Goal: Task Accomplishment & Management: Use online tool/utility

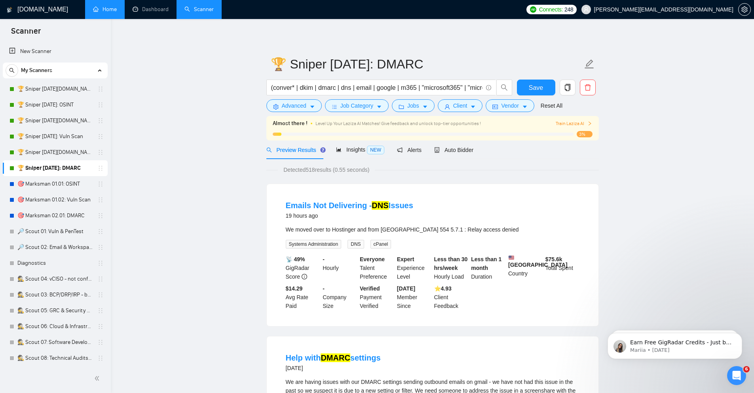
click at [106, 11] on link "Home" at bounding box center [105, 9] width 24 height 7
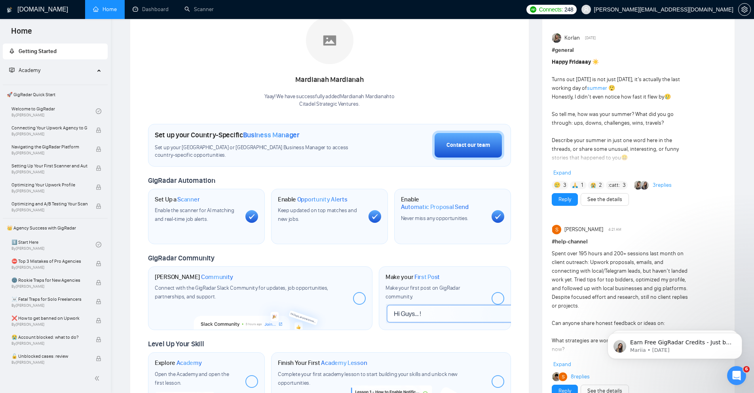
scroll to position [142, 0]
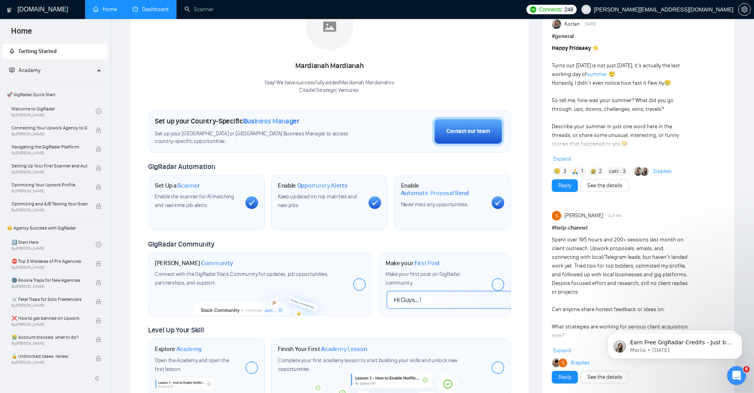
click at [155, 6] on link "Dashboard" at bounding box center [151, 9] width 36 height 7
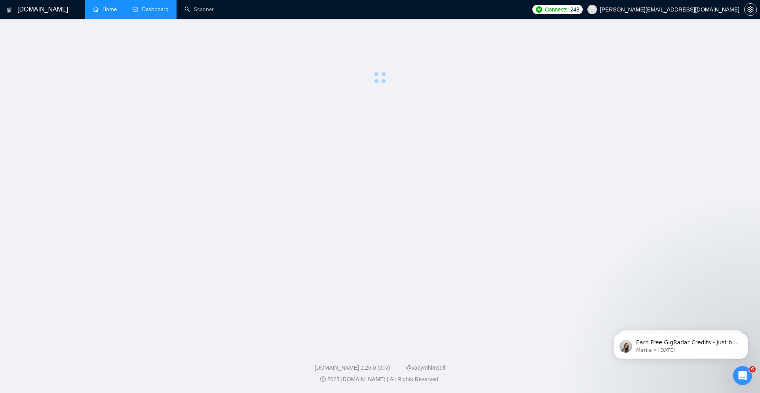
click at [100, 11] on link "Home" at bounding box center [105, 9] width 24 height 7
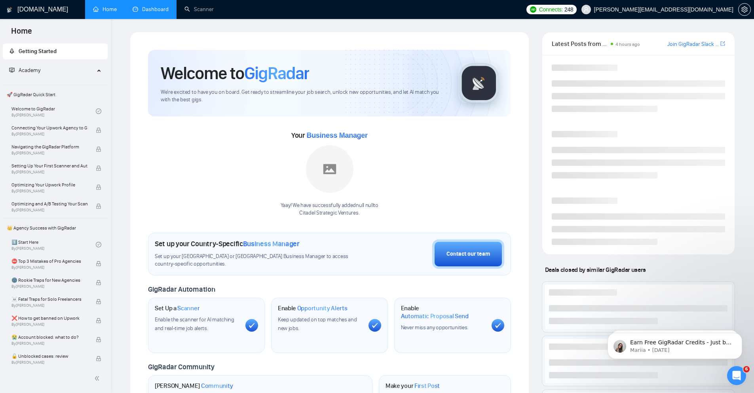
click at [152, 9] on link "Dashboard" at bounding box center [151, 9] width 36 height 7
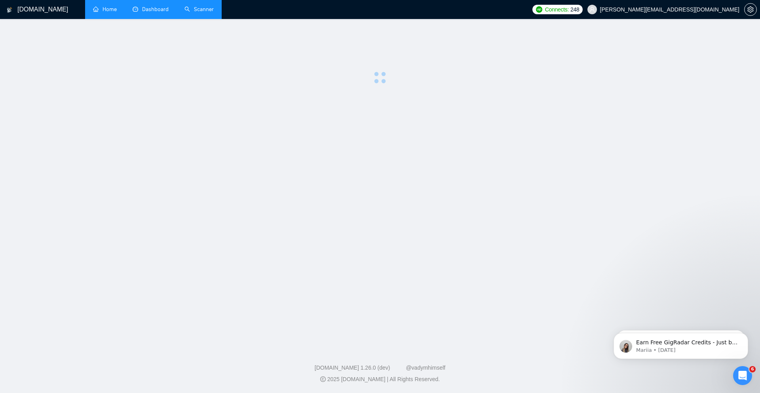
click at [191, 7] on link "Scanner" at bounding box center [198, 9] width 29 height 7
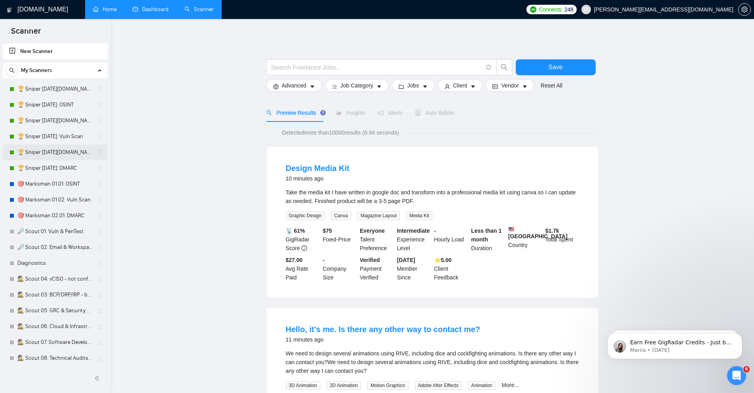
click at [80, 150] on link "🏆 Sniper [DATE][DOMAIN_NAME]: DMARC" at bounding box center [54, 152] width 75 height 16
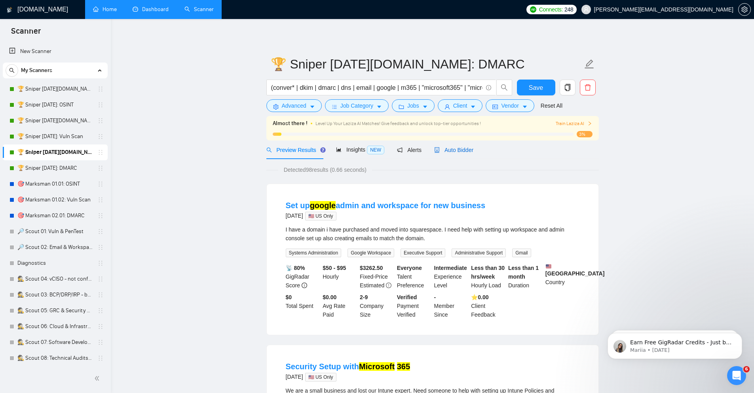
click at [446, 150] on span "Auto Bidder" at bounding box center [453, 150] width 39 height 6
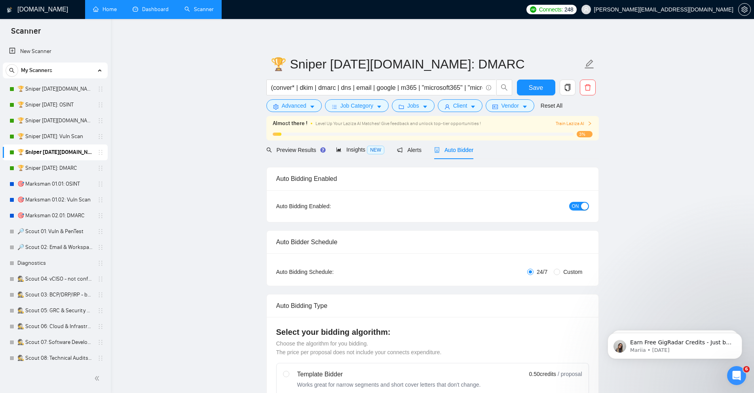
checkbox input "true"
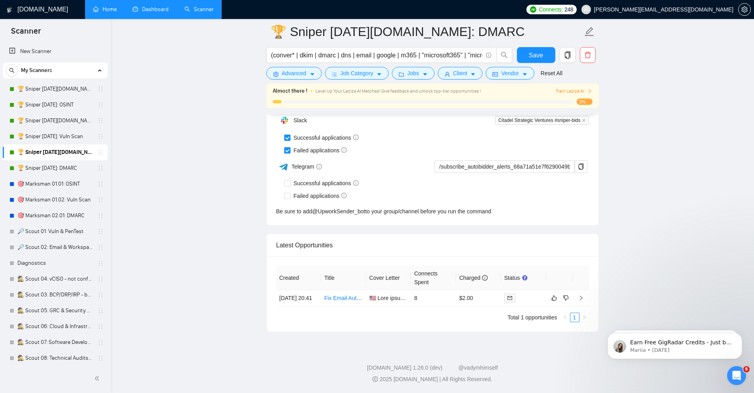
scroll to position [1952, 0]
click at [582, 295] on icon "right" at bounding box center [581, 298] width 6 height 6
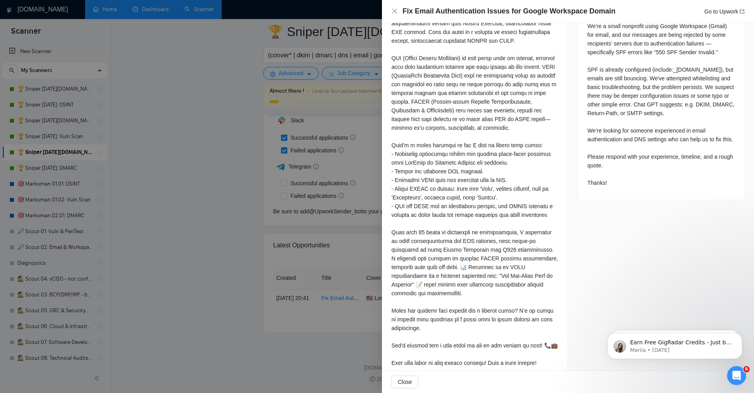
scroll to position [372, 0]
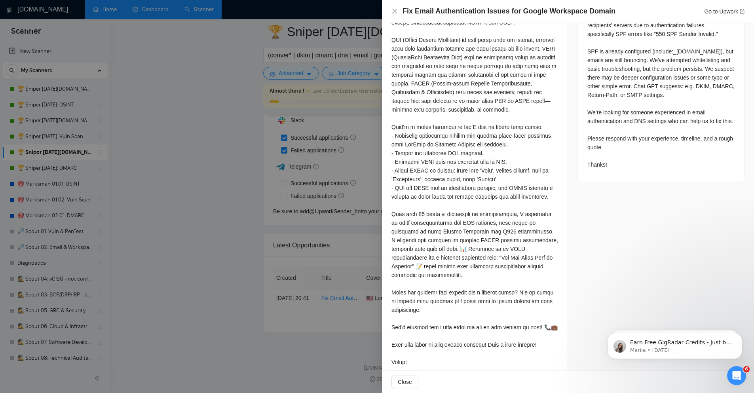
click at [239, 310] on div at bounding box center [377, 196] width 754 height 393
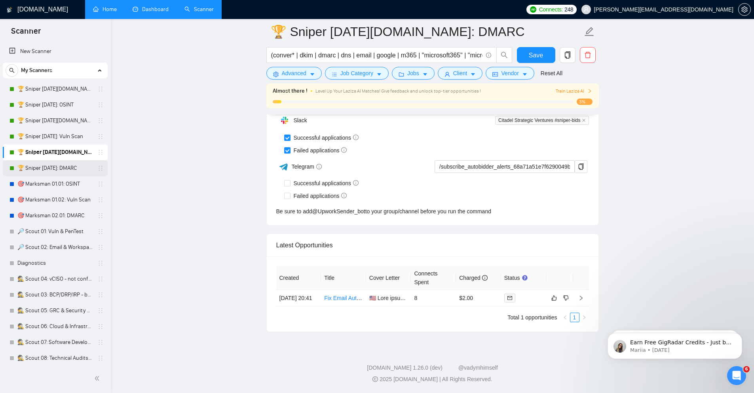
click at [65, 164] on link "🏆 Sniper [DATE]: DMARC" at bounding box center [54, 168] width 75 height 16
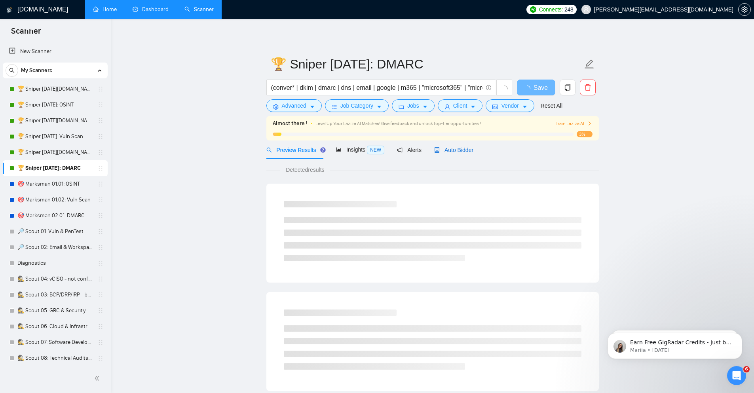
click at [441, 150] on span "Auto Bidder" at bounding box center [453, 150] width 39 height 6
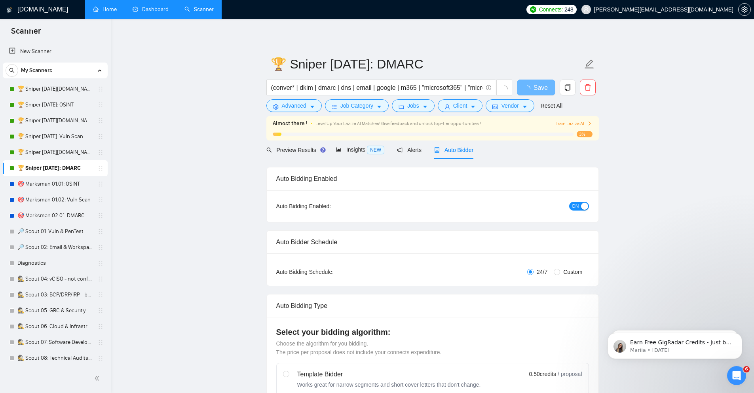
checkbox input "true"
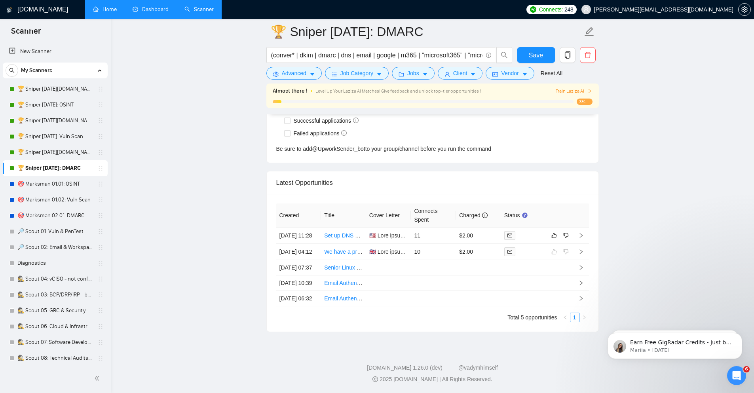
scroll to position [2061, 0]
click at [582, 233] on icon "right" at bounding box center [581, 236] width 6 height 6
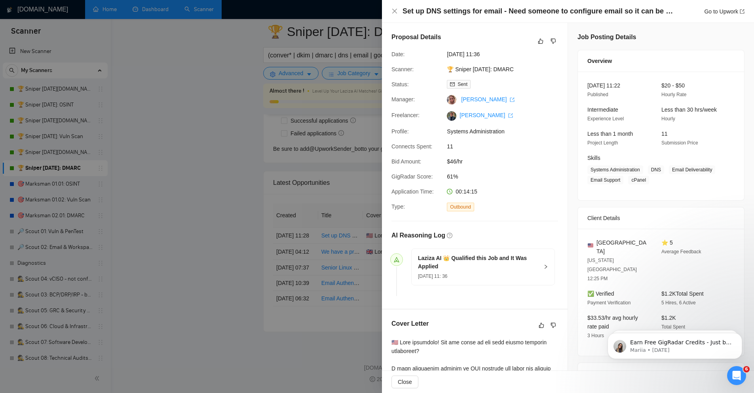
drag, startPoint x: 233, startPoint y: 233, endPoint x: 244, endPoint y: 220, distance: 16.5
click at [233, 233] on div at bounding box center [377, 196] width 754 height 393
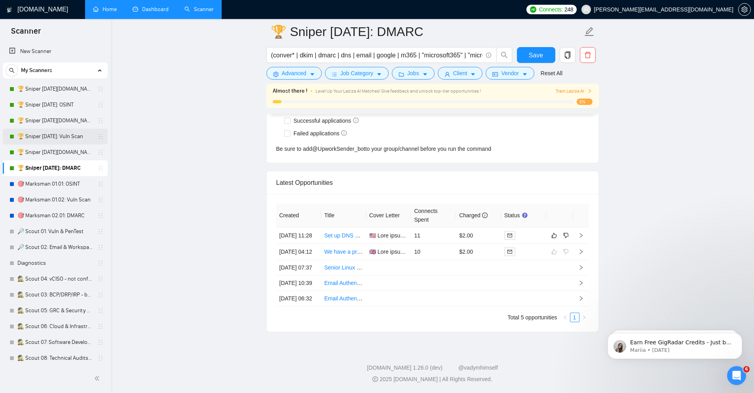
click at [66, 131] on link "🏆 Sniper [DATE]: Vuln Scan" at bounding box center [54, 137] width 75 height 16
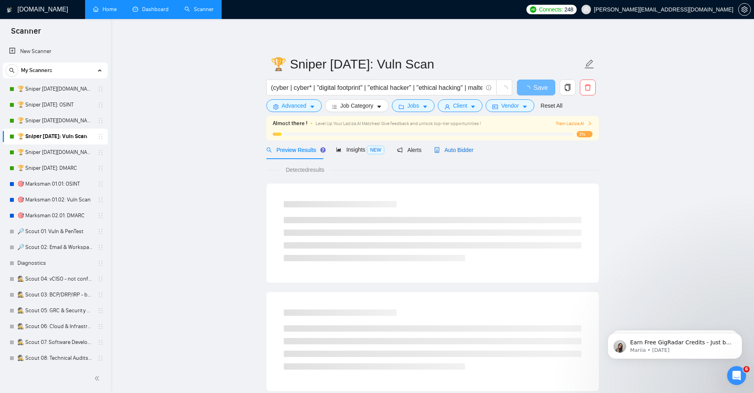
click at [451, 146] on div "Auto Bidder" at bounding box center [453, 150] width 39 height 9
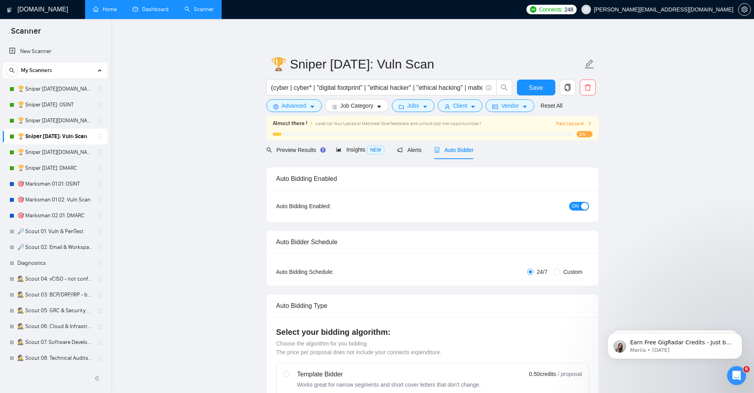
checkbox input "true"
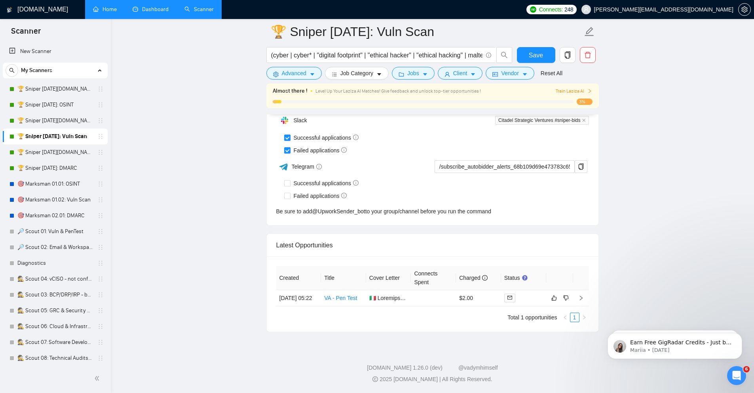
scroll to position [1952, 0]
click at [579, 295] on icon "right" at bounding box center [581, 298] width 6 height 6
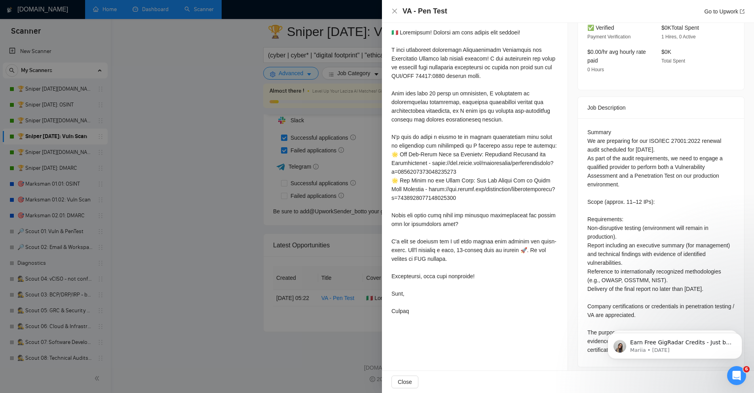
scroll to position [254, 0]
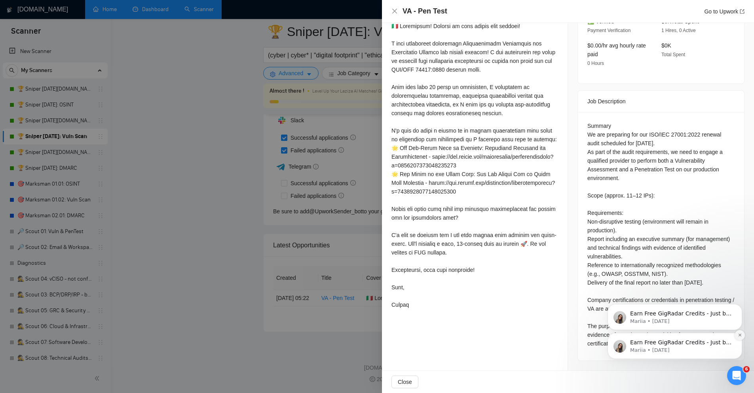
click at [740, 334] on icon "Dismiss notification" at bounding box center [739, 335] width 4 height 4
click at [741, 335] on icon "Dismiss notification" at bounding box center [739, 335] width 4 height 4
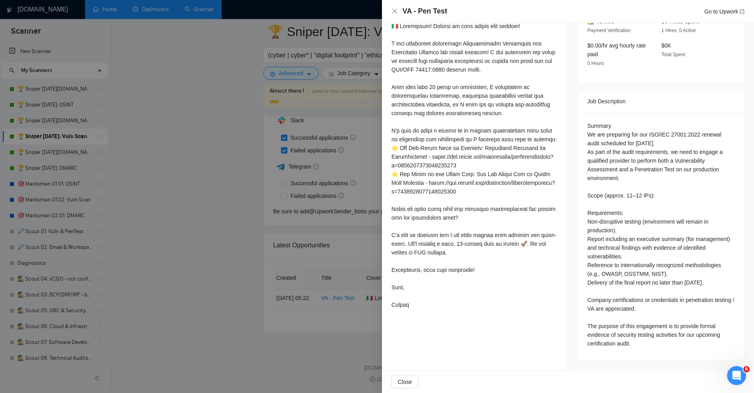
click at [218, 203] on div at bounding box center [377, 196] width 754 height 393
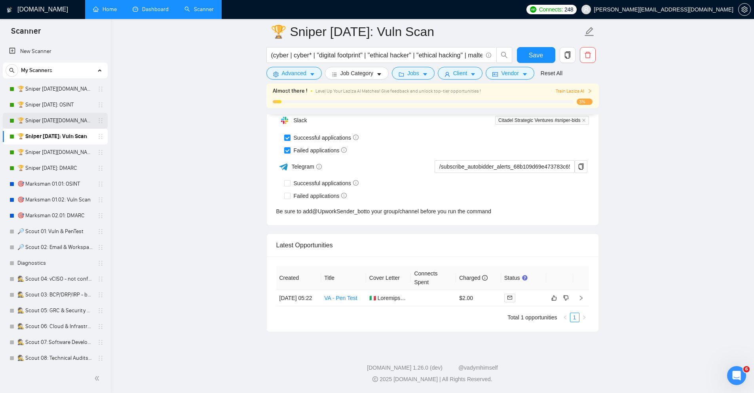
click at [57, 124] on link "🏆 Sniper [DATE][DOMAIN_NAME]: Vuln Scan" at bounding box center [54, 121] width 75 height 16
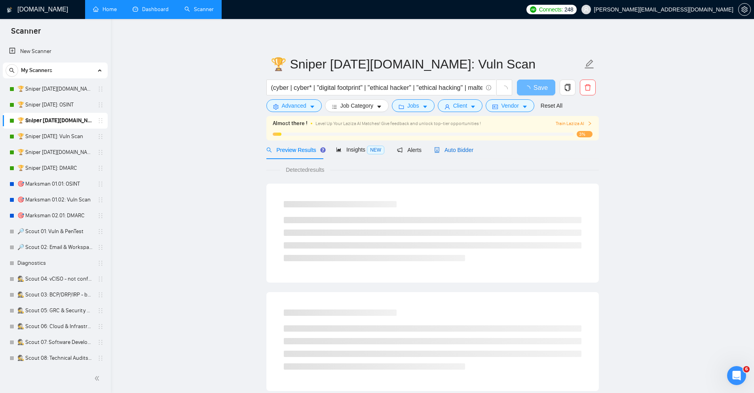
click at [472, 147] on span "Auto Bidder" at bounding box center [453, 150] width 39 height 6
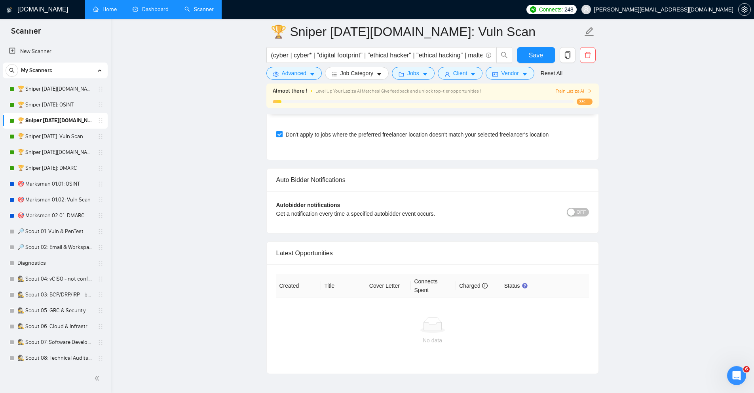
scroll to position [1852, 0]
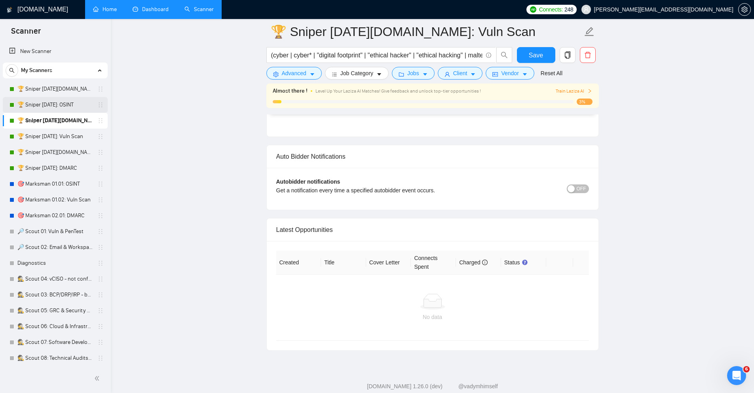
click at [61, 103] on link "🏆 Sniper [DATE]: OSINT" at bounding box center [54, 105] width 75 height 16
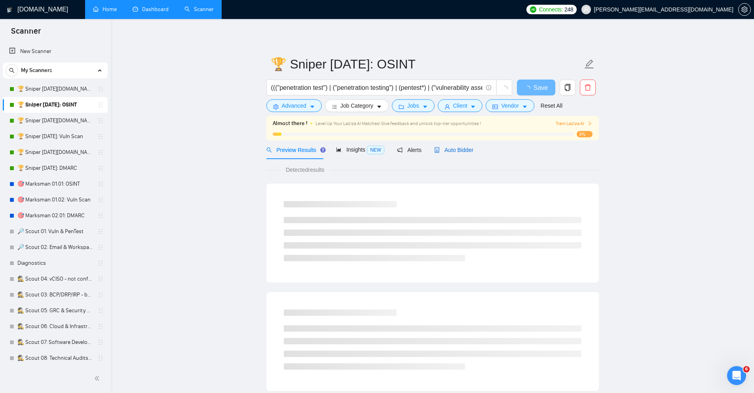
click at [461, 151] on span "Auto Bidder" at bounding box center [453, 150] width 39 height 6
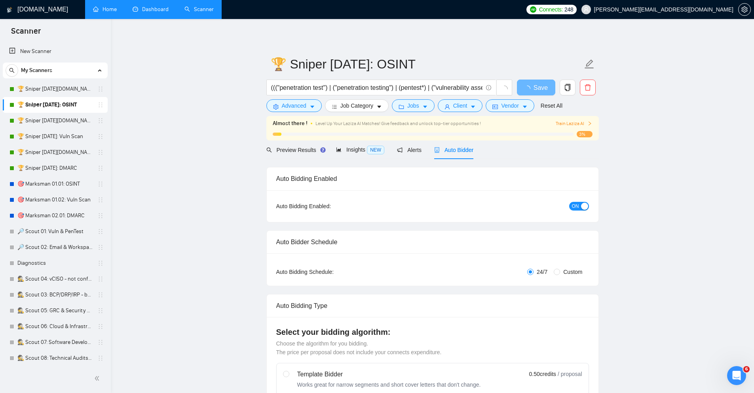
checkbox input "true"
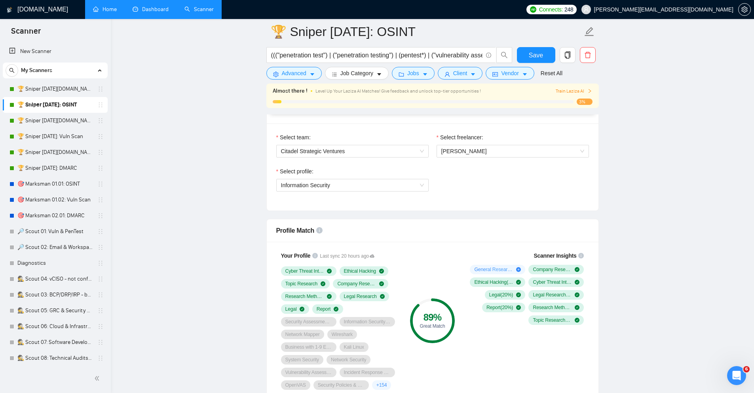
scroll to position [380, 0]
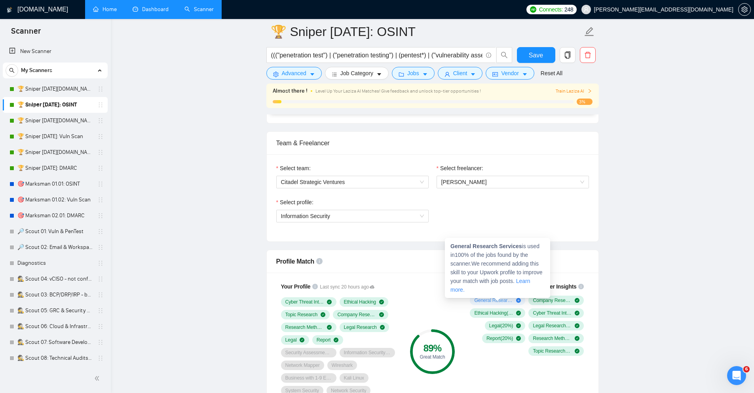
click at [518, 301] on icon "plus-circle" at bounding box center [518, 300] width 5 height 5
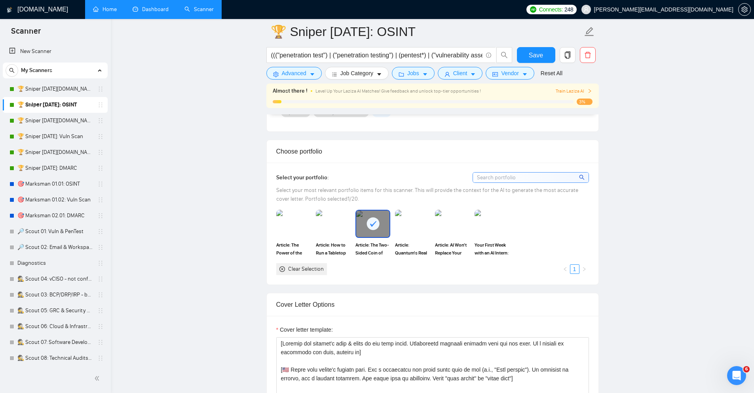
scroll to position [712, 0]
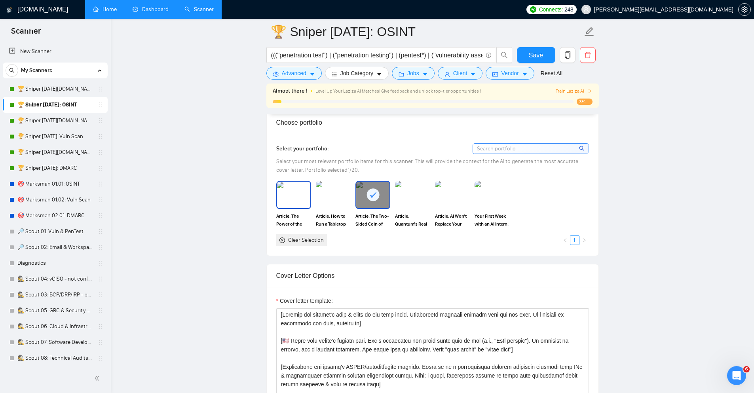
click at [288, 198] on img at bounding box center [293, 195] width 33 height 26
drag, startPoint x: 324, startPoint y: 196, endPoint x: 354, endPoint y: 198, distance: 30.1
click at [324, 196] on img at bounding box center [333, 195] width 33 height 26
drag, startPoint x: 425, startPoint y: 196, endPoint x: 436, endPoint y: 196, distance: 10.7
click at [425, 196] on img at bounding box center [412, 195] width 33 height 26
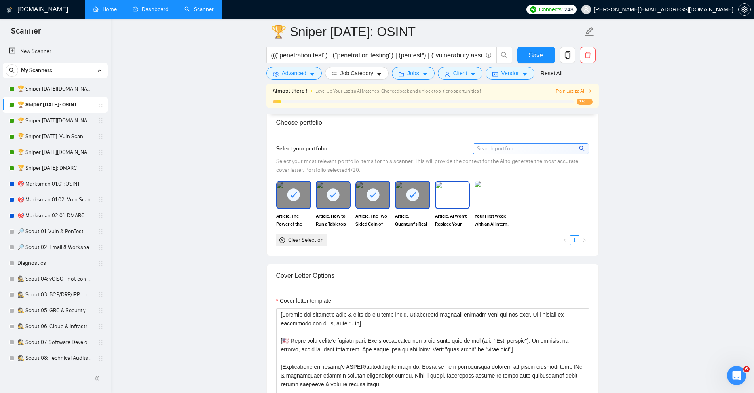
click at [440, 196] on img at bounding box center [452, 195] width 33 height 26
click at [480, 200] on img at bounding box center [491, 195] width 33 height 26
click at [532, 61] on button "Save" at bounding box center [536, 55] width 38 height 16
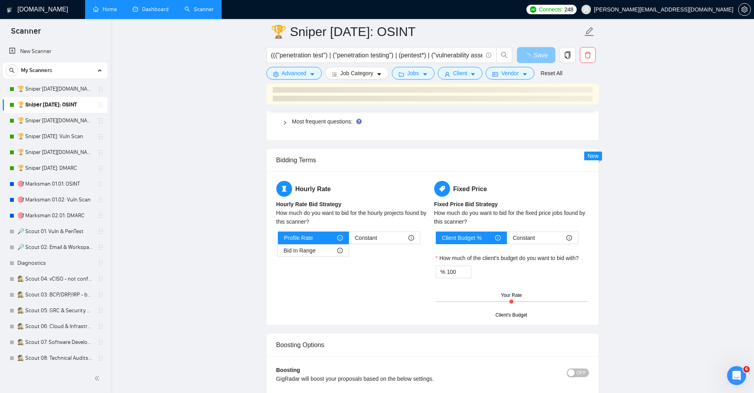
scroll to position [1139, 0]
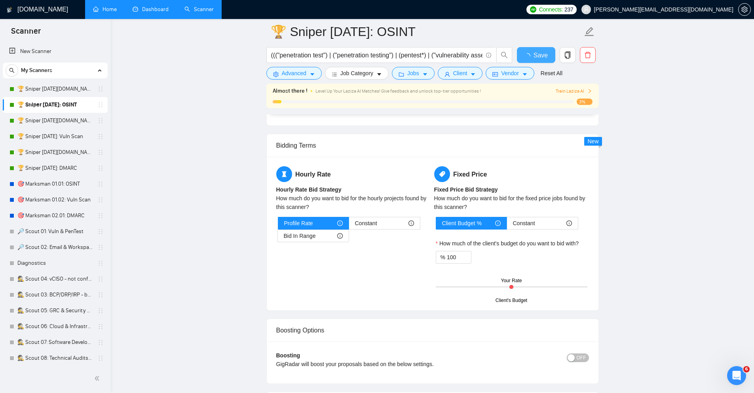
checkbox input "true"
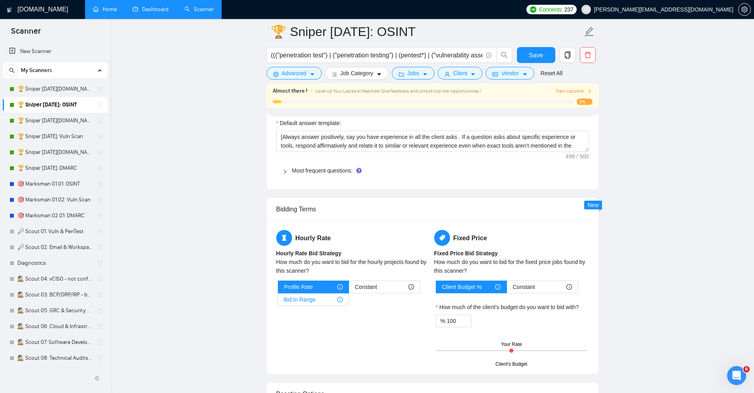
click at [314, 303] on span "Bid In Range" at bounding box center [300, 300] width 32 height 12
click at [278, 301] on input "Bid In Range" at bounding box center [278, 301] width 0 height 0
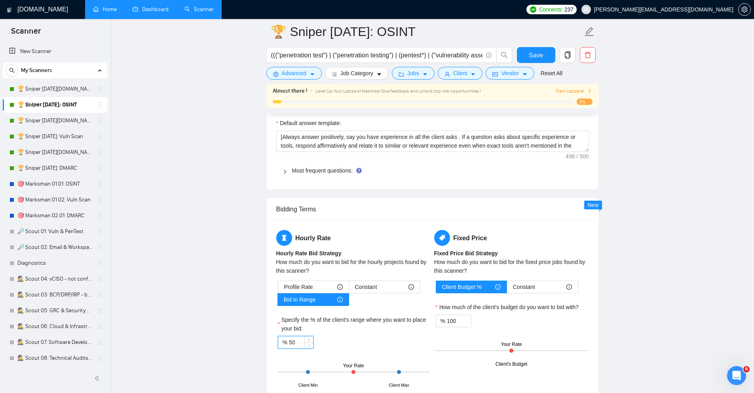
click at [301, 344] on input "50" at bounding box center [301, 342] width 24 height 12
type input "5"
type input "85"
click at [457, 321] on input "100" at bounding box center [459, 321] width 24 height 12
type input "1"
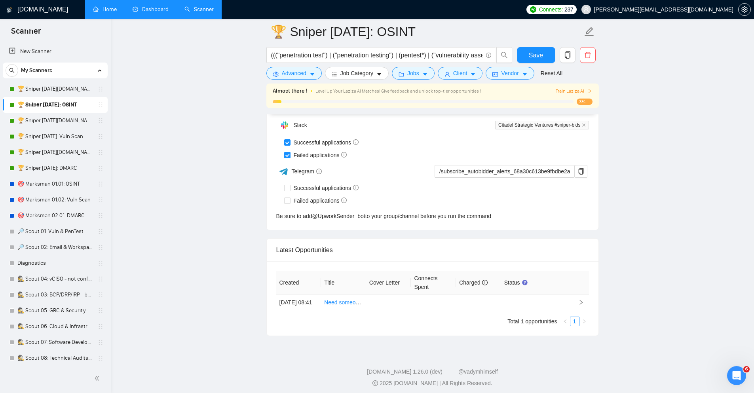
scroll to position [1952, 0]
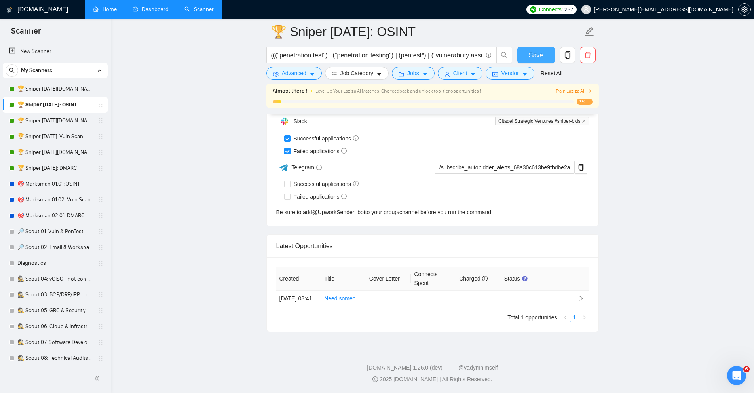
type input "85"
click at [540, 53] on span "Save" at bounding box center [536, 55] width 14 height 10
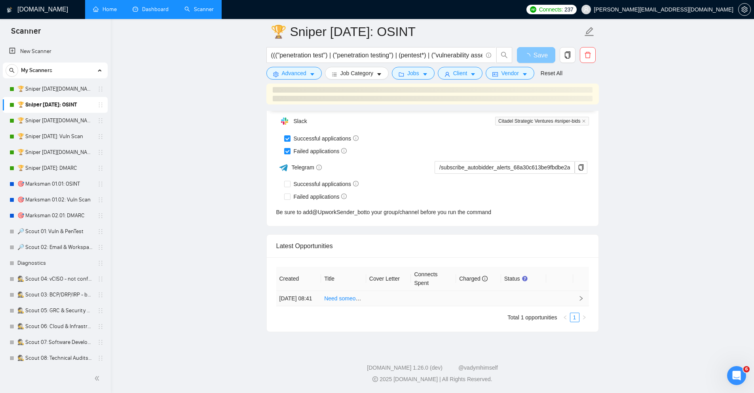
scroll to position [1948, 0]
click at [582, 296] on icon "right" at bounding box center [581, 299] width 6 height 6
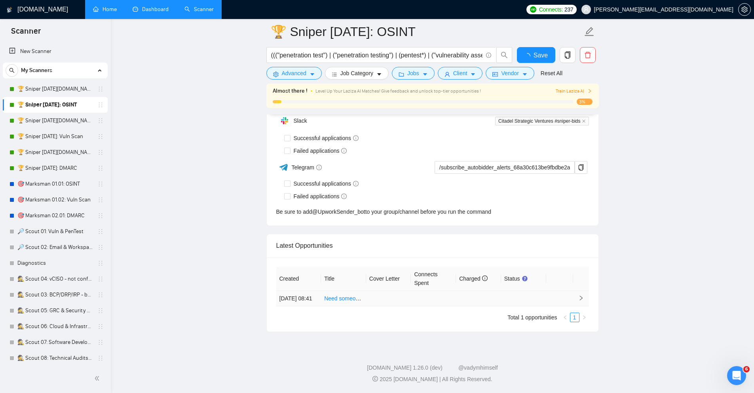
checkbox input "true"
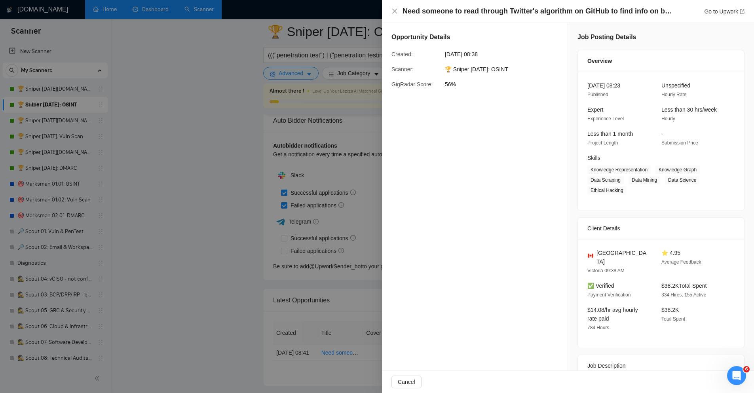
click at [185, 162] on div at bounding box center [377, 196] width 754 height 393
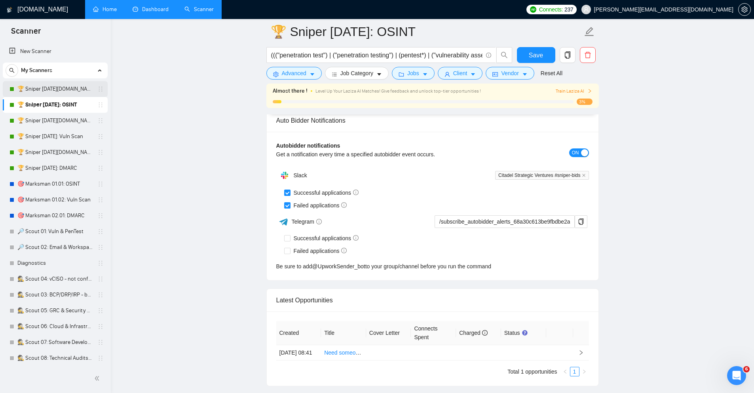
click at [70, 90] on link "🏆 Sniper [DATE][DOMAIN_NAME]: OSINT" at bounding box center [54, 89] width 75 height 16
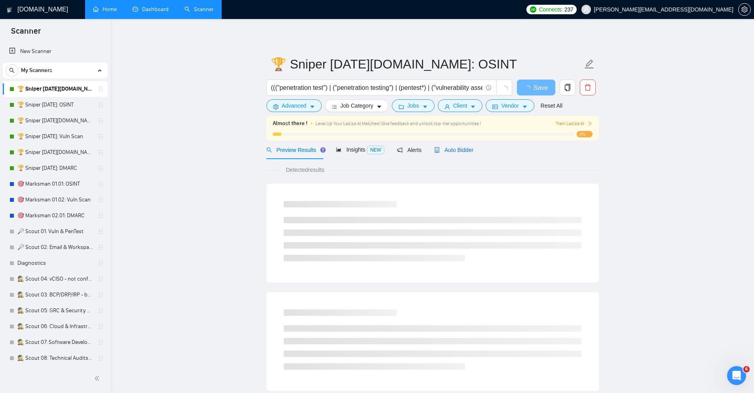
drag, startPoint x: 450, startPoint y: 152, endPoint x: 439, endPoint y: 152, distance: 11.1
click at [451, 152] on span "Auto Bidder" at bounding box center [453, 150] width 39 height 6
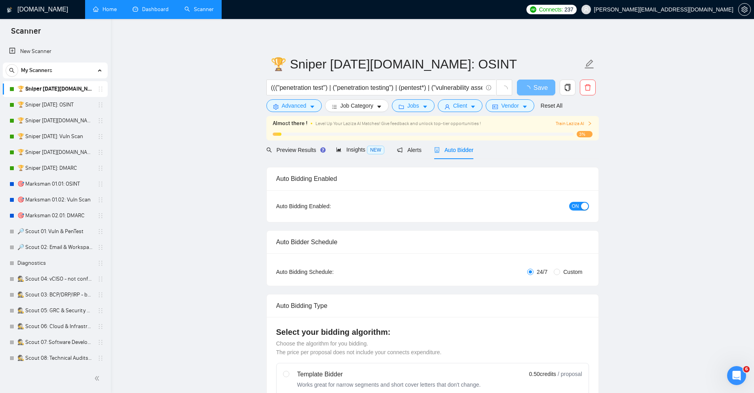
checkbox input "true"
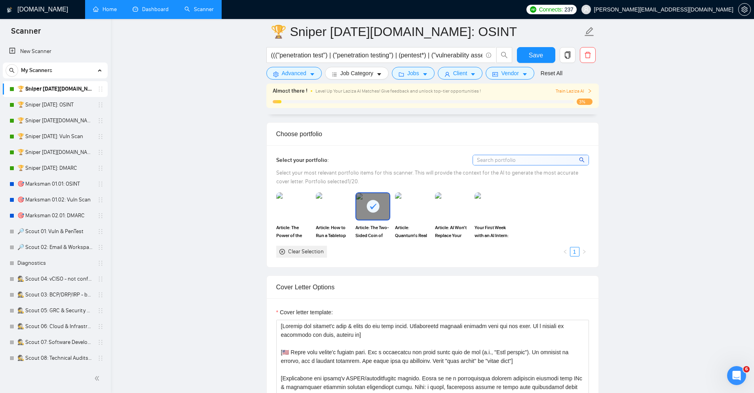
scroll to position [760, 0]
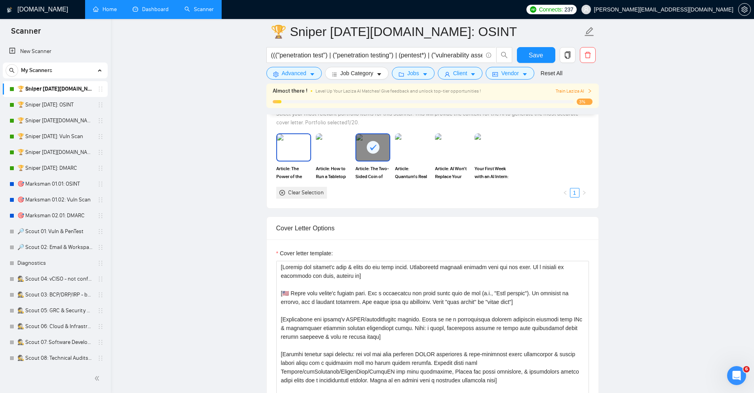
click at [309, 145] on img at bounding box center [293, 147] width 33 height 26
click at [322, 144] on img at bounding box center [333, 147] width 33 height 26
click at [403, 150] on img at bounding box center [412, 147] width 33 height 26
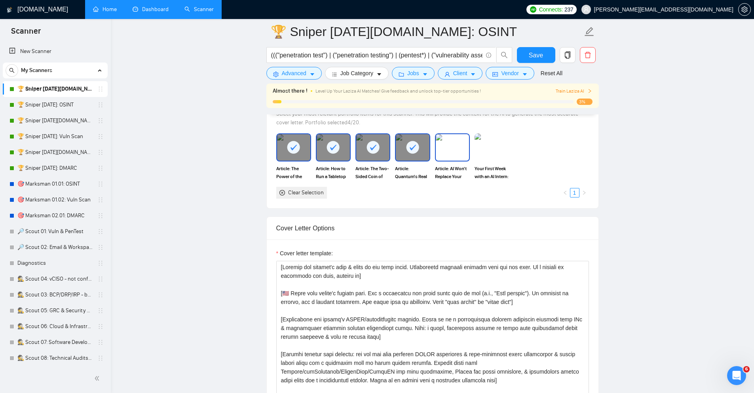
click at [461, 152] on img at bounding box center [452, 147] width 33 height 26
click at [487, 151] on img at bounding box center [491, 147] width 33 height 26
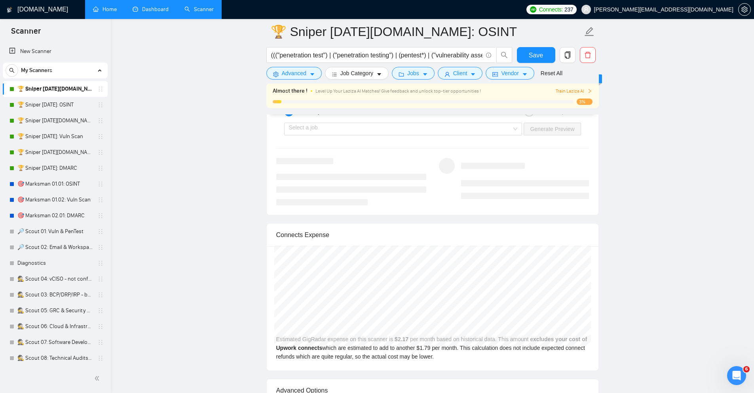
scroll to position [1503, 0]
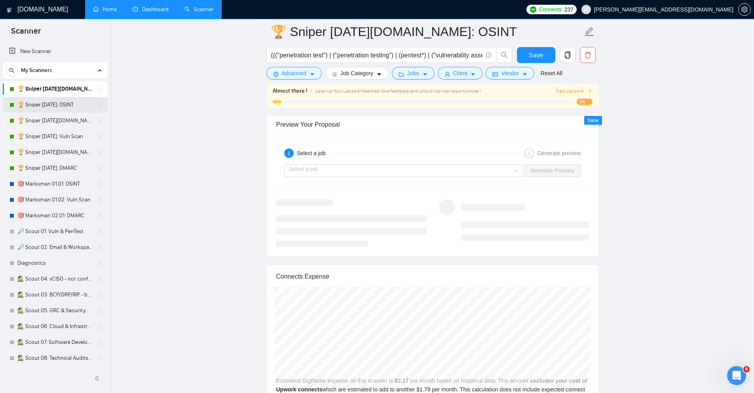
drag, startPoint x: 57, startPoint y: 104, endPoint x: 511, endPoint y: 125, distance: 454.7
click at [57, 104] on link "🏆 Sniper [DATE]: OSINT" at bounding box center [54, 105] width 75 height 16
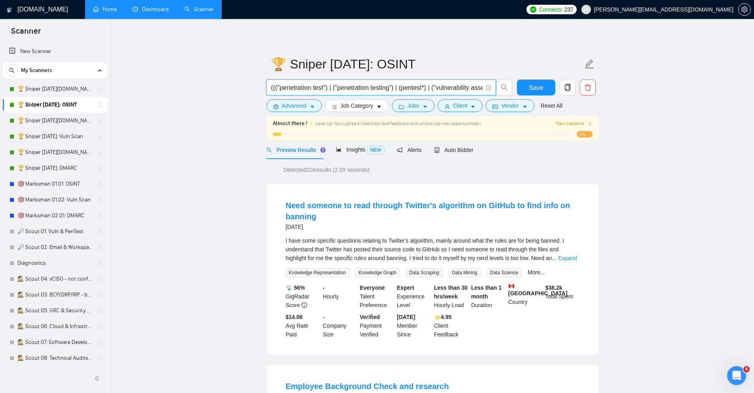
click at [396, 87] on input "((("penetration test") | ("penetration testing") | (pentest*) | ("vulnerability…" at bounding box center [376, 88] width 211 height 10
paste input "cyber | cyber* | "digital footprint" | "ethical hacker" | "ethical hacking" | m…"
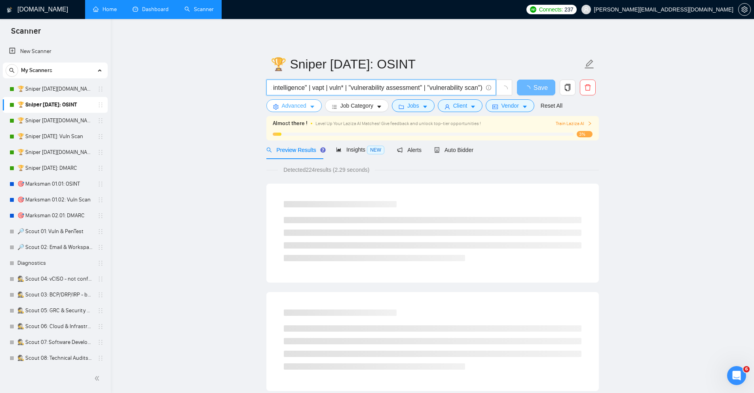
type input "(cyber | cyber* | "digital footprint" | "ethical hacker" | "ethical hacking" | …"
click at [306, 107] on button "Advanced" at bounding box center [293, 105] width 55 height 13
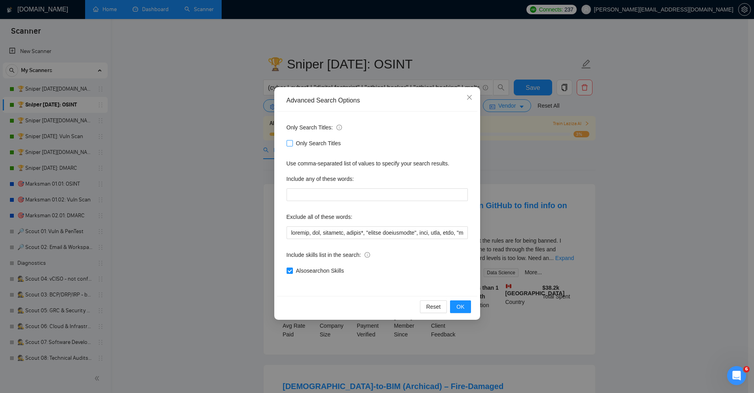
click at [328, 141] on span "Only Search Titles" at bounding box center [318, 143] width 51 height 9
click at [292, 141] on input "Only Search Titles" at bounding box center [289, 143] width 6 height 6
checkbox input "true"
click at [327, 235] on input "text" at bounding box center [376, 232] width 181 height 13
paste input "("account recover" | "account recovery" | accountant | bookkeep* | "book keeper…"
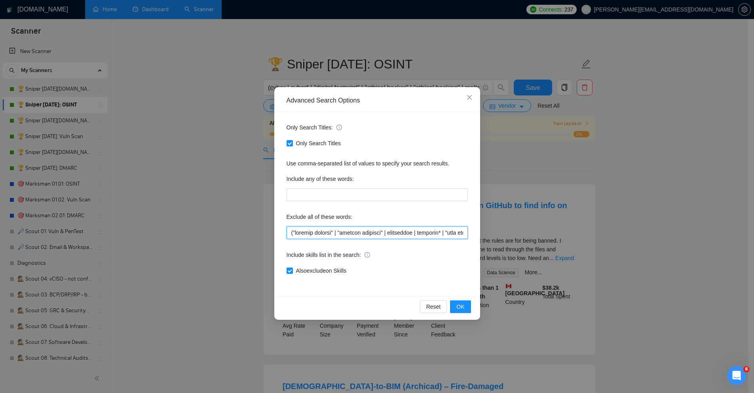
scroll to position [0, 4301]
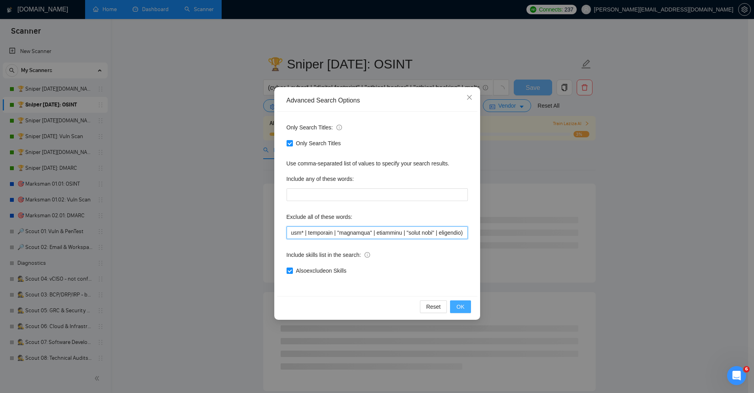
type input "("account recover" | "account recovery" | accountant | bookkeep* | "book keeper…"
click at [462, 303] on span "OK" at bounding box center [460, 306] width 8 height 9
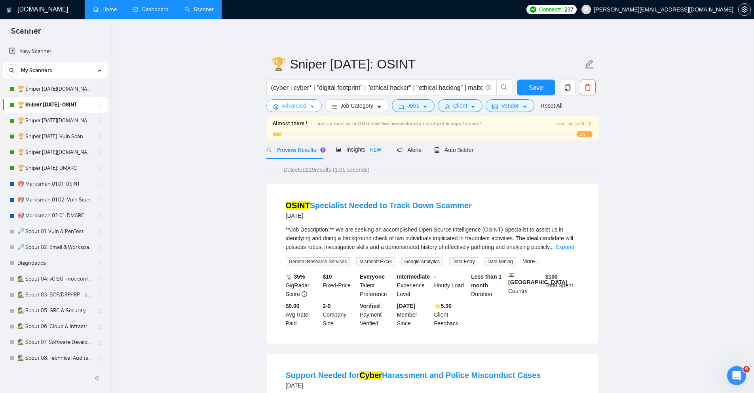
click at [281, 103] on button "Advanced" at bounding box center [293, 105] width 55 height 13
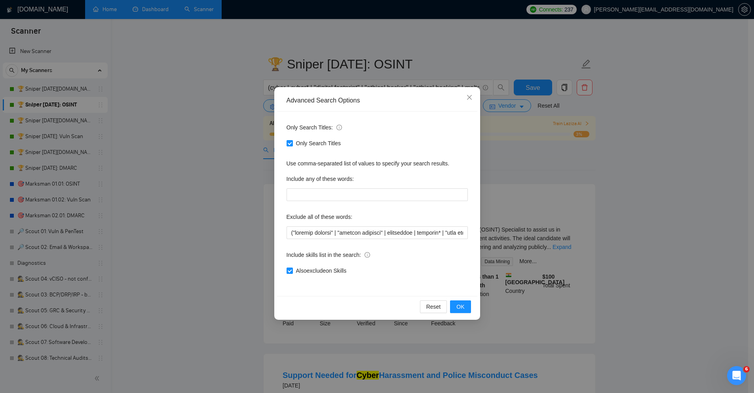
click at [651, 208] on div "Advanced Search Options Only Search Titles: Only Search Titles Use comma-separa…" at bounding box center [377, 196] width 754 height 393
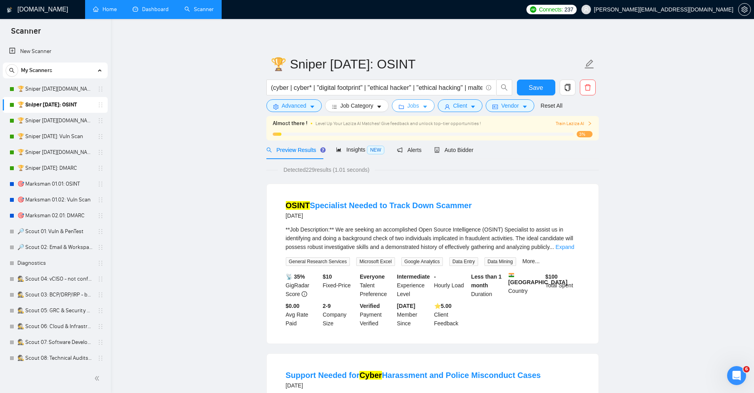
click at [411, 108] on span "Jobs" at bounding box center [413, 105] width 12 height 9
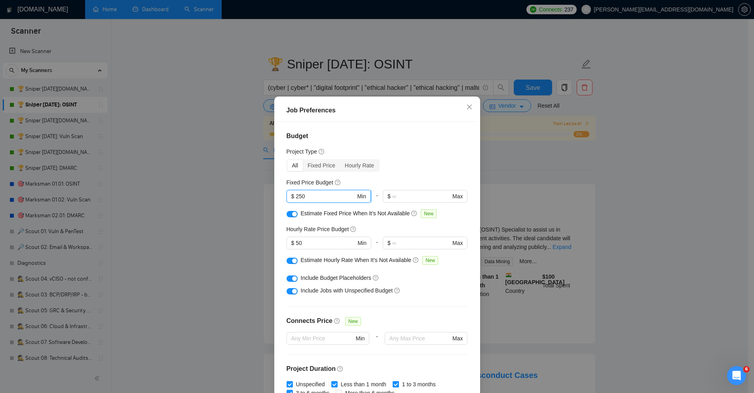
click at [323, 197] on input "250" at bounding box center [326, 196] width 60 height 9
type input "2"
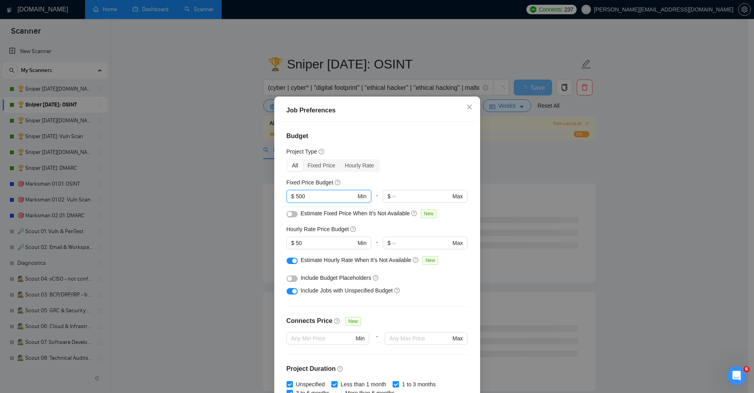
type input "500"
click at [287, 213] on div "button" at bounding box center [289, 214] width 5 height 5
click at [291, 276] on button "button" at bounding box center [291, 278] width 11 height 6
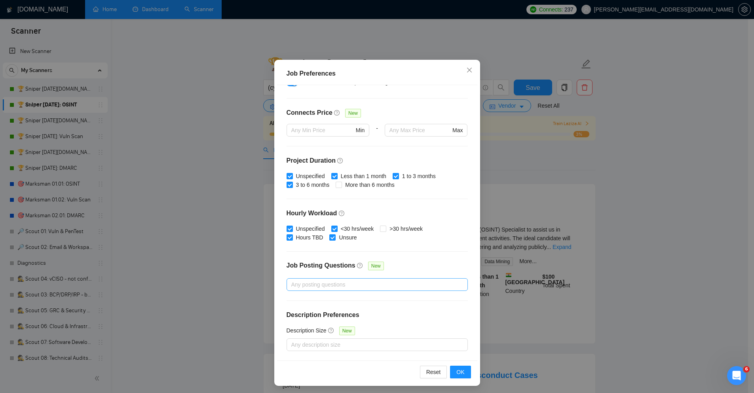
scroll to position [39, 0]
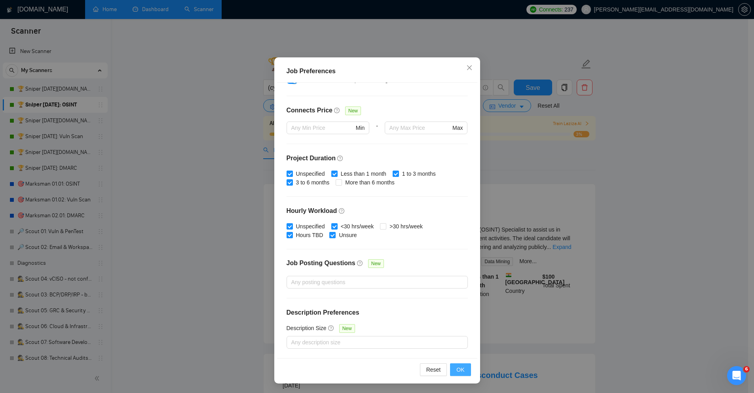
click at [461, 371] on span "OK" at bounding box center [460, 369] width 8 height 9
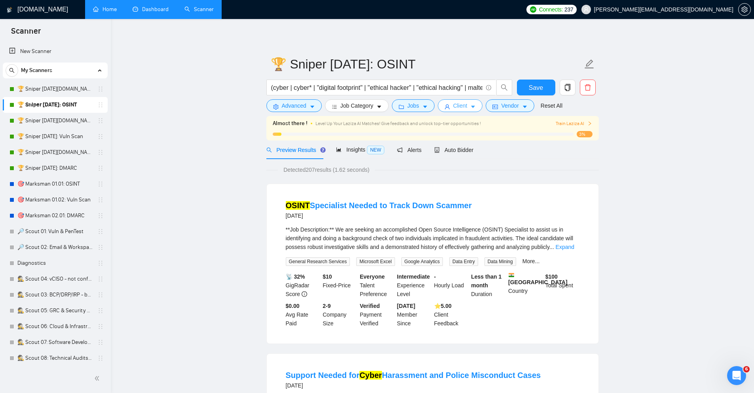
click at [472, 106] on icon "caret-down" at bounding box center [473, 107] width 4 height 2
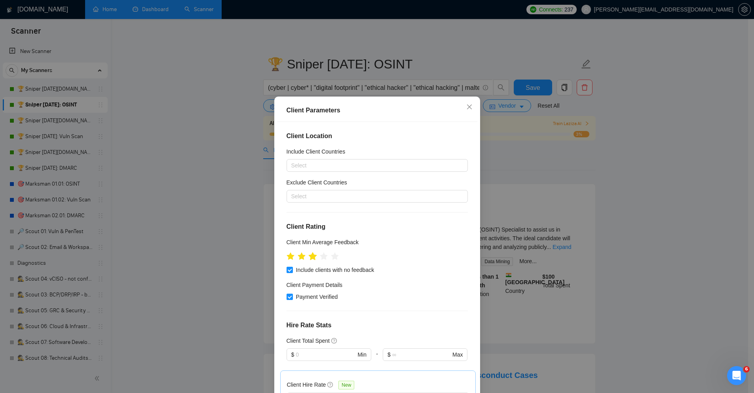
click at [310, 257] on icon "star" at bounding box center [312, 256] width 8 height 8
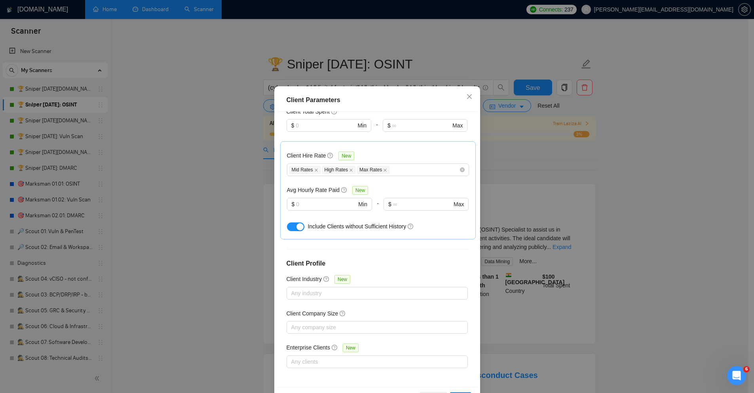
scroll to position [39, 0]
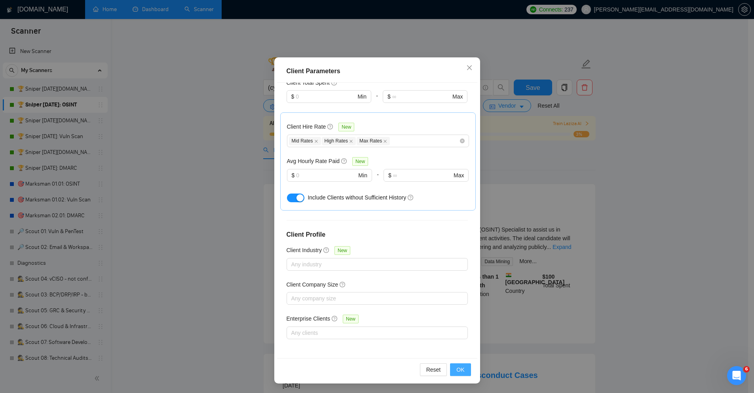
click at [452, 370] on button "OK" at bounding box center [460, 369] width 21 height 13
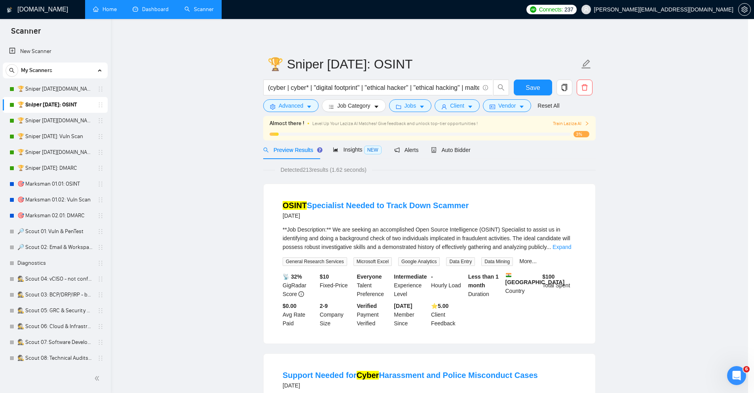
scroll to position [0, 0]
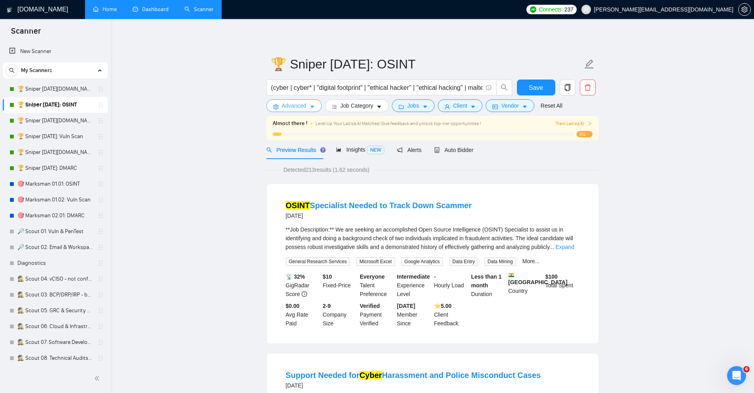
click at [288, 102] on span "Advanced" at bounding box center [294, 105] width 25 height 9
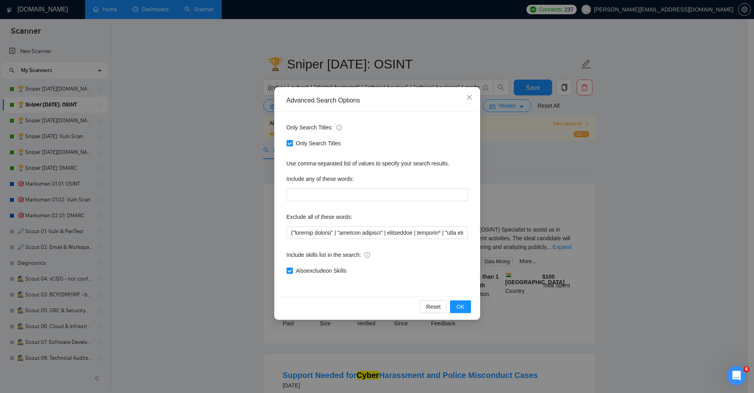
click at [619, 258] on div "Advanced Search Options Only Search Titles: Only Search Titles Use comma-separa…" at bounding box center [377, 196] width 754 height 393
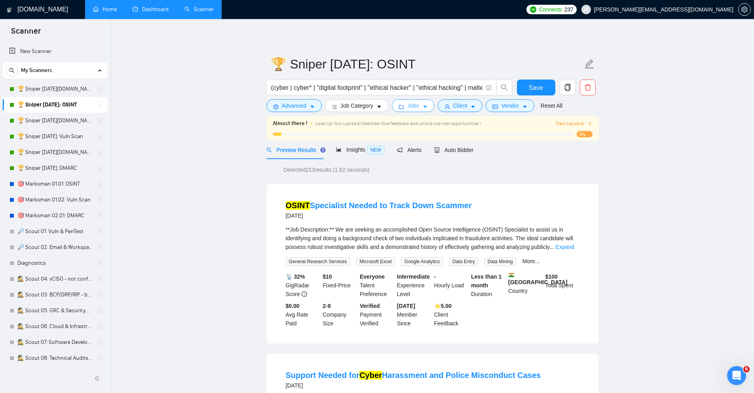
click at [415, 109] on span "Jobs" at bounding box center [413, 105] width 12 height 9
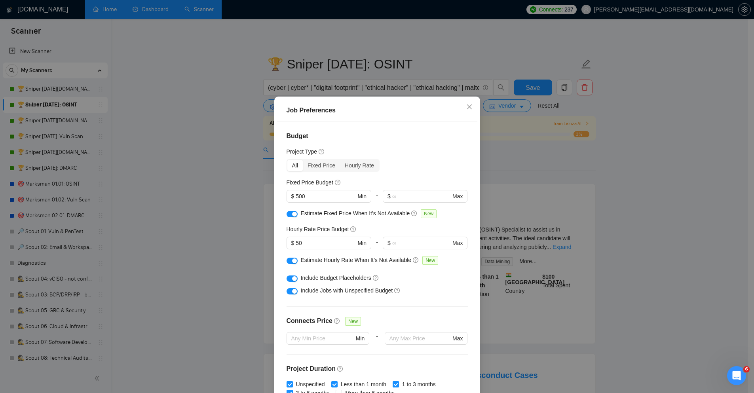
click at [667, 237] on div "Job Preferences Budget Project Type All Fixed Price Hourly Rate Fixed Price Bud…" at bounding box center [377, 196] width 754 height 393
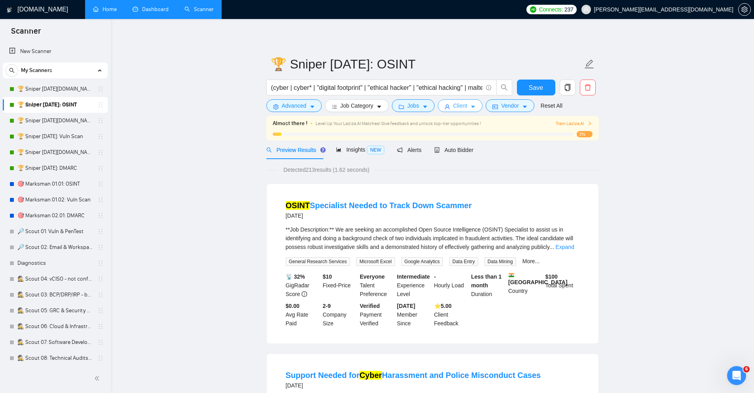
click at [475, 107] on icon "caret-down" at bounding box center [473, 107] width 6 height 6
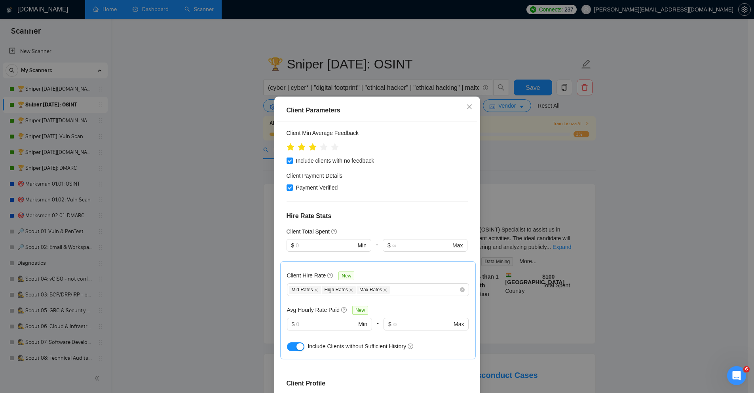
scroll to position [219, 0]
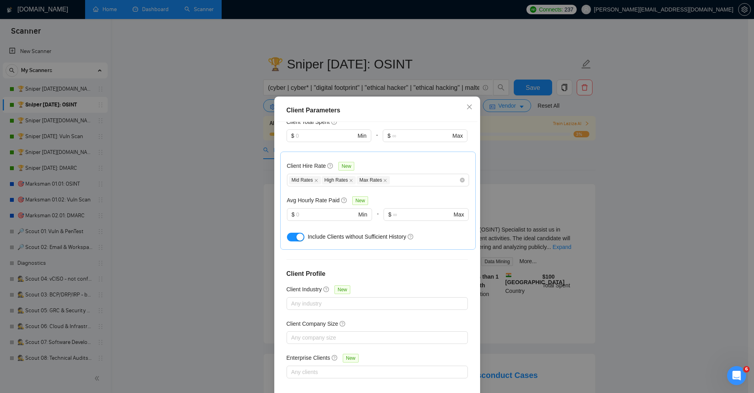
drag, startPoint x: 658, startPoint y: 238, endPoint x: 601, endPoint y: 174, distance: 86.0
click at [658, 238] on div "Client Parameters Client Location Include Client Countries Select Exclude Clien…" at bounding box center [377, 196] width 754 height 393
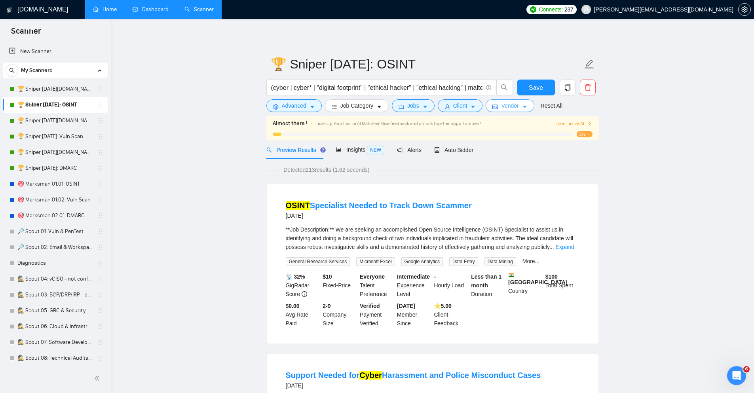
click at [515, 104] on span "Vendor" at bounding box center [509, 105] width 17 height 9
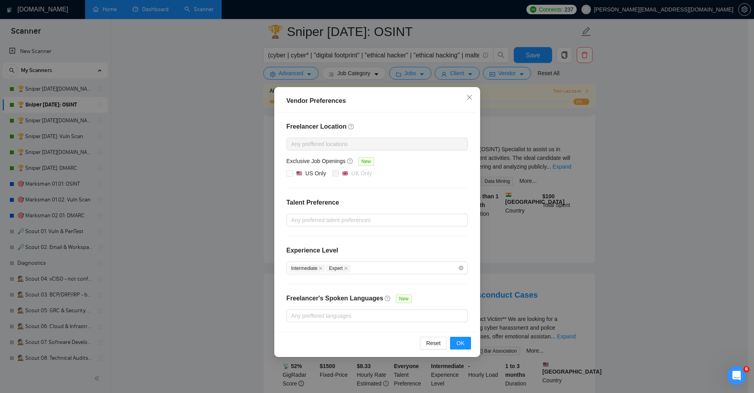
scroll to position [0, 0]
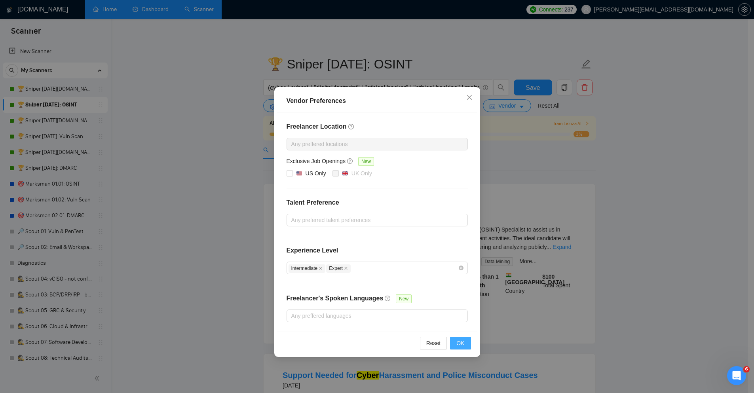
drag, startPoint x: 458, startPoint y: 342, endPoint x: 480, endPoint y: 335, distance: 23.0
click at [458, 342] on span "OK" at bounding box center [460, 343] width 8 height 9
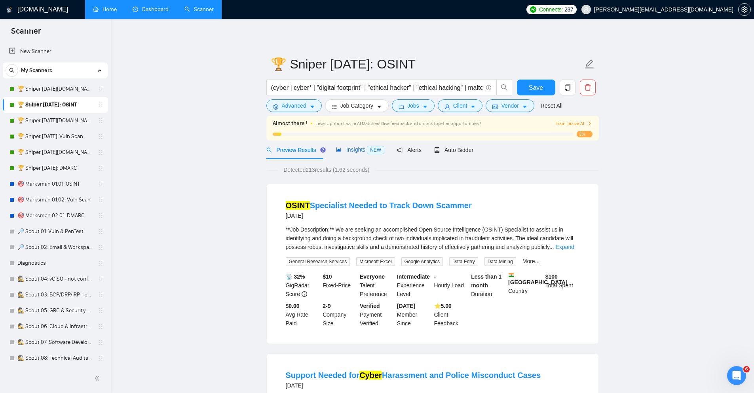
click at [347, 152] on span "Insights NEW" at bounding box center [360, 149] width 48 height 6
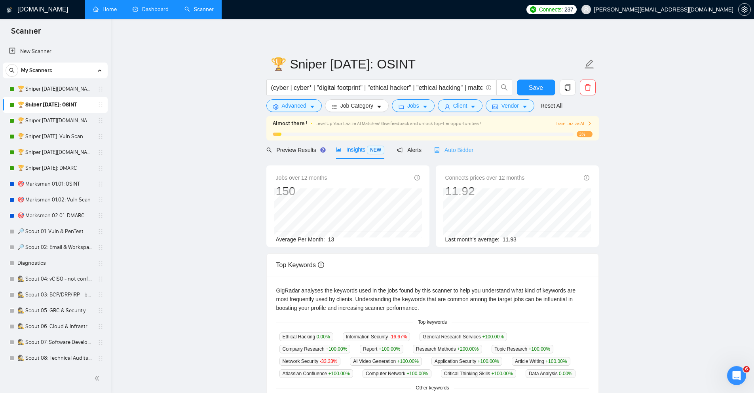
click at [451, 154] on div "Auto Bidder" at bounding box center [453, 149] width 39 height 19
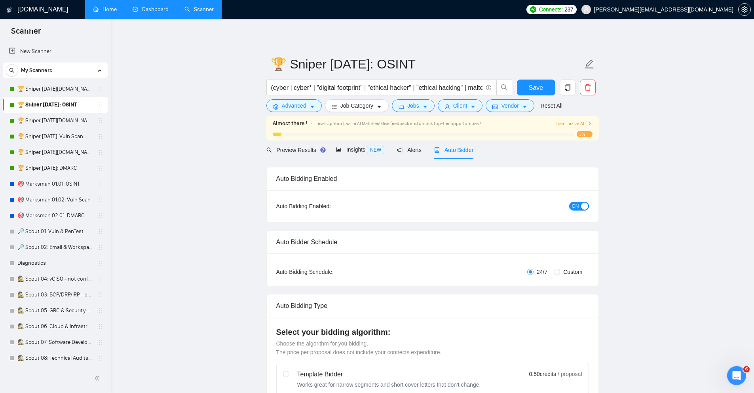
checkbox input "true"
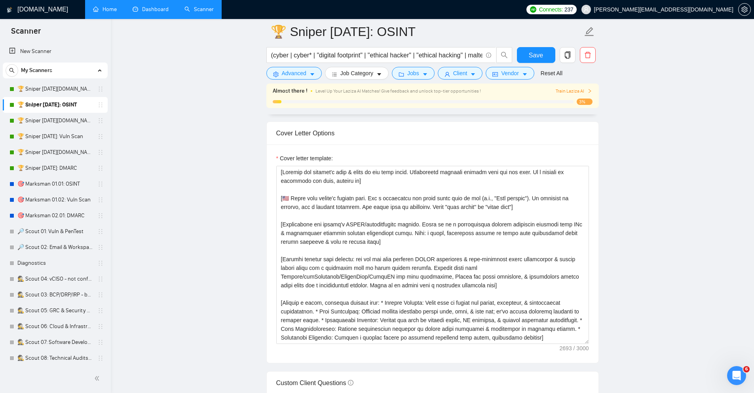
scroll to position [902, 0]
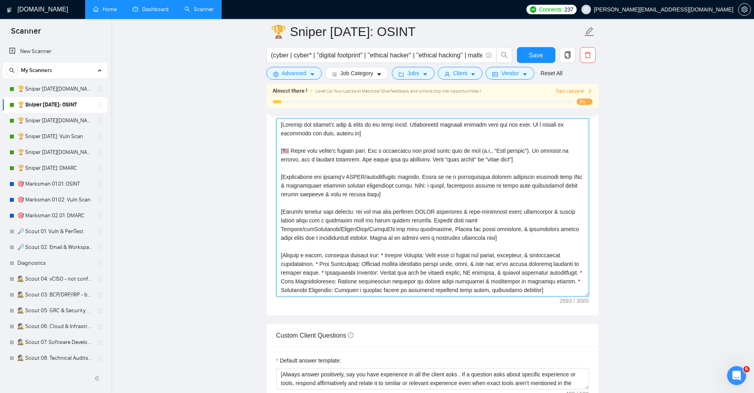
click at [481, 235] on textarea "Cover letter template:" at bounding box center [432, 207] width 313 height 178
paste textarea "loremips do s ametco adipis el sedd eiusm temporinc. Ut laboreet do magnaal, en…"
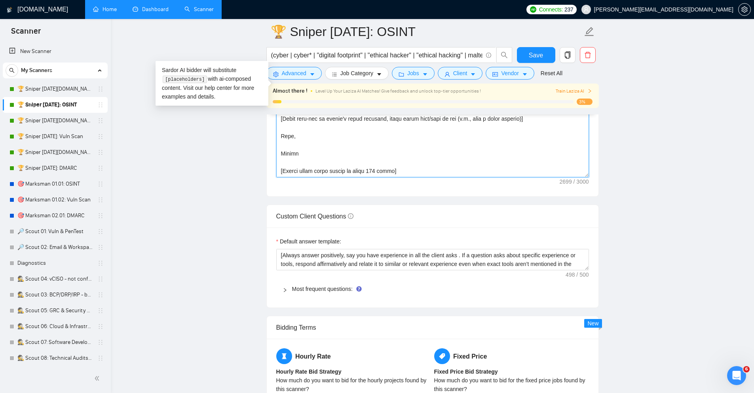
scroll to position [1044, 0]
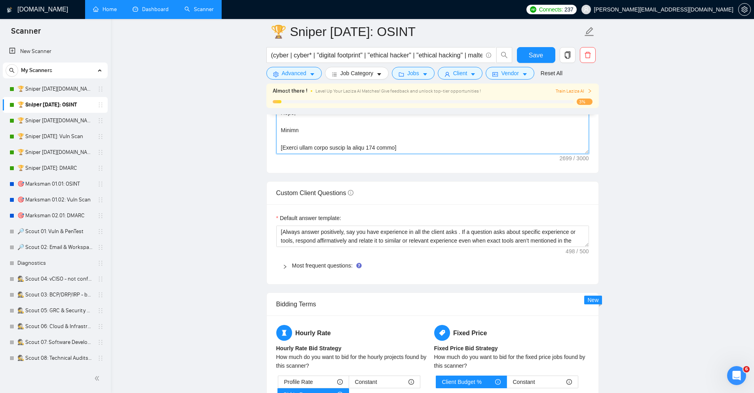
type textarea "[Loremip dol sitamet'c adip & elits do eiu temp incid. Utlaboreetd magnaali eni…"
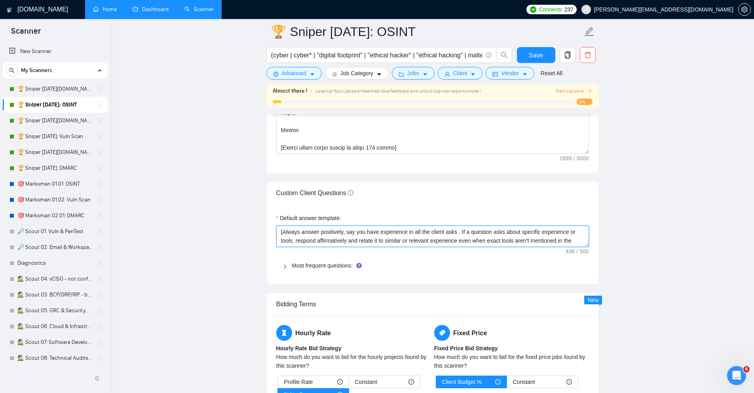
click at [455, 237] on textarea "[Always answer positively, say you have experience in all the client asks . If …" at bounding box center [432, 236] width 313 height 21
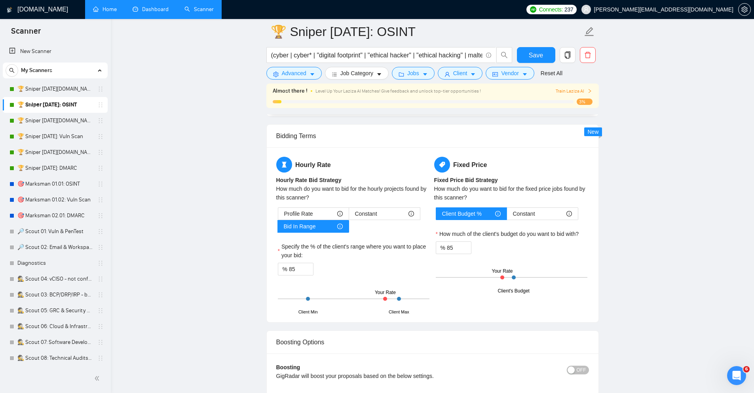
scroll to position [1234, 0]
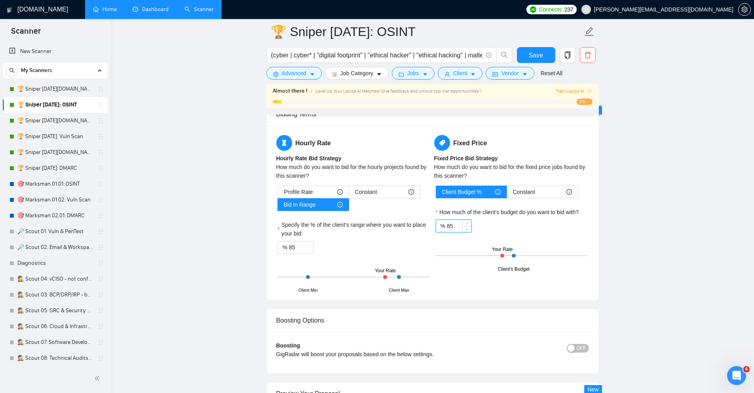
click at [461, 231] on input "85" at bounding box center [459, 226] width 24 height 12
type input "8"
type input "85"
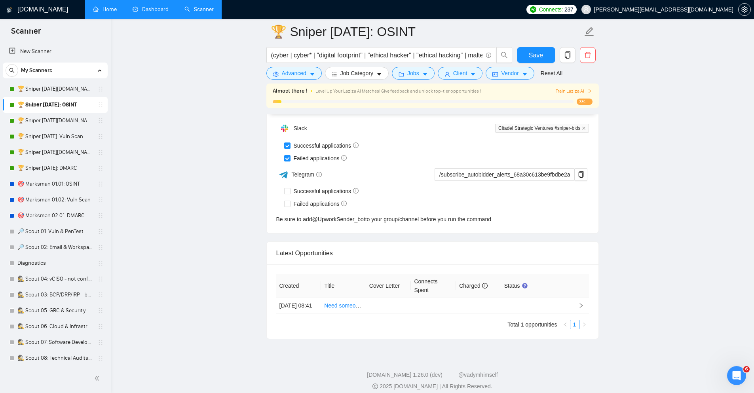
scroll to position [1952, 0]
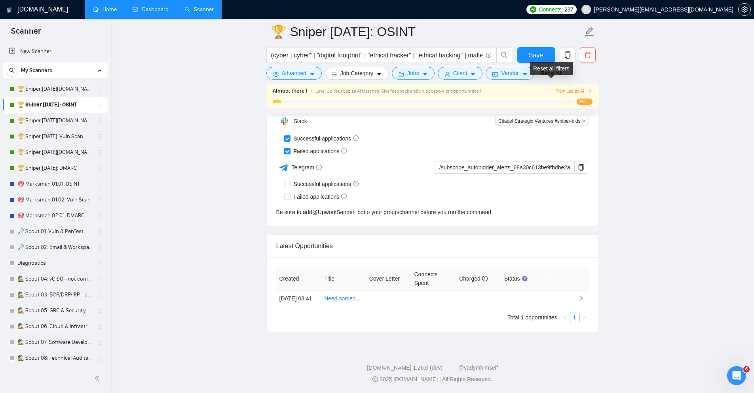
click at [537, 62] on div "Reset all filters" at bounding box center [551, 68] width 43 height 13
click at [523, 50] on button "Save" at bounding box center [536, 55] width 38 height 16
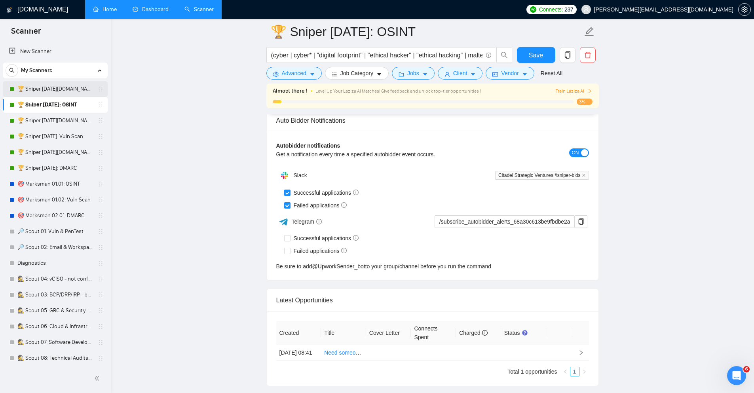
click at [55, 91] on link "🏆 Sniper [DATE][DOMAIN_NAME]: OSINT" at bounding box center [54, 89] width 75 height 16
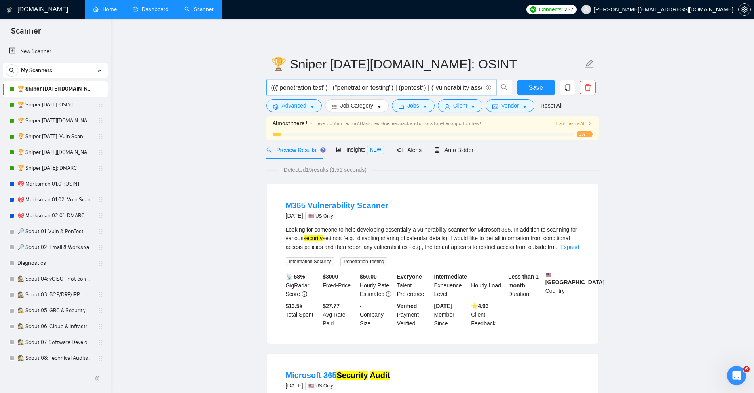
click at [428, 83] on input "((("penetration test") | ("penetration testing") | (pentest*) | ("vulnerability…" at bounding box center [376, 88] width 211 height 10
paste input "cyber | cyber* | "digital footprint" | "ethical hacker" | "ethical hacking" | m…"
type input "(cyber | cyber* | "digital footprint" | "ethical hacker" | "ethical hacking" | …"
click at [296, 107] on span "Advanced" at bounding box center [294, 105] width 25 height 9
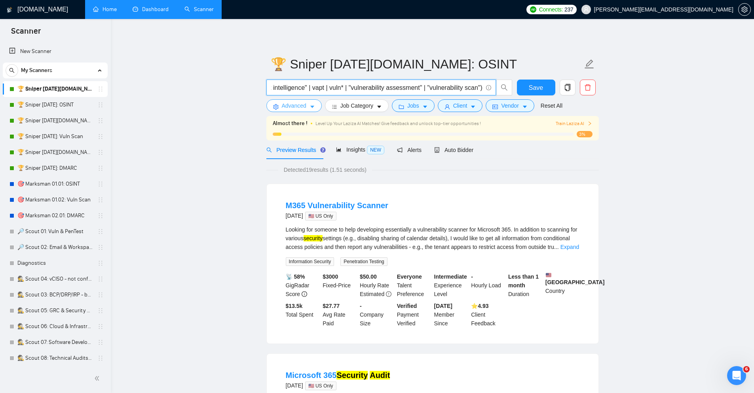
scroll to position [0, 0]
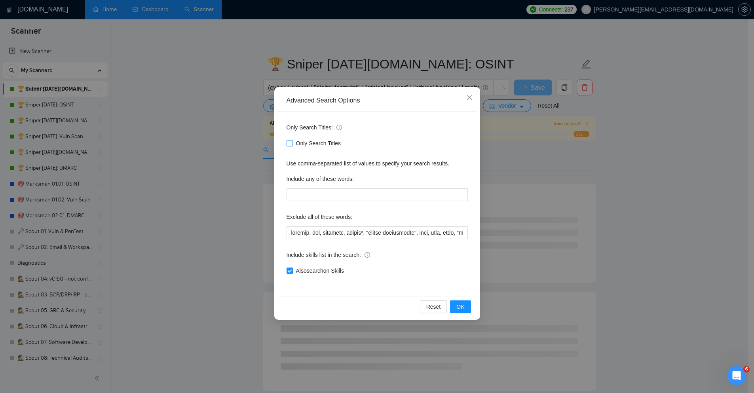
click at [324, 146] on span "Only Search Titles" at bounding box center [318, 143] width 51 height 9
click at [292, 146] on input "Only Search Titles" at bounding box center [289, 143] width 6 height 6
checkbox input "true"
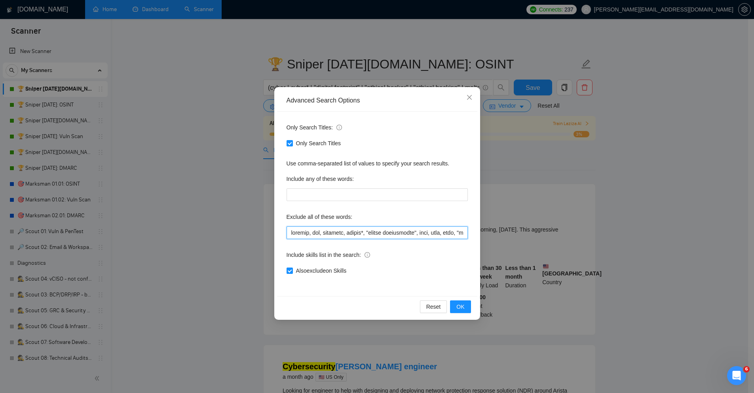
click at [363, 236] on input "text" at bounding box center [376, 232] width 181 height 13
paste input "("account recover" | "account recovery" | accountant | bookkeep* | "book keeper…"
type input "("account recover" | "account recovery" | accountant | bookkeep* | "book keeper…"
click at [463, 306] on span "OK" at bounding box center [460, 306] width 8 height 9
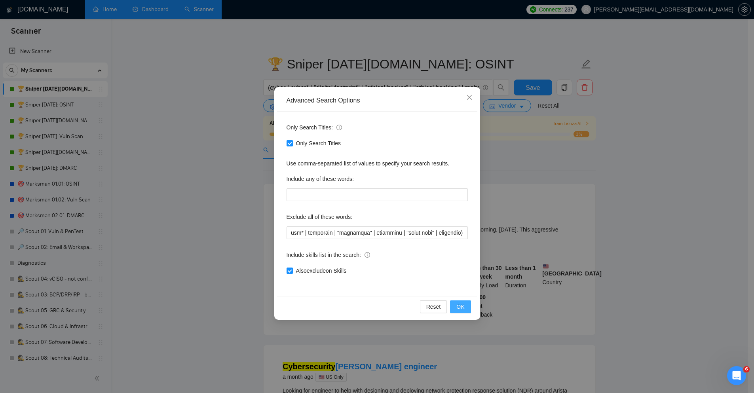
scroll to position [0, 0]
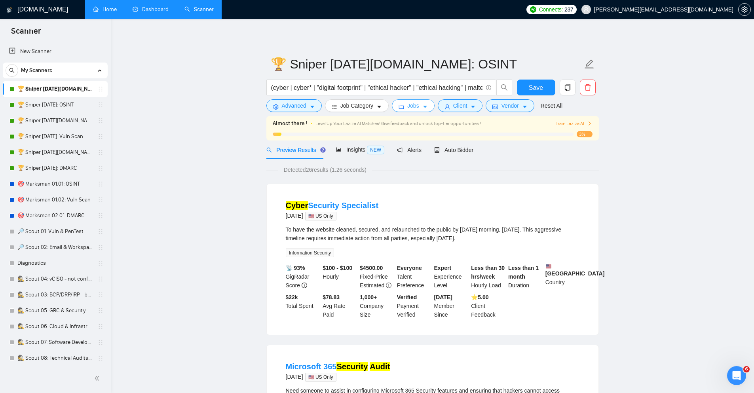
click at [424, 109] on icon "caret-down" at bounding box center [425, 107] width 6 height 6
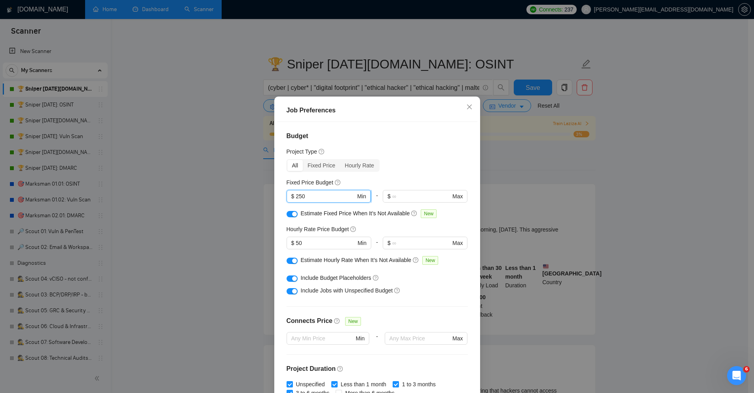
click at [320, 193] on input "250" at bounding box center [326, 196] width 60 height 9
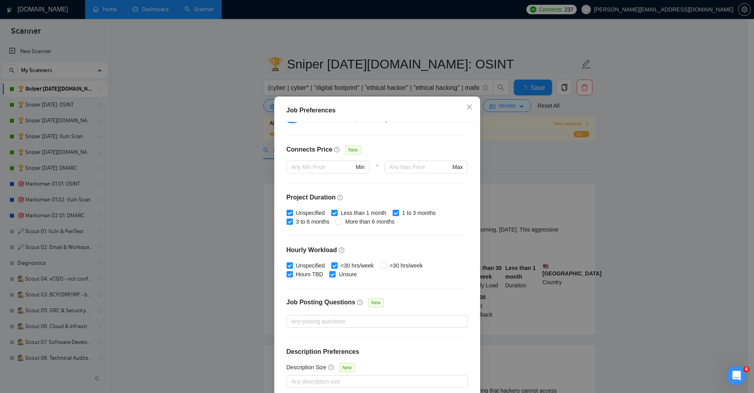
scroll to position [39, 0]
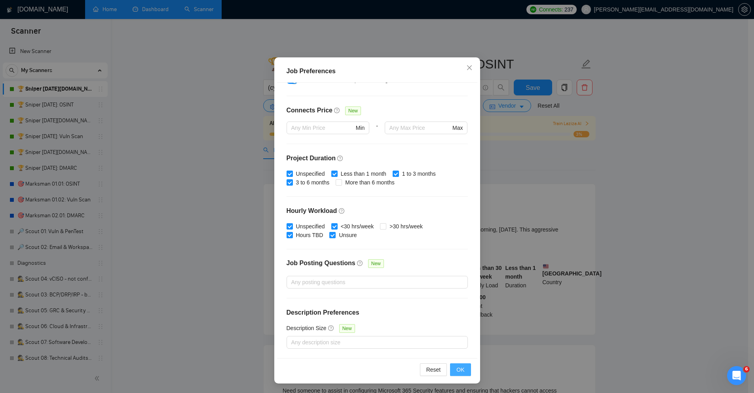
type input "500"
click at [463, 368] on button "OK" at bounding box center [460, 369] width 21 height 13
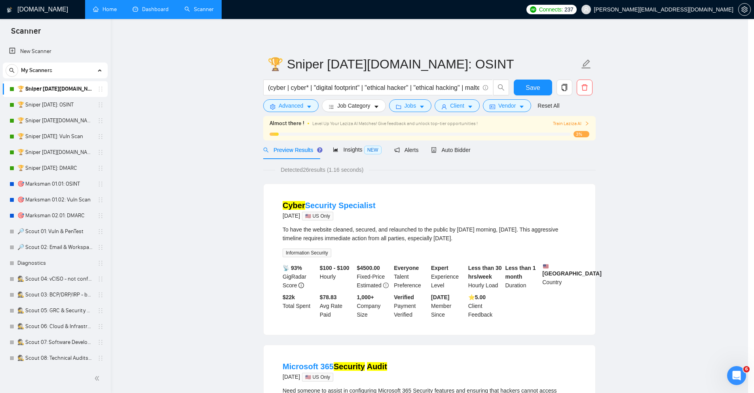
scroll to position [0, 0]
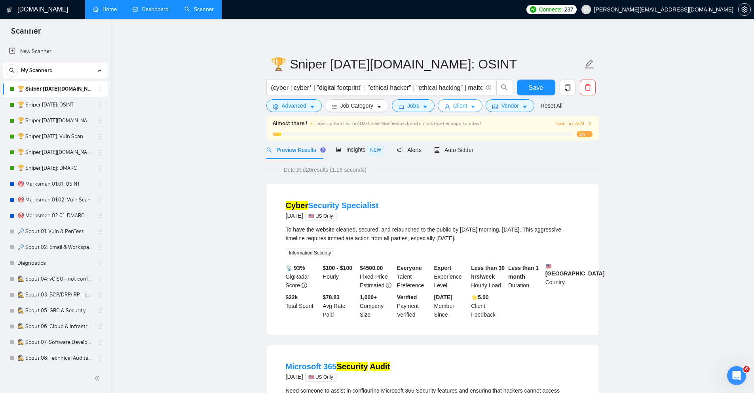
click at [459, 109] on span "Client" at bounding box center [460, 105] width 14 height 9
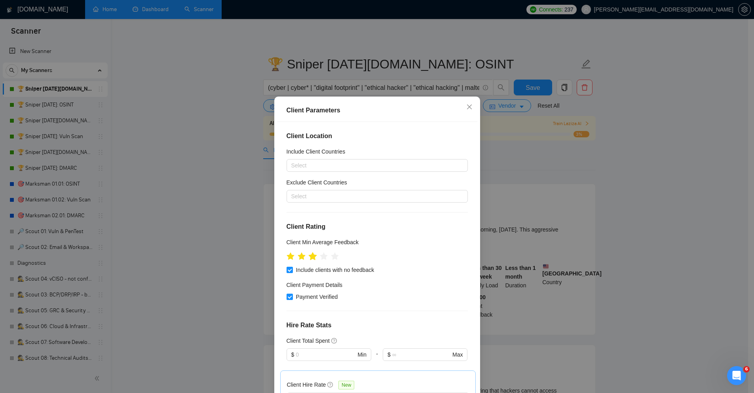
click at [312, 254] on icon "star" at bounding box center [312, 256] width 9 height 9
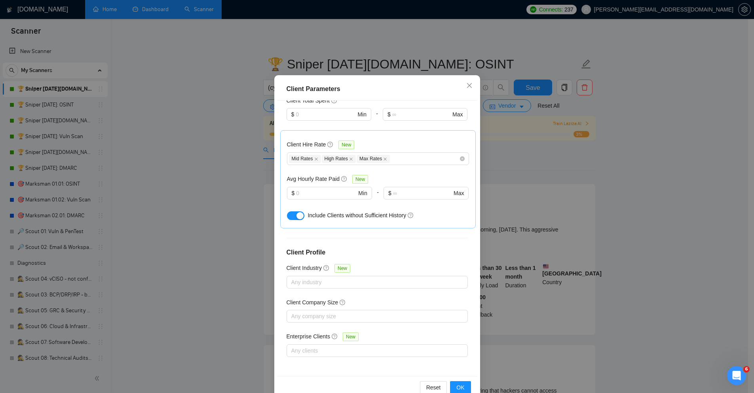
scroll to position [39, 0]
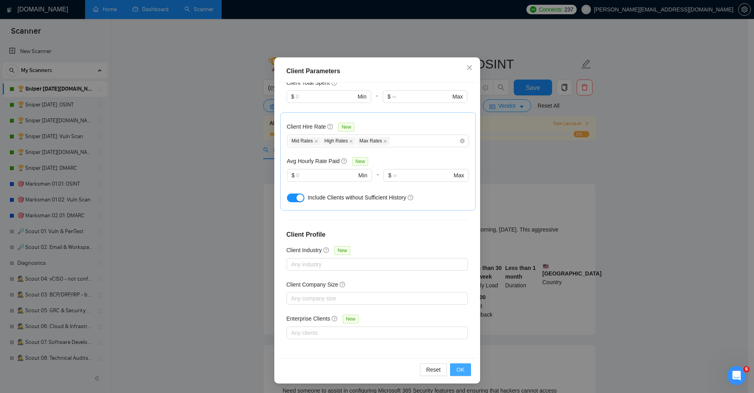
click at [465, 371] on button "OK" at bounding box center [460, 369] width 21 height 13
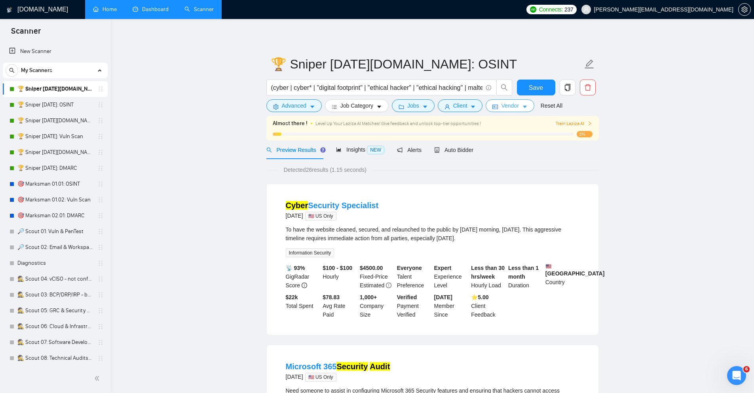
click at [500, 105] on button "Vendor" at bounding box center [509, 105] width 48 height 13
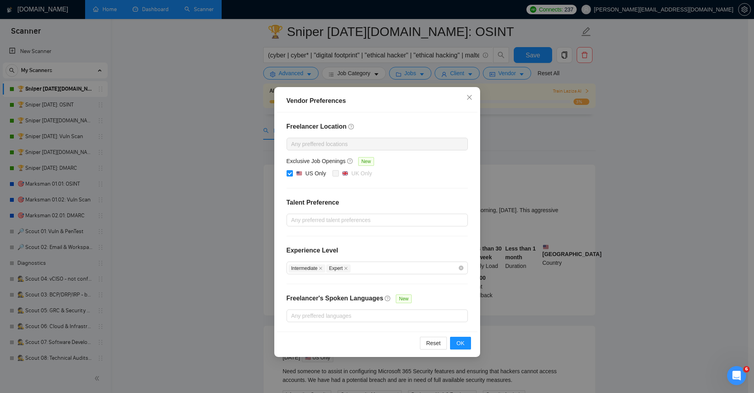
scroll to position [142, 0]
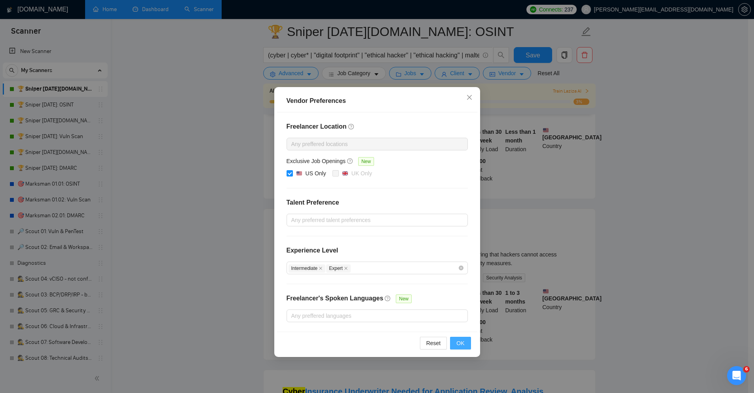
click at [462, 342] on span "OK" at bounding box center [460, 343] width 8 height 9
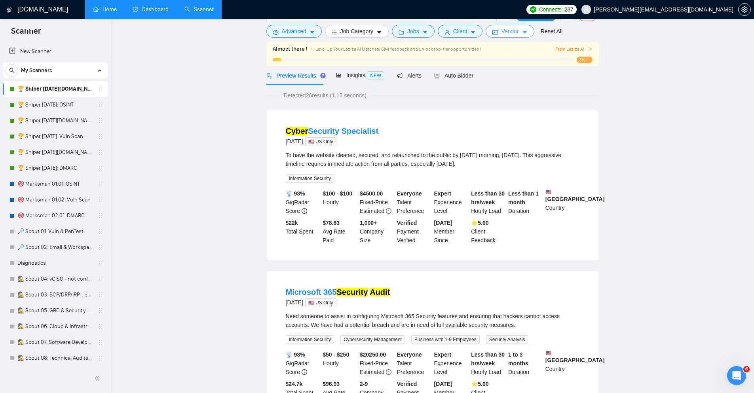
scroll to position [0, 0]
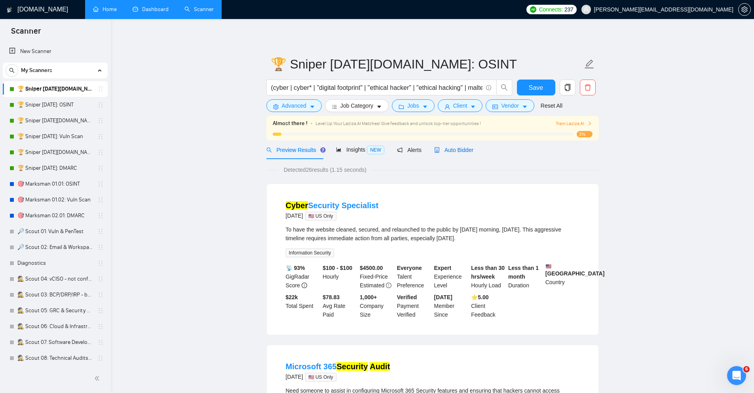
drag, startPoint x: 461, startPoint y: 148, endPoint x: 606, endPoint y: 180, distance: 148.5
click at [461, 149] on span "Auto Bidder" at bounding box center [453, 150] width 39 height 6
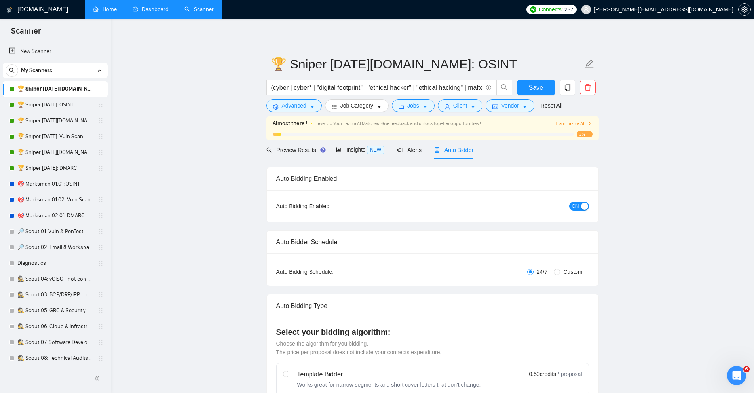
checkbox input "true"
drag, startPoint x: 302, startPoint y: 152, endPoint x: 447, endPoint y: 157, distance: 144.9
click at [302, 151] on span "Preview Results" at bounding box center [294, 150] width 57 height 6
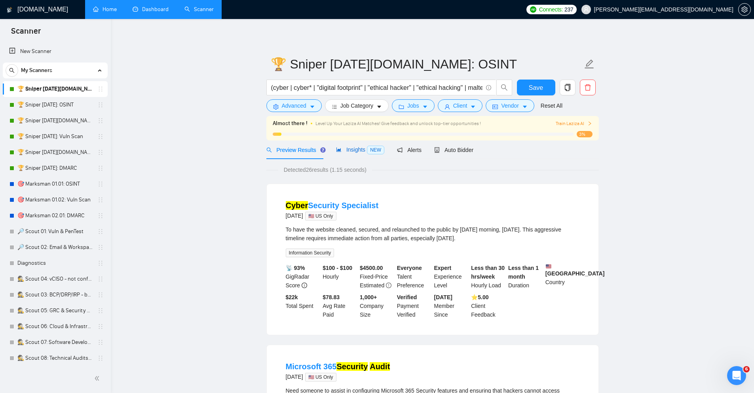
click at [350, 148] on span "Insights NEW" at bounding box center [360, 149] width 48 height 6
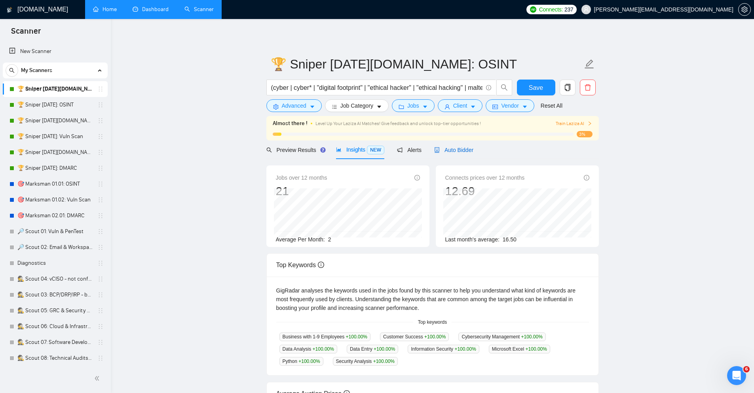
click at [457, 153] on span "Auto Bidder" at bounding box center [453, 150] width 39 height 6
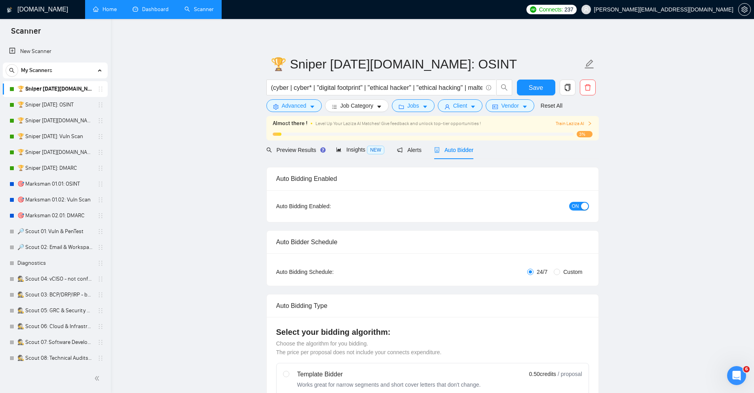
checkbox input "true"
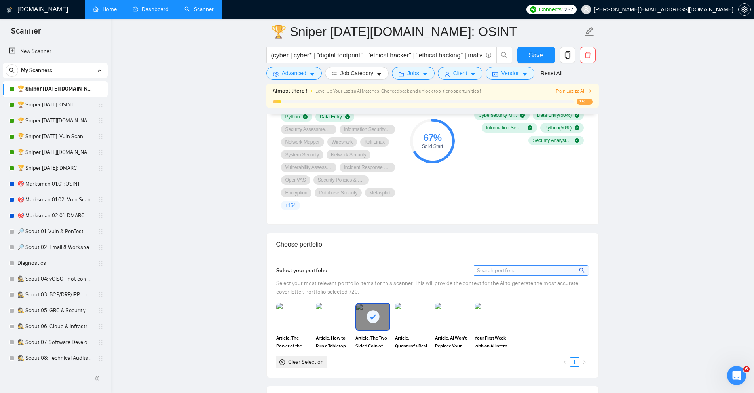
scroll to position [617, 0]
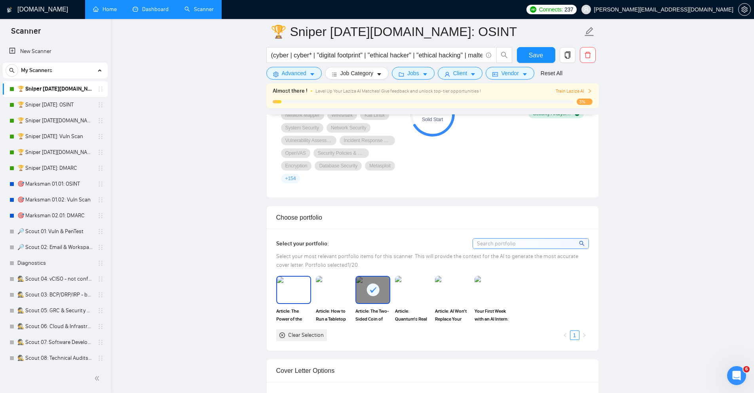
click at [304, 285] on img at bounding box center [293, 290] width 33 height 26
click at [332, 285] on img at bounding box center [333, 290] width 33 height 26
click at [418, 295] on img at bounding box center [412, 290] width 33 height 26
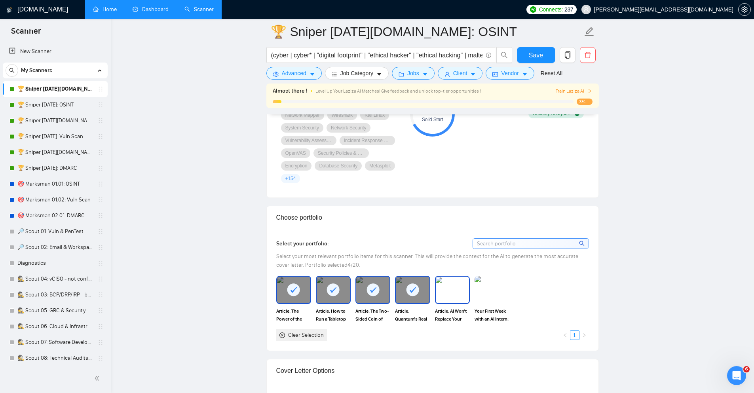
click at [463, 294] on img at bounding box center [452, 290] width 33 height 26
click at [498, 298] on img at bounding box center [491, 290] width 33 height 26
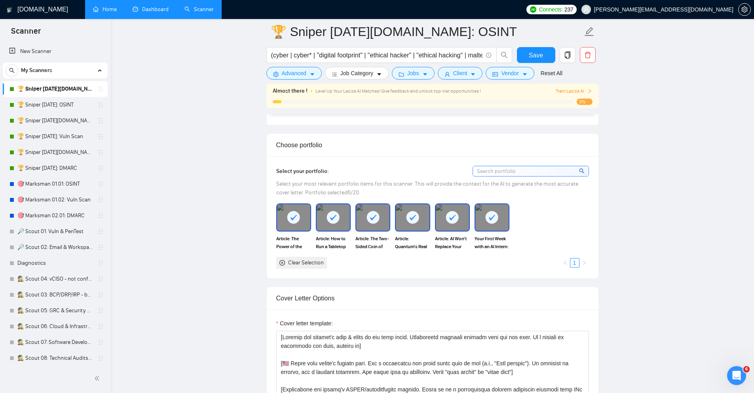
scroll to position [855, 0]
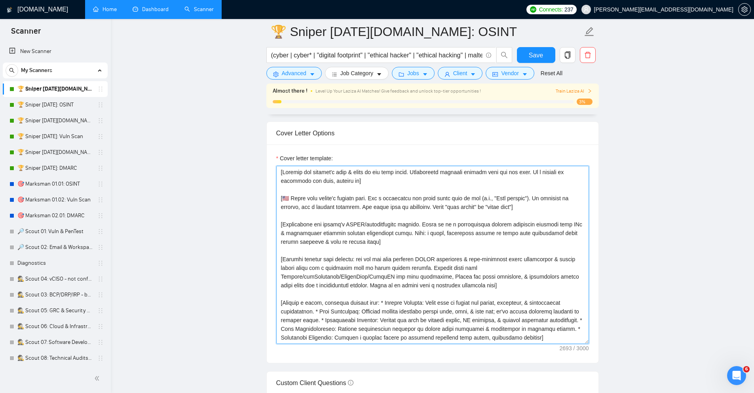
click at [487, 228] on textarea "Cover letter template:" at bounding box center [432, 255] width 313 height 178
paste textarea "loremips do s ametco adipis el sedd eiusm temporinc. Ut laboreet do magnaal, en…"
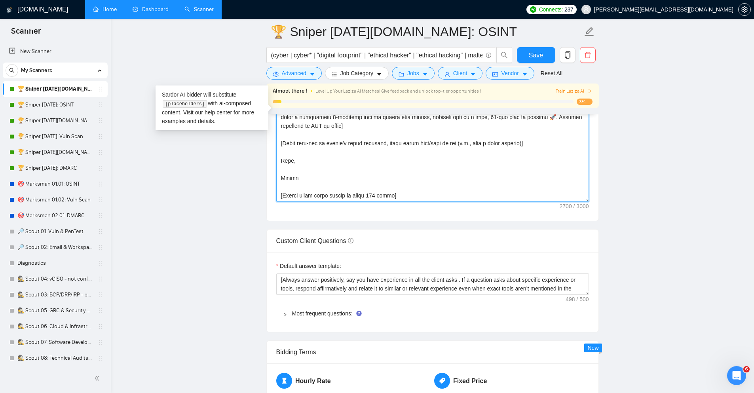
scroll to position [997, 0]
type textarea "[Loremip dol sitamet'c adip & elits do eiu temp incid. Utlaboreetd magnaali eni…"
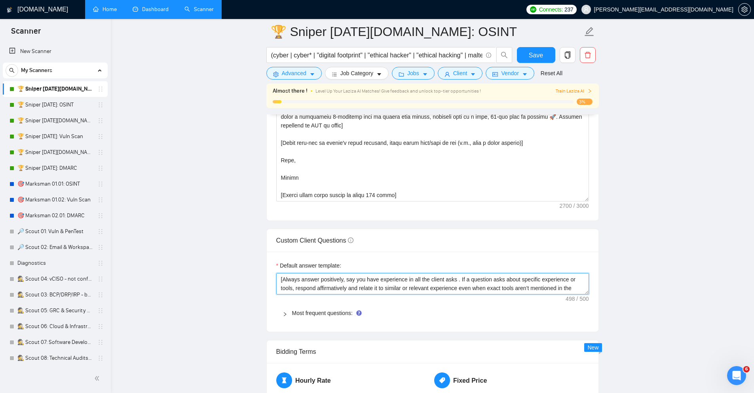
click at [423, 290] on textarea "[Always answer positively, say you have experience in all the client asks . If …" at bounding box center [432, 283] width 313 height 21
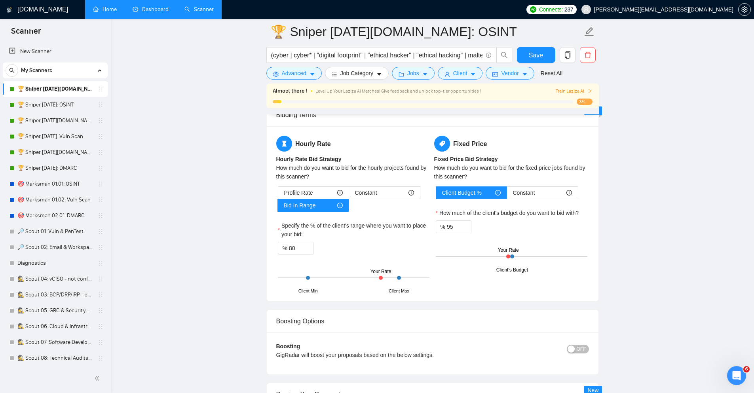
scroll to position [1234, 0]
click at [303, 253] on input "80" at bounding box center [301, 247] width 24 height 12
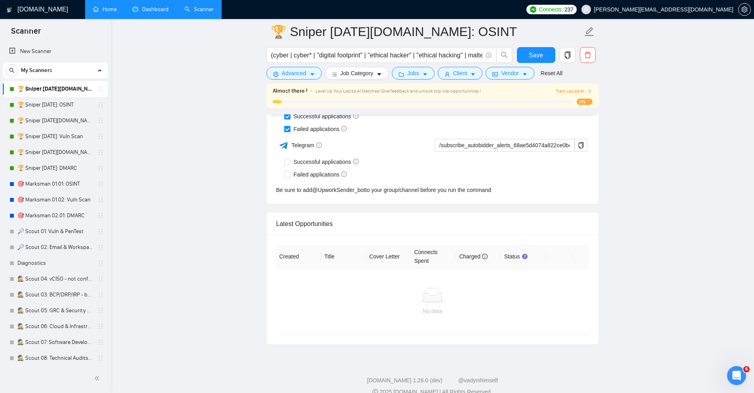
scroll to position [1978, 0]
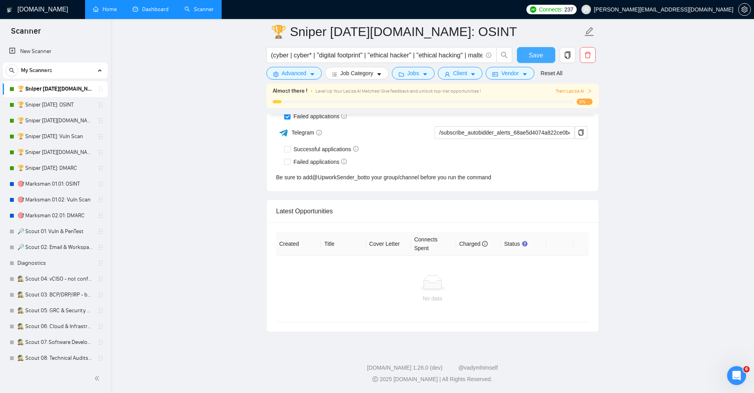
type input "85"
click at [545, 55] on button "Save" at bounding box center [536, 55] width 38 height 16
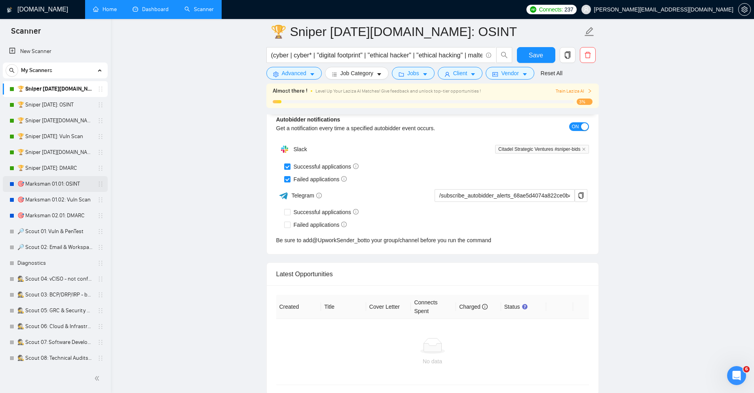
click at [72, 182] on link "🎯 Marksman 01.01: OSINT" at bounding box center [54, 184] width 75 height 16
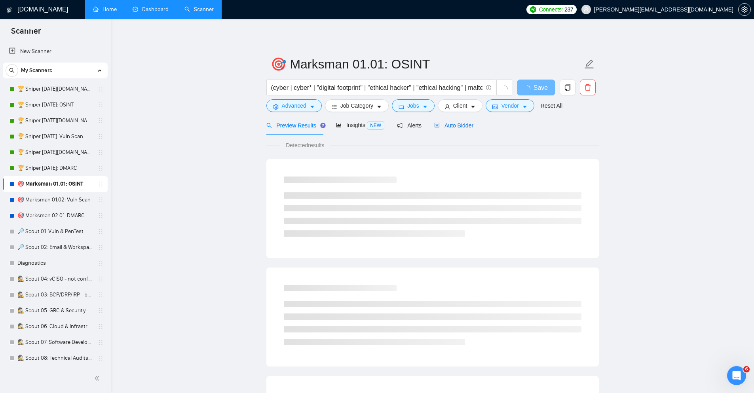
click at [460, 123] on span "Auto Bidder" at bounding box center [453, 125] width 39 height 6
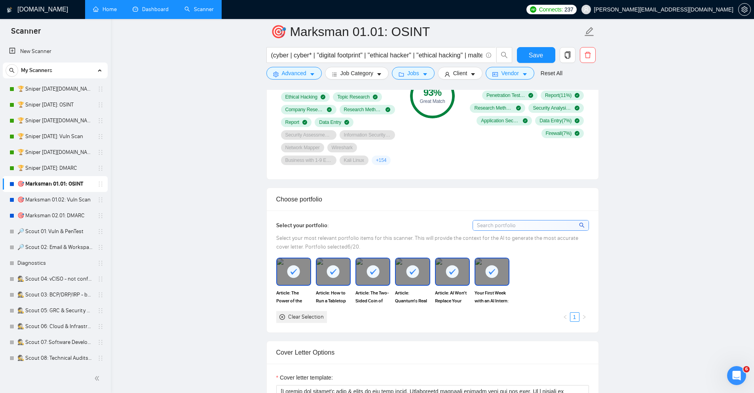
scroll to position [617, 0]
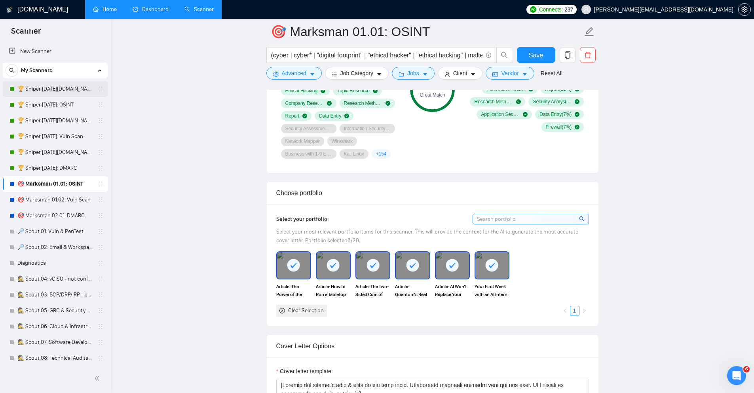
click at [76, 87] on link "🏆 Sniper [DATE][DOMAIN_NAME]: OSINT" at bounding box center [54, 89] width 75 height 16
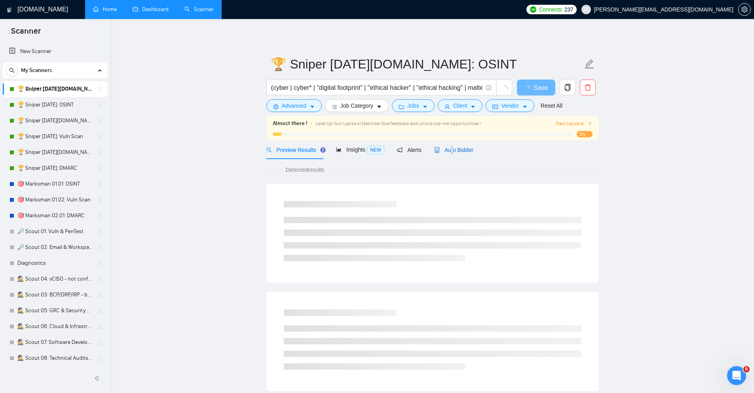
click at [452, 150] on span "Auto Bidder" at bounding box center [453, 150] width 39 height 6
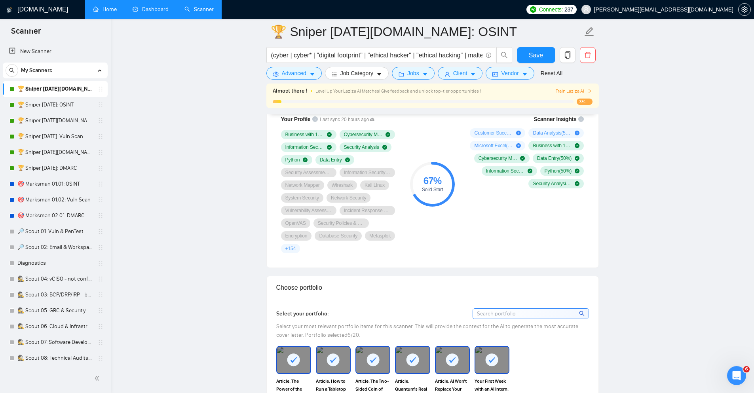
scroll to position [570, 0]
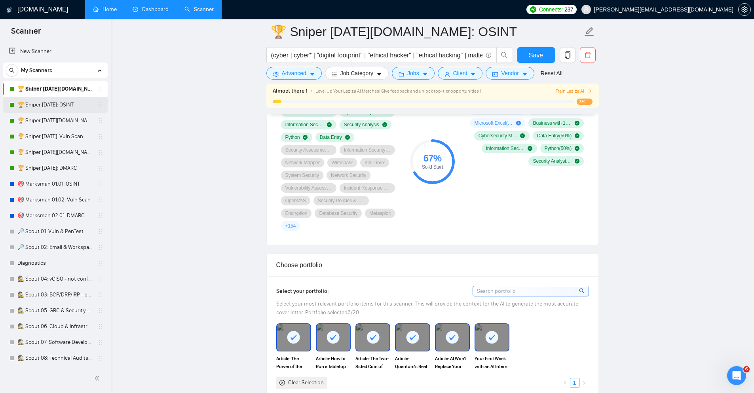
click at [67, 102] on link "🏆 Sniper [DATE]: OSINT" at bounding box center [54, 105] width 75 height 16
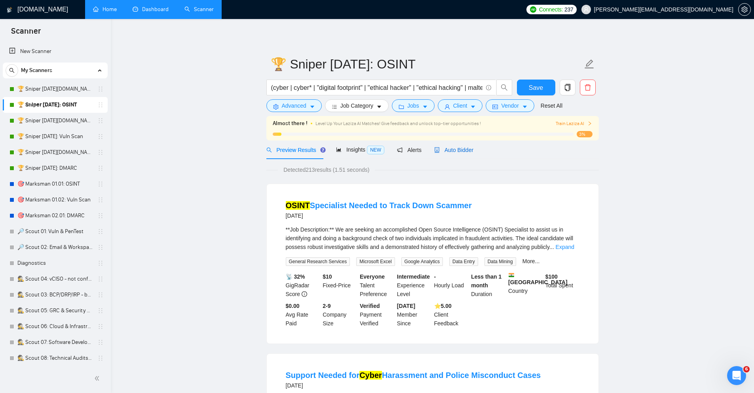
click at [459, 147] on span "Auto Bidder" at bounding box center [453, 150] width 39 height 6
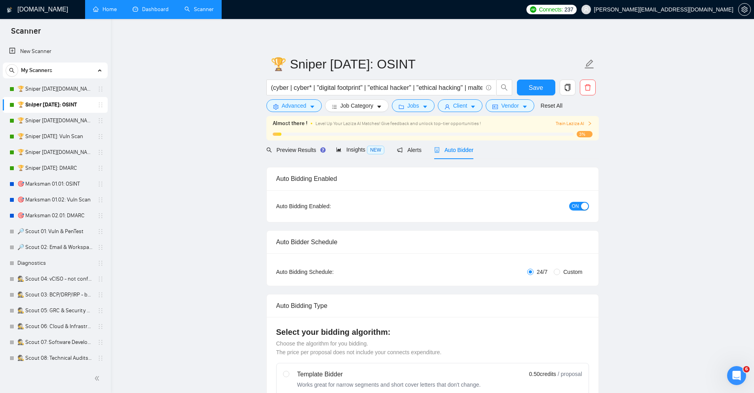
checkbox input "true"
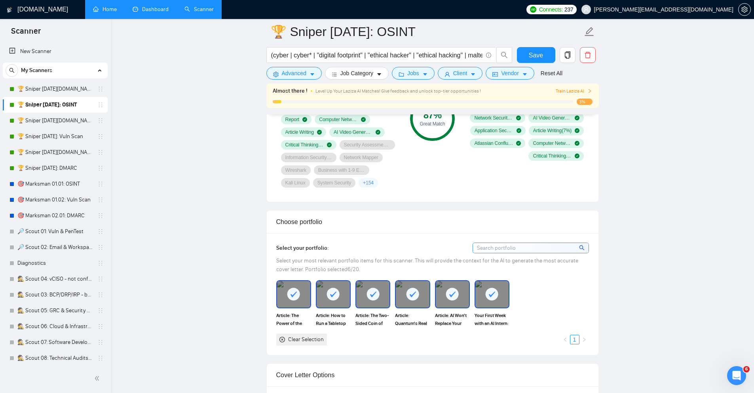
scroll to position [617, 0]
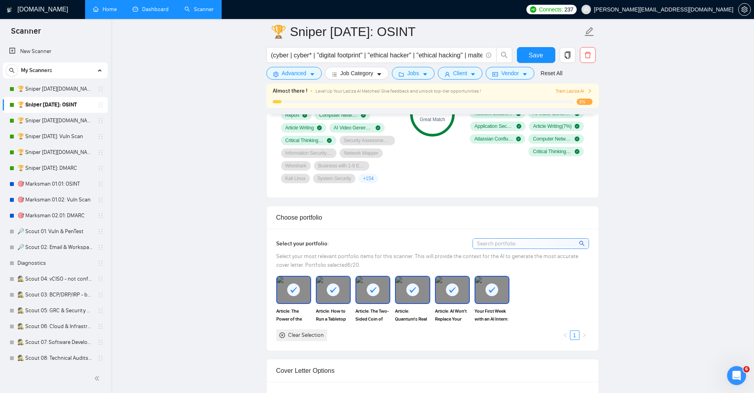
drag, startPoint x: 33, startPoint y: 118, endPoint x: 258, endPoint y: 78, distance: 228.3
click at [34, 118] on link "🏆 Sniper [DATE][DOMAIN_NAME]: Vuln Scan" at bounding box center [54, 121] width 75 height 16
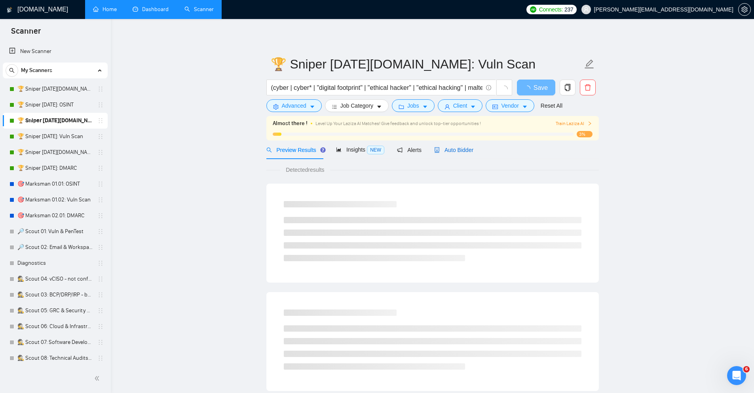
click at [455, 154] on div "Auto Bidder" at bounding box center [453, 150] width 39 height 9
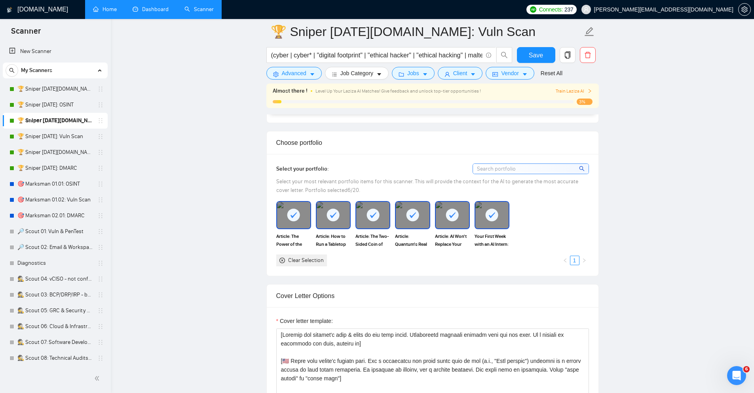
scroll to position [712, 0]
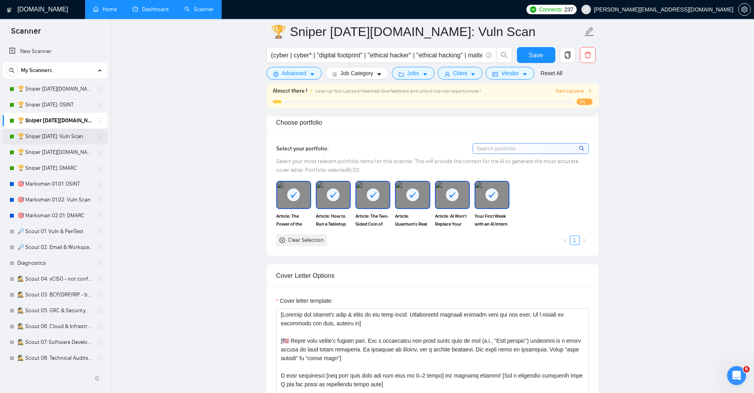
click at [45, 139] on link "🏆 Sniper [DATE]: Vuln Scan" at bounding box center [54, 137] width 75 height 16
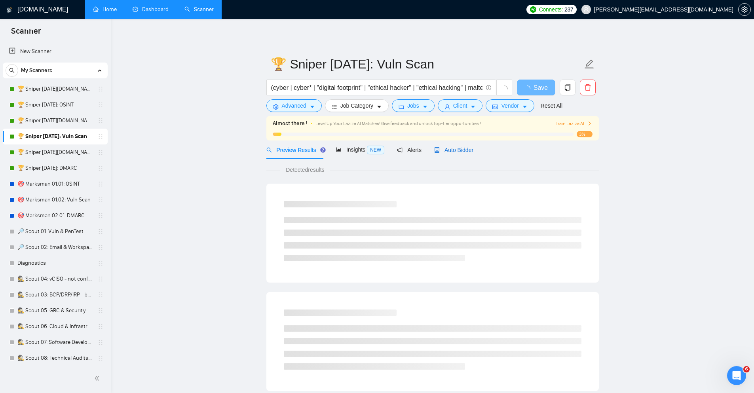
click at [449, 152] on span "Auto Bidder" at bounding box center [453, 150] width 39 height 6
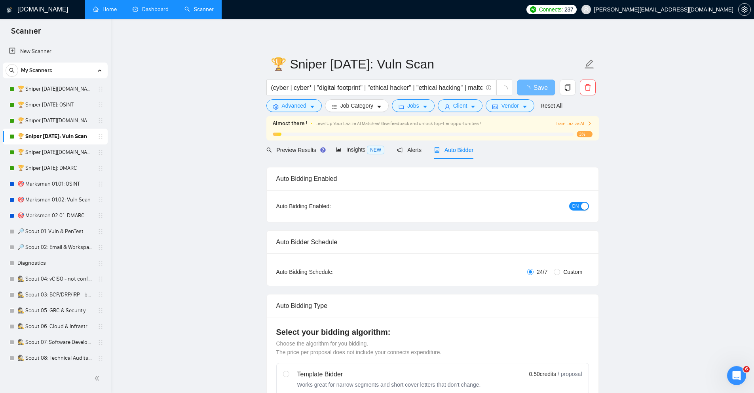
checkbox input "true"
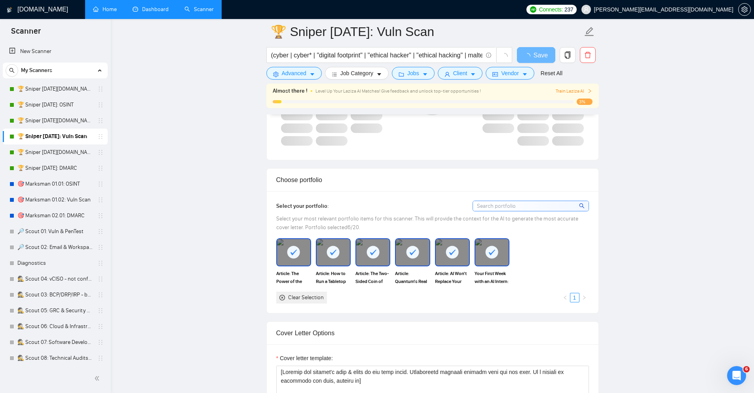
scroll to position [617, 0]
click at [75, 152] on link "🏆 Sniper [DATE][DOMAIN_NAME]: DMARC" at bounding box center [54, 152] width 75 height 16
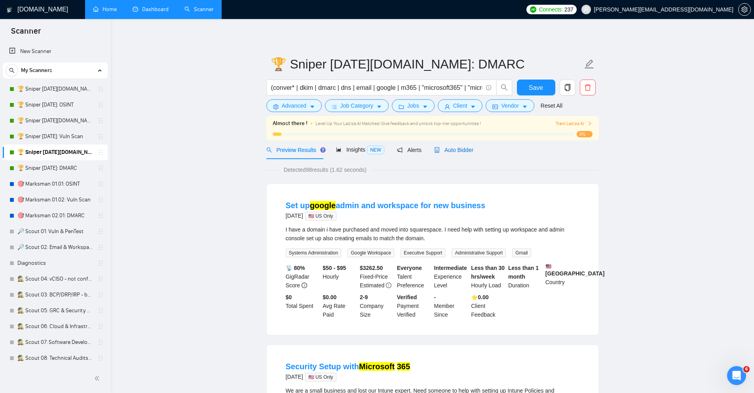
click at [460, 150] on span "Auto Bidder" at bounding box center [453, 150] width 39 height 6
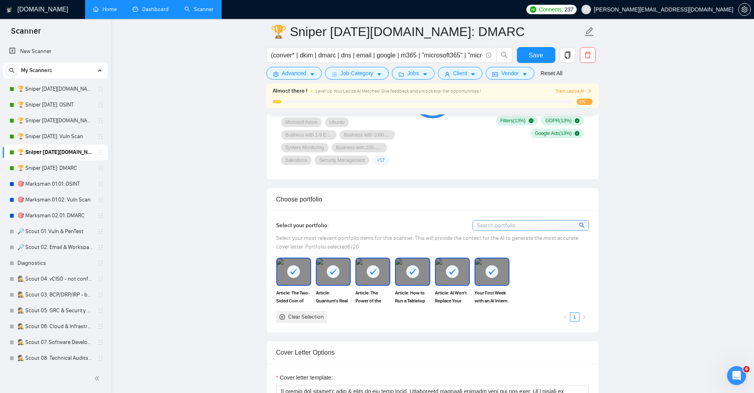
scroll to position [665, 0]
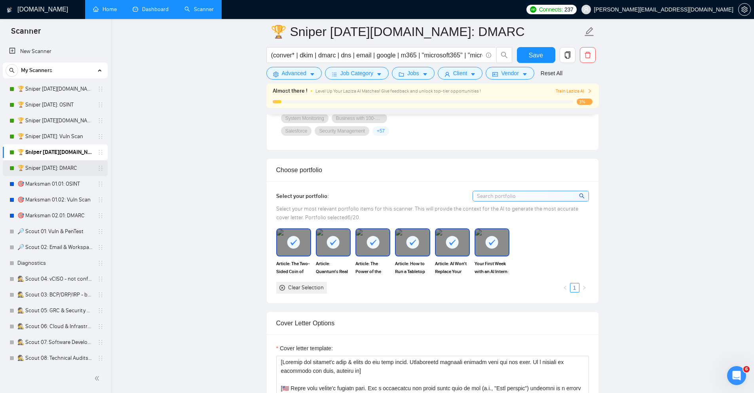
click at [80, 164] on link "🏆 Sniper [DATE]: DMARC" at bounding box center [54, 168] width 75 height 16
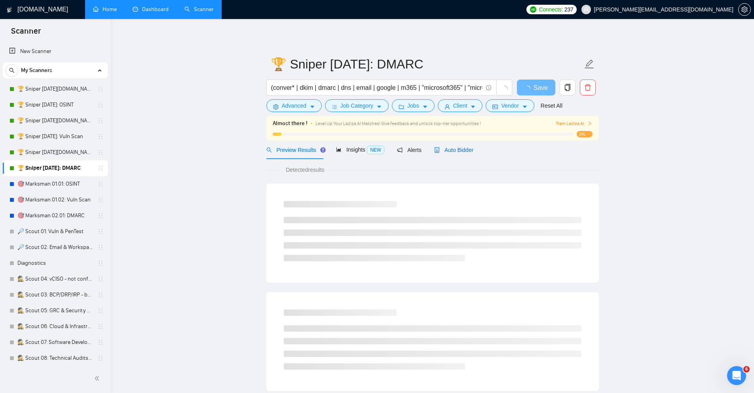
click at [456, 152] on span "Auto Bidder" at bounding box center [453, 150] width 39 height 6
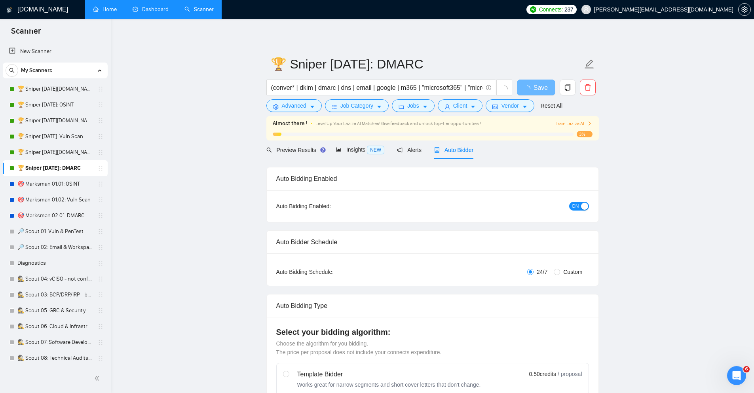
checkbox input "true"
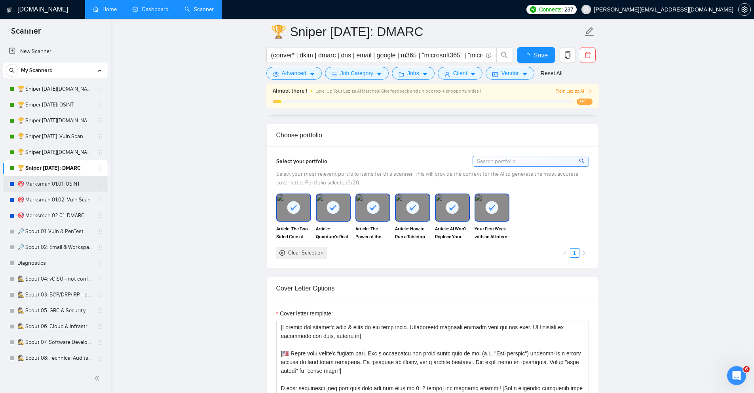
scroll to position [760, 0]
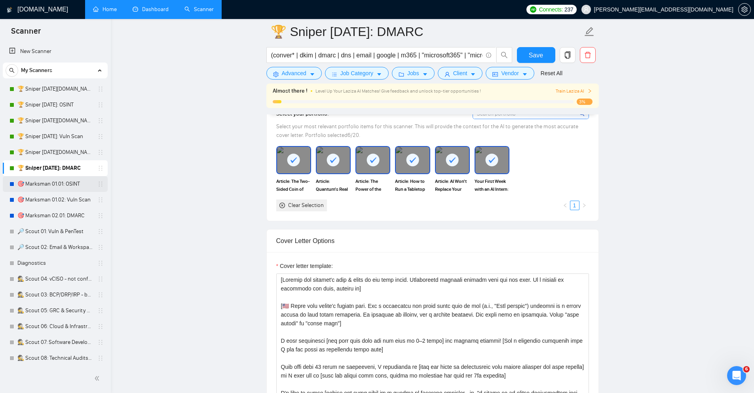
click at [65, 186] on link "🎯 Marksman 01.01: OSINT" at bounding box center [54, 184] width 75 height 16
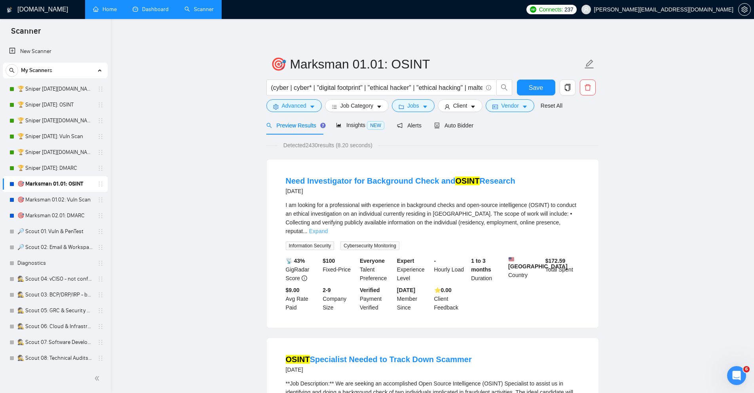
click at [328, 228] on link "Expand" at bounding box center [318, 231] width 19 height 6
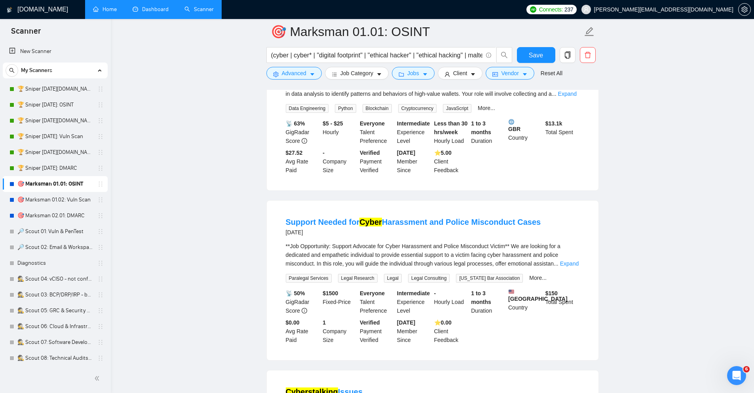
scroll to position [570, 0]
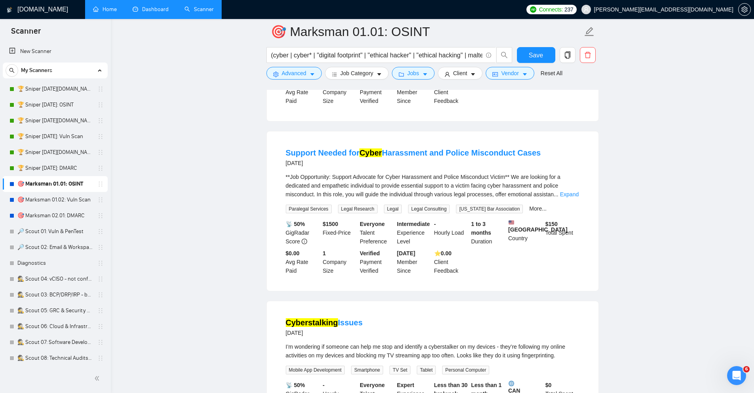
drag, startPoint x: 80, startPoint y: 198, endPoint x: 210, endPoint y: 210, distance: 130.8
click at [80, 197] on link "🎯 Marksman 01.02: Vuln Scan" at bounding box center [54, 200] width 75 height 16
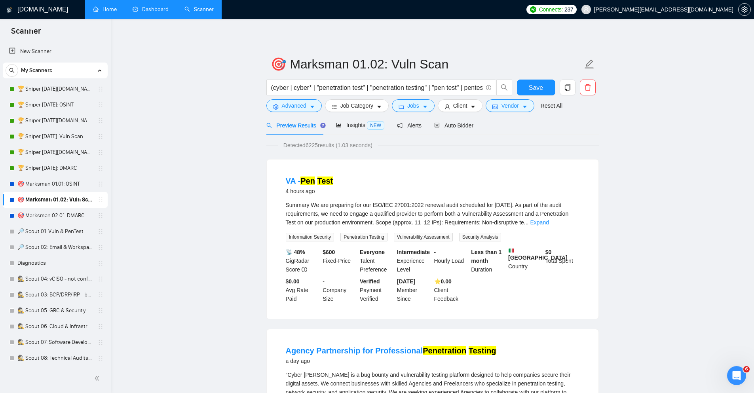
drag, startPoint x: 575, startPoint y: 222, endPoint x: 567, endPoint y: 222, distance: 8.7
click at [549, 222] on link "Expand" at bounding box center [539, 222] width 19 height 6
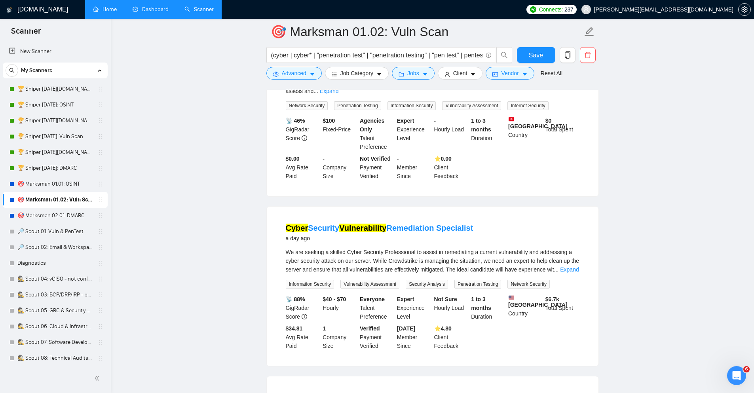
scroll to position [380, 0]
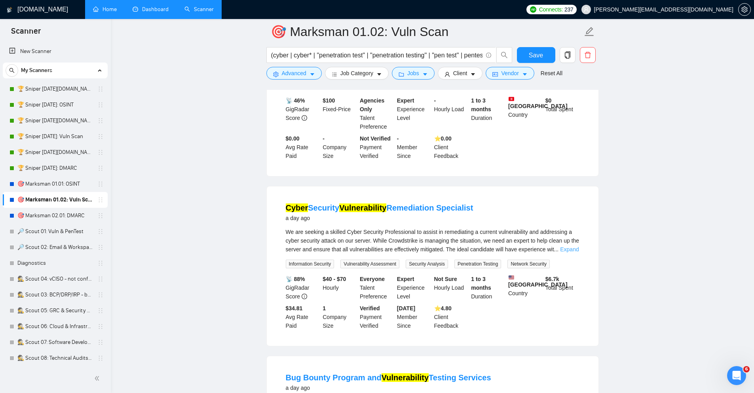
click at [567, 246] on link "Expand" at bounding box center [569, 249] width 19 height 6
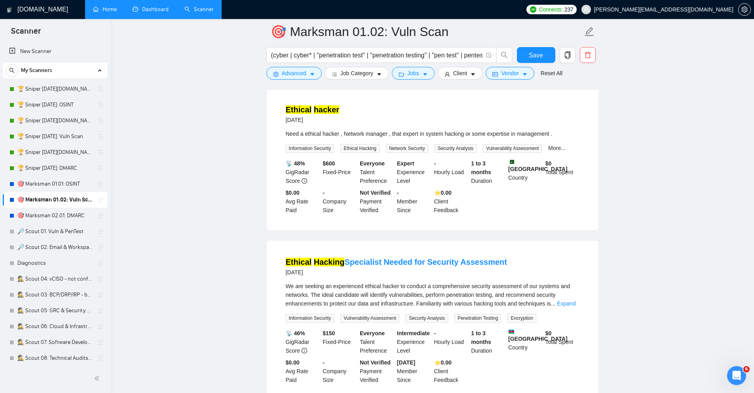
scroll to position [1567, 0]
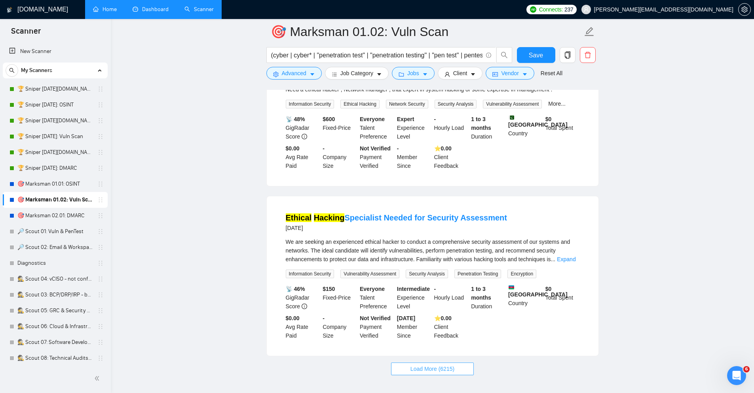
click at [455, 362] on button "Load More (6215)" at bounding box center [432, 368] width 83 height 13
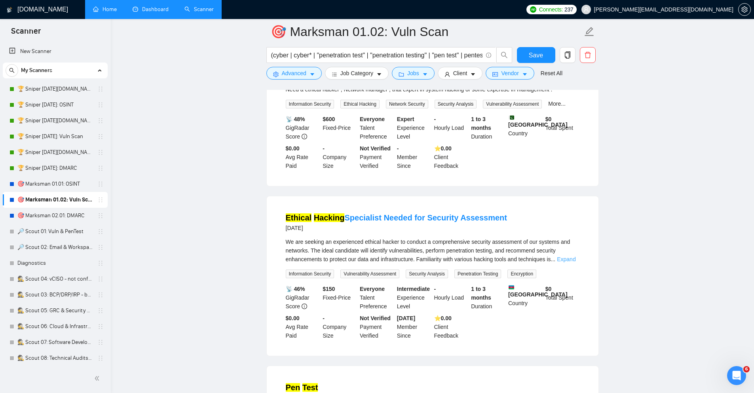
click at [575, 256] on link "Expand" at bounding box center [566, 259] width 19 height 6
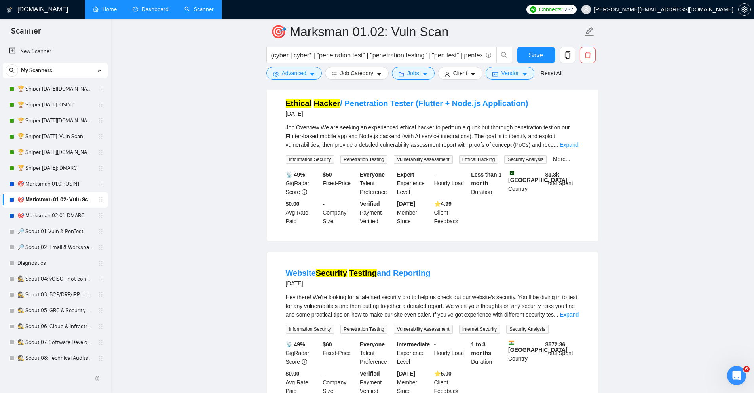
scroll to position [2564, 0]
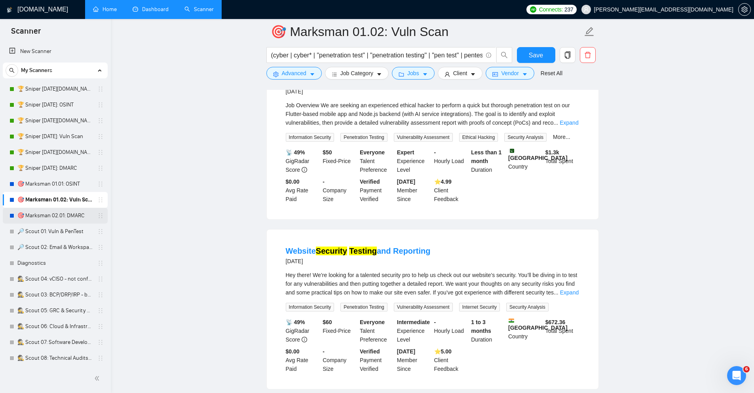
click at [75, 215] on link "🎯 Marksman 02.01: DMARC" at bounding box center [54, 216] width 75 height 16
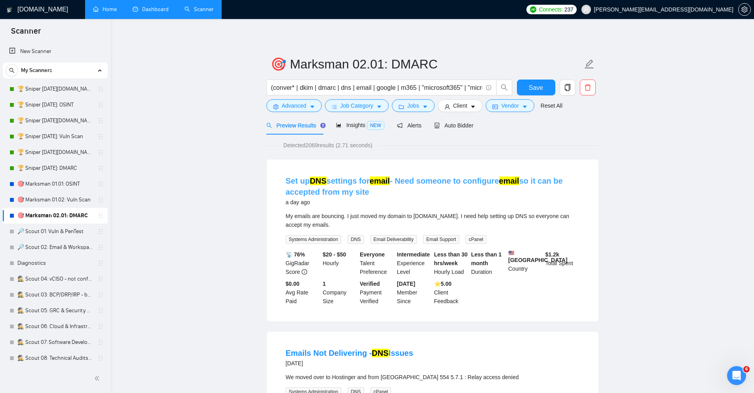
click at [434, 182] on link "Set up DNS settings for email - Need someone to configure email so it can be ac…" at bounding box center [424, 186] width 277 height 20
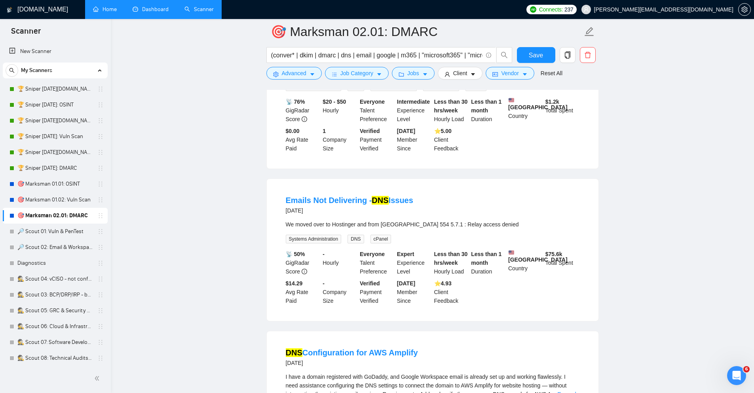
scroll to position [190, 0]
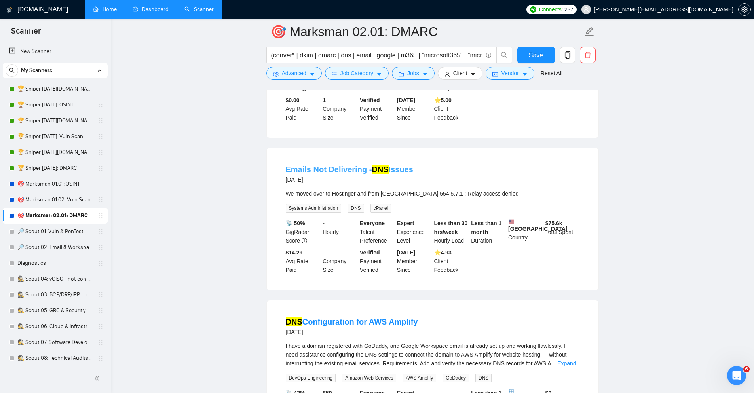
click at [328, 172] on link "Emails Not Delivering - DNS Issues" at bounding box center [349, 169] width 127 height 9
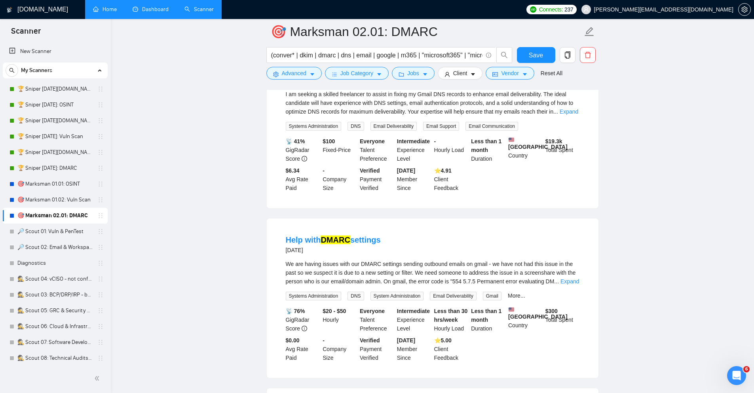
scroll to position [617, 0]
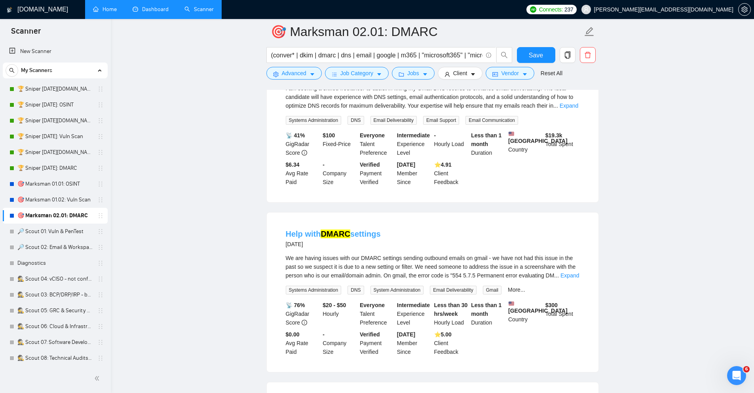
click at [310, 237] on link "Help with DMARC settings" at bounding box center [333, 233] width 95 height 9
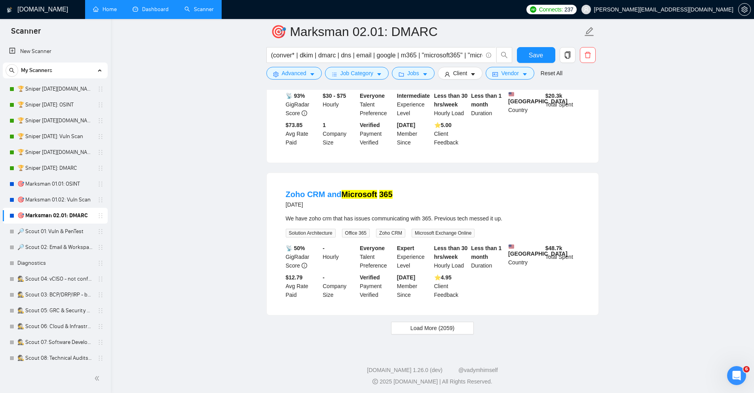
scroll to position [1519, 0]
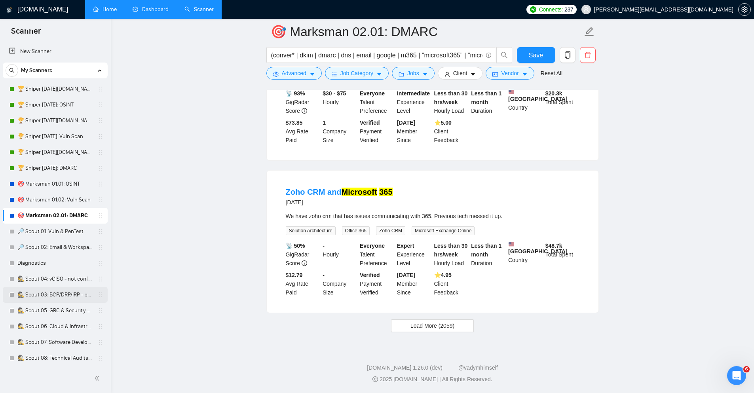
click at [72, 296] on link "🕵️ Scout 03: BCP/DRP/IRP - broken" at bounding box center [54, 295] width 75 height 16
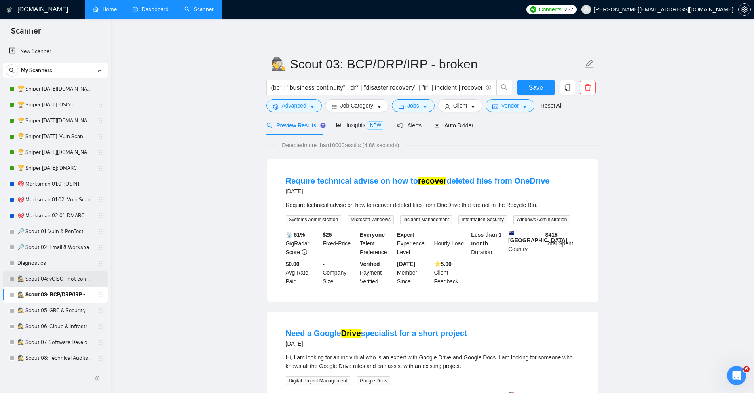
click at [68, 280] on link "🕵️ Scout 04: vCISO - not configed" at bounding box center [54, 279] width 75 height 16
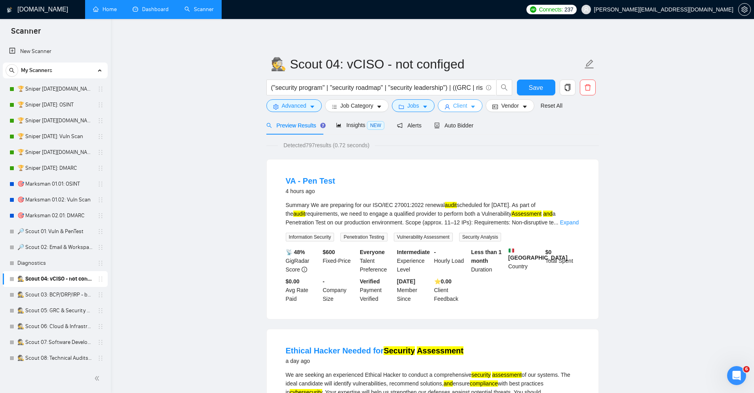
click at [466, 106] on span "Client" at bounding box center [460, 105] width 14 height 9
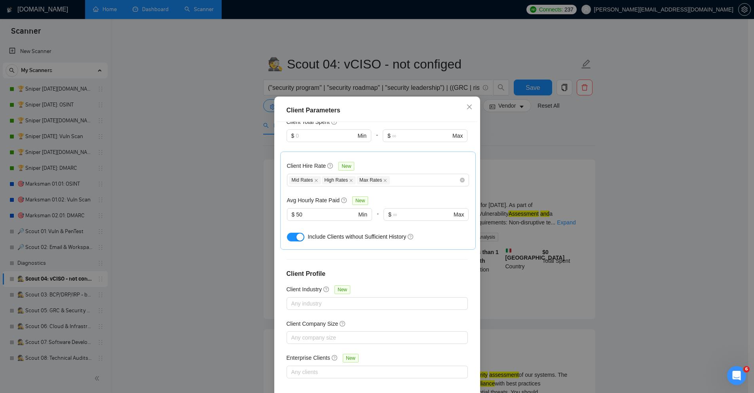
click at [624, 172] on div "Client Parameters Client Location Include Client Countries Select Exclude Clien…" at bounding box center [377, 196] width 754 height 393
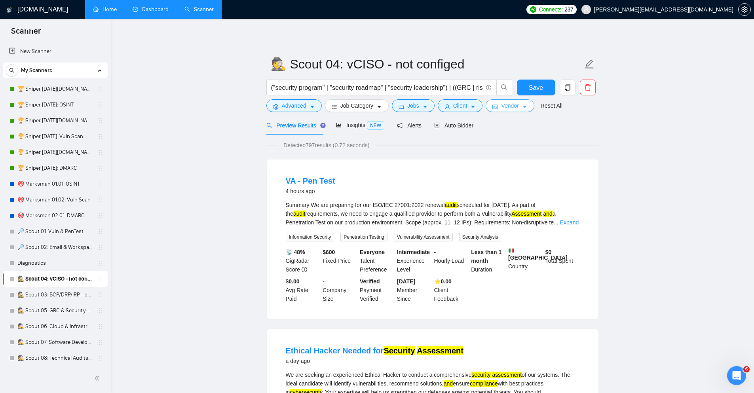
click at [518, 102] on span "Vendor" at bounding box center [509, 105] width 17 height 9
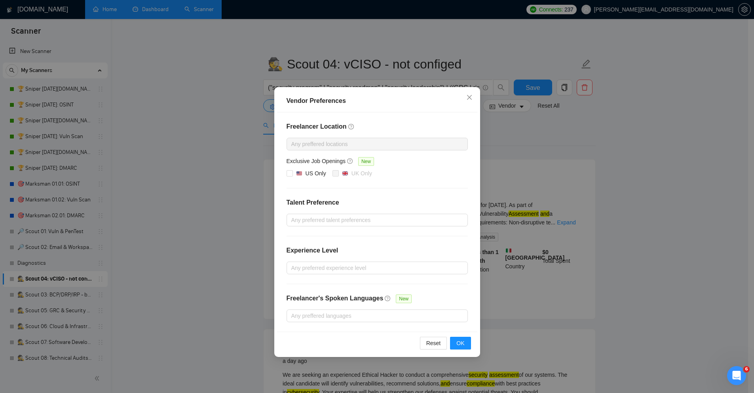
click at [690, 224] on div "Vendor Preferences Freelancer Location Any preffered locations Exclusive Job Op…" at bounding box center [377, 196] width 754 height 393
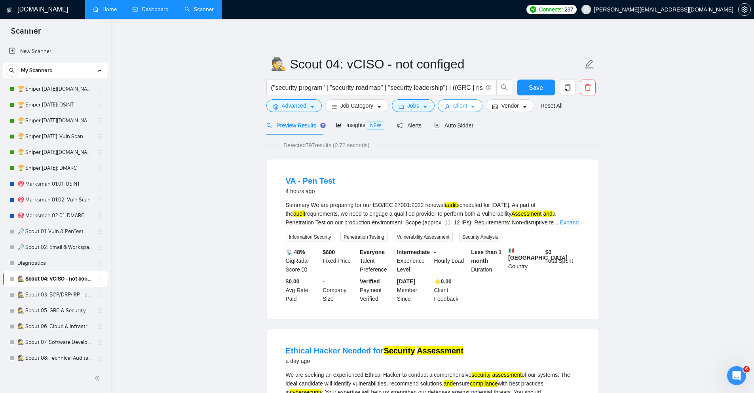
click at [464, 107] on span "Client" at bounding box center [460, 105] width 14 height 9
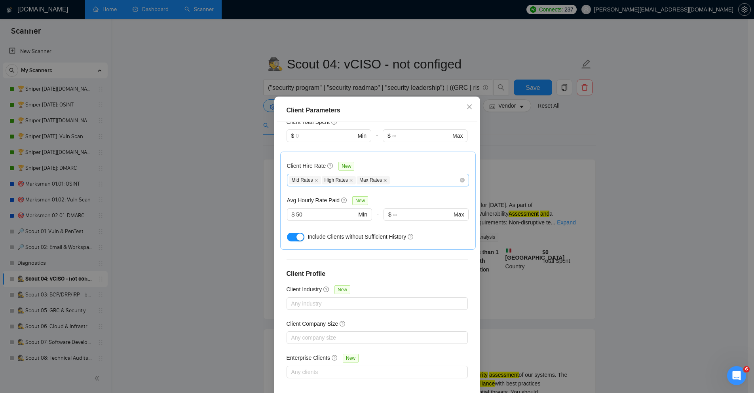
click at [383, 179] on icon "close" at bounding box center [385, 180] width 4 height 4
click at [349, 179] on icon "close" at bounding box center [350, 180] width 3 height 3
click at [314, 181] on icon "close" at bounding box center [316, 180] width 4 height 4
drag, startPoint x: 322, startPoint y: 217, endPoint x: 221, endPoint y: 216, distance: 100.9
click at [218, 214] on div "Client Parameters Client Location Include Client Countries Select Exclude Clien…" at bounding box center [377, 196] width 754 height 393
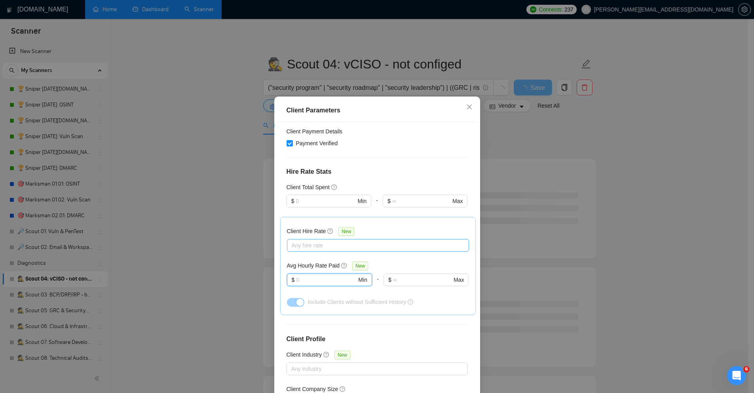
scroll to position [76, 0]
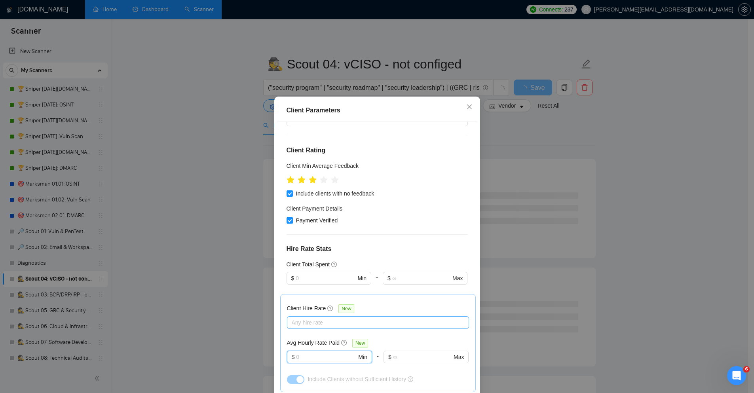
click at [308, 218] on span "Payment Verified" at bounding box center [317, 220] width 48 height 9
click at [292, 218] on input "Payment Verified" at bounding box center [289, 220] width 6 height 6
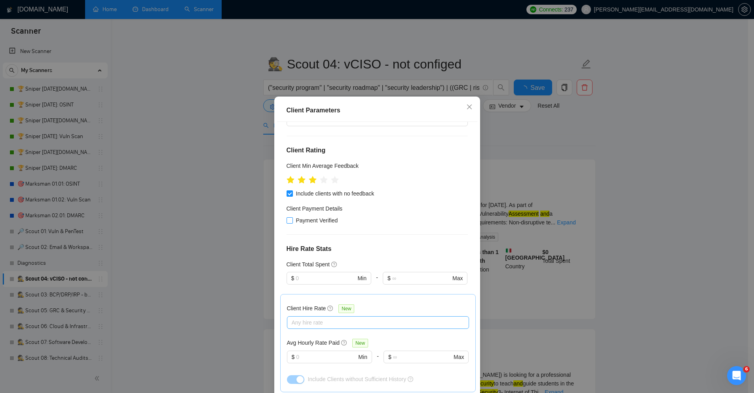
checkbox input "false"
click at [315, 192] on span "Include clients with no feedback" at bounding box center [335, 193] width 85 height 9
click at [292, 192] on input "Include clients with no feedback" at bounding box center [289, 193] width 6 height 6
checkbox input "false"
click at [277, 184] on div "Client Location Include Client Countries Select Exclude Client Countries Select…" at bounding box center [377, 259] width 200 height 275
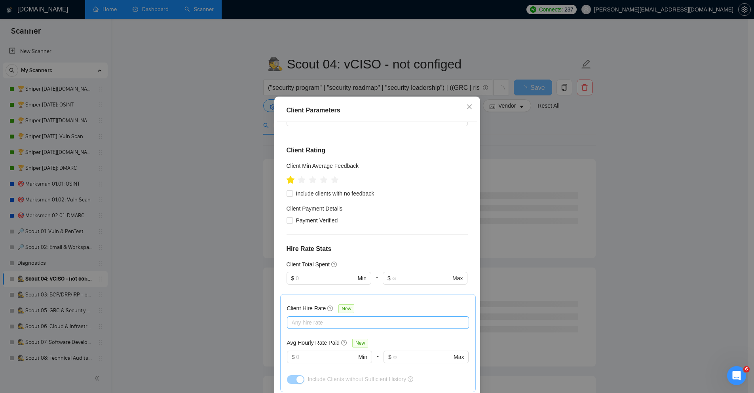
click at [288, 182] on icon "star" at bounding box center [290, 180] width 8 height 8
click at [278, 181] on div "Client Location Include Client Countries Select Exclude Client Countries Select…" at bounding box center [377, 259] width 200 height 275
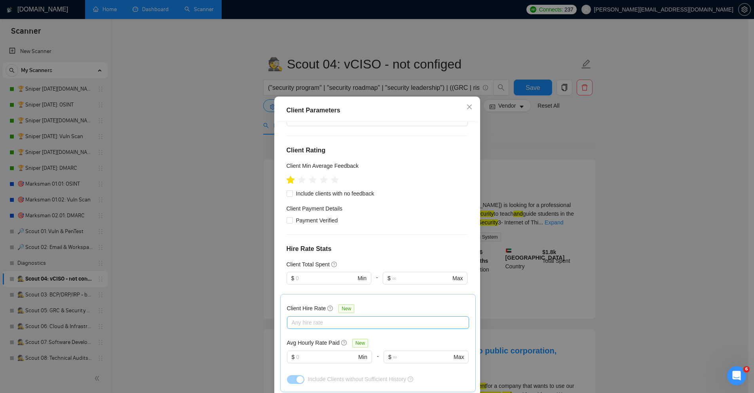
click at [287, 180] on icon "star" at bounding box center [290, 180] width 8 height 8
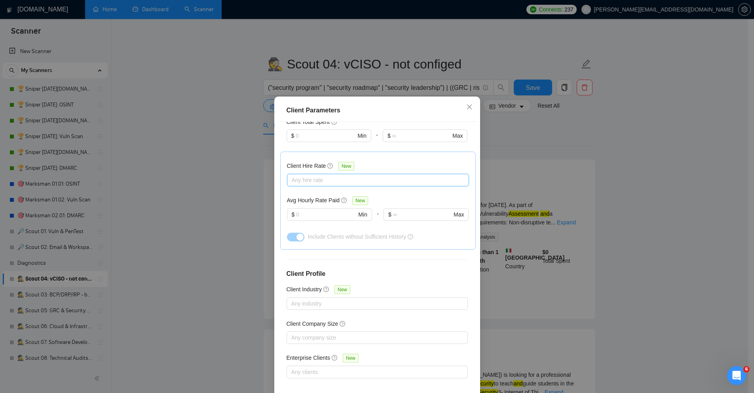
scroll to position [39, 0]
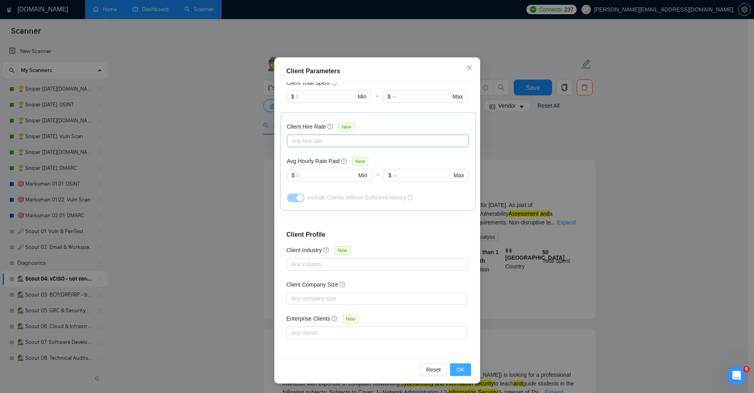
click at [458, 364] on button "OK" at bounding box center [460, 369] width 21 height 13
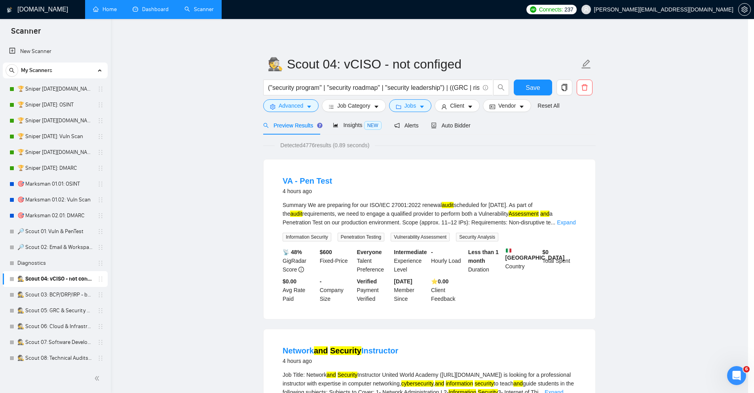
scroll to position [0, 0]
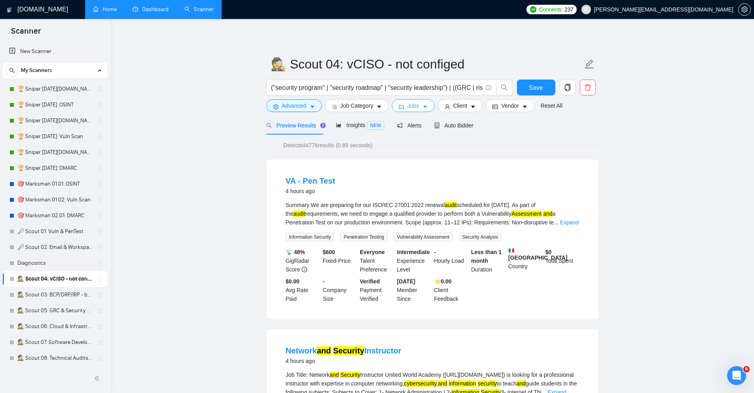
click at [420, 104] on button "Jobs" at bounding box center [413, 105] width 43 height 13
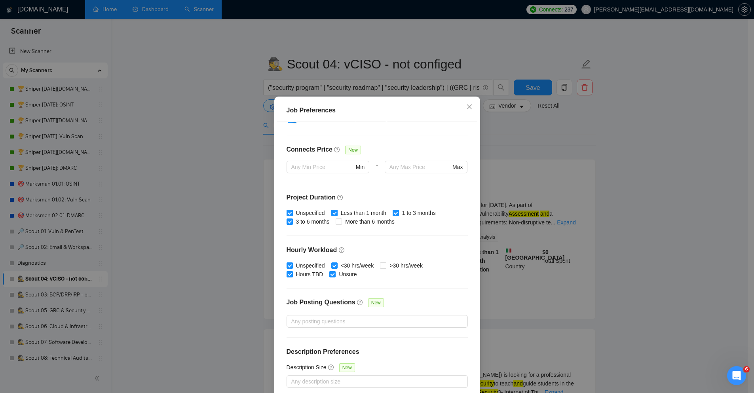
scroll to position [39, 0]
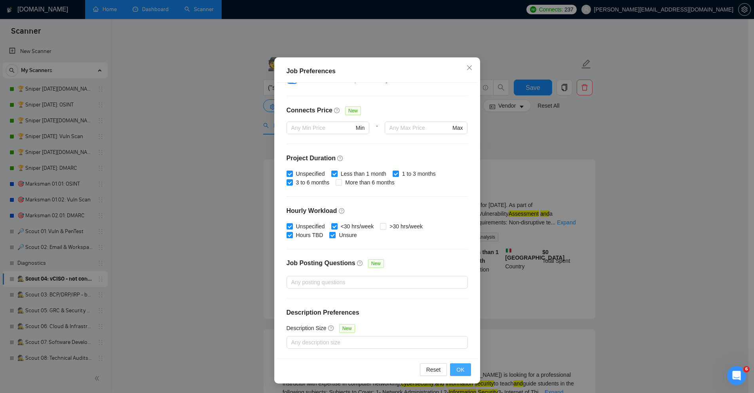
click at [458, 369] on span "OK" at bounding box center [460, 369] width 8 height 9
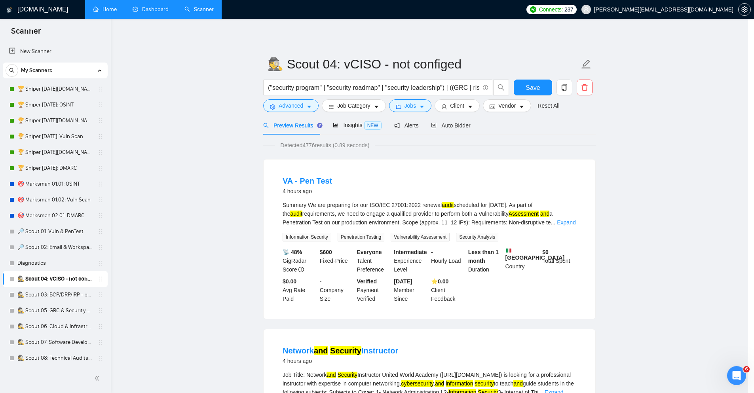
scroll to position [0, 0]
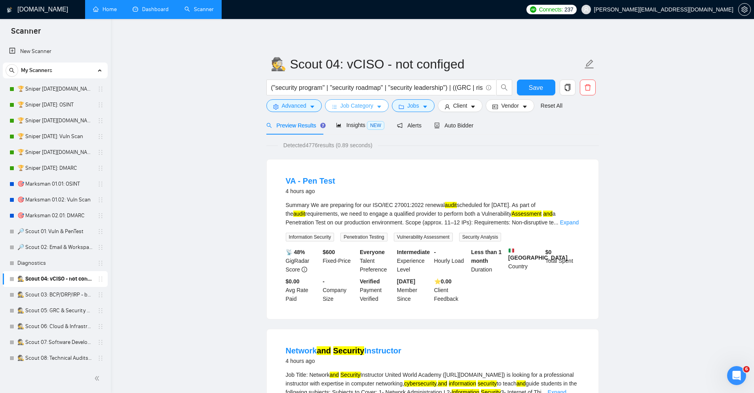
click at [367, 106] on span "Job Category" at bounding box center [356, 105] width 33 height 9
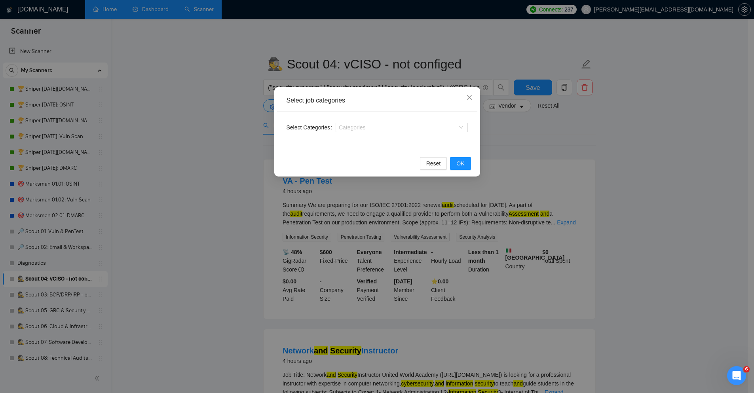
click at [199, 155] on div "Select job categories Select Categories Categories Reset OK" at bounding box center [377, 196] width 754 height 393
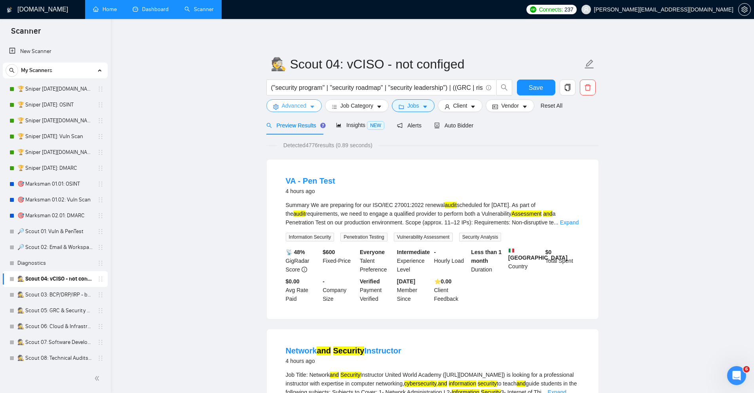
click at [309, 107] on icon "caret-down" at bounding box center [312, 107] width 6 height 6
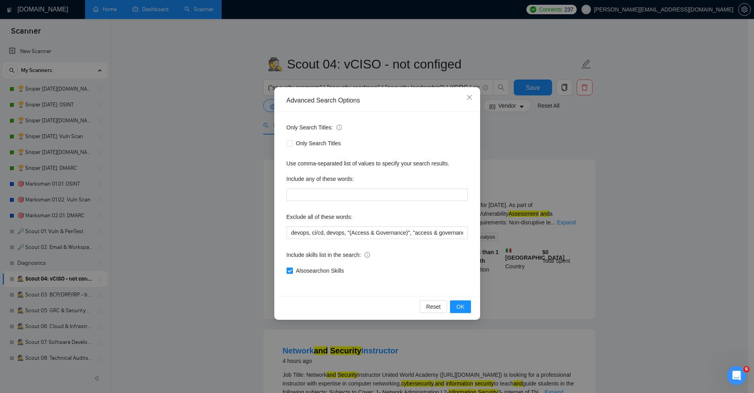
drag, startPoint x: 315, startPoint y: 141, endPoint x: 326, endPoint y: 185, distance: 44.9
click at [315, 141] on span "Only Search Titles" at bounding box center [318, 143] width 51 height 9
click at [292, 141] on input "Only Search Titles" at bounding box center [289, 143] width 6 height 6
checkbox input "true"
drag, startPoint x: 312, startPoint y: 232, endPoint x: 317, endPoint y: 230, distance: 5.4
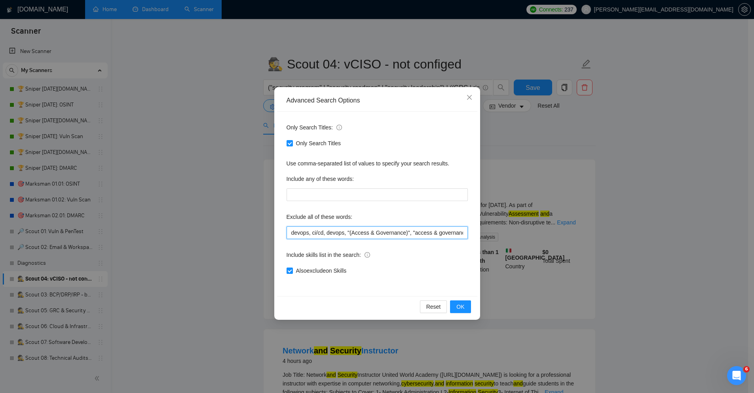
click at [312, 232] on input "devops, ci/cd, devops, "(Access & Governance)", "access & governance", "code re…" at bounding box center [376, 232] width 181 height 13
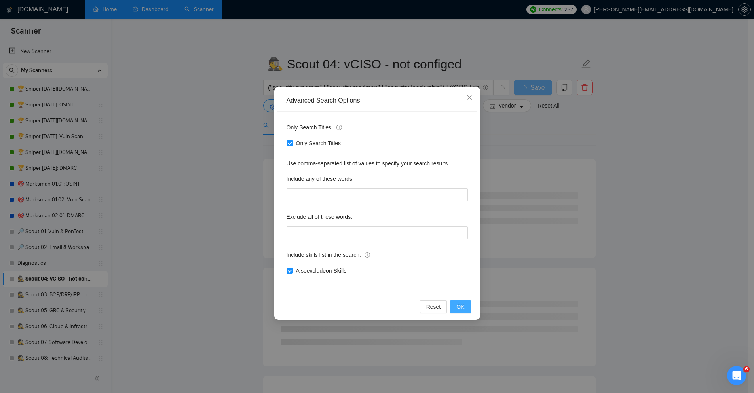
click at [460, 307] on span "OK" at bounding box center [460, 306] width 8 height 9
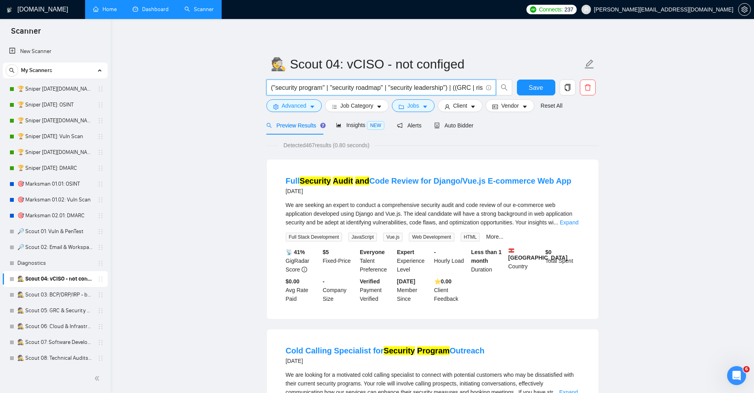
click at [395, 84] on input "("security program" | "security roadmap" | "security leadership") | ((GRC | ris…" at bounding box center [376, 88] width 211 height 10
click at [366, 87] on input "("security program" | "security roadmap" | "security leadership") | ((GRC | ris…" at bounding box center [376, 88] width 211 height 10
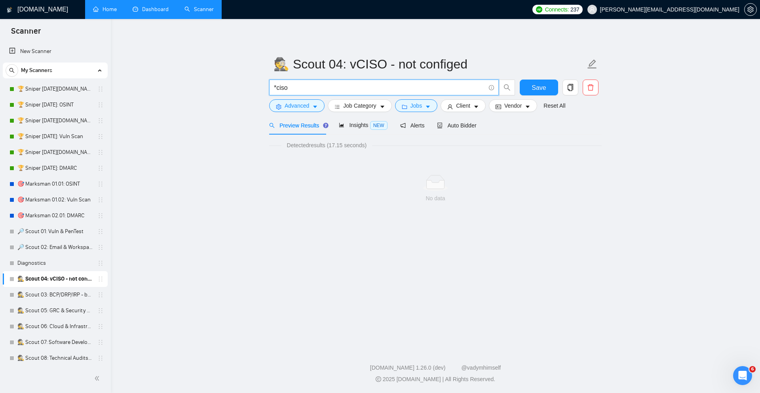
click at [271, 86] on span "*ciso" at bounding box center [383, 88] width 229 height 16
click at [277, 87] on input "*ciso" at bounding box center [379, 88] width 211 height 10
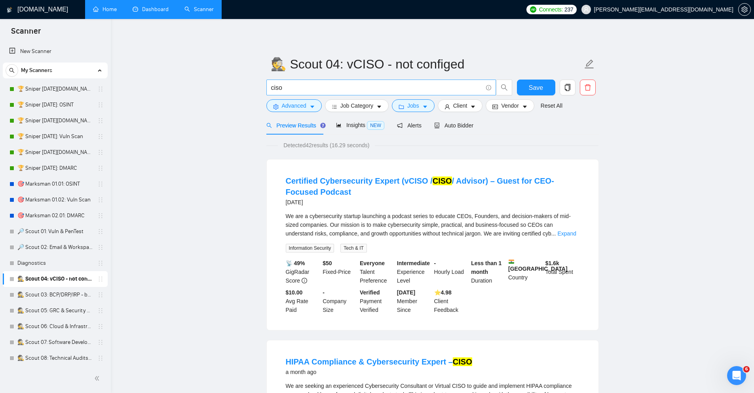
click at [464, 93] on span "ciso" at bounding box center [380, 88] width 229 height 16
click at [464, 88] on input "ciso" at bounding box center [376, 88] width 211 height 10
paste input "(2700* | audit | assess* | cisa | cism | ciso | cyber* | governance | grc | inf…"
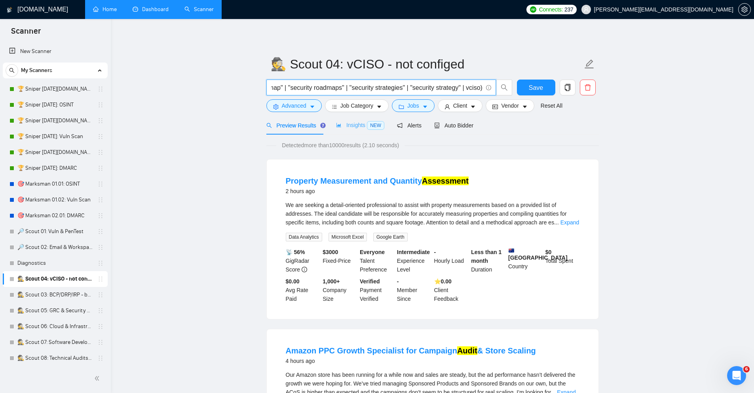
type input "(2700* | audit | assess* | cisa | cism | ciso | cyber* | governance | grc | inf…"
click at [347, 121] on div "Insights NEW" at bounding box center [360, 125] width 48 height 9
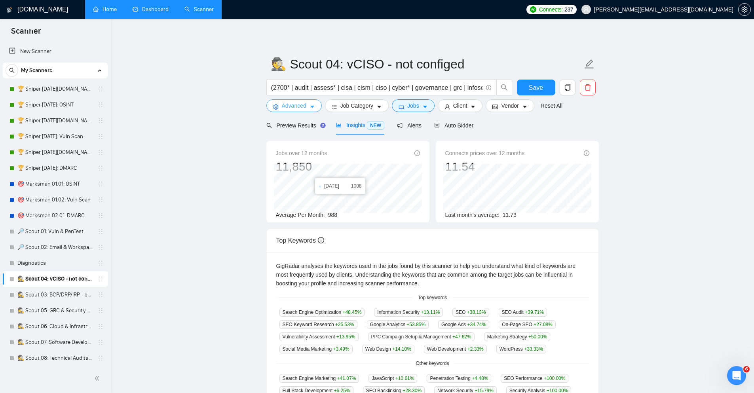
click at [300, 107] on span "Advanced" at bounding box center [294, 105] width 25 height 9
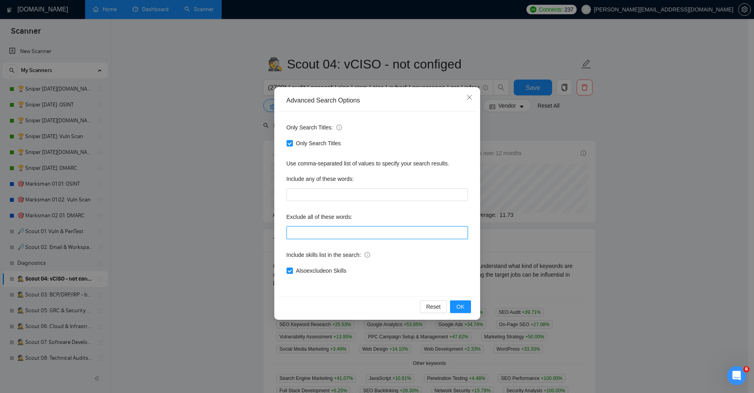
click at [306, 231] on input "text" at bounding box center [376, 232] width 181 height 13
paste input "("campaign setup" | "google ads" | "google analytics" | marketing | "search eng…"
click at [465, 307] on button "OK" at bounding box center [460, 306] width 21 height 13
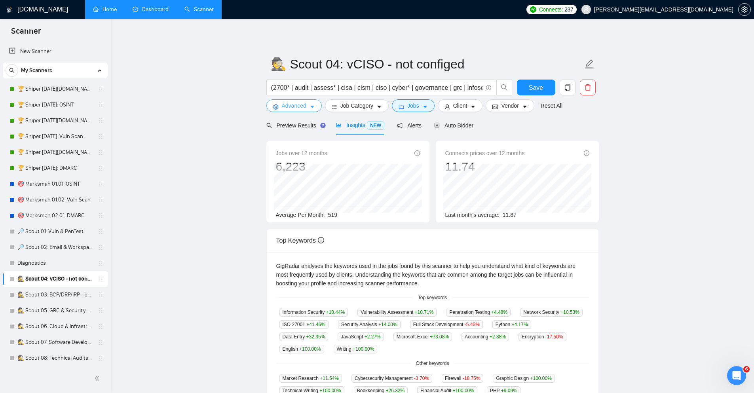
click at [298, 108] on span "Advanced" at bounding box center [294, 105] width 25 height 9
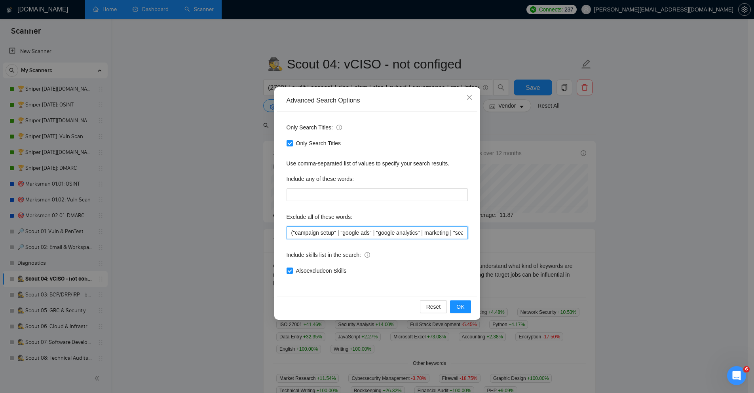
click at [370, 234] on input "("campaign setup" | "google ads" | "google analytics" | marketing | "search eng…" at bounding box center [376, 232] width 181 height 13
paste input "backend development" | "back-end development" | "campaign setup" | "dataentry" …"
click at [459, 306] on span "OK" at bounding box center [460, 306] width 8 height 9
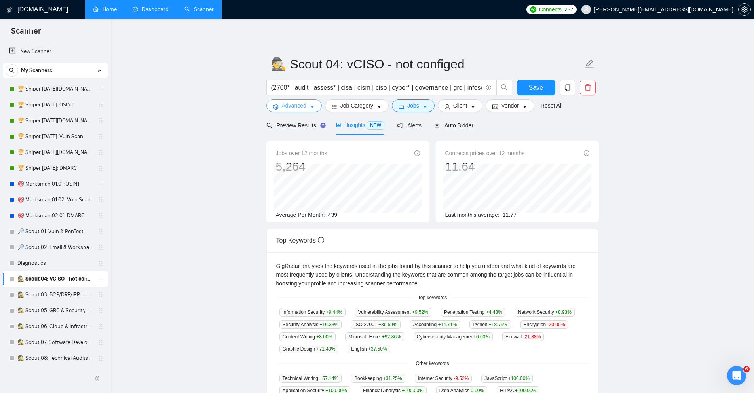
click at [299, 108] on span "Advanced" at bounding box center [294, 105] width 25 height 9
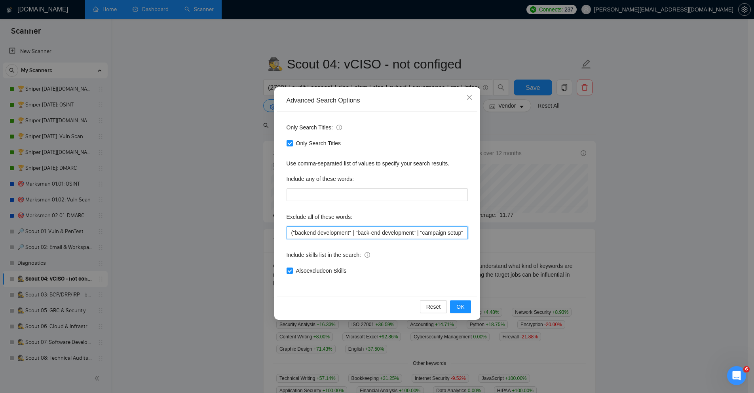
click at [327, 233] on input "("backend development" | "back-end development" | "campaign setup" | "dataentry…" at bounding box center [376, 232] width 181 height 13
paste input "bookkeeping | "book keeping" | "campaign setup" | "dataentry" | "data entry" | …"
click at [463, 308] on span "OK" at bounding box center [460, 306] width 8 height 9
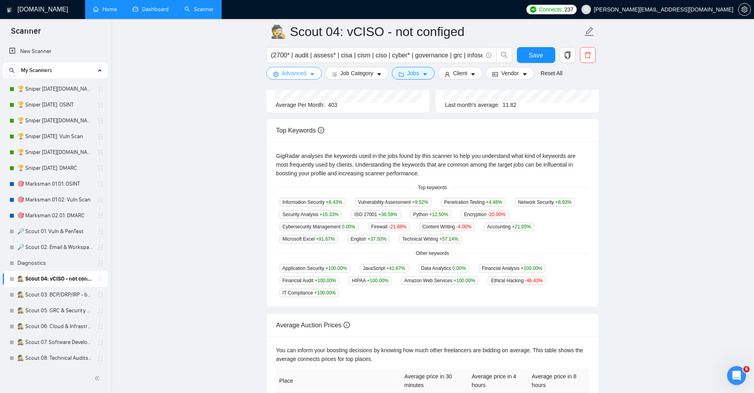
scroll to position [95, 0]
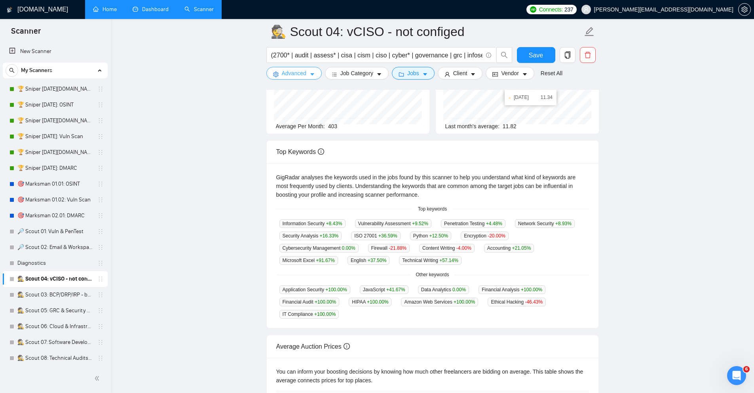
click at [302, 75] on span "Advanced" at bounding box center [294, 73] width 25 height 9
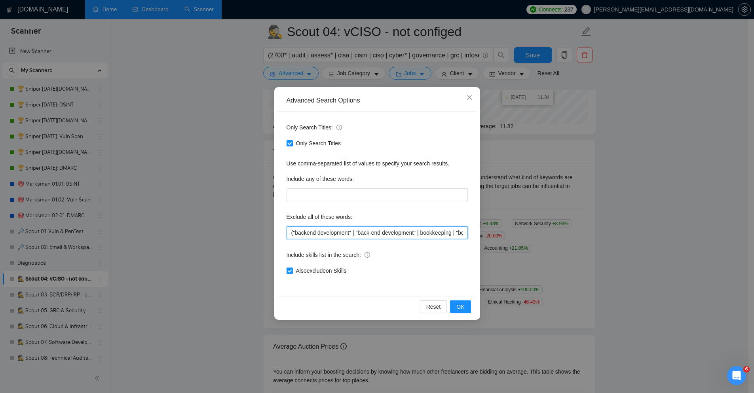
click at [346, 233] on input "("backend development" | "back-end development" | bookkeeping | "book keeping" …" at bounding box center [376, 232] width 181 height 13
paste input "content writing" | "dataentry" | "data entry" | ffmpeg | figma | "financial aud…"
click at [468, 309] on button "OK" at bounding box center [460, 306] width 21 height 13
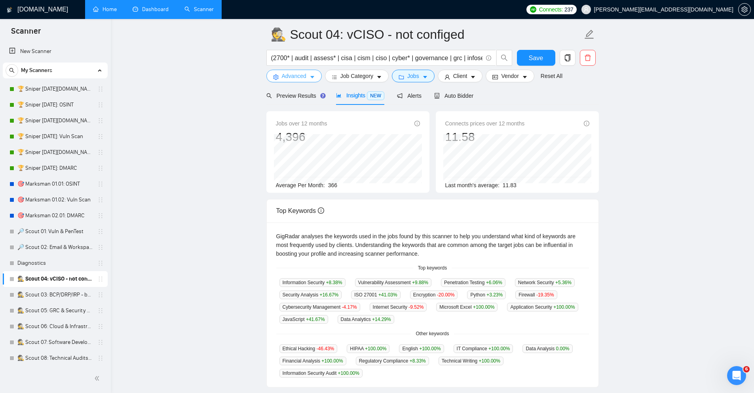
scroll to position [0, 0]
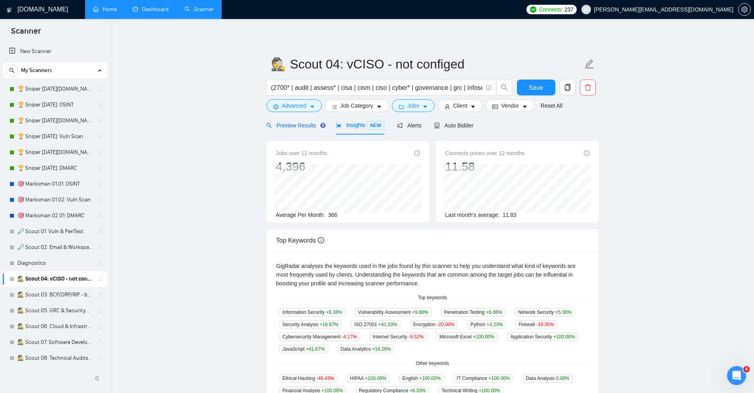
click at [292, 125] on span "Preview Results" at bounding box center [294, 125] width 57 height 6
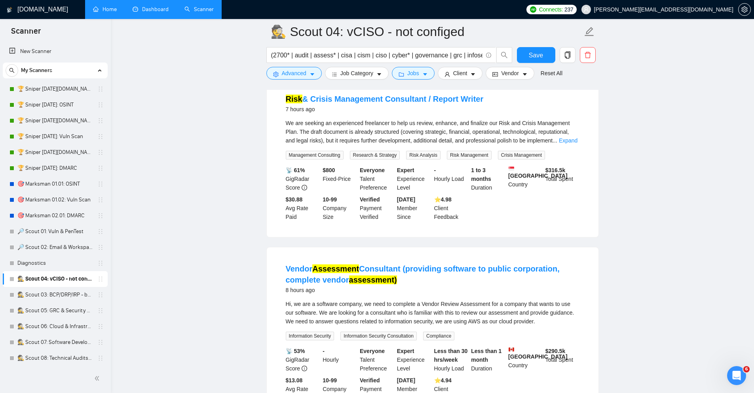
scroll to position [570, 0]
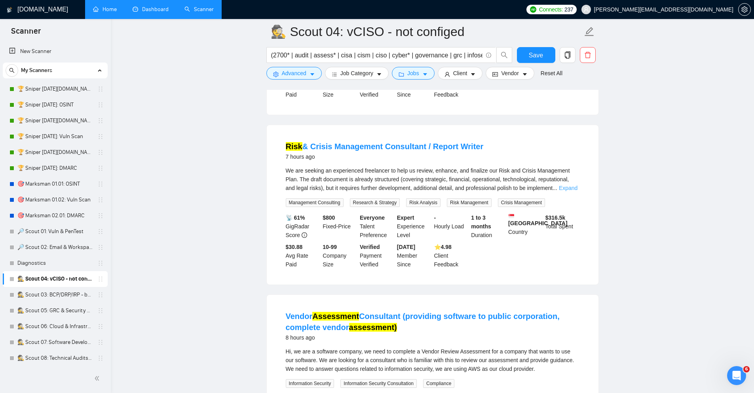
click at [569, 185] on link "Expand" at bounding box center [568, 188] width 19 height 6
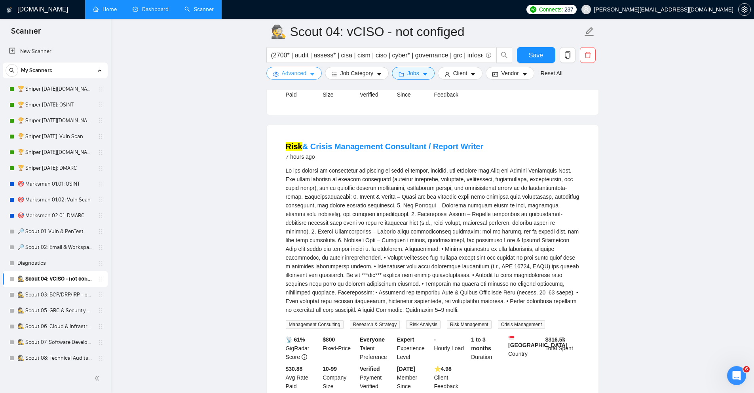
click at [309, 72] on icon "caret-down" at bounding box center [312, 75] width 6 height 6
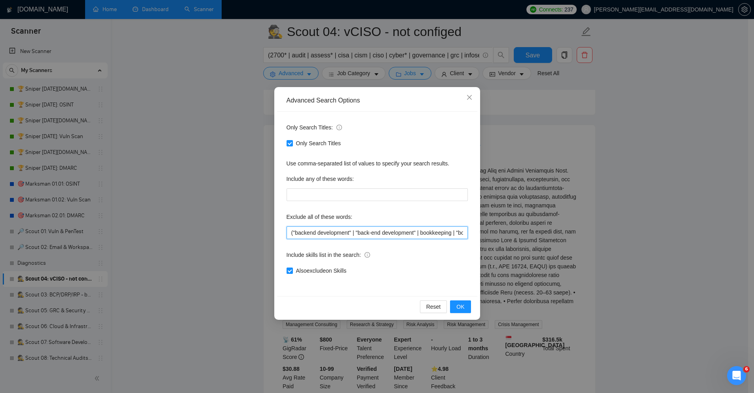
click at [349, 237] on input "("backend development" | "back-end development" | bookkeeping | "book keeping" …" at bounding box center [376, 232] width 181 height 13
paste input "izdev | bookkeeping | "book keeping" | "business development" | "campaign setup…"
click at [459, 308] on span "OK" at bounding box center [460, 306] width 8 height 9
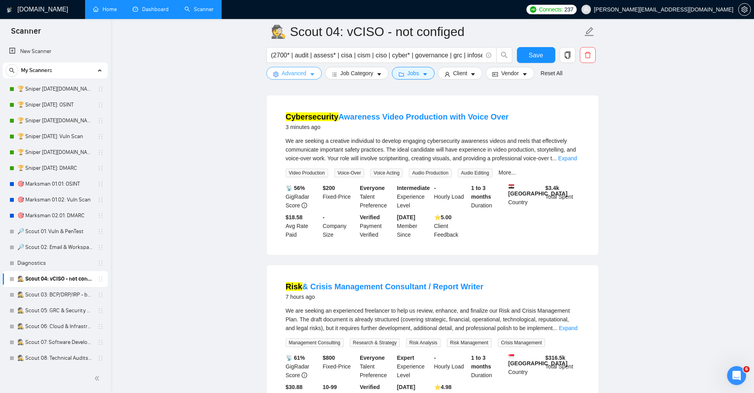
scroll to position [0, 0]
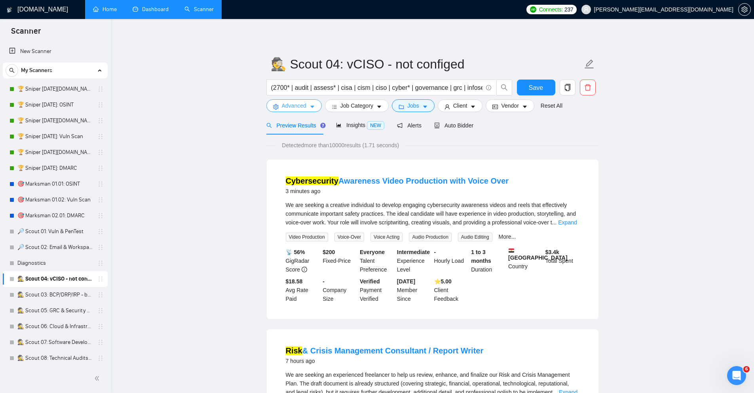
drag, startPoint x: 292, startPoint y: 106, endPoint x: 290, endPoint y: 127, distance: 21.0
click at [292, 106] on span "Advanced" at bounding box center [294, 105] width 25 height 9
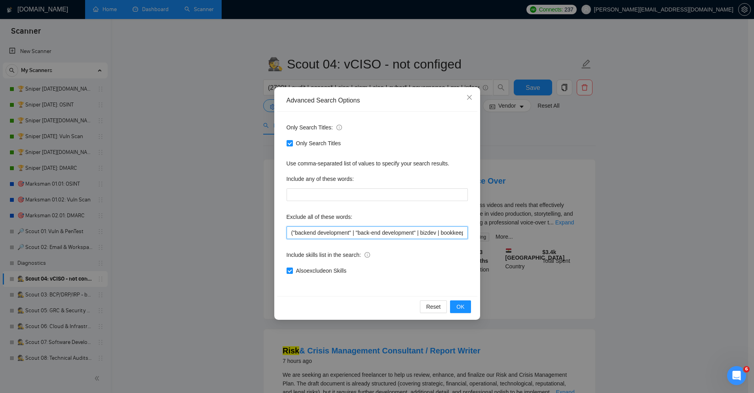
click at [328, 228] on input "("backend development" | "back-end development" | bizdev | bookkeeping | "book …" at bounding box center [376, 232] width 181 height 13
paste input "deo edit" | "video editer" | "video editing" | "video editor" | "video producti…"
click at [455, 304] on button "OK" at bounding box center [460, 306] width 21 height 13
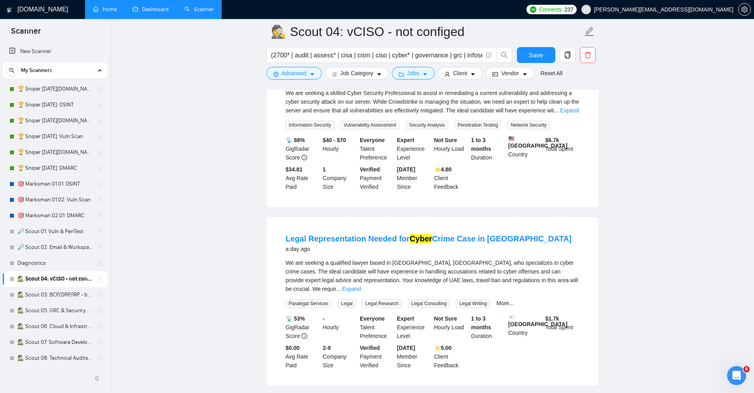
scroll to position [1377, 0]
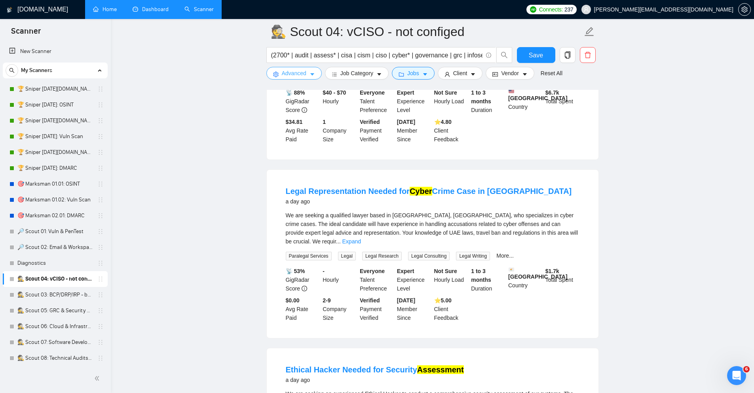
click at [301, 73] on span "Advanced" at bounding box center [294, 73] width 25 height 9
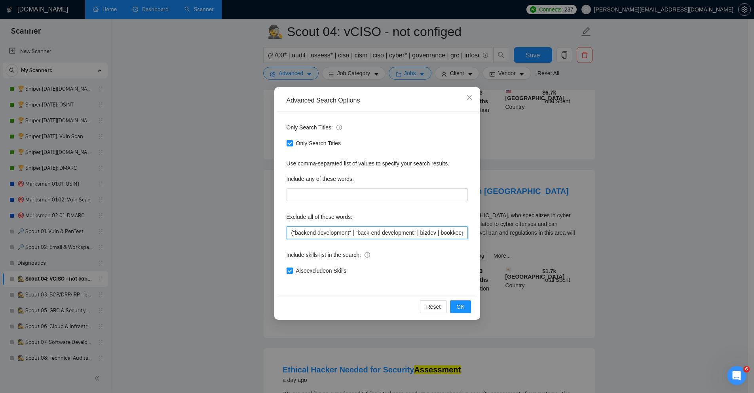
click at [324, 236] on input "("backend development" | "back-end development" | bizdev | bookkeeping | "book …" at bounding box center [376, 232] width 181 height 13
paste input "g fix" | "business development" | "campaign setup" | "content writing" | "datae…"
click at [458, 303] on span "OK" at bounding box center [460, 306] width 8 height 9
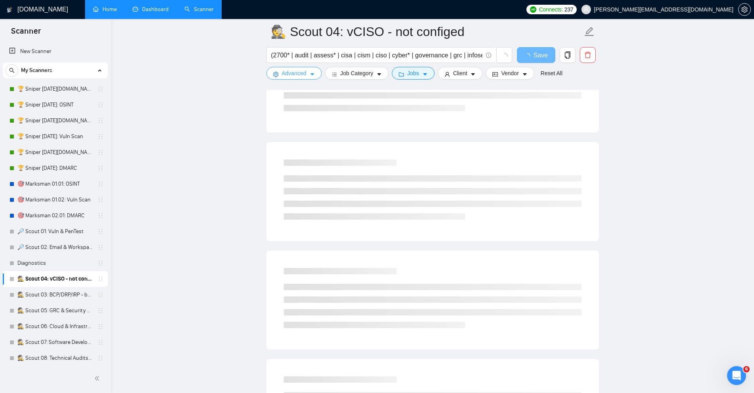
scroll to position [0, 0]
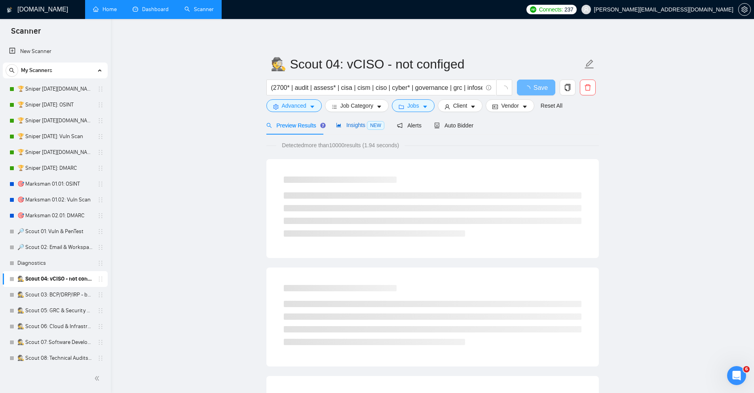
click at [358, 127] on span "Insights NEW" at bounding box center [360, 125] width 48 height 6
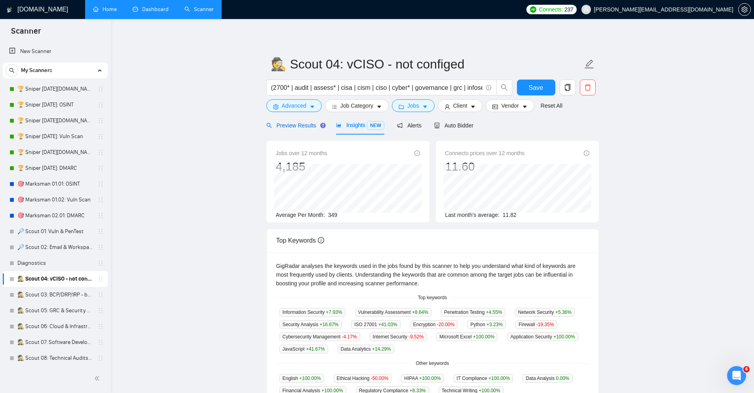
click at [282, 122] on div "Preview Results" at bounding box center [294, 125] width 57 height 9
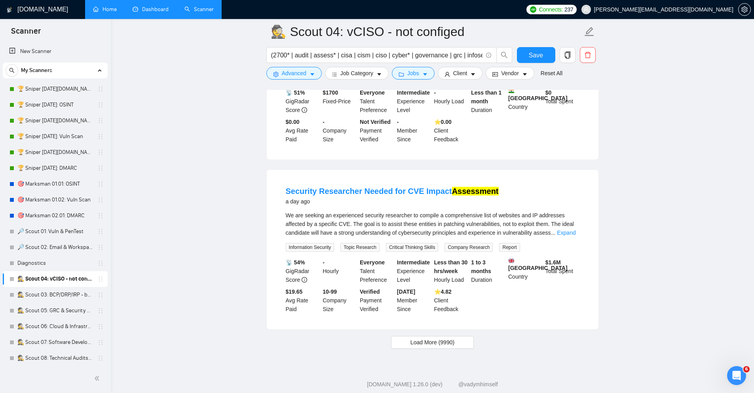
scroll to position [1557, 0]
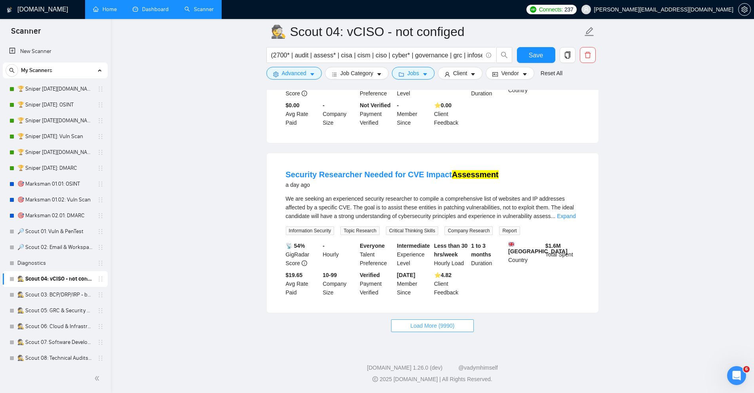
click at [447, 328] on span "Load More (9990)" at bounding box center [432, 325] width 44 height 9
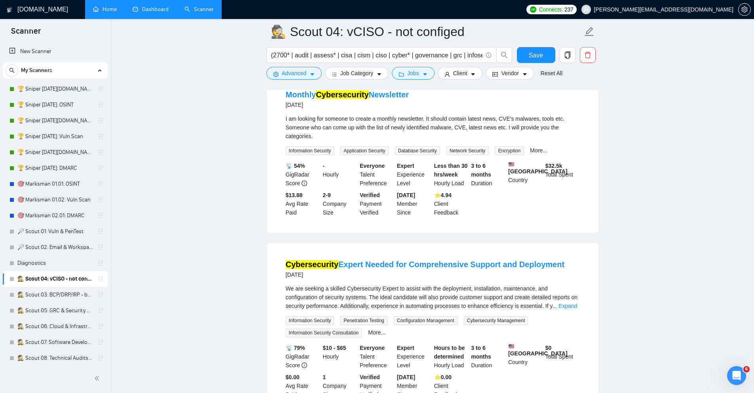
scroll to position [2696, 0]
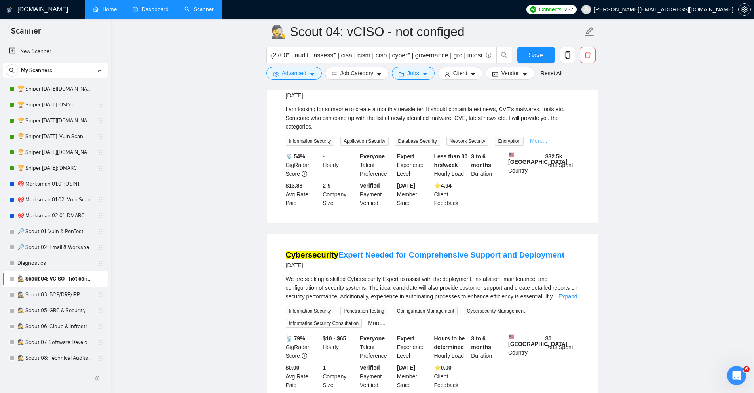
click at [539, 144] on link "More..." at bounding box center [538, 141] width 17 height 6
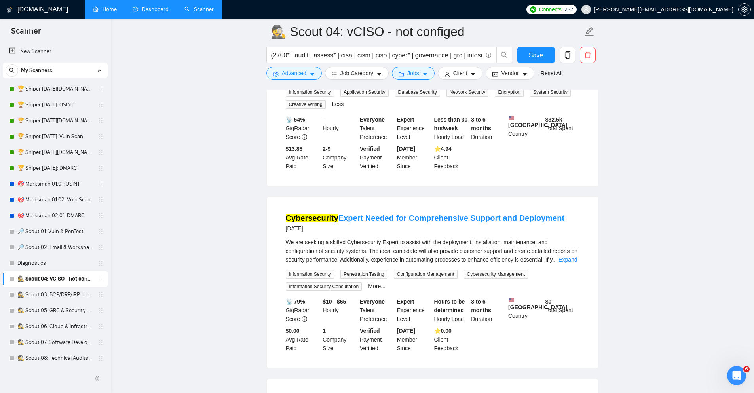
scroll to position [2791, 0]
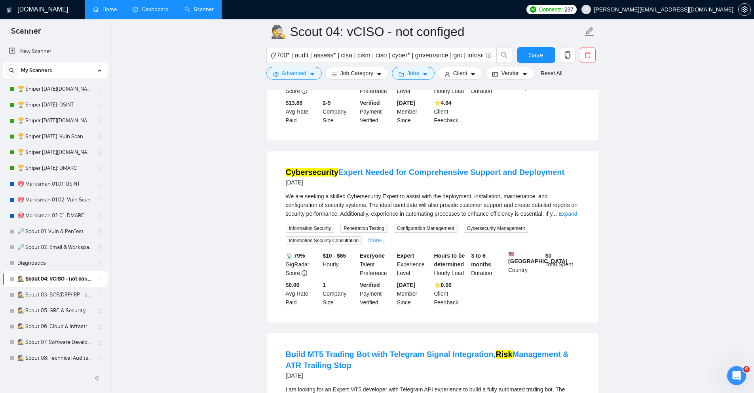
click at [381, 243] on link "More..." at bounding box center [376, 240] width 17 height 6
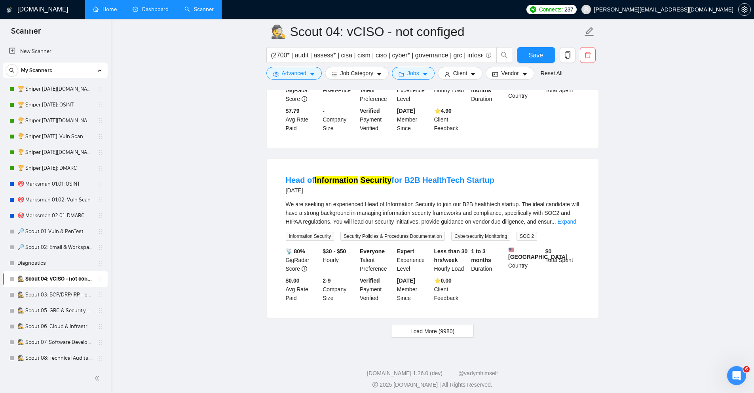
scroll to position [3404, 0]
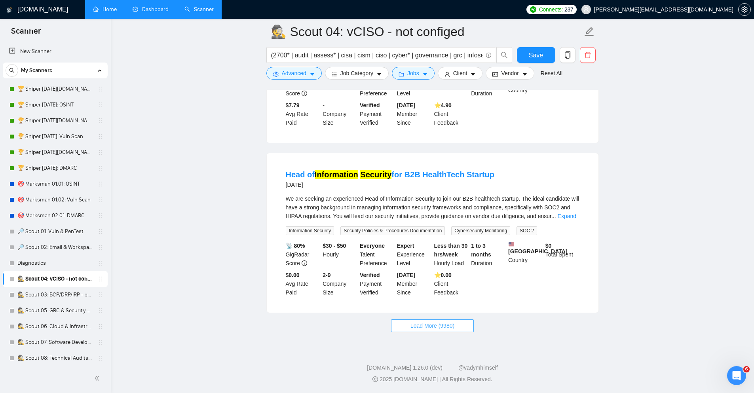
drag, startPoint x: 449, startPoint y: 328, endPoint x: 612, endPoint y: 348, distance: 164.1
click at [449, 328] on span "Load More (9980)" at bounding box center [432, 325] width 44 height 9
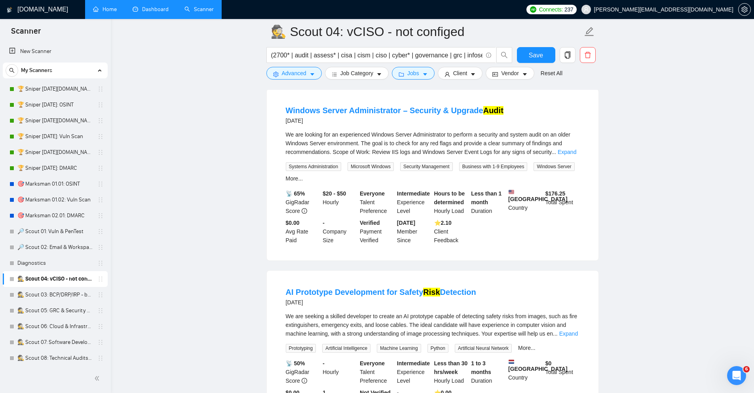
scroll to position [4306, 0]
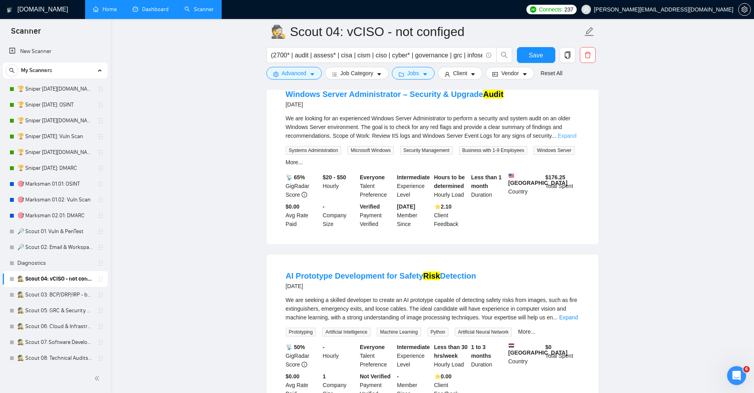
click at [568, 139] on link "Expand" at bounding box center [566, 136] width 19 height 6
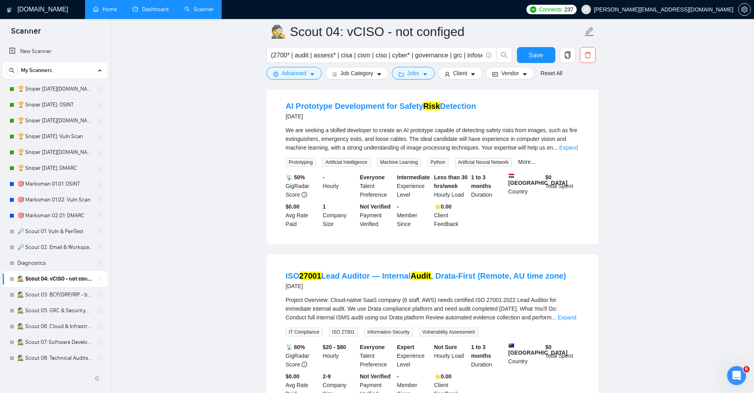
scroll to position [4591, 0]
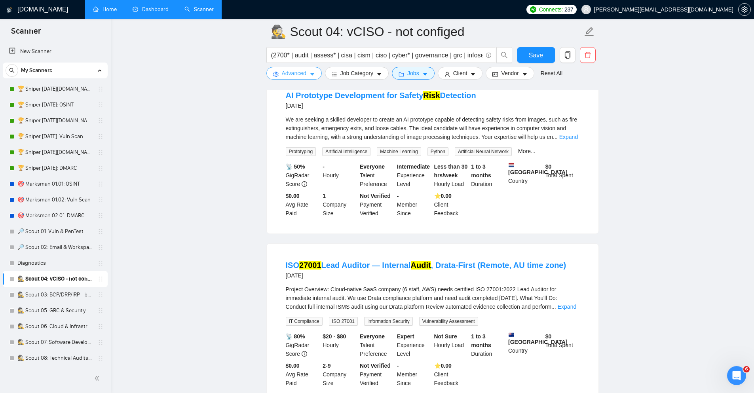
click at [315, 74] on button "Advanced" at bounding box center [293, 73] width 55 height 13
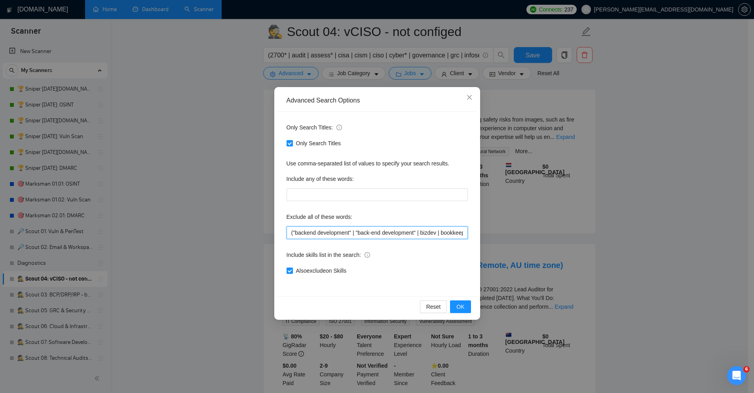
click at [337, 235] on input "("backend development" | "back-end development" | bizdev | bookkeeping | "book …" at bounding box center [376, 232] width 181 height 13
paste input "3d animate" | "3d animation" | "3d modeling" | "3d print" | "3d printer" | "3d …"
click at [465, 310] on button "OK" at bounding box center [460, 306] width 21 height 13
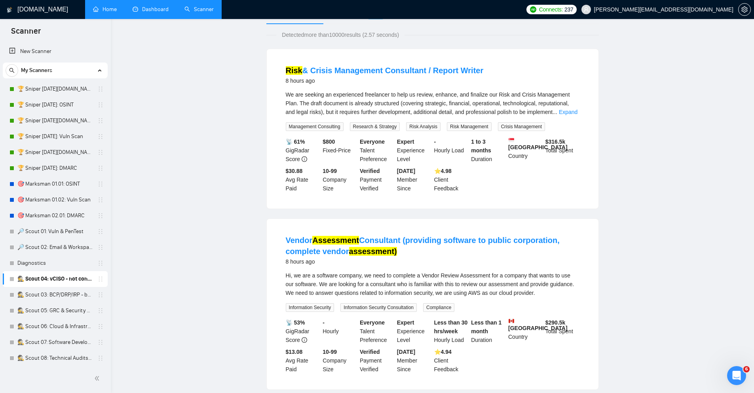
scroll to position [0, 0]
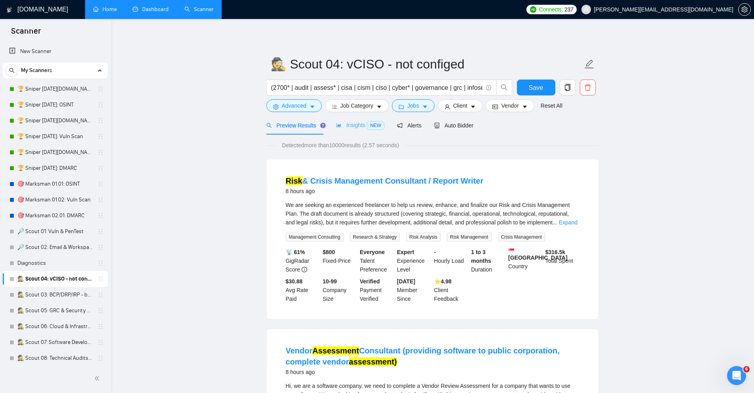
click at [354, 131] on div "Insights NEW" at bounding box center [360, 125] width 48 height 19
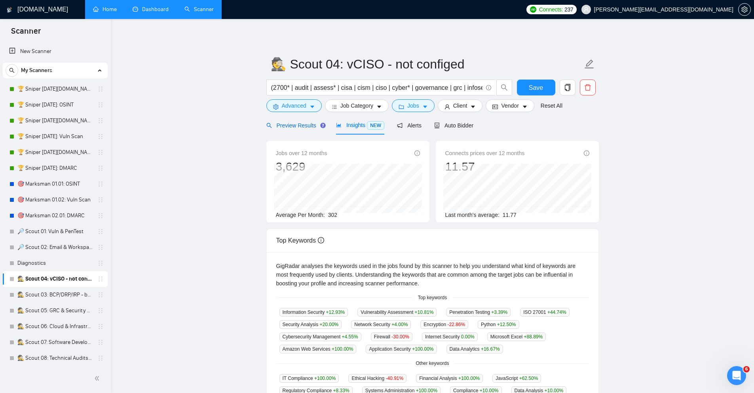
click at [286, 124] on span "Preview Results" at bounding box center [294, 125] width 57 height 6
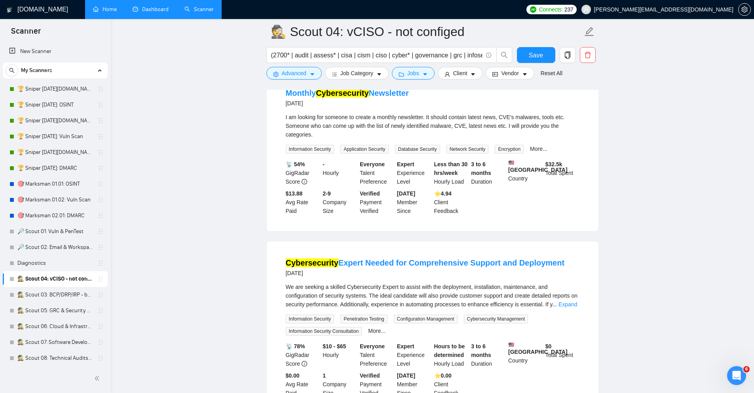
scroll to position [1282, 0]
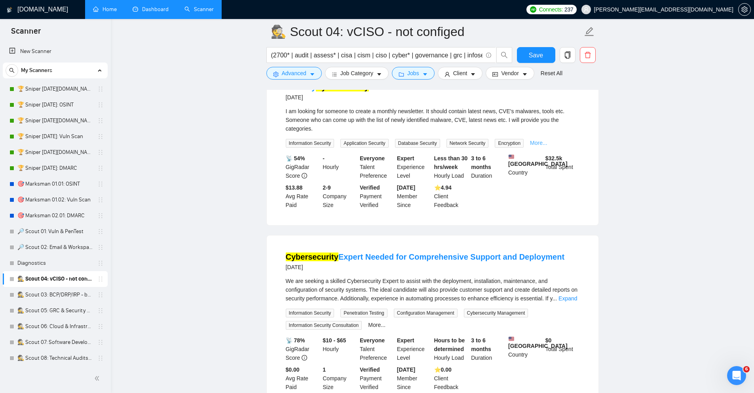
click at [536, 146] on link "More..." at bounding box center [538, 143] width 17 height 6
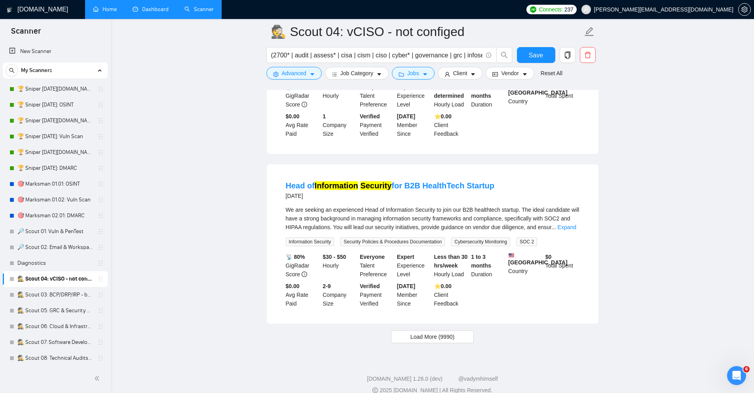
scroll to position [1567, 0]
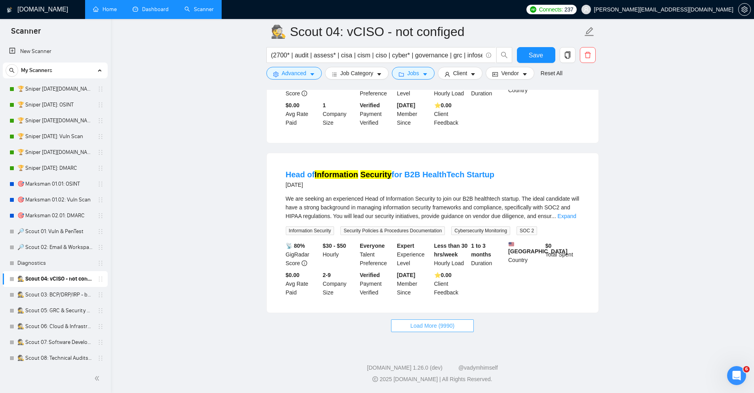
click at [428, 330] on span "Load More (9990)" at bounding box center [432, 325] width 44 height 9
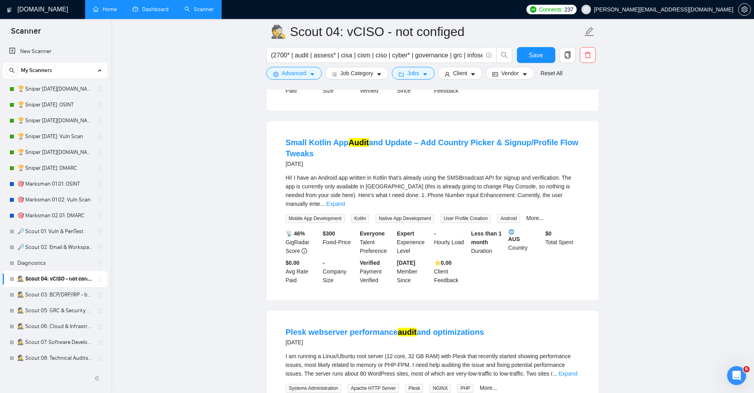
scroll to position [2279, 0]
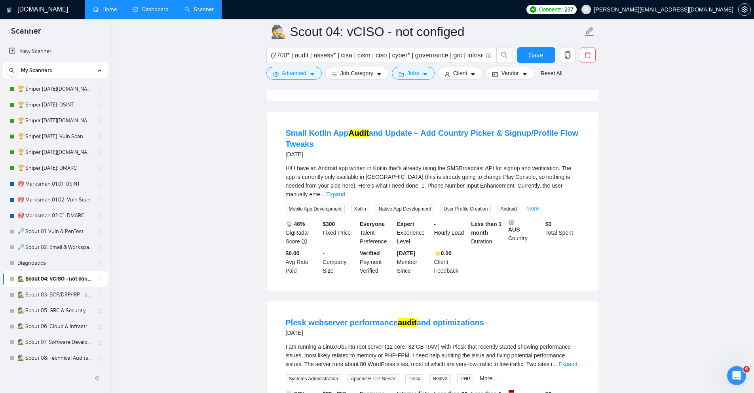
click at [533, 212] on link "More..." at bounding box center [534, 208] width 17 height 6
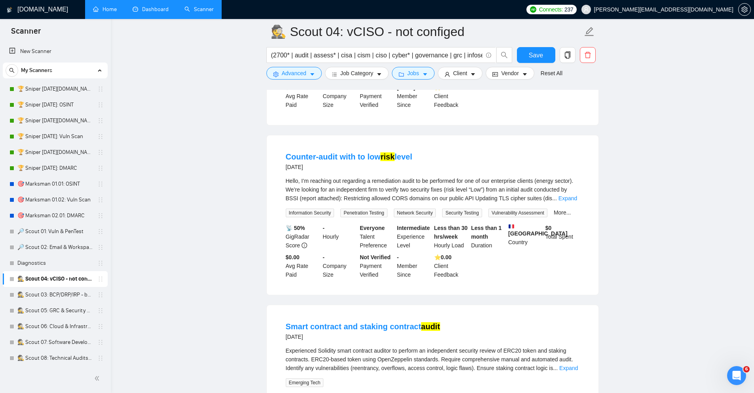
scroll to position [2801, 0]
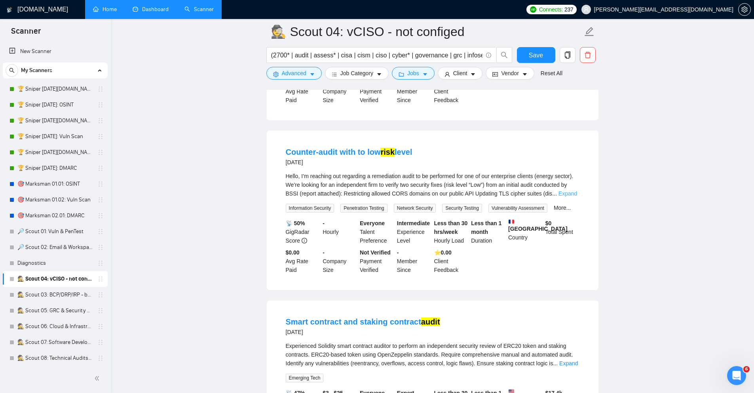
click at [571, 197] on link "Expand" at bounding box center [567, 193] width 19 height 6
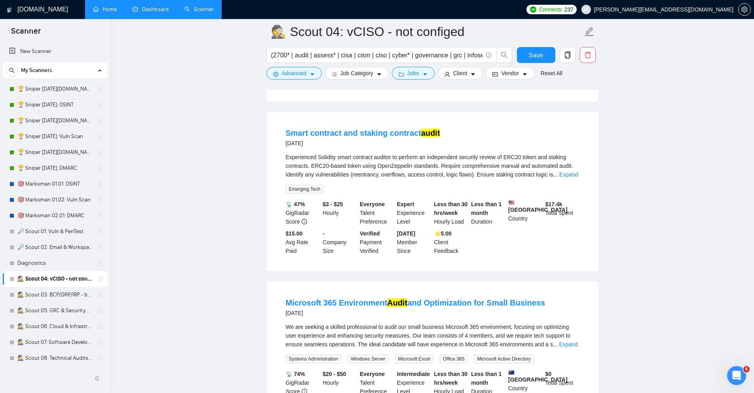
scroll to position [3038, 0]
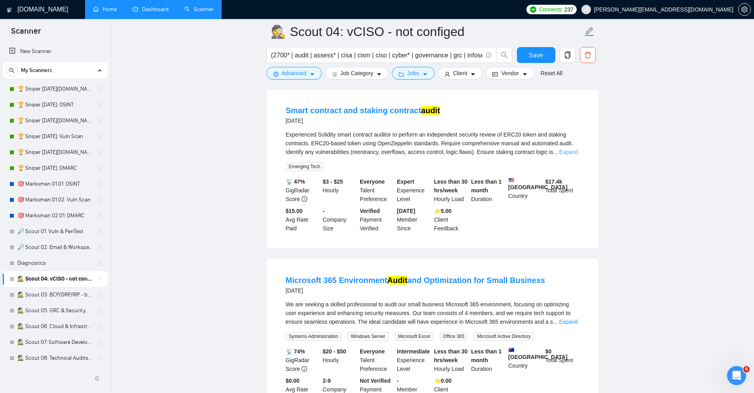
click at [562, 155] on link "Expand" at bounding box center [568, 152] width 19 height 6
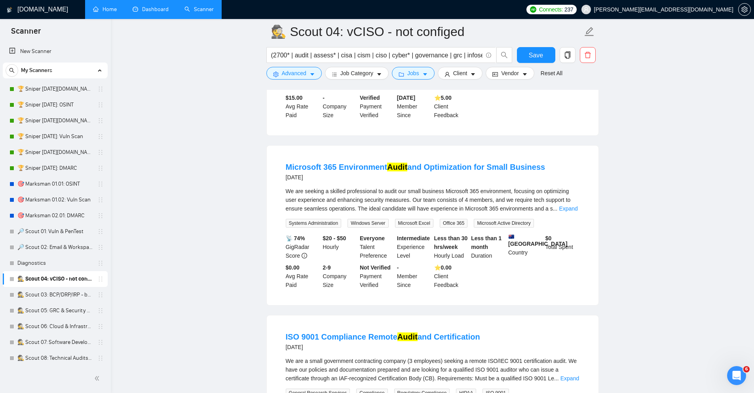
scroll to position [3181, 0]
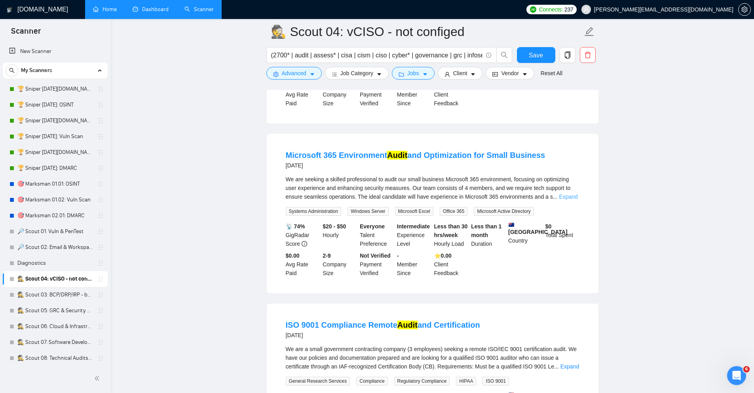
click at [569, 200] on link "Expand" at bounding box center [568, 196] width 19 height 6
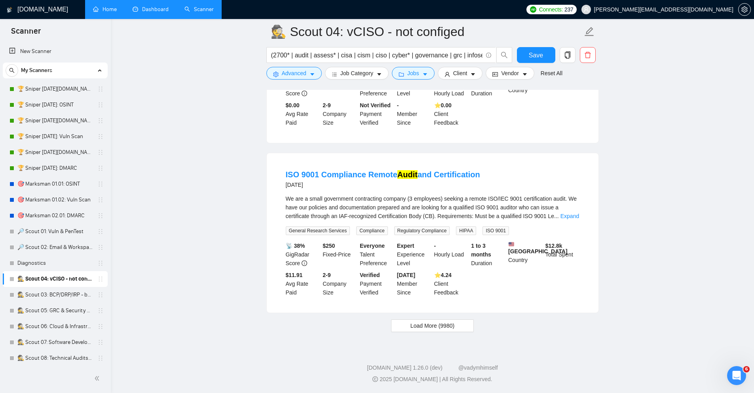
scroll to position [3371, 0]
click at [289, 77] on span "Advanced" at bounding box center [294, 73] width 25 height 9
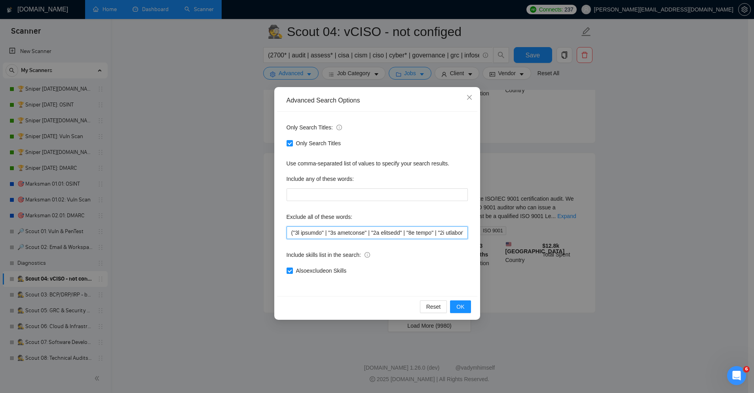
click at [361, 234] on input "text" at bounding box center [376, 232] width 181 height 13
paste input "i prototype" | "ai-prototype" | "audit and fixes" | "backend development" | "ba…"
click at [464, 307] on span "OK" at bounding box center [460, 306] width 8 height 9
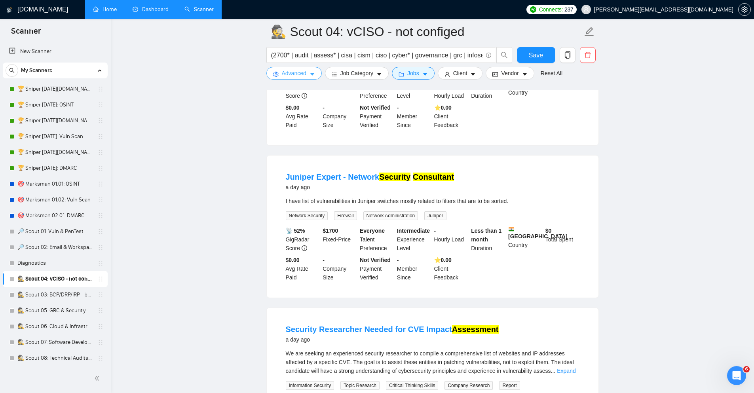
scroll to position [950, 0]
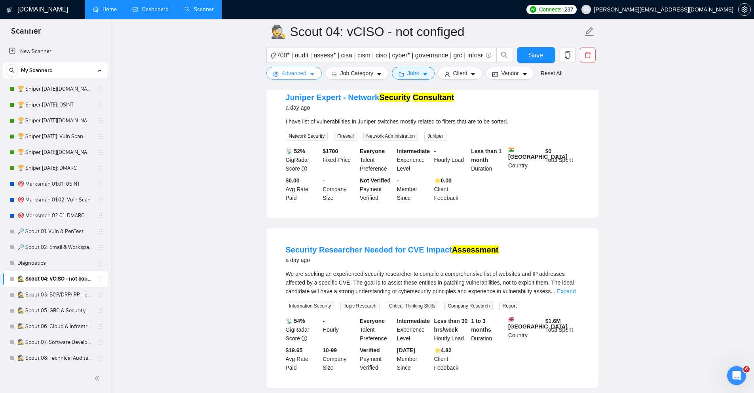
click at [298, 71] on span "Advanced" at bounding box center [294, 73] width 25 height 9
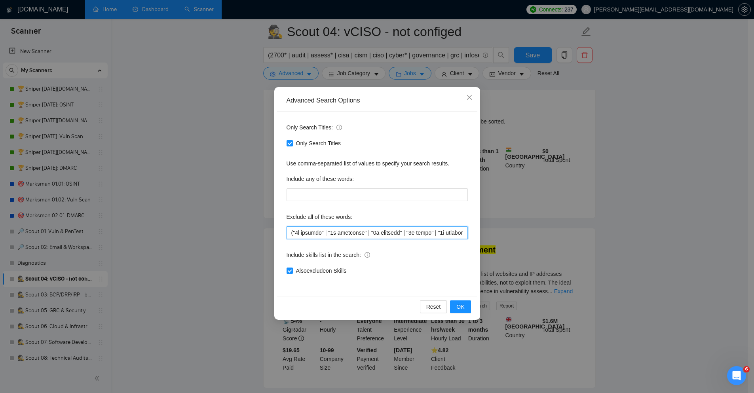
click at [357, 232] on input "text" at bounding box center [376, 232] width 181 height 13
paste input "juniper |"
type input "("3d animate" | "3d animation" | "3d modeling" | "3d print" | "3d printer" | "3…"
click at [462, 310] on span "OK" at bounding box center [460, 306] width 8 height 9
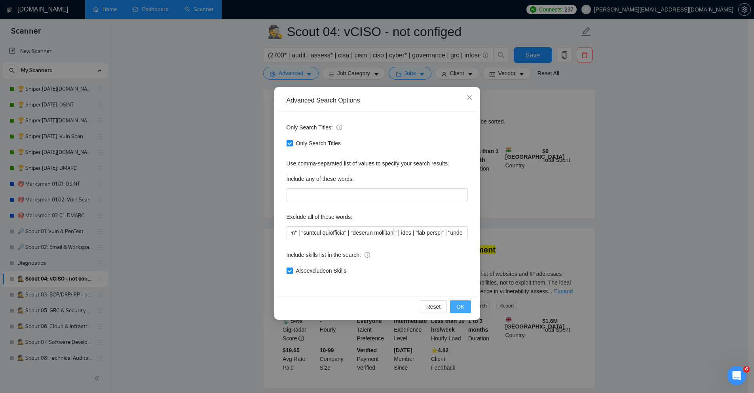
scroll to position [0, 0]
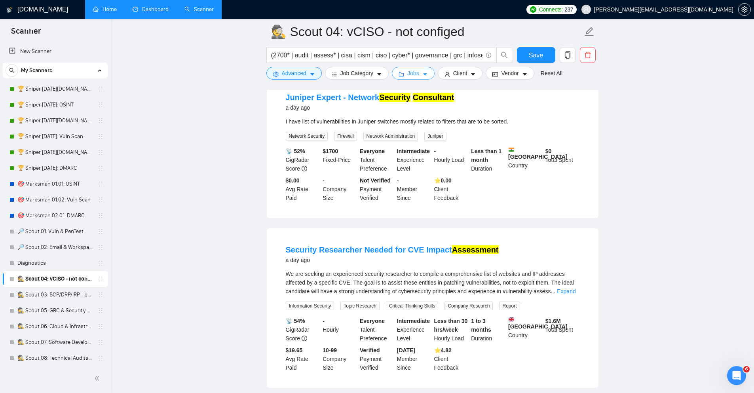
click at [426, 76] on icon "caret-down" at bounding box center [425, 75] width 6 height 6
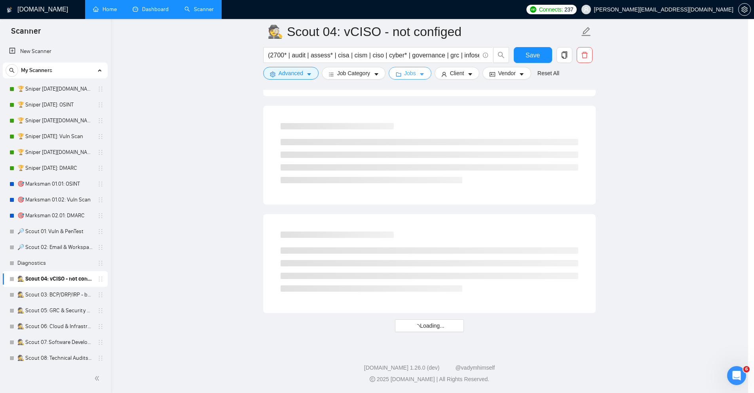
scroll to position [927, 0]
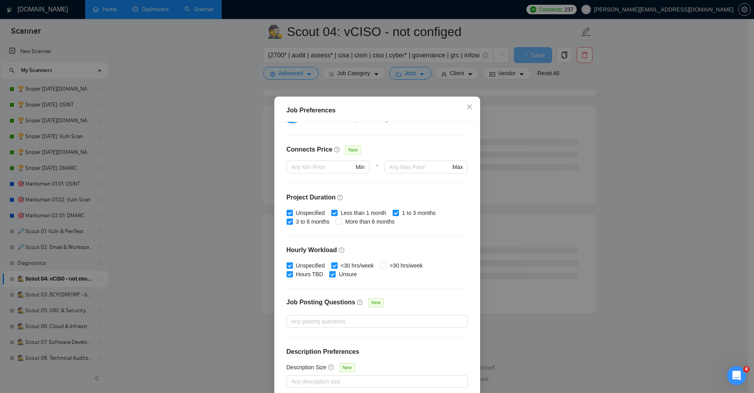
click at [688, 153] on div "Job Preferences Budget Project Type All Fixed Price Hourly Rate Fixed Price Bud…" at bounding box center [377, 196] width 754 height 393
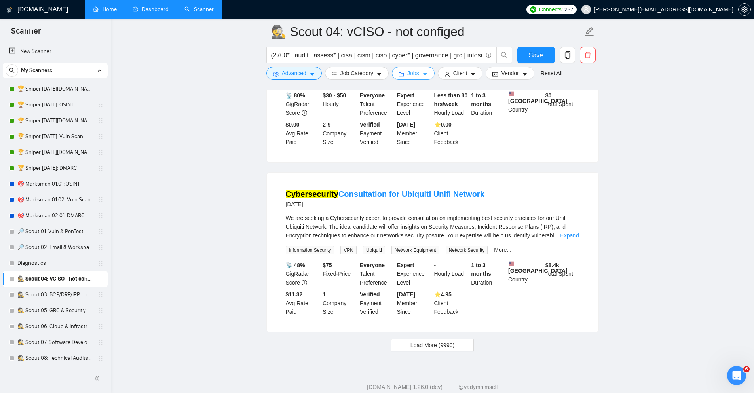
scroll to position [1591, 0]
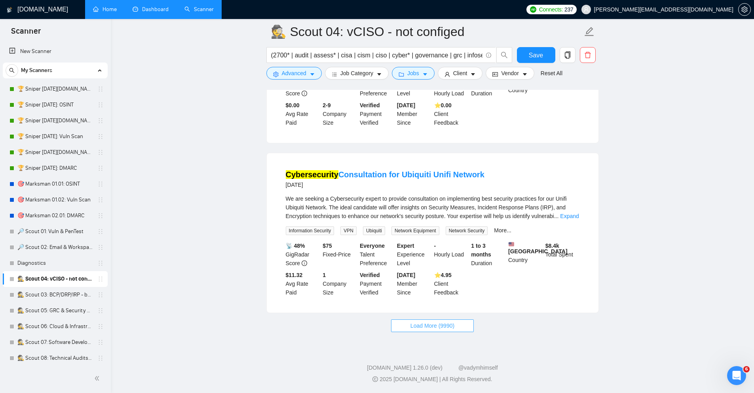
click at [423, 329] on span "Load More (9990)" at bounding box center [432, 325] width 44 height 9
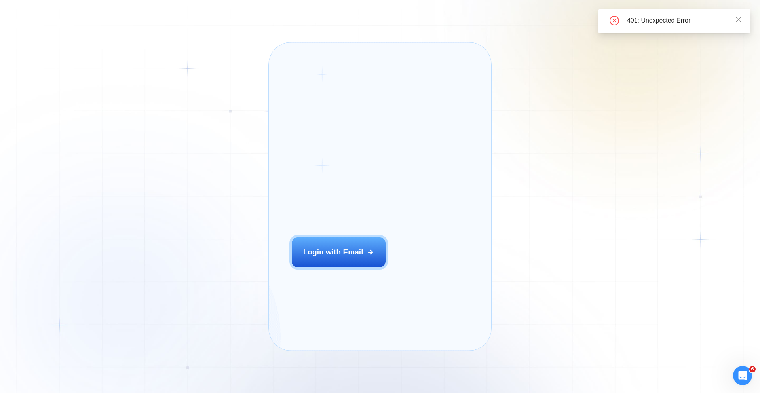
click at [741, 17] on div "401: Unexpected Error" at bounding box center [674, 21] width 152 height 24
click at [738, 20] on icon "close" at bounding box center [737, 19] width 5 height 5
drag, startPoint x: 327, startPoint y: 268, endPoint x: 316, endPoint y: 251, distance: 20.3
click at [327, 257] on div "Login with Email" at bounding box center [333, 252] width 60 height 10
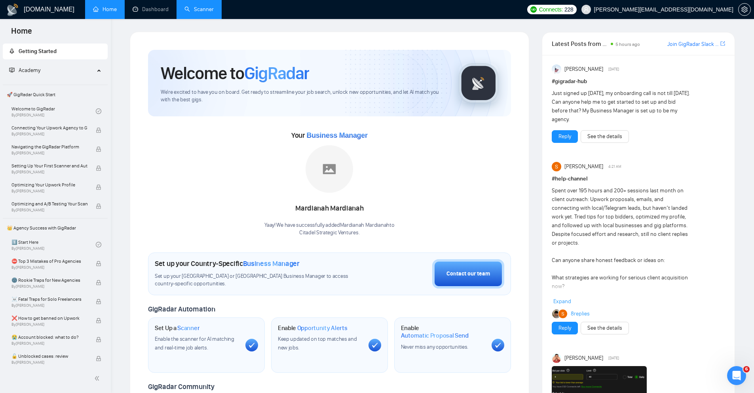
click at [197, 6] on link "Scanner" at bounding box center [198, 9] width 29 height 7
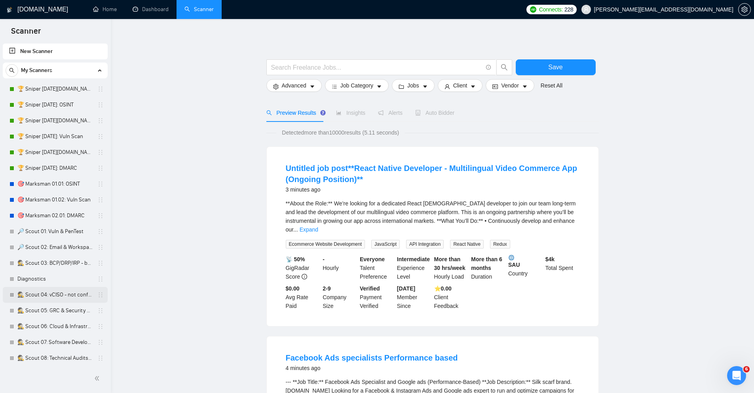
click at [63, 291] on link "🕵️ Scout 04: vCISO - not configed" at bounding box center [54, 295] width 75 height 16
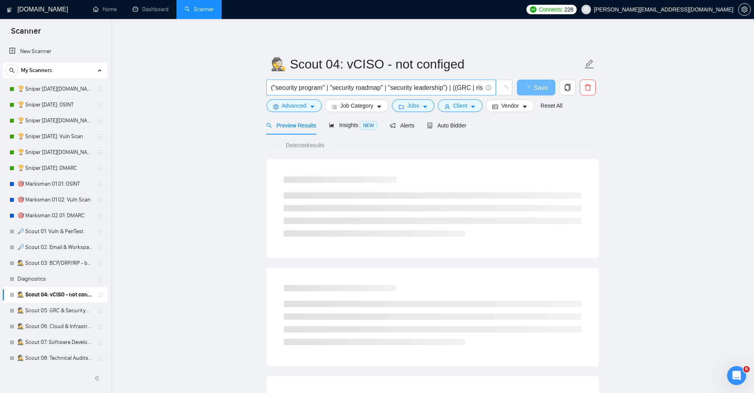
click at [330, 83] on input "("security program" | "security roadmap" | "security leadership") | ((GRC | ris…" at bounding box center [376, 88] width 211 height 10
paste input "2700* | audit | assess* | cisa | cism | ciso | cyber* | governance | grc | info…"
type input "(2700* | audit | assess* | cisa | cism | ciso | cyber* | governance | grc | inf…"
click at [282, 108] on span "Advanced" at bounding box center [294, 105] width 25 height 9
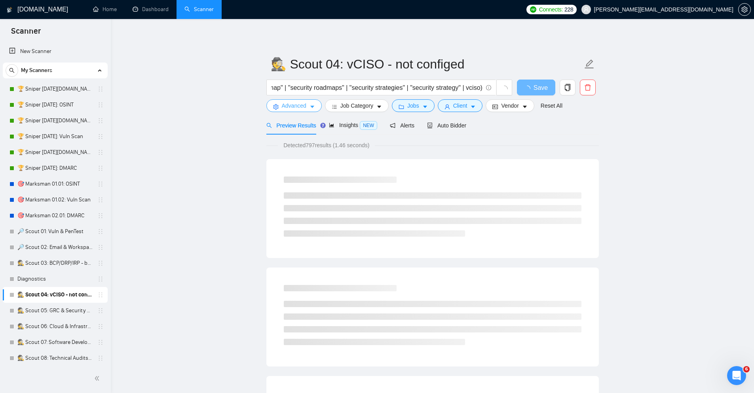
scroll to position [0, 0]
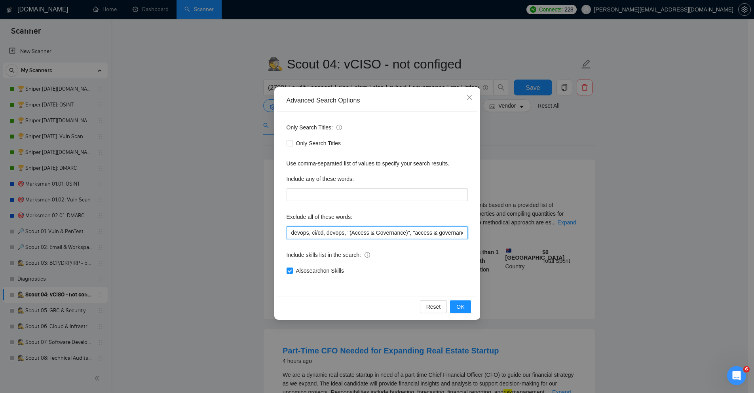
click at [379, 235] on input "devops, ci/cd, devops, "(Access & Governance)", "access & governance", "code re…" at bounding box center [376, 232] width 181 height 13
paste input "("3d animate" | "3d animation" | "3d modeling" | "3d print" | "3d printer" | "3…"
type input "("3d animate" | "3d animation" | "3d modeling" | "3d print" | "3d printer" | "3…"
drag, startPoint x: 322, startPoint y: 143, endPoint x: 355, endPoint y: 179, distance: 48.5
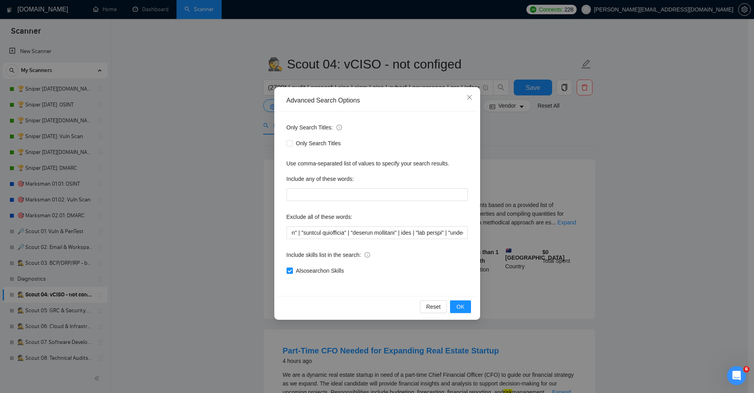
click at [322, 143] on span "Only Search Titles" at bounding box center [318, 143] width 51 height 9
click at [292, 143] on input "Only Search Titles" at bounding box center [289, 143] width 6 height 6
checkbox input "true"
click at [461, 315] on div "Reset OK" at bounding box center [377, 306] width 200 height 21
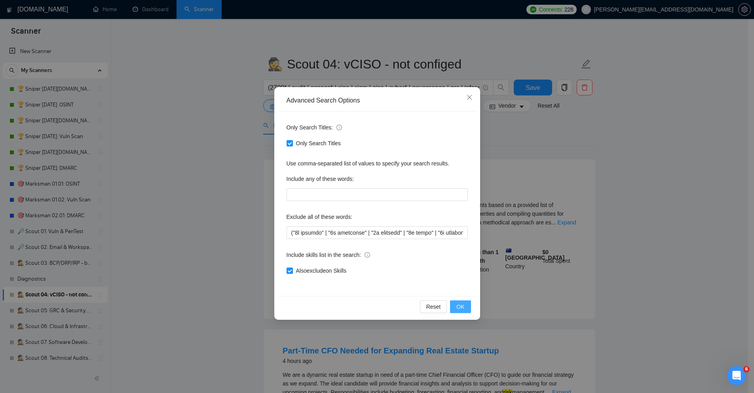
click at [463, 307] on span "OK" at bounding box center [460, 306] width 8 height 9
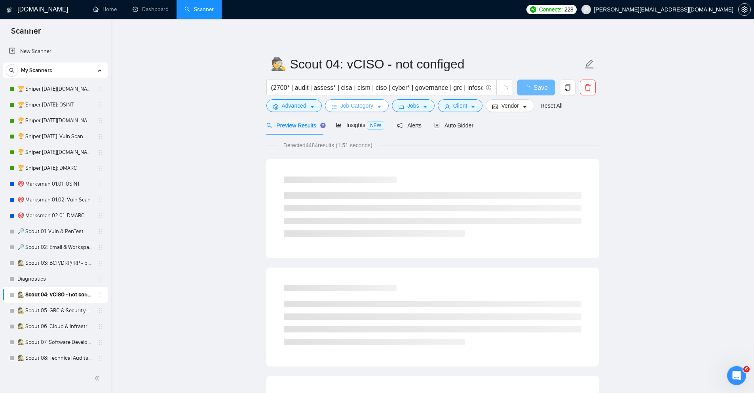
click at [379, 104] on icon "caret-down" at bounding box center [379, 107] width 6 height 6
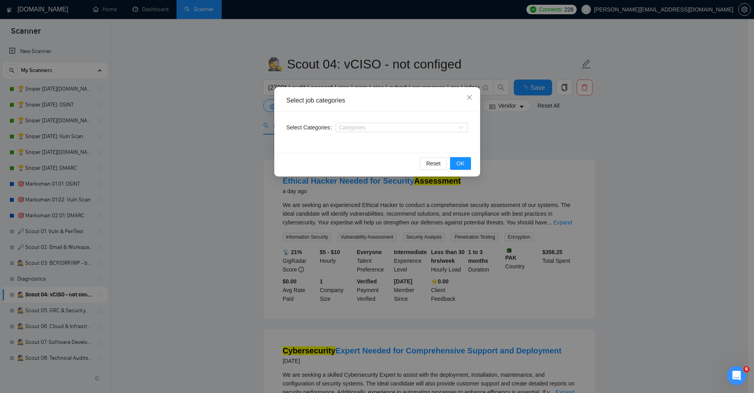
click at [618, 144] on div "Select job categories Select Categories Categories Reset OK" at bounding box center [377, 196] width 754 height 393
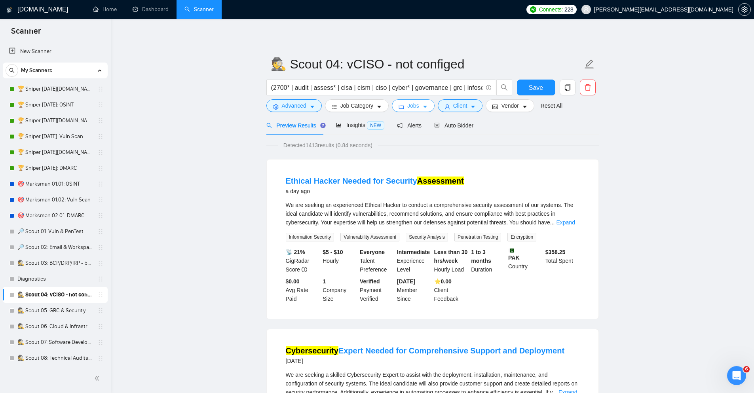
click at [431, 103] on button "Jobs" at bounding box center [413, 105] width 43 height 13
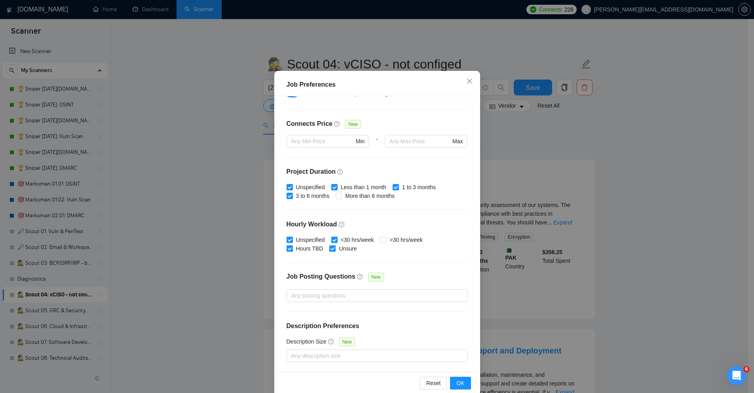
scroll to position [39, 0]
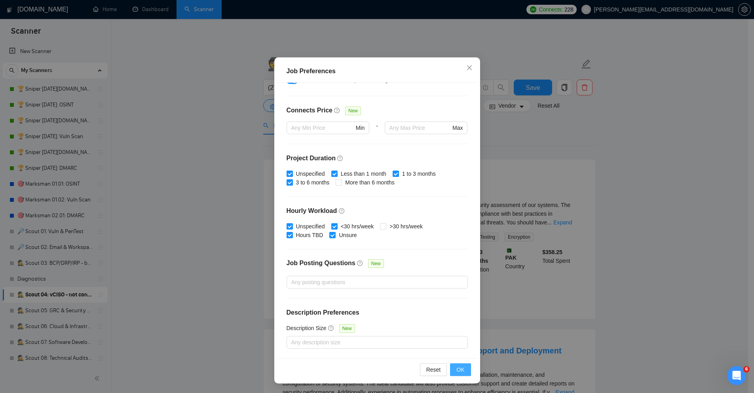
click at [456, 369] on span "OK" at bounding box center [460, 369] width 8 height 9
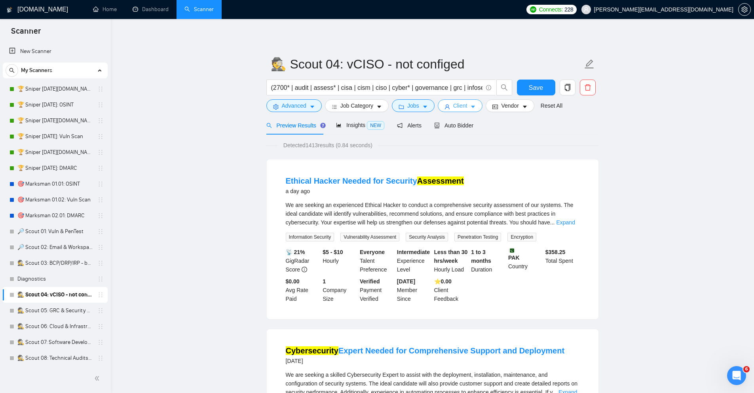
click at [476, 104] on button "Client" at bounding box center [460, 105] width 45 height 13
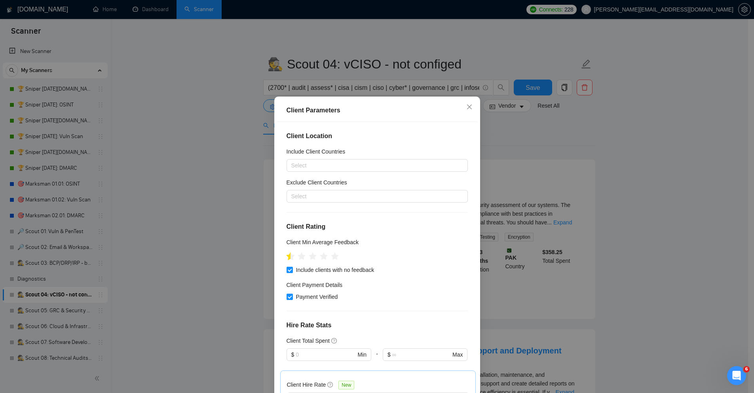
click at [286, 254] on icon "star" at bounding box center [290, 256] width 9 height 9
click at [277, 245] on div "Client Location Include Client Countries Select Exclude Client Countries Select…" at bounding box center [377, 259] width 200 height 275
click at [286, 260] on icon "star" at bounding box center [290, 256] width 9 height 9
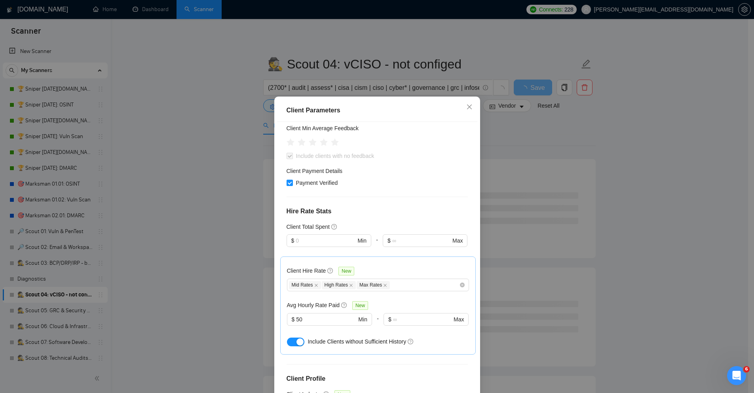
scroll to position [142, 0]
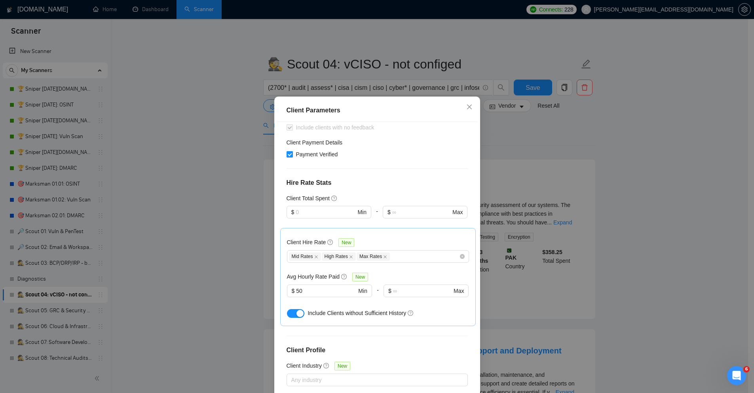
click at [286, 154] on input "Payment Verified" at bounding box center [289, 154] width 6 height 6
checkbox input "false"
click at [314, 258] on icon "close" at bounding box center [316, 257] width 4 height 4
click at [313, 258] on span "High Rates" at bounding box center [306, 256] width 34 height 8
click at [316, 258] on icon "close" at bounding box center [318, 257] width 4 height 4
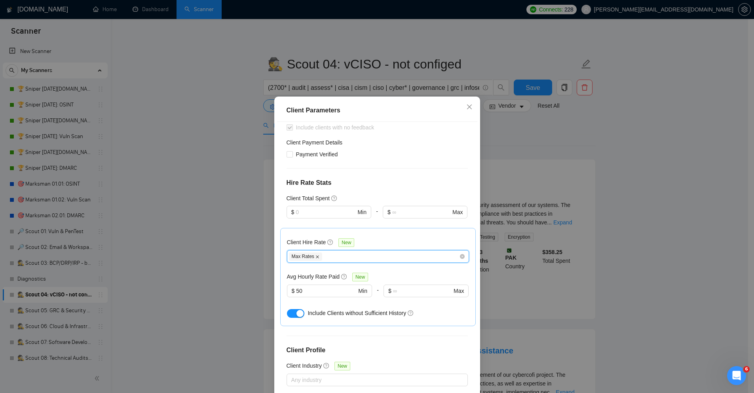
click at [315, 258] on icon "close" at bounding box center [317, 257] width 4 height 4
drag, startPoint x: 308, startPoint y: 289, endPoint x: 191, endPoint y: 268, distance: 119.4
click at [191, 268] on div "Client Parameters Client Location Include Client Countries Select Exclude Clien…" at bounding box center [377, 196] width 754 height 393
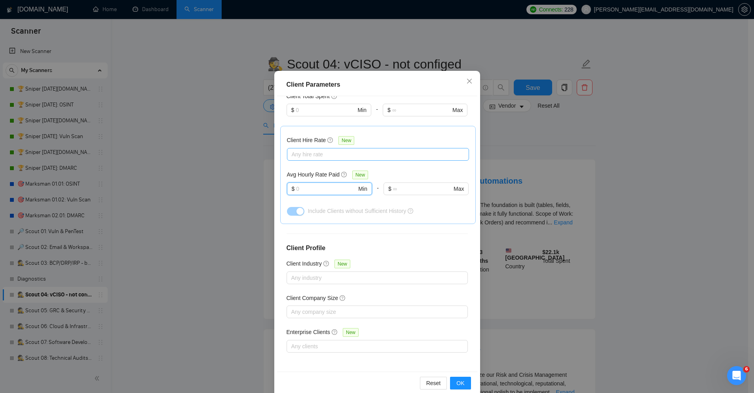
scroll to position [39, 0]
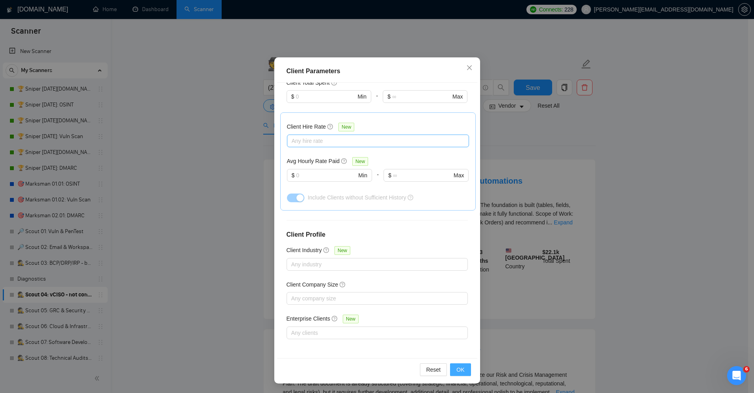
click at [461, 370] on button "OK" at bounding box center [460, 369] width 21 height 13
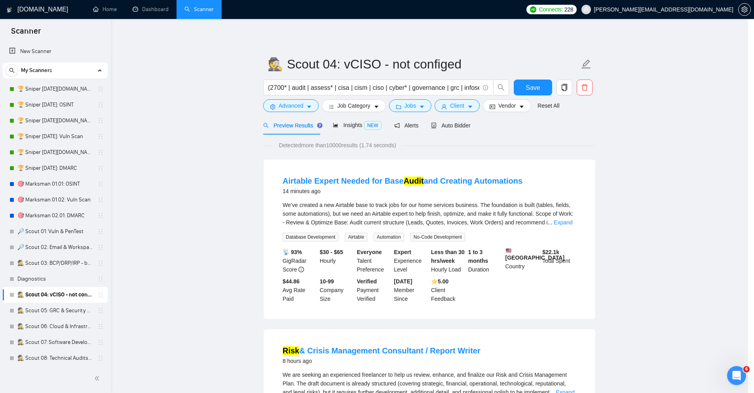
scroll to position [0, 0]
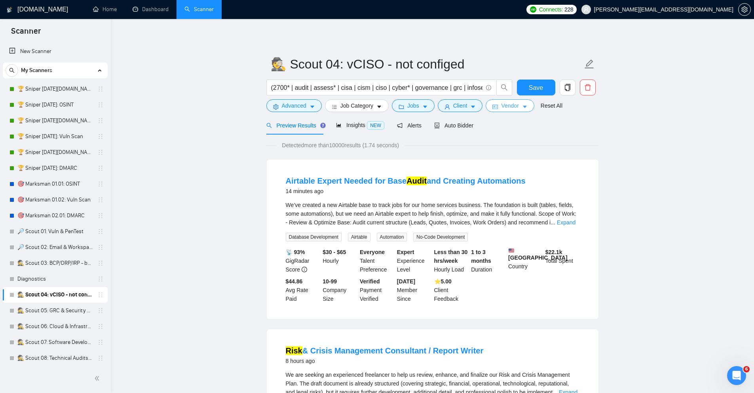
click at [505, 107] on span "Vendor" at bounding box center [509, 105] width 17 height 9
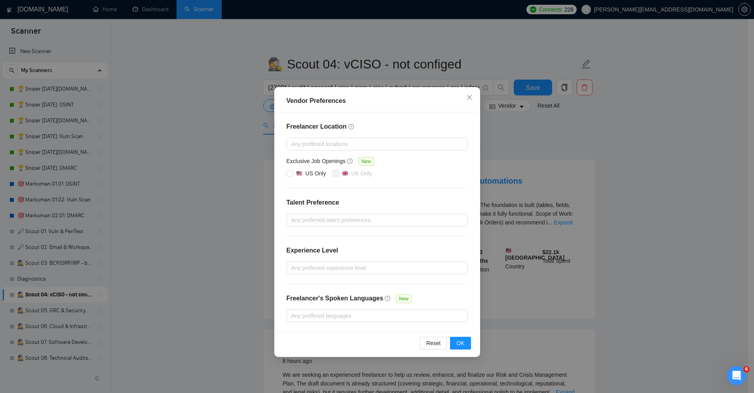
click at [646, 201] on div "Vendor Preferences Freelancer Location Any preffered locations Exclusive Job Op…" at bounding box center [377, 196] width 754 height 393
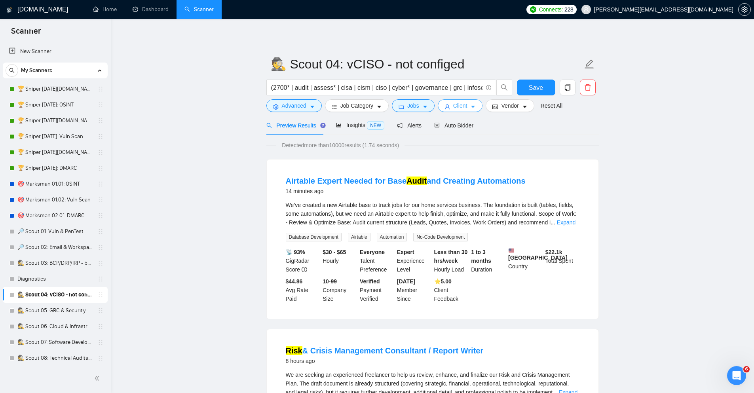
click at [468, 105] on button "Client" at bounding box center [460, 105] width 45 height 13
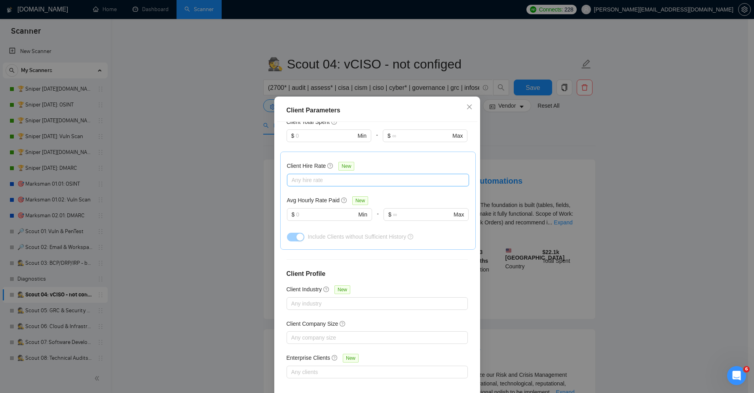
click at [614, 167] on div "Client Parameters Client Location Include Client Countries Select Exclude Clien…" at bounding box center [377, 196] width 754 height 393
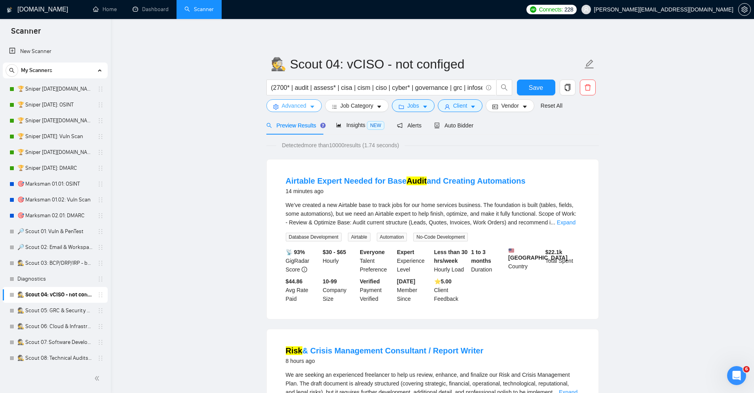
drag, startPoint x: 291, startPoint y: 103, endPoint x: 310, endPoint y: 109, distance: 20.3
click at [291, 104] on span "Advanced" at bounding box center [294, 105] width 25 height 9
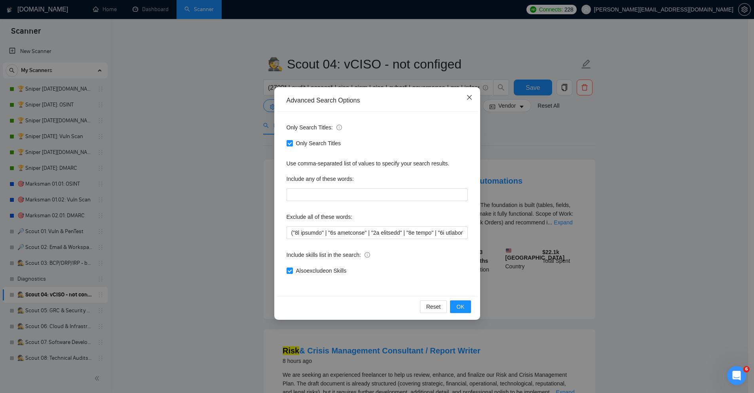
click at [467, 100] on icon "close" at bounding box center [469, 97] width 6 height 6
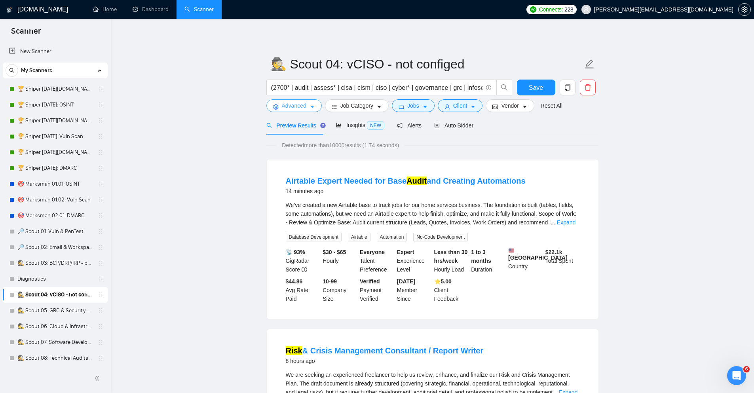
click at [308, 108] on button "Advanced" at bounding box center [293, 105] width 55 height 13
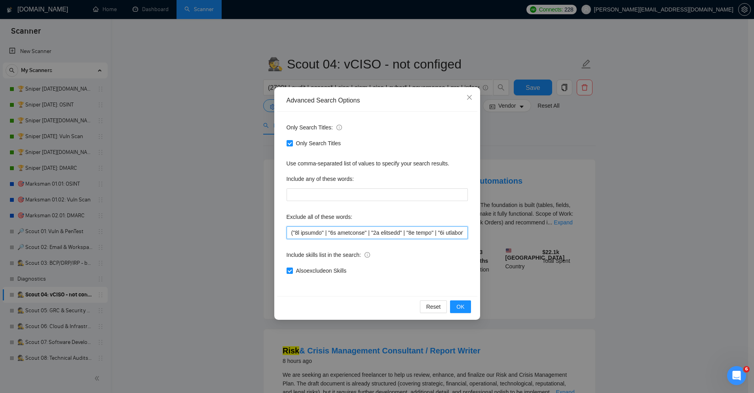
drag, startPoint x: 327, startPoint y: 233, endPoint x: 334, endPoint y: 233, distance: 6.7
click at [327, 233] on input "text" at bounding box center [376, 232] width 181 height 13
paste input "airtable |"
click at [460, 312] on button "OK" at bounding box center [460, 306] width 21 height 13
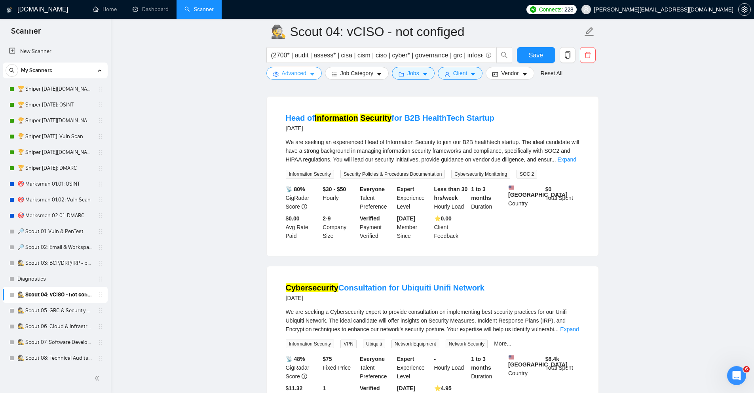
scroll to position [1282, 0]
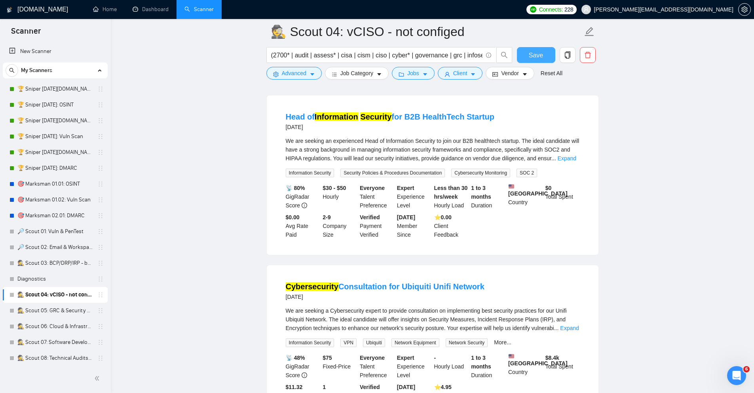
click at [534, 50] on span "Save" at bounding box center [536, 55] width 14 height 10
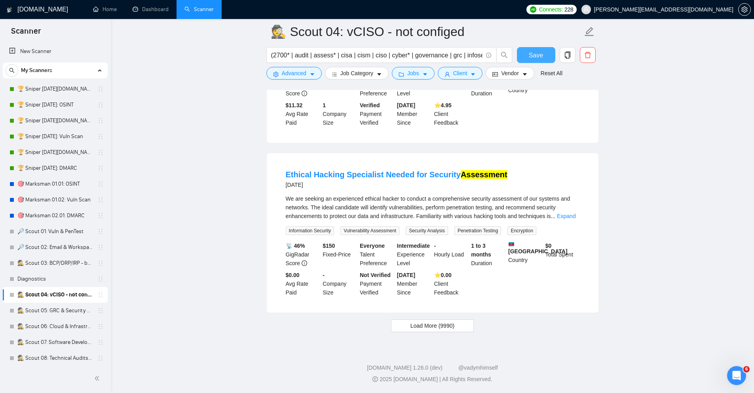
scroll to position [1586, 0]
drag, startPoint x: 424, startPoint y: 327, endPoint x: 490, endPoint y: 319, distance: 66.5
click at [424, 327] on span "Load More (9990)" at bounding box center [432, 325] width 44 height 9
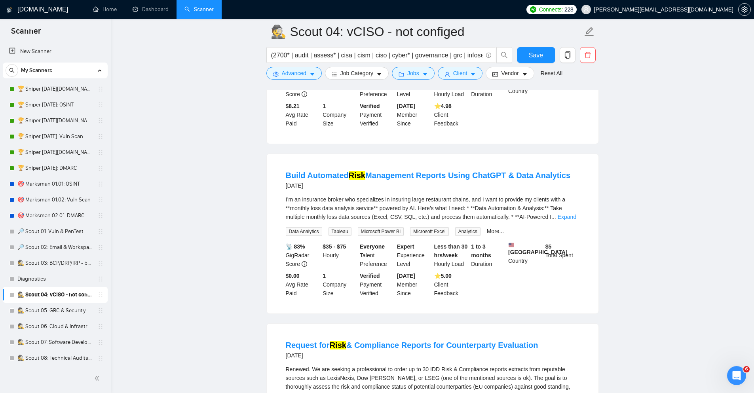
scroll to position [3105, 0]
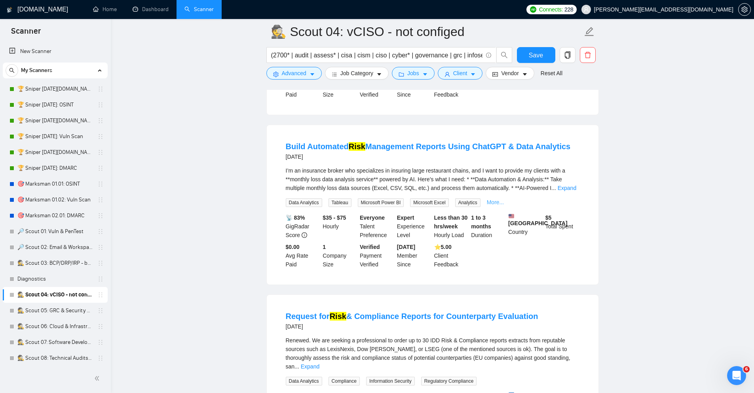
click at [496, 205] on link "More..." at bounding box center [495, 202] width 17 height 6
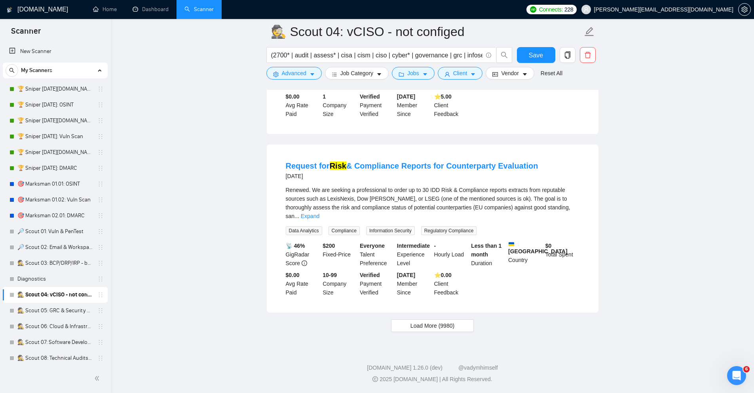
scroll to position [3295, 0]
click at [436, 330] on span "Load More (9980)" at bounding box center [432, 325] width 44 height 9
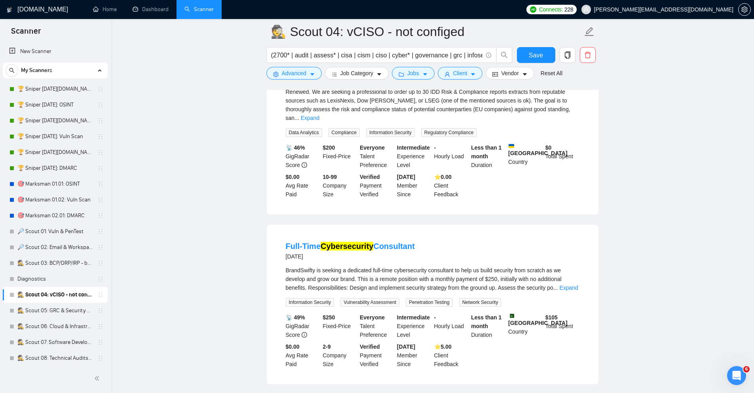
scroll to position [3342, 0]
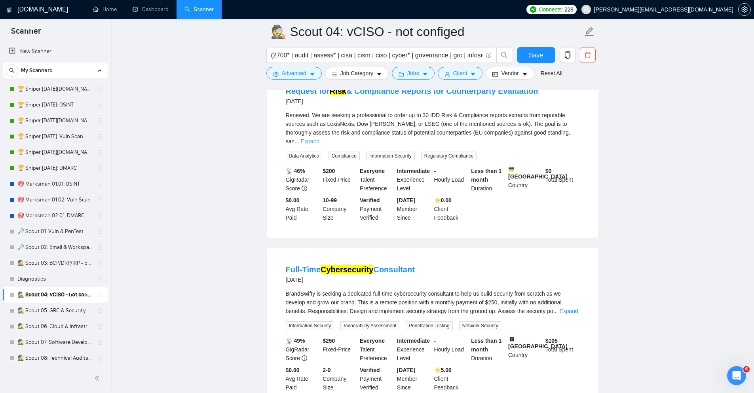
click at [319, 144] on link "Expand" at bounding box center [310, 141] width 19 height 6
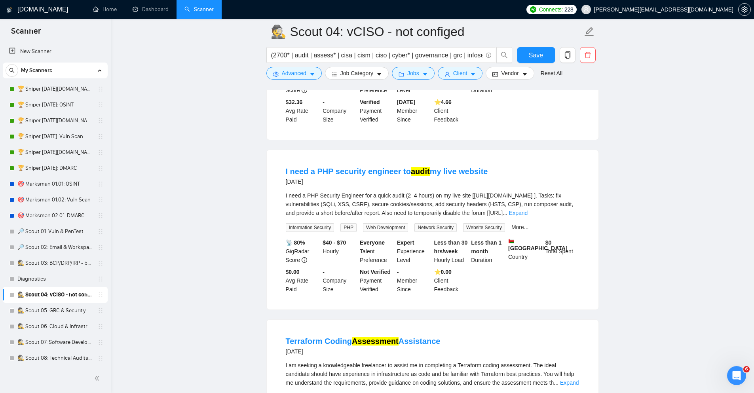
scroll to position [4102, 0]
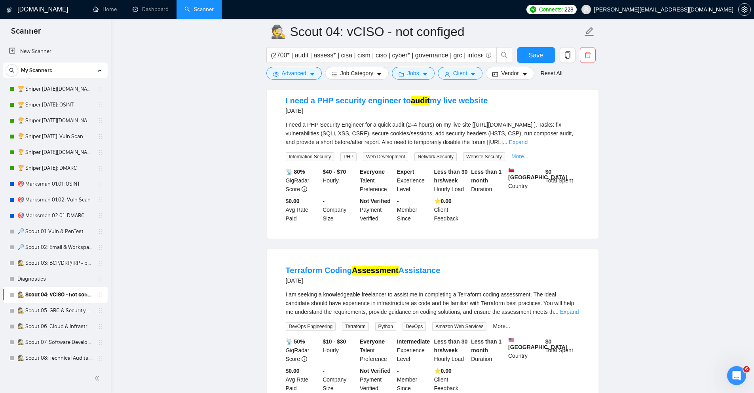
click at [521, 159] on link "More..." at bounding box center [519, 156] width 17 height 6
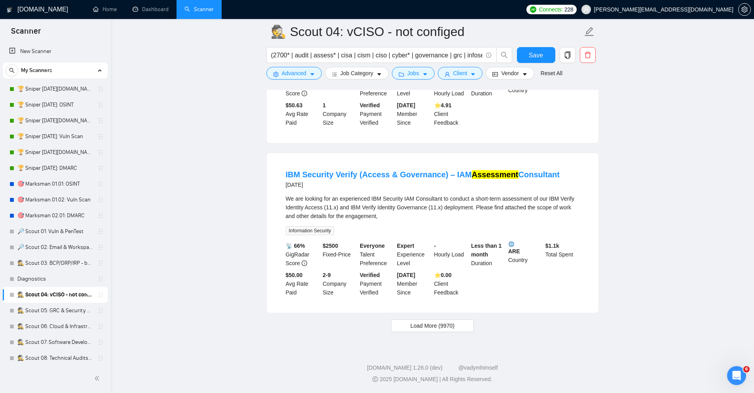
scroll to position [5099, 0]
click at [444, 330] on span "Load More (9970)" at bounding box center [432, 325] width 44 height 9
click at [534, 53] on span "Save" at bounding box center [536, 55] width 14 height 10
click at [288, 77] on span "Advanced" at bounding box center [294, 73] width 25 height 9
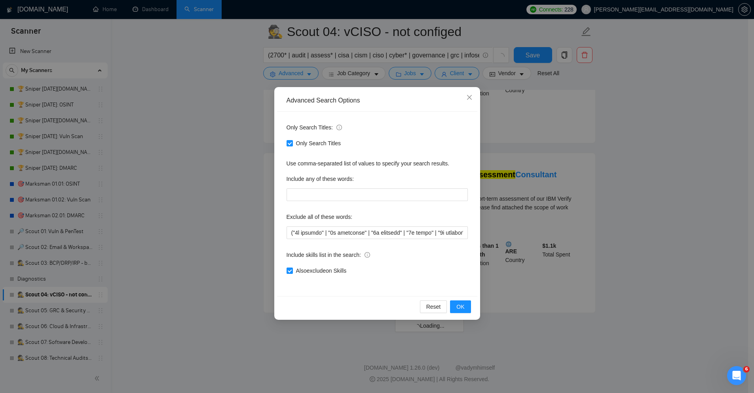
click at [324, 239] on div "Only Search Titles: Only Search Titles Use comma-separated list of values to sp…" at bounding box center [377, 204] width 200 height 184
click at [328, 233] on input "text" at bounding box center [376, 232] width 181 height 13
paste input "ding assessment" | "content writing" | "creative writer" | "creative writing" |…"
click at [457, 305] on span "OK" at bounding box center [460, 306] width 8 height 9
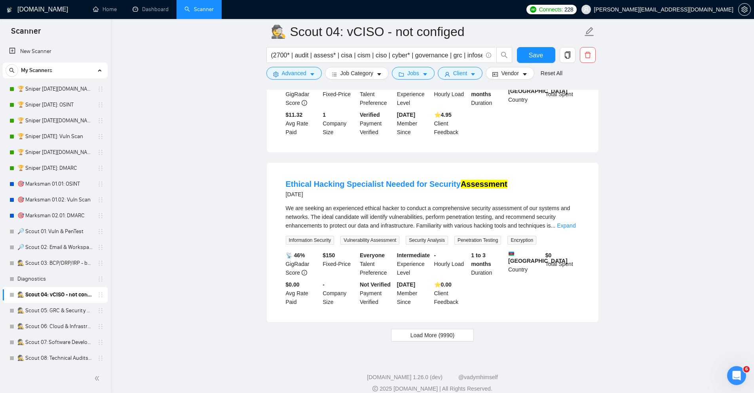
scroll to position [1570, 0]
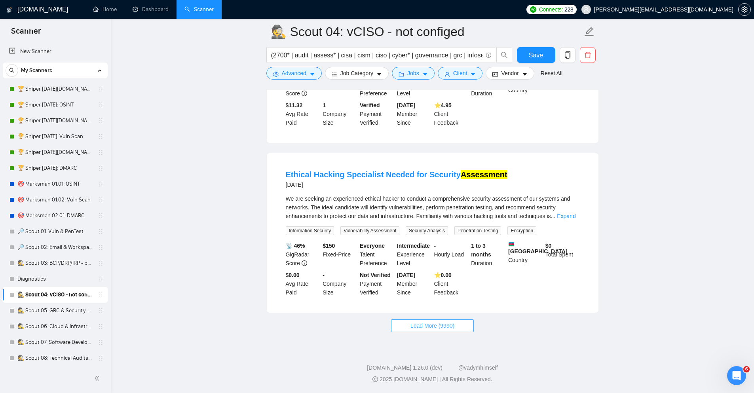
click at [451, 330] on span "Load More (9990)" at bounding box center [432, 325] width 44 height 9
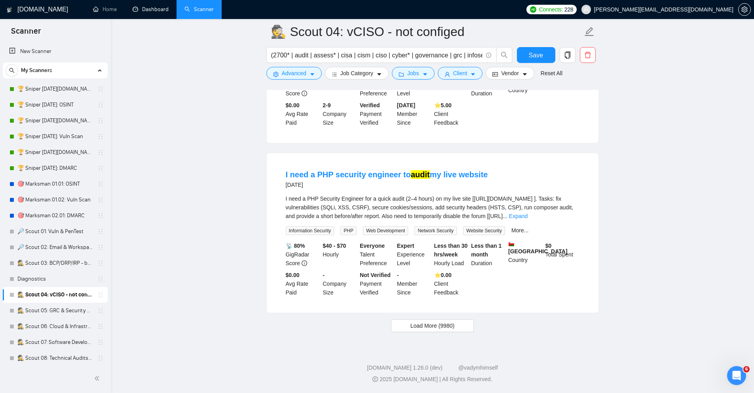
scroll to position [3279, 0]
click at [459, 332] on button "Load More (9980)" at bounding box center [432, 325] width 83 height 13
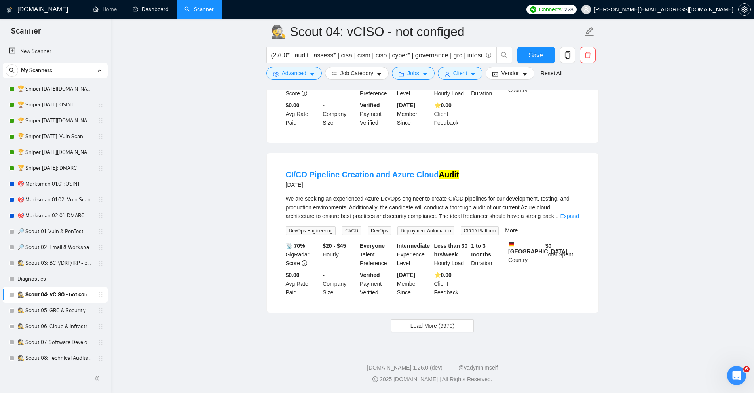
scroll to position [5036, 0]
click at [291, 74] on span "Advanced" at bounding box center [294, 73] width 25 height 9
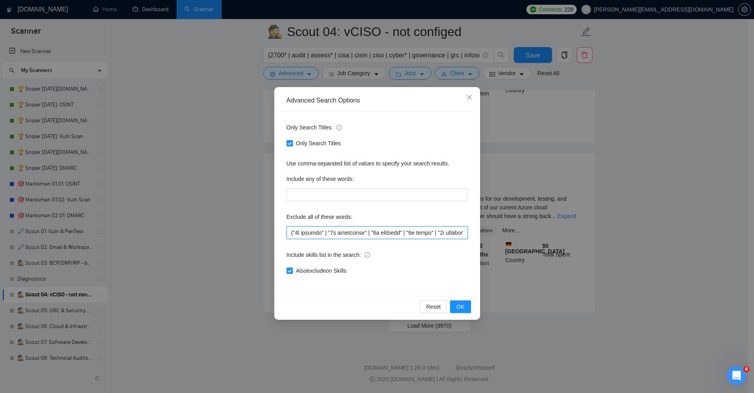
click at [356, 234] on input "text" at bounding box center [376, 232] width 181 height 13
paste input "tcoin | "bit coin" | bizdev | bookkeeping | "book keeping" | btc | "bug fix" | …"
type input "("3d animate" | "3d animation" | "3d modeling" | "3d print" | "3d printer" | "3…"
click at [458, 305] on span "OK" at bounding box center [460, 306] width 8 height 9
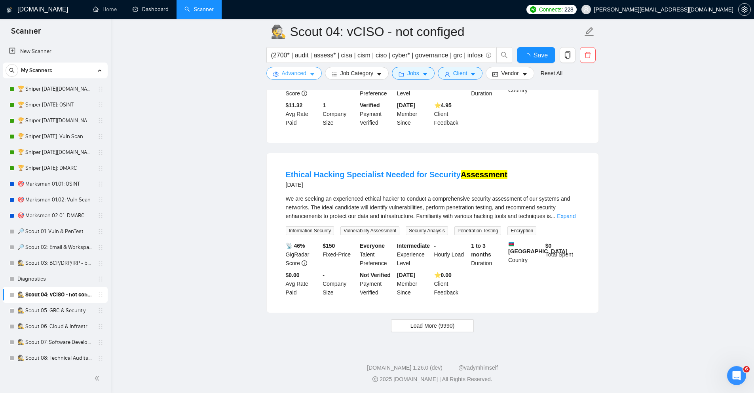
scroll to position [1586, 0]
click at [538, 54] on span "Save" at bounding box center [536, 55] width 14 height 10
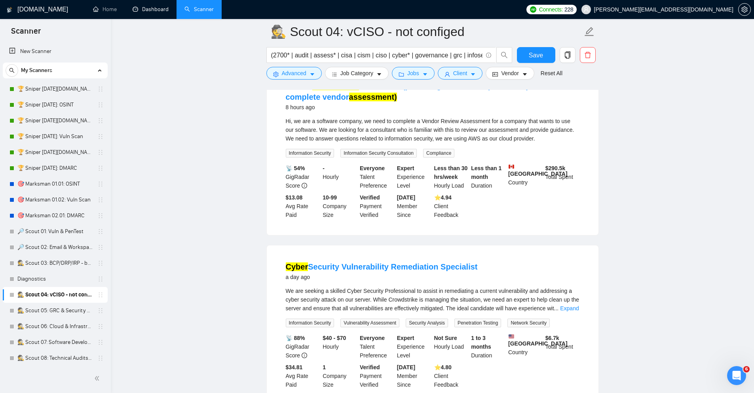
scroll to position [0, 0]
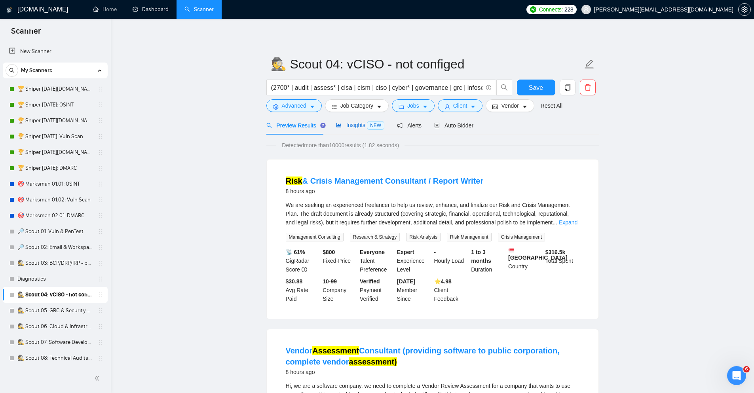
click at [364, 126] on span "Insights NEW" at bounding box center [360, 125] width 48 height 6
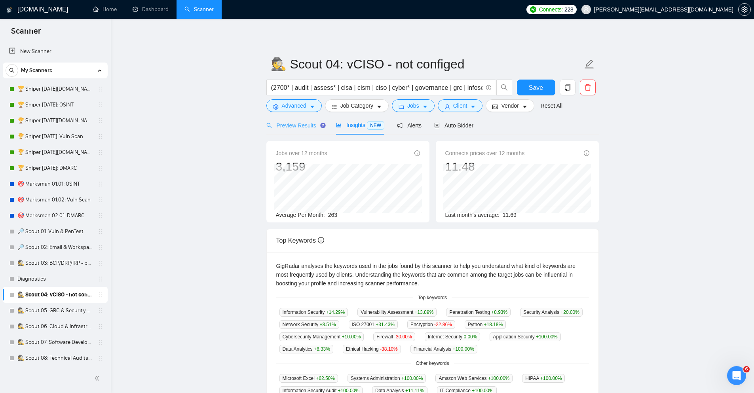
click at [300, 130] on div "Preview Results" at bounding box center [294, 125] width 57 height 19
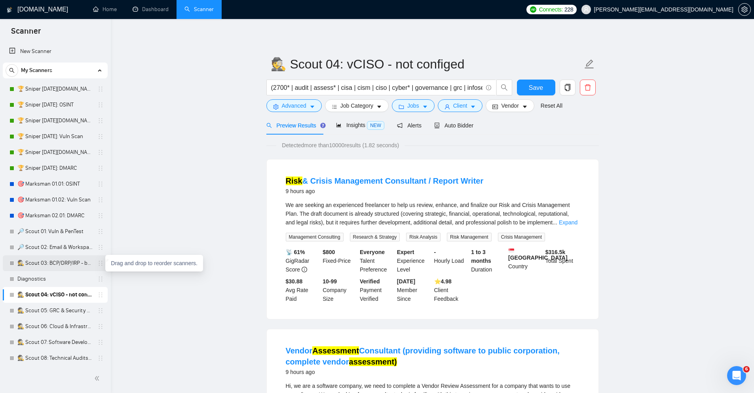
click at [100, 263] on icon "holder" at bounding box center [100, 263] width 6 height 6
click at [97, 262] on icon "holder" at bounding box center [100, 263] width 6 height 6
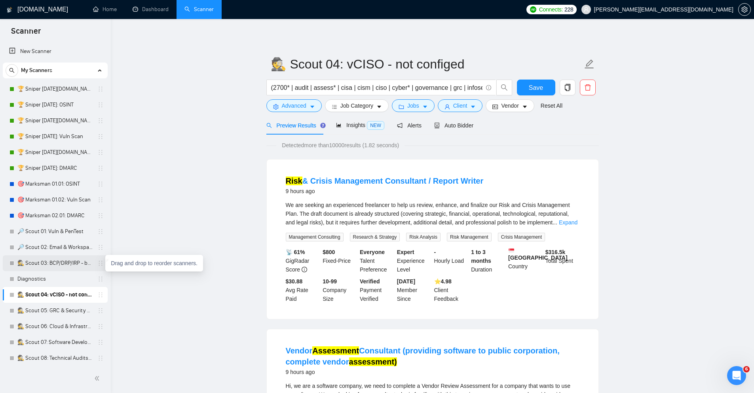
click at [97, 262] on icon "holder" at bounding box center [100, 263] width 6 height 6
drag, startPoint x: 96, startPoint y: 262, endPoint x: 95, endPoint y: 284, distance: 21.4
click at [95, 284] on div "🏆 Sniper 01.01.01.US: OSINT 🏆 Sniper 01.01.01: OSINT 🏆 Sniper 01.02.01.US: Vuln…" at bounding box center [55, 263] width 105 height 364
click at [97, 264] on icon "holder" at bounding box center [100, 263] width 6 height 6
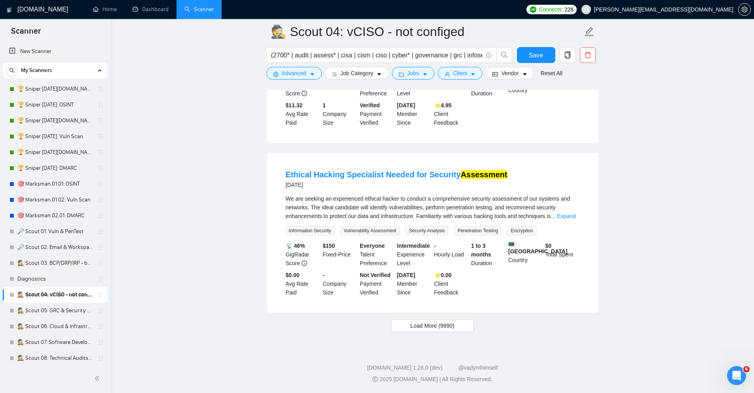
scroll to position [1586, 0]
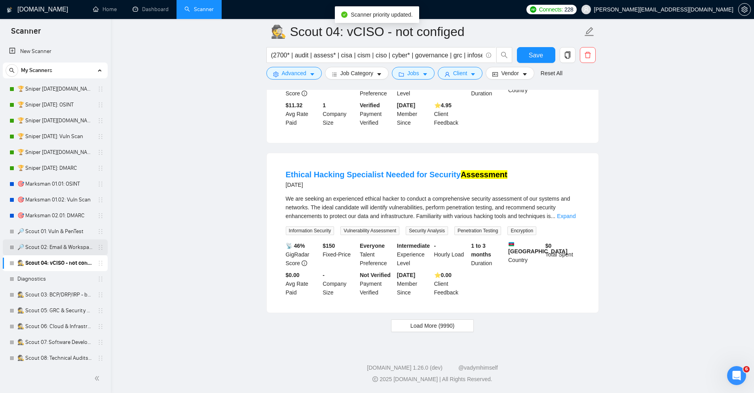
click at [81, 246] on link "🔎 Scout 02: Email & Workspace" at bounding box center [54, 247] width 75 height 16
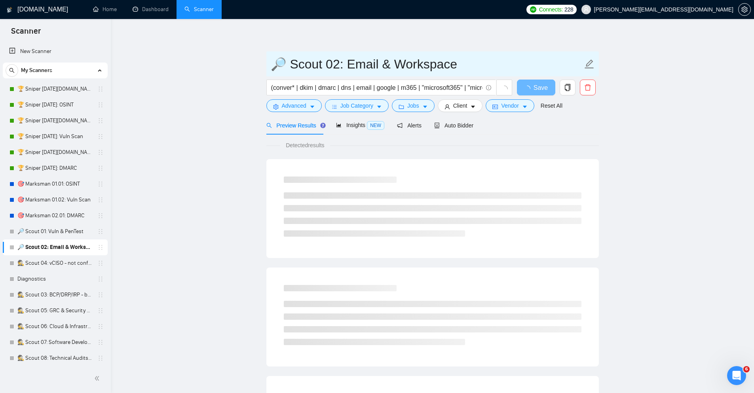
click at [291, 69] on input "🔎 Scout 02: Email & Workspace" at bounding box center [427, 64] width 312 height 20
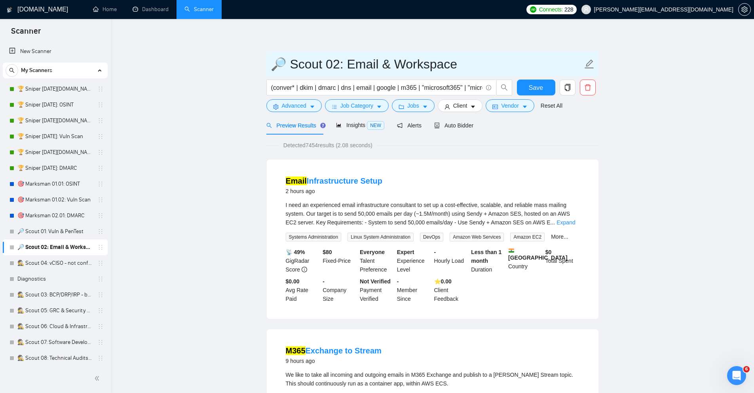
click at [291, 69] on input "🔎 Scout 02: Email & Workspace" at bounding box center [427, 64] width 312 height 20
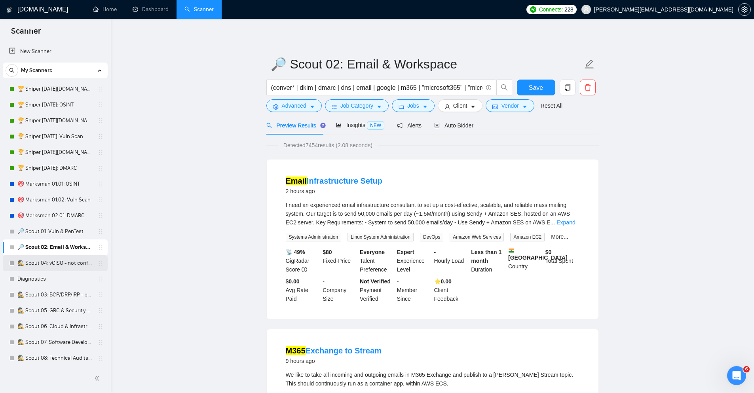
click at [47, 262] on link "🕵️ Scout 04: vCISO - not configed" at bounding box center [54, 263] width 75 height 16
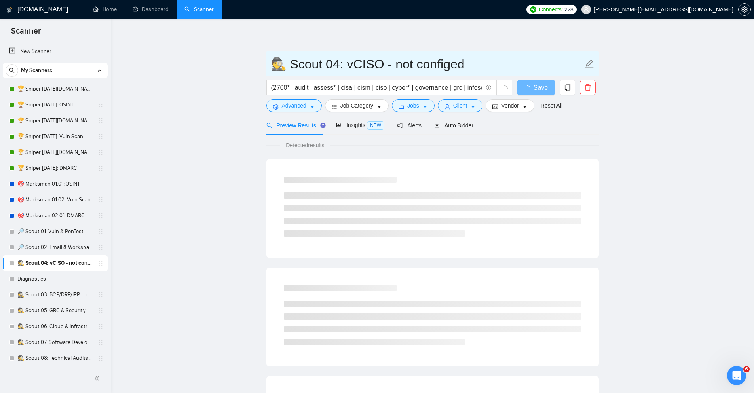
click at [292, 67] on input "🕵️ Scout 04: vCISO - not configed" at bounding box center [427, 64] width 312 height 20
paste input "text"
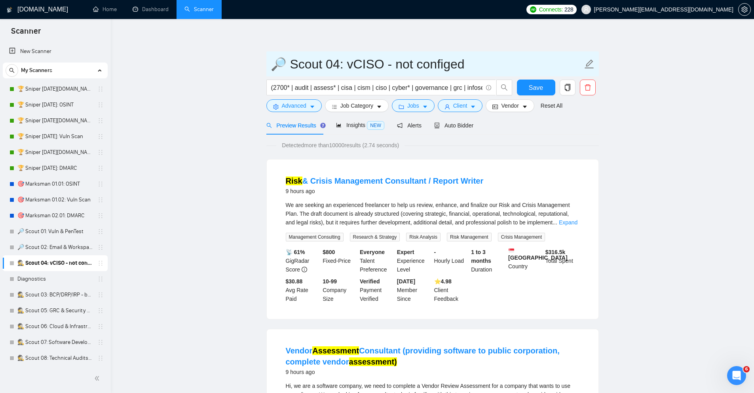
click at [479, 69] on input "🔎 Scout 04: vCISO - not configed" at bounding box center [427, 64] width 312 height 20
type input "🔎 Scout 04: vCISO"
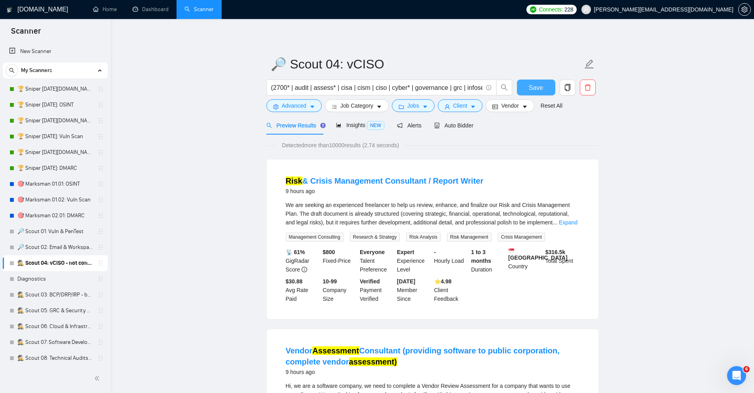
click at [534, 90] on span "Save" at bounding box center [536, 88] width 14 height 10
click at [350, 126] on span "Insights NEW" at bounding box center [360, 125] width 48 height 6
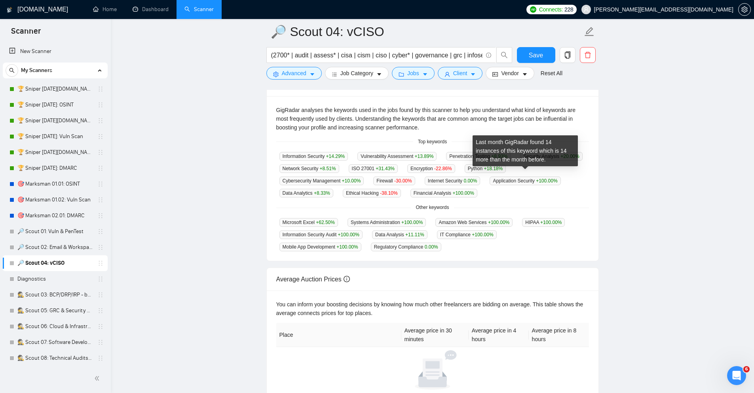
scroll to position [168, 0]
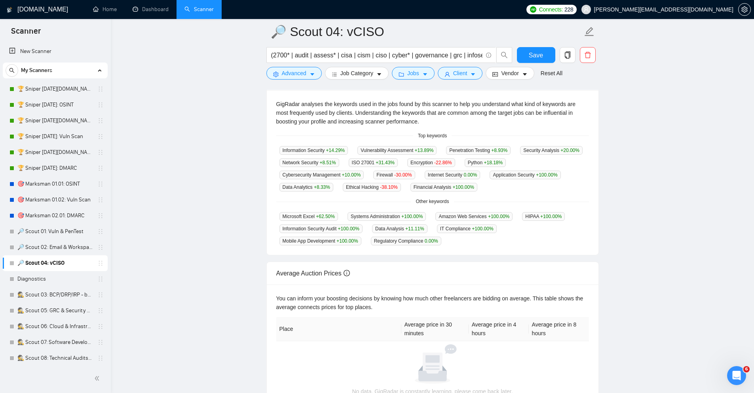
click at [417, 66] on div "(2700* | audit | assess* | cisa | cism | ciso | cyber* | governance | grc | inf…" at bounding box center [389, 57] width 249 height 20
click at [529, 55] on span "Save" at bounding box center [536, 55] width 14 height 10
click at [563, 54] on span "copy" at bounding box center [567, 54] width 15 height 7
click at [565, 95] on span "Yes" at bounding box center [561, 95] width 9 height 9
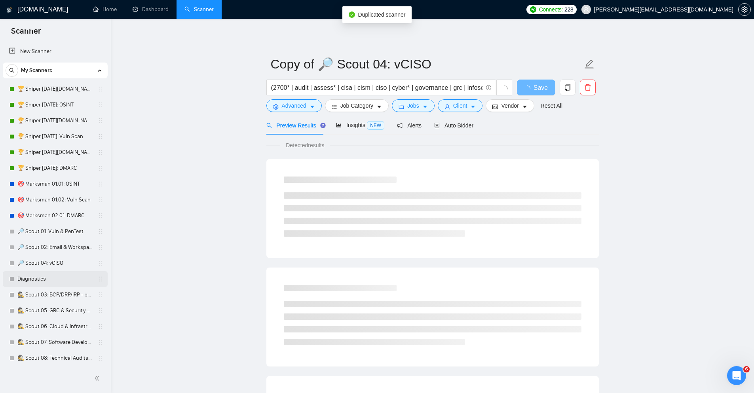
scroll to position [97, 0]
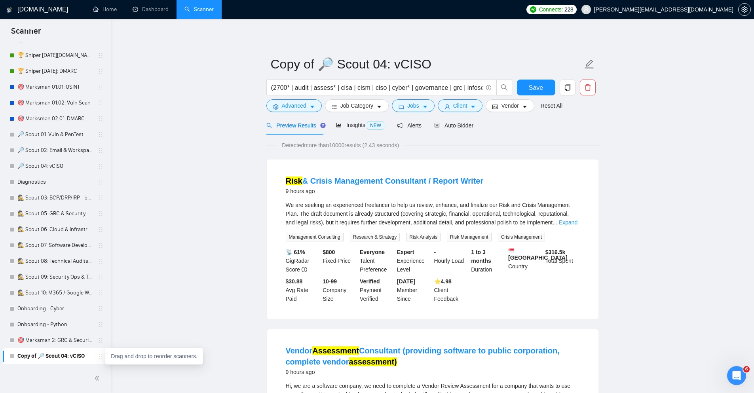
click at [99, 355] on icon "holder" at bounding box center [100, 356] width 6 height 6
click at [91, 130] on link "🔎 Scout 01: Vuln & PenTest" at bounding box center [54, 135] width 75 height 16
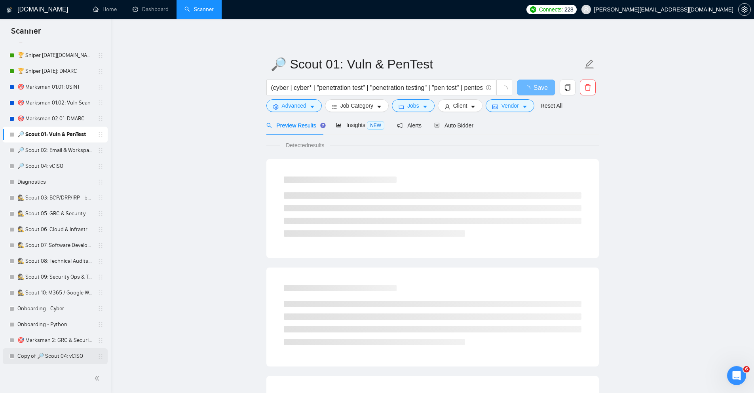
click at [75, 356] on link "Copy of 🔎 Scout 04: vCISO" at bounding box center [54, 356] width 75 height 16
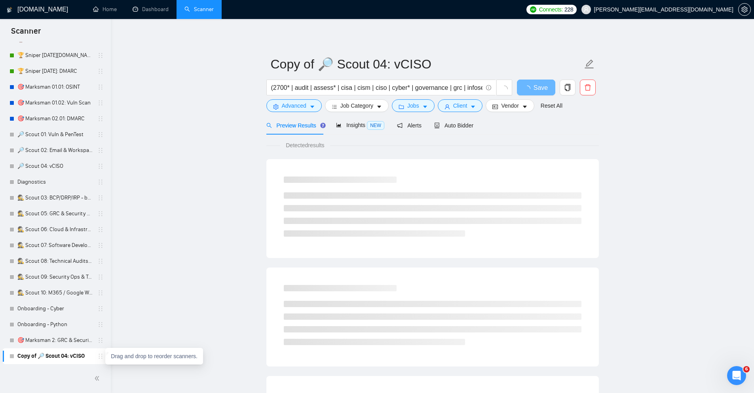
click at [99, 354] on icon "holder" at bounding box center [100, 356] width 6 height 6
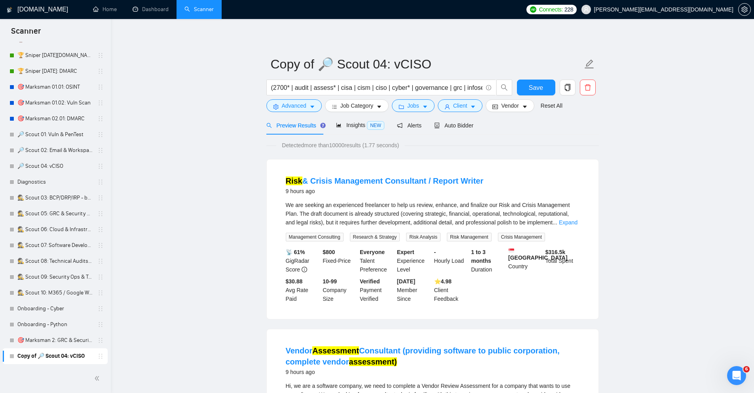
drag, startPoint x: 99, startPoint y: 354, endPoint x: 95, endPoint y: 358, distance: 5.1
click at [95, 358] on div "Copy of 🔎 Scout 04: vCISO" at bounding box center [56, 356] width 94 height 16
drag, startPoint x: 95, startPoint y: 357, endPoint x: 89, endPoint y: 364, distance: 9.0
click at [89, 364] on div "Scanner New Scanner My Scanners 🏆 Sniper 01.01.01.US: OSINT 🏆 Sniper 01.01.01: …" at bounding box center [55, 206] width 111 height 374
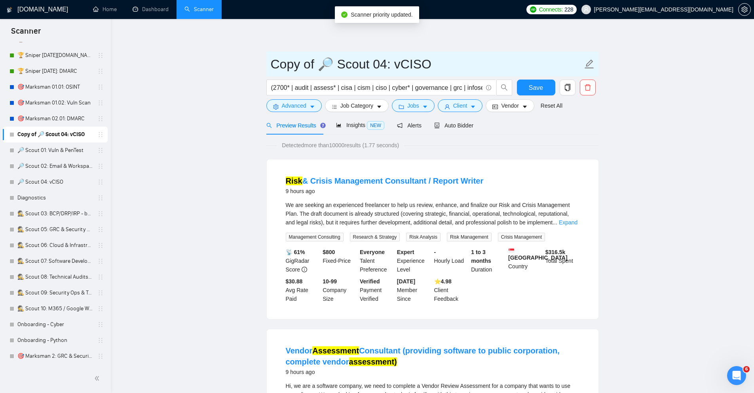
click at [322, 63] on input "Copy of 🔎 Scout 04: vCISO" at bounding box center [427, 64] width 312 height 20
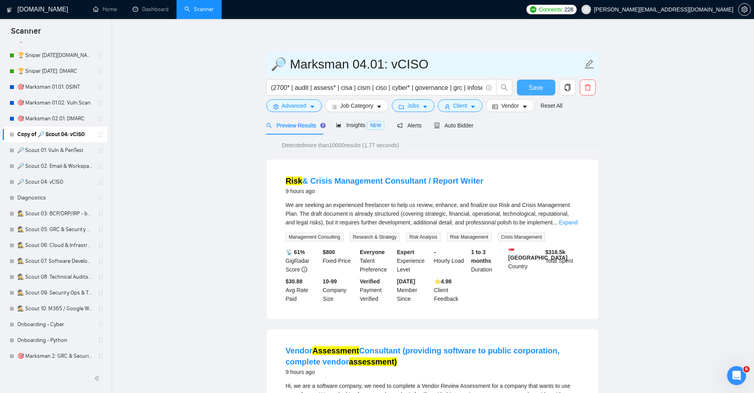
type input "🔎 Marksman 04.01: vCISO"
click at [538, 88] on span "Save" at bounding box center [536, 88] width 14 height 10
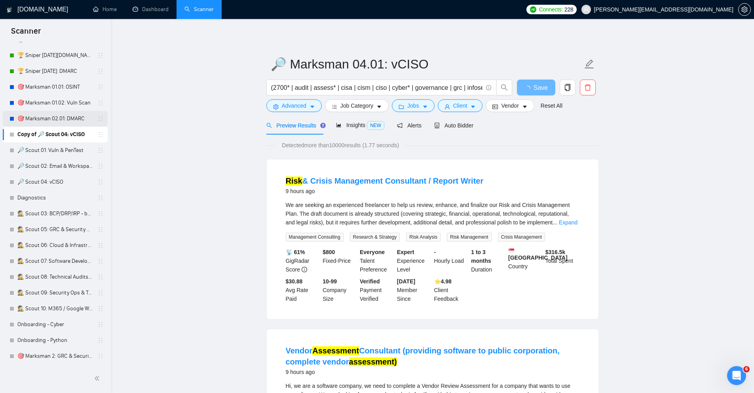
click at [70, 118] on link "🎯 Marksman 02.01: DMARC" at bounding box center [54, 119] width 75 height 16
click at [39, 119] on link "🎯 Marksman 02.01: DMARC" at bounding box center [54, 119] width 75 height 16
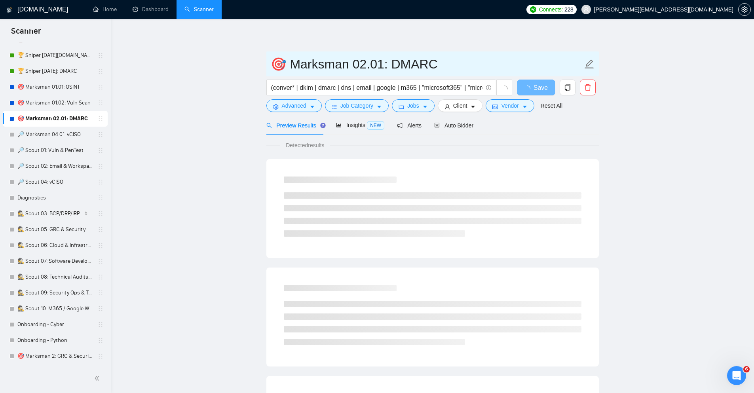
click at [291, 65] on input "🎯 Marksman 02.01: DMARC" at bounding box center [427, 64] width 312 height 20
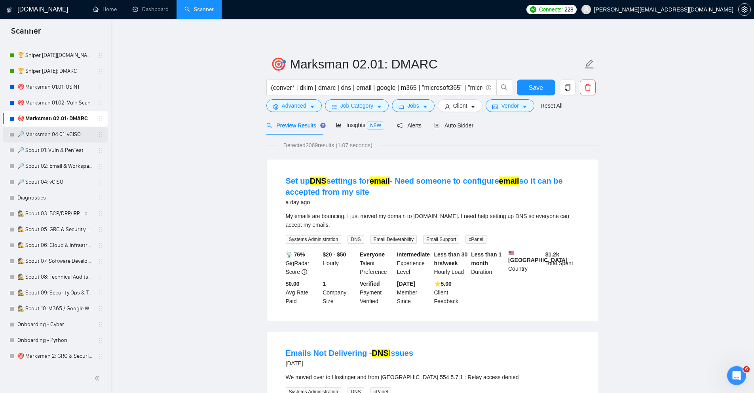
click at [65, 136] on link "🔎 Marksman 04.01: vCISO" at bounding box center [54, 135] width 75 height 16
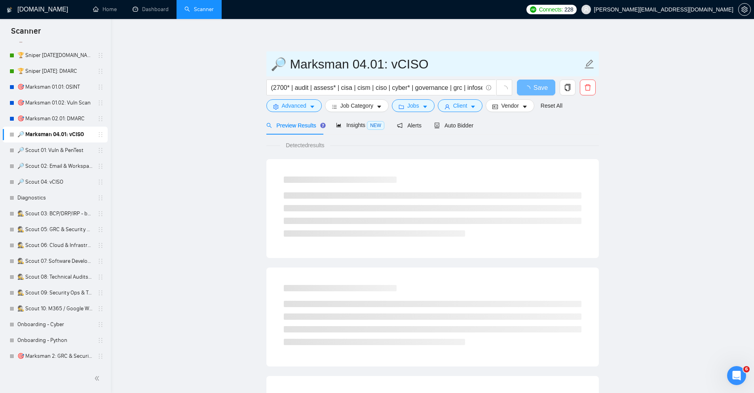
click at [289, 67] on input "🔎 Marksman 04.01: vCISO" at bounding box center [427, 64] width 312 height 20
paste input "text"
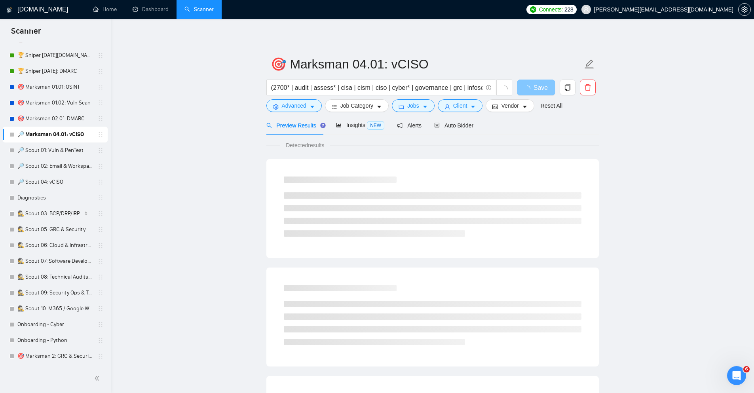
click at [537, 85] on span "Save" at bounding box center [540, 88] width 14 height 10
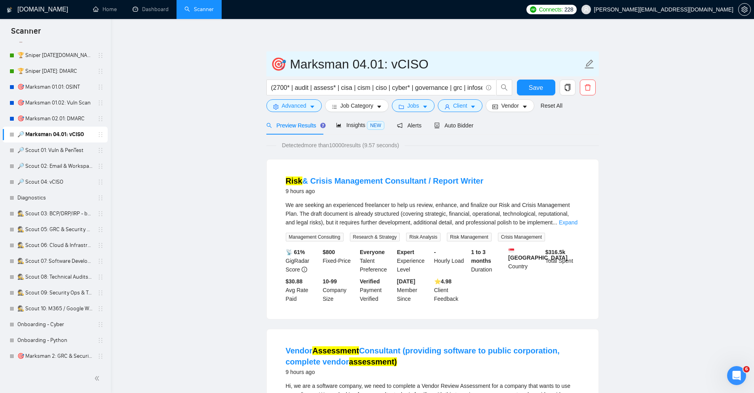
click at [394, 61] on input "🎯 Marksman 04.01: vCISO" at bounding box center [427, 64] width 312 height 20
type input "🎯 Marksman 04.01: VRM"
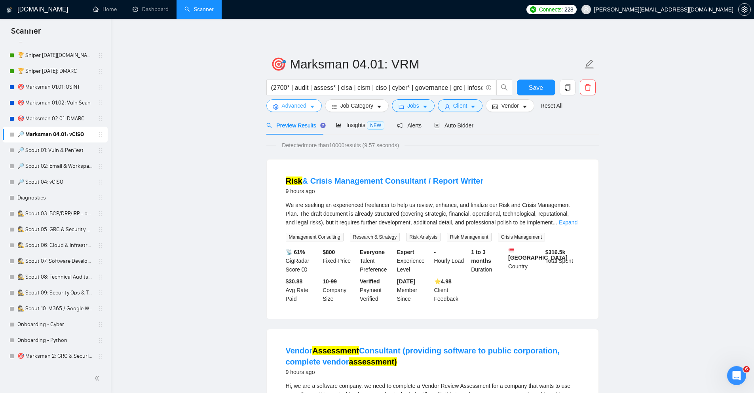
click at [295, 104] on span "Advanced" at bounding box center [294, 105] width 25 height 9
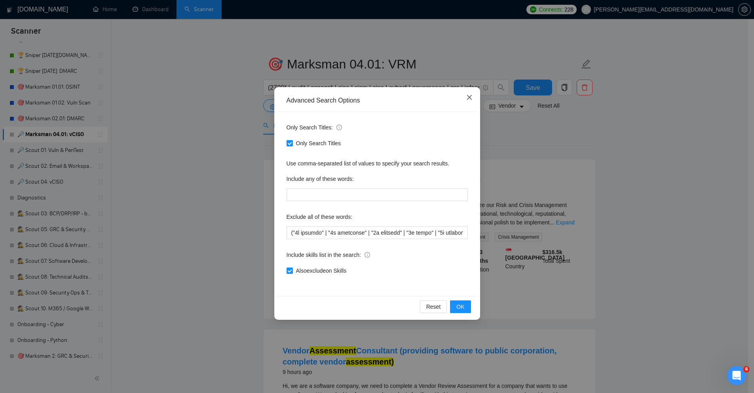
click at [466, 96] on icon "close" at bounding box center [469, 97] width 6 height 6
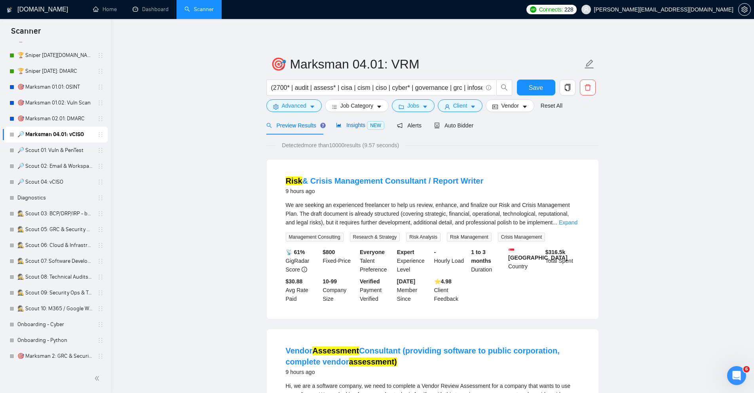
click at [354, 125] on span "Insights NEW" at bounding box center [360, 125] width 48 height 6
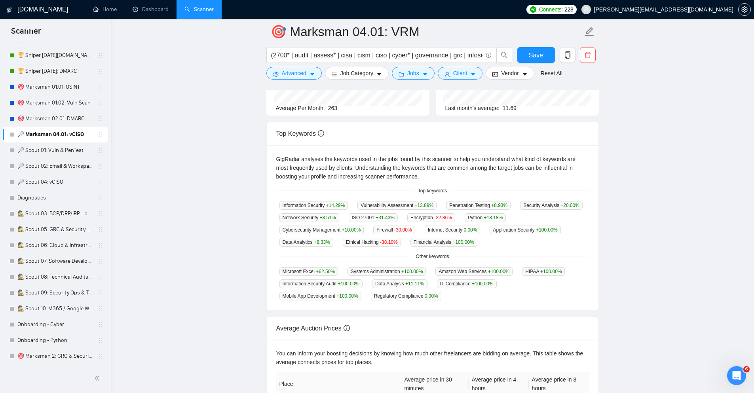
scroll to position [121, 0]
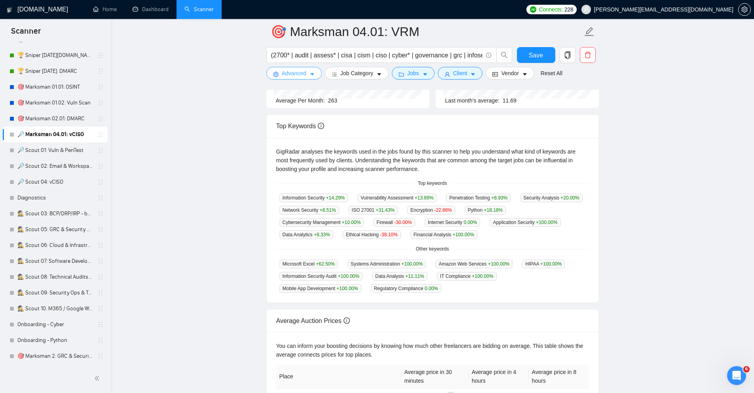
click at [310, 71] on button "Advanced" at bounding box center [293, 73] width 55 height 13
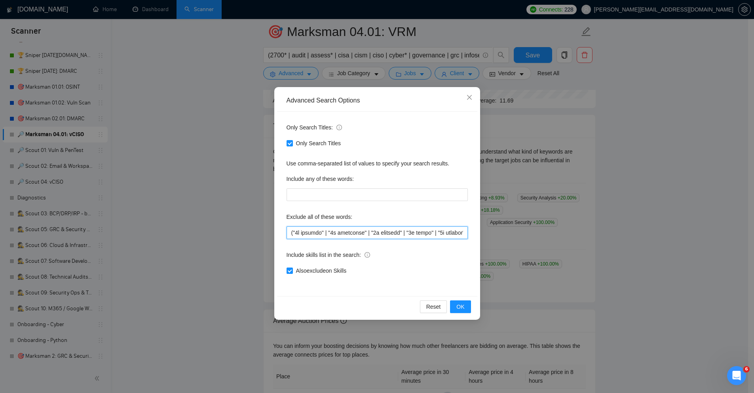
click at [333, 233] on input "text" at bounding box center [376, 232] width 181 height 13
paste input "| JCREFINEQUERY | JCFILTERQUERY | "application security"| crisis | "data analyt…"
click at [461, 311] on span "OK" at bounding box center [460, 306] width 8 height 9
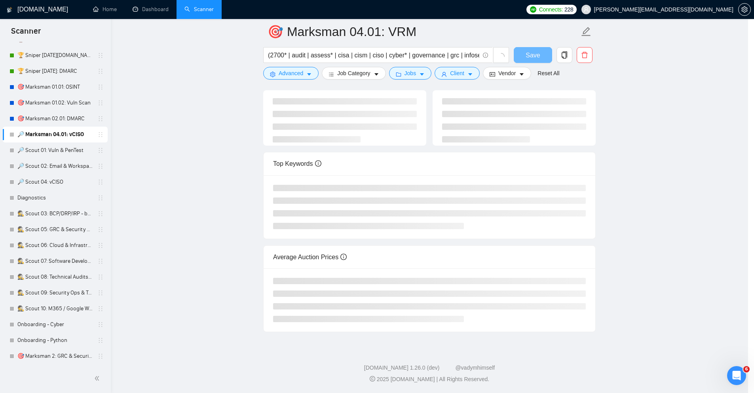
scroll to position [57, 0]
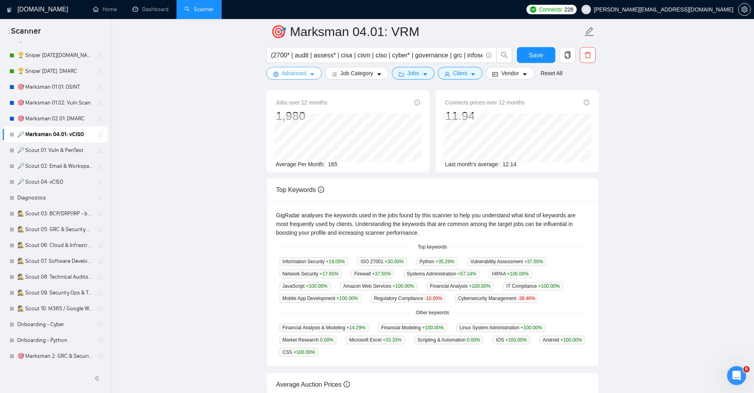
click at [294, 72] on span "Advanced" at bounding box center [294, 73] width 25 height 9
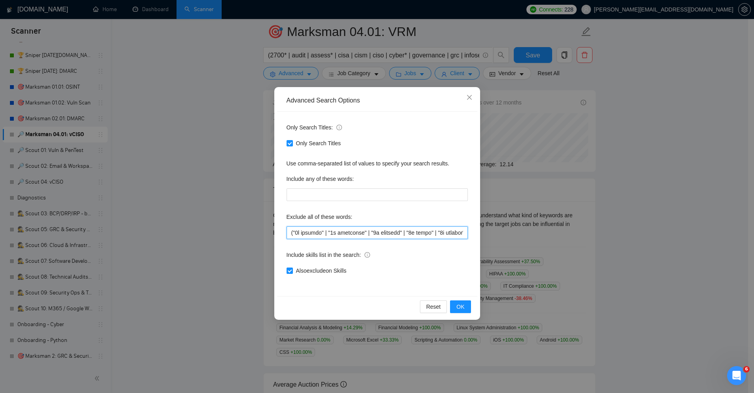
click at [325, 231] on input "text" at bounding box center [376, 232] width 181 height 13
paste input ""financial analysis" | hack* | "mobile app development" | pentest | "penetratio…"
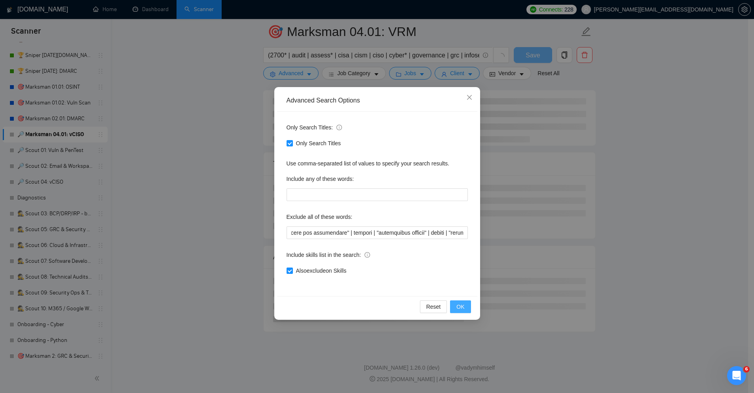
scroll to position [0, 0]
click at [461, 307] on span "OK" at bounding box center [460, 306] width 8 height 9
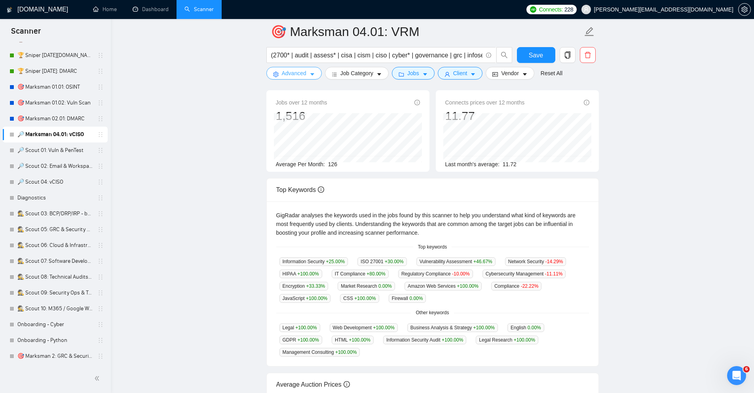
click at [298, 72] on span "Advanced" at bounding box center [294, 73] width 25 height 9
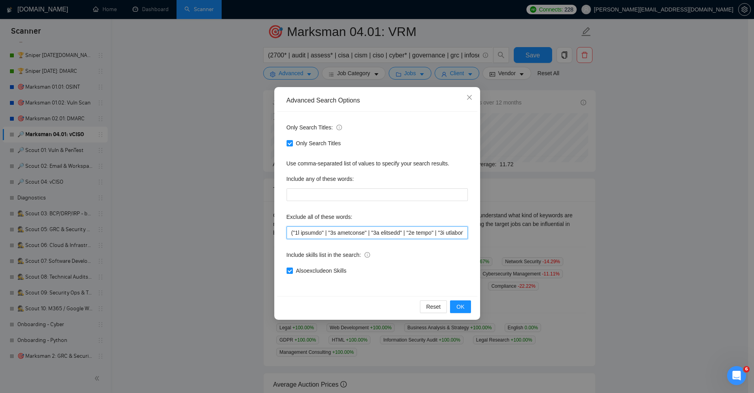
click at [315, 231] on input "text" at bounding box center [376, 232] width 181 height 13
paste input "css | "data analytics" | "financial analysis" | hack* | html | javascript | "le…"
click at [462, 301] on button "OK" at bounding box center [460, 306] width 21 height 13
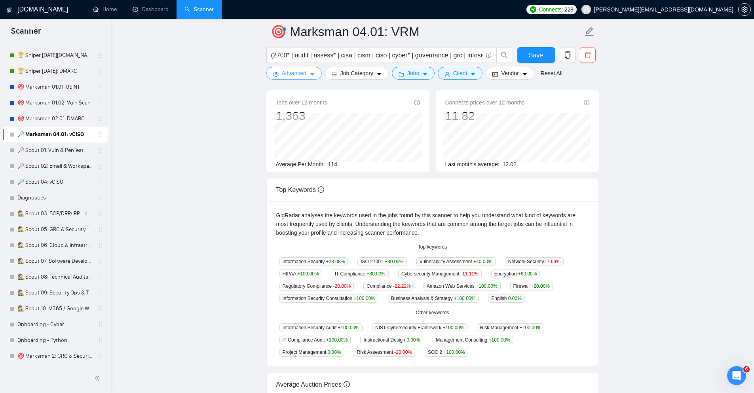
click at [298, 75] on span "Advanced" at bounding box center [294, 73] width 25 height 9
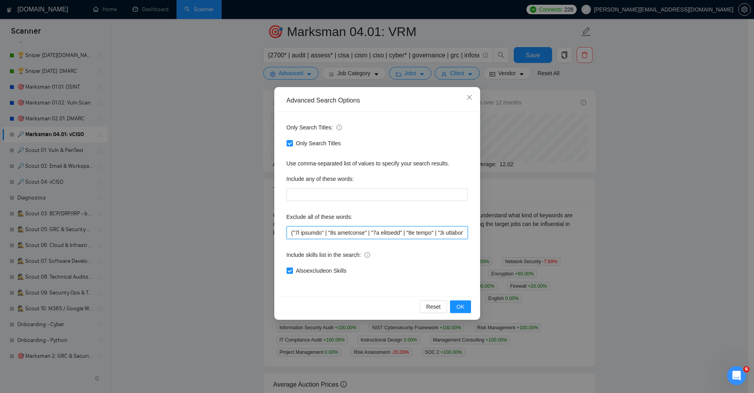
click at [316, 226] on input "text" at bounding box center [376, 232] width 181 height 13
paste input ""project manage" | "project manager"| "project management" |"
type input "("3d animate" | "3d animation" | "3d modeling" | "3d print" | "3d printer" | "3…"
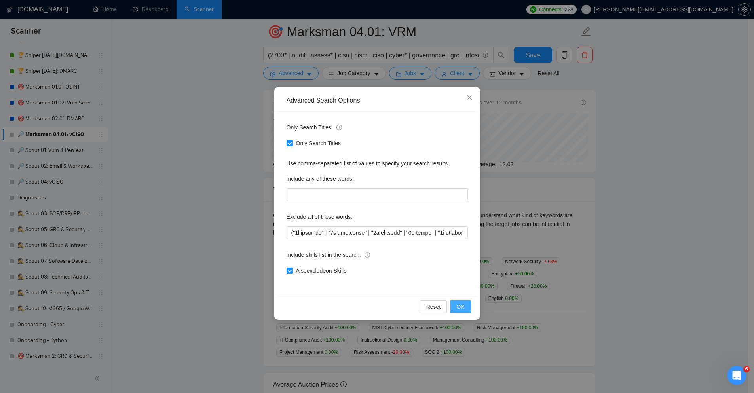
click at [455, 304] on button "OK" at bounding box center [460, 306] width 21 height 13
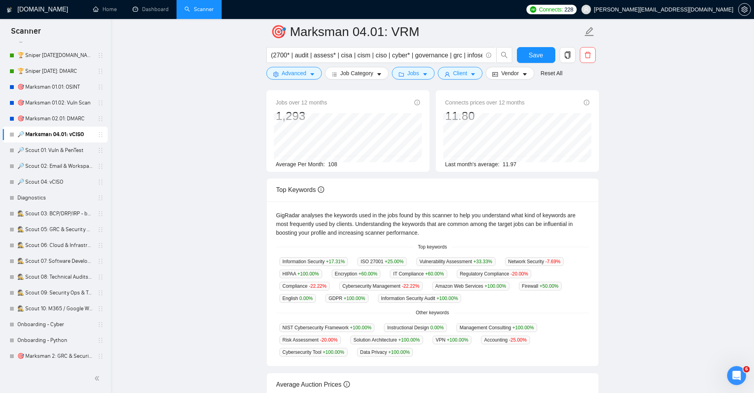
click at [421, 217] on div "GigRadar analyses the keywords used in the jobs found by this scanner to help y…" at bounding box center [432, 224] width 313 height 26
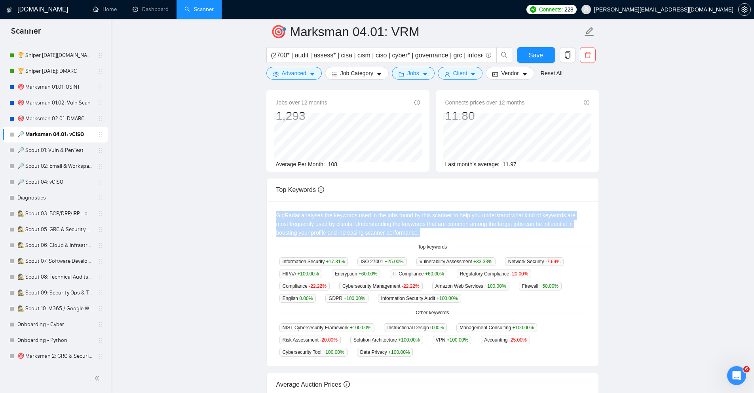
click at [421, 217] on div "GigRadar analyses the keywords used in the jobs found by this scanner to help y…" at bounding box center [432, 224] width 313 height 26
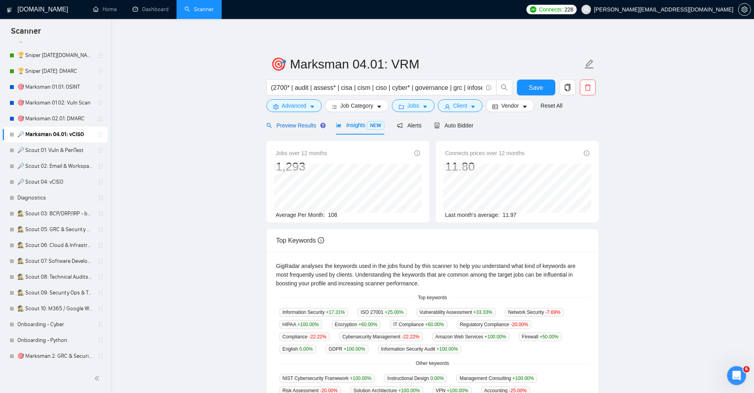
click at [293, 127] on span "Preview Results" at bounding box center [294, 125] width 57 height 6
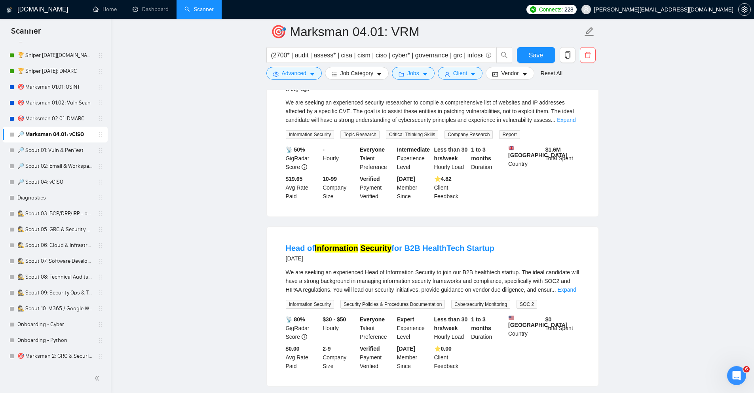
scroll to position [540, 0]
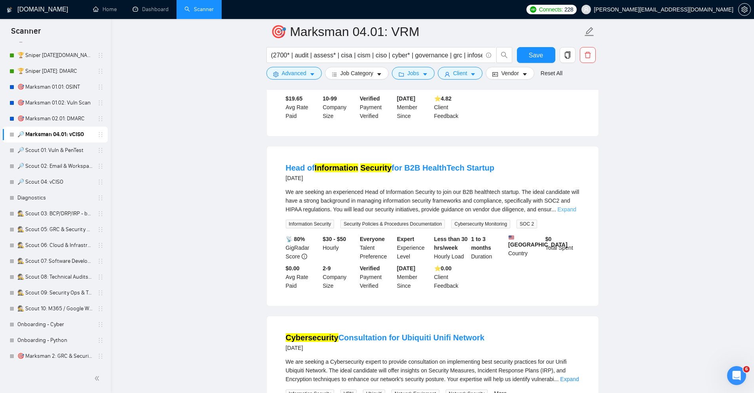
click at [565, 212] on link "Expand" at bounding box center [566, 209] width 19 height 6
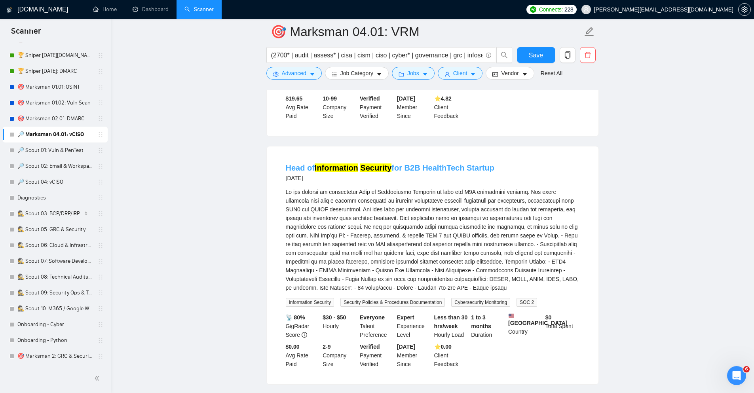
click at [433, 172] on link "Head of Information Security for B2B HealthTech Startup" at bounding box center [390, 167] width 209 height 9
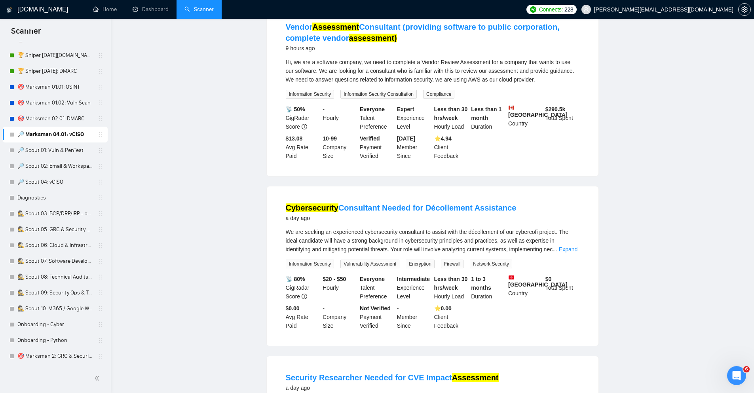
scroll to position [0, 0]
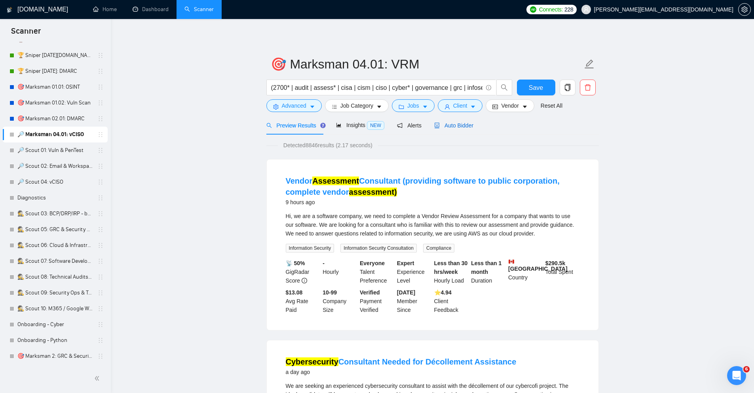
click at [461, 129] on span "Auto Bidder" at bounding box center [453, 125] width 39 height 6
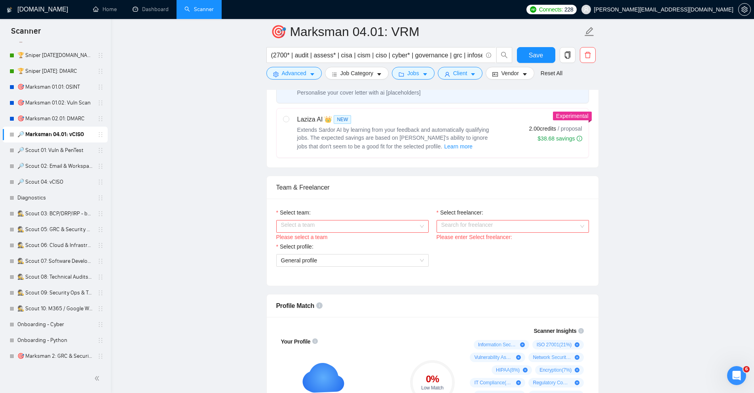
scroll to position [313, 0]
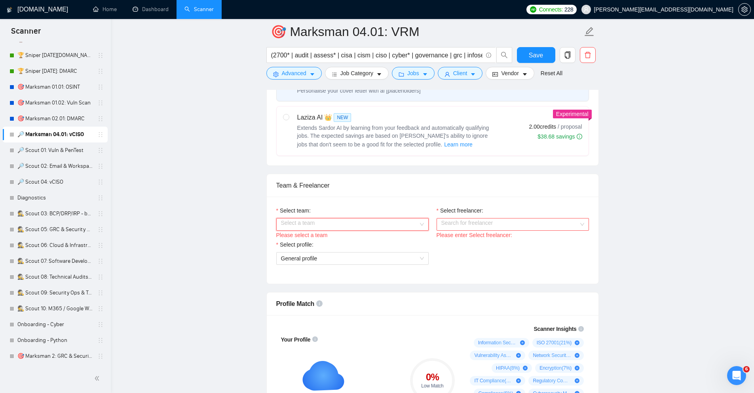
click at [377, 222] on input "Select team:" at bounding box center [349, 224] width 137 height 12
click at [358, 239] on div "Citadel Strategic Ventures" at bounding box center [352, 240] width 143 height 9
click at [459, 219] on input "Select freelancer:" at bounding box center [509, 224] width 137 height 12
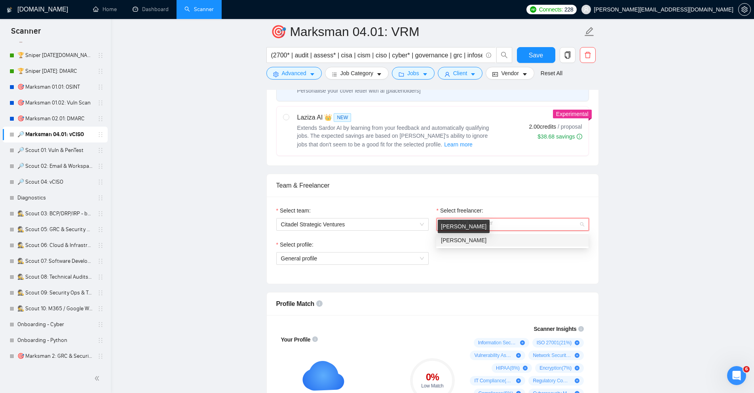
click at [455, 241] on span "[PERSON_NAME]" at bounding box center [463, 240] width 45 height 6
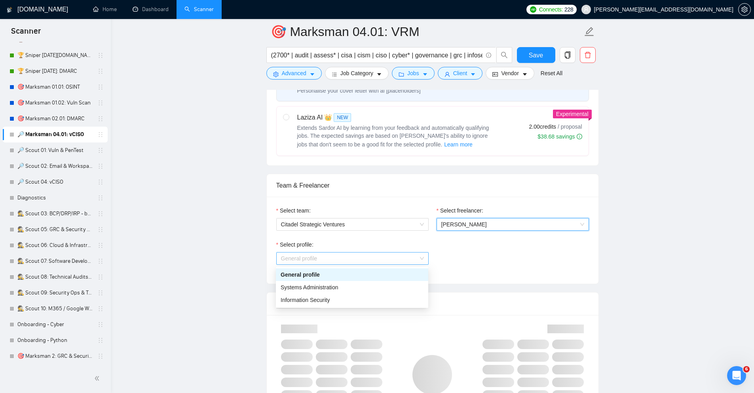
click at [385, 263] on span "General profile" at bounding box center [352, 258] width 143 height 12
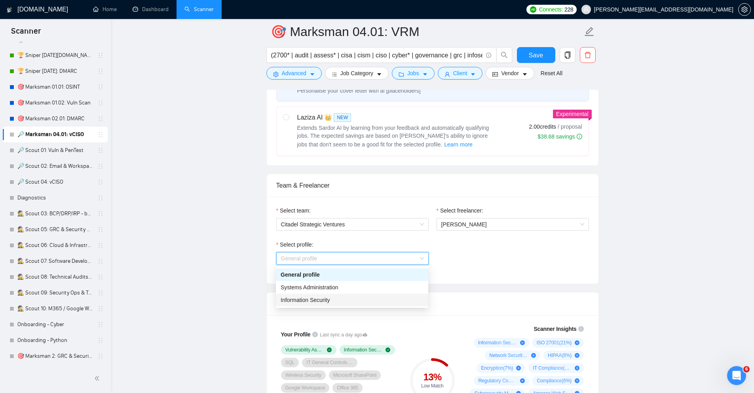
click at [349, 300] on div "Information Security" at bounding box center [352, 300] width 143 height 9
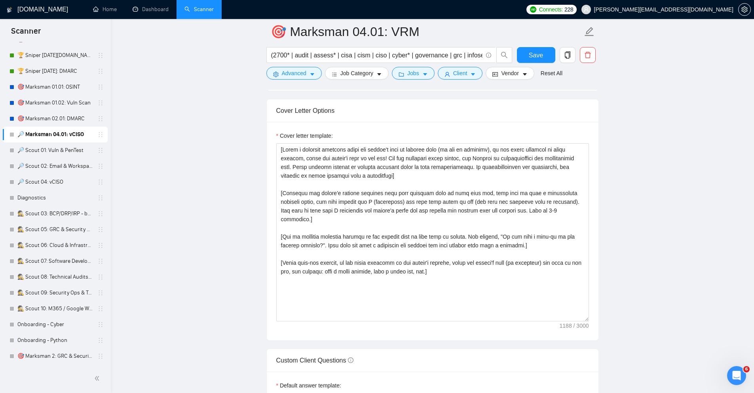
scroll to position [852, 0]
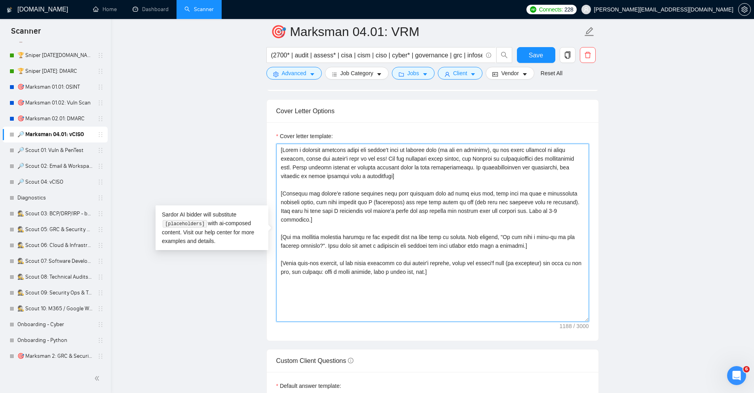
click at [525, 254] on textarea "Cover letter template:" at bounding box center [432, 233] width 313 height 178
paste textarea "Analyze the posting's tone & write in the same style. Incorporate relevant deta…"
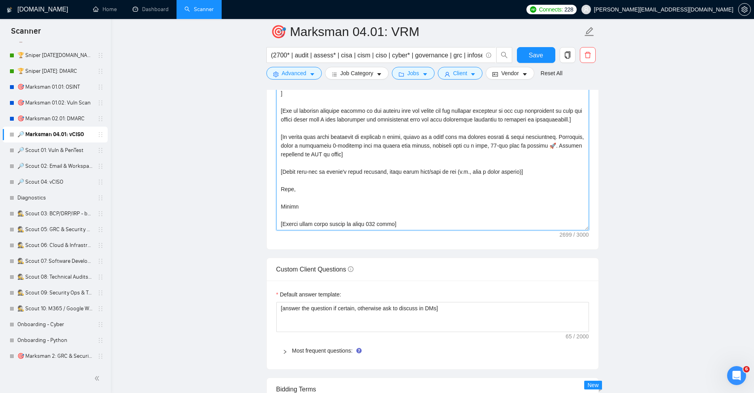
scroll to position [1101, 0]
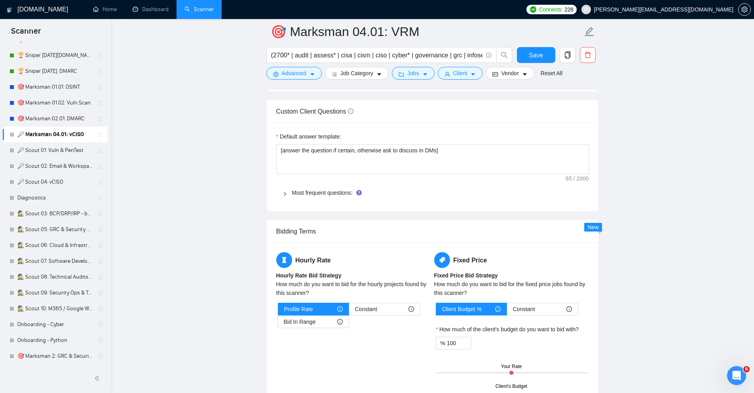
type textarea "[Loremip dol sitamet'c adip & elits do eiu temp incid. Utlaboreetd magnaali eni…"
click at [486, 165] on textarea "[answer the question if certain, otherwise ask to discuss in DMs]" at bounding box center [432, 159] width 313 height 30
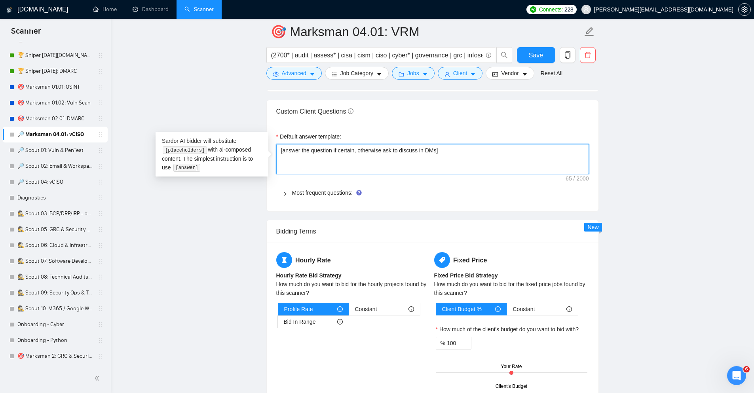
paste textarea "Always answer positively, say you have experience in all the client asks . If a…"
type textarea "[Always answer positively, say you have experience in all the client asks . If …"
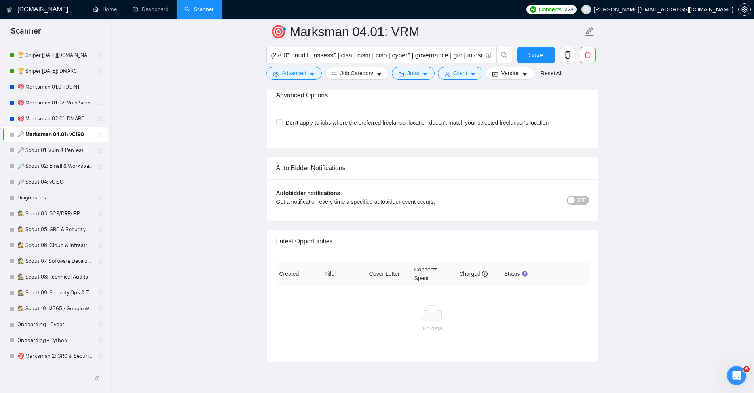
scroll to position [1820, 0]
type textarea "[Always answer positively, say you have experience in all the client asks . If …"
click at [520, 127] on span "Don't apply to jobs where the preferred freelancer location doesn't match your …" at bounding box center [416, 123] width 269 height 9
click at [282, 125] on input "Don't apply to jobs where the preferred freelancer location doesn't match your …" at bounding box center [279, 122] width 6 height 6
checkbox input "true"
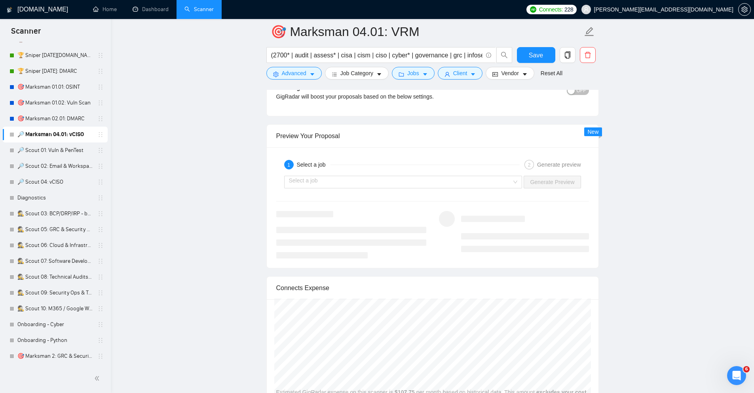
scroll to position [1467, 0]
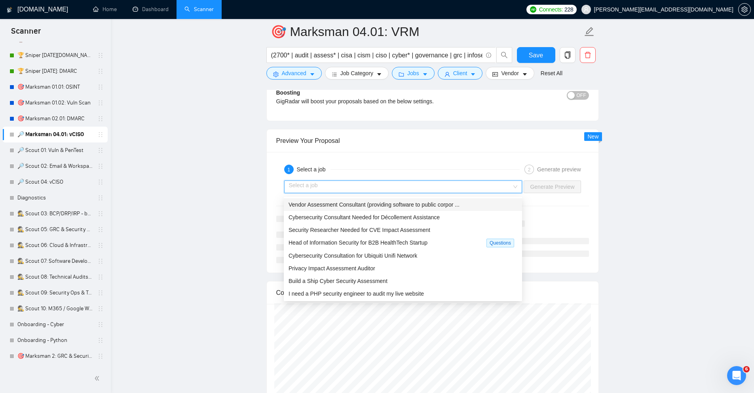
click at [497, 187] on input "search" at bounding box center [400, 187] width 223 height 12
click at [452, 246] on div "Head of Information Security for B2B HealthTech Startup" at bounding box center [387, 242] width 198 height 9
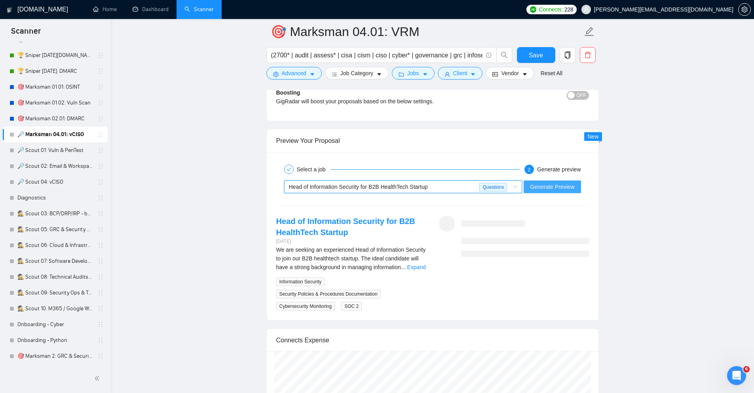
click at [550, 186] on span "Generate Preview" at bounding box center [552, 186] width 44 height 9
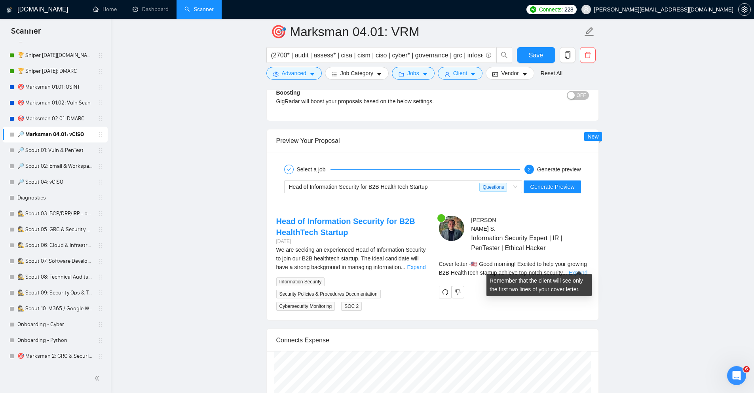
click at [579, 269] on link "Expand" at bounding box center [578, 272] width 19 height 6
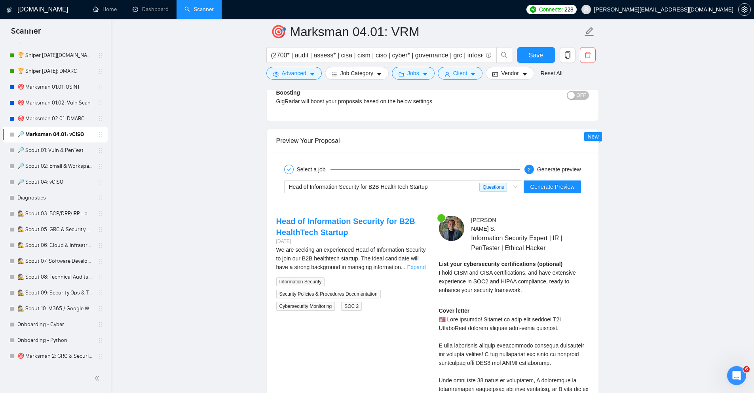
click at [421, 266] on link "Expand" at bounding box center [416, 267] width 19 height 6
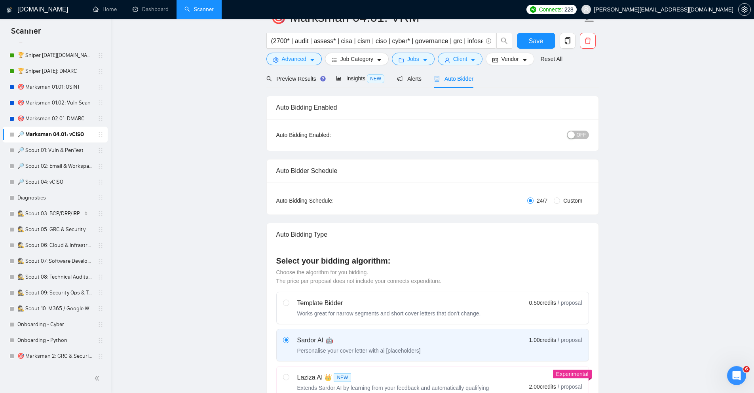
scroll to position [0, 0]
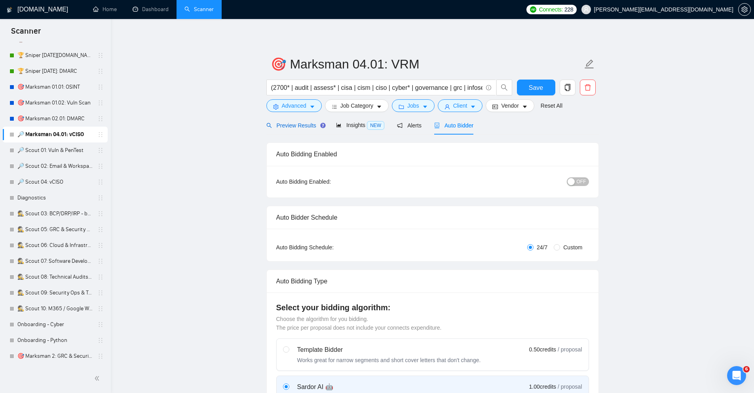
click at [285, 125] on span "Preview Results" at bounding box center [294, 125] width 57 height 6
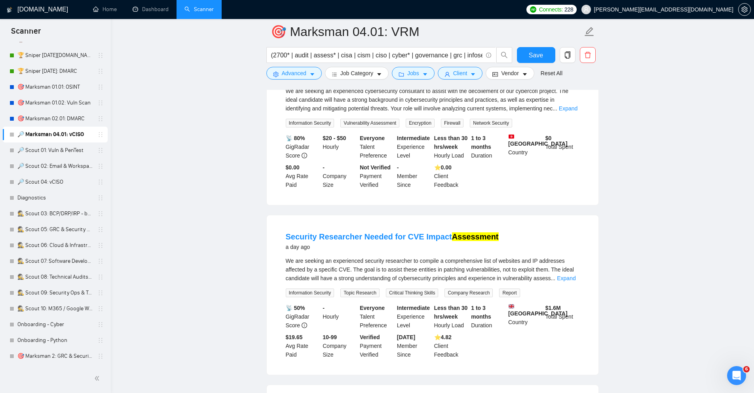
scroll to position [315, 0]
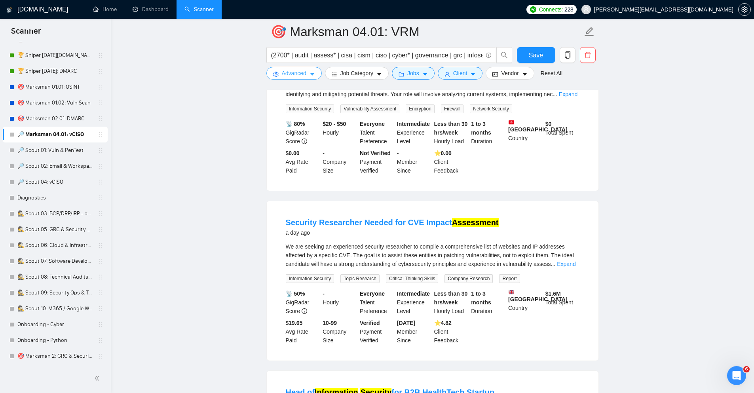
click at [292, 74] on span "Advanced" at bounding box center [294, 73] width 25 height 9
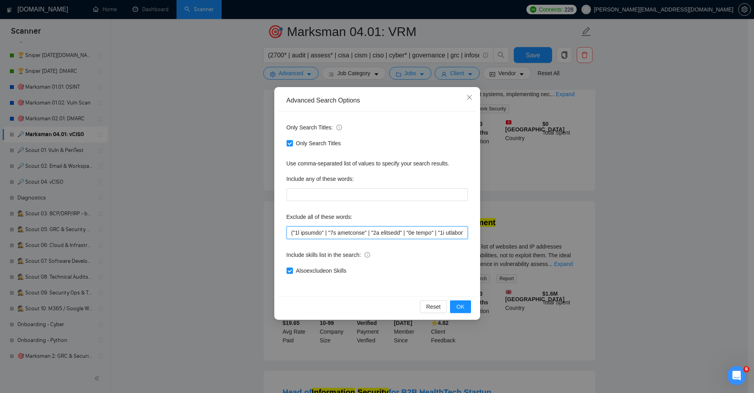
click at [324, 232] on input "text" at bounding box center [376, 232] width 181 height 13
paste input "cve | "data analytics" | "financial analysis" | hack* | head"
type input "("3d animate" | "3d animation" | "3d modeling" | "3d print" | "3d printer" | "3…"
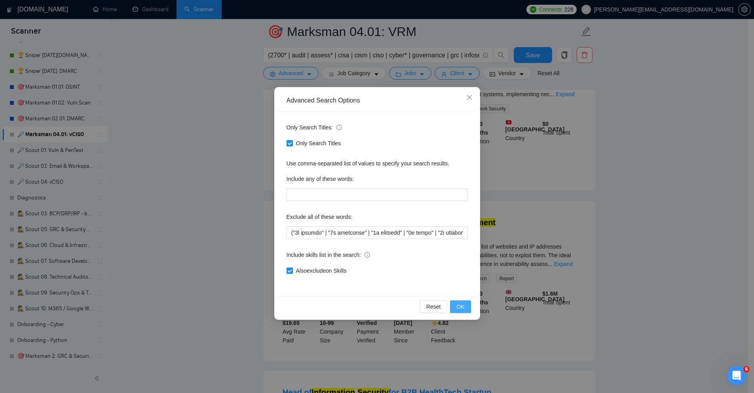
click at [465, 303] on button "OK" at bounding box center [460, 306] width 21 height 13
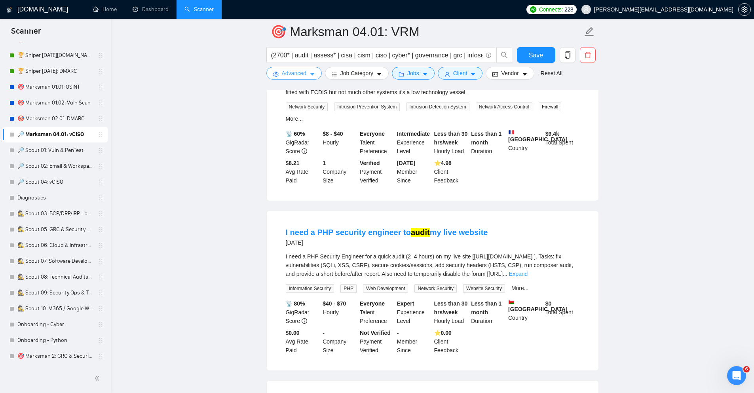
scroll to position [811, 0]
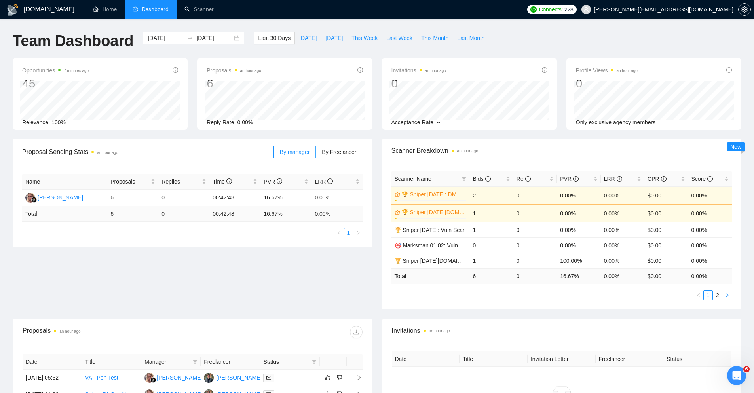
click at [729, 296] on icon "right" at bounding box center [726, 295] width 5 height 5
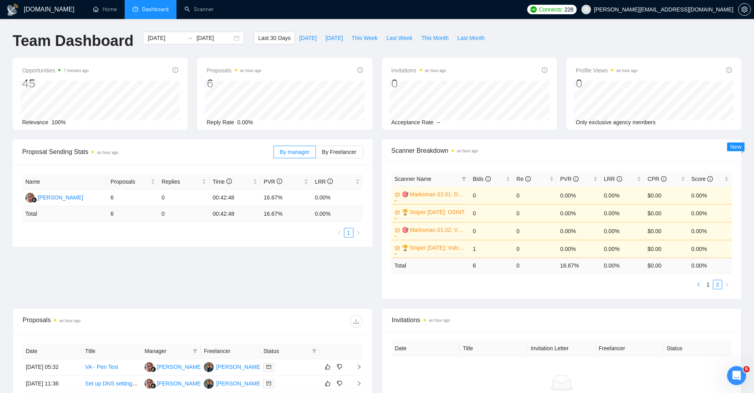
click at [699, 284] on icon "left" at bounding box center [698, 284] width 5 height 5
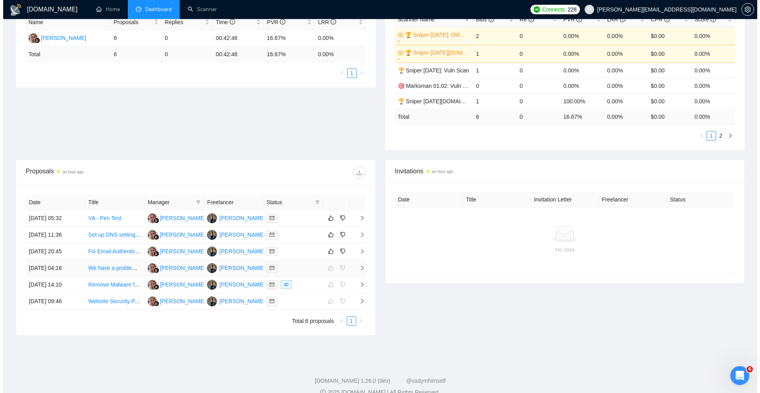
scroll to position [172, 0]
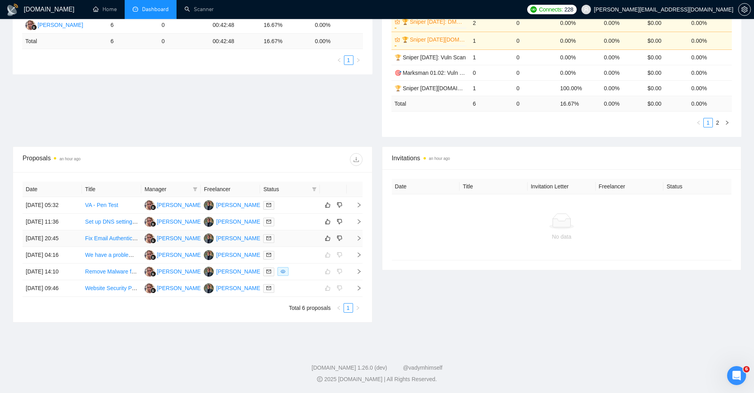
click at [102, 240] on link "Fix Email Authentication Issues for Google Workspace Domain" at bounding box center [162, 238] width 154 height 6
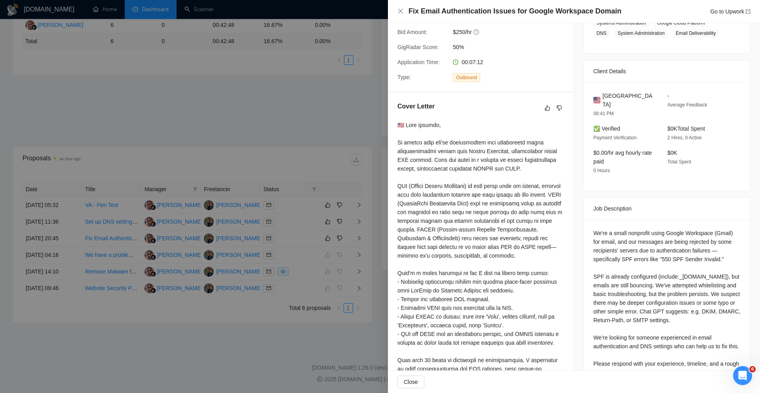
scroll to position [55, 0]
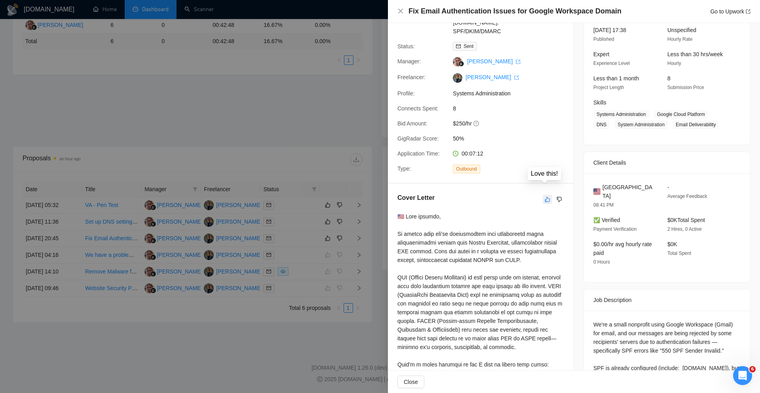
click at [545, 196] on icon "like" at bounding box center [547, 199] width 6 height 6
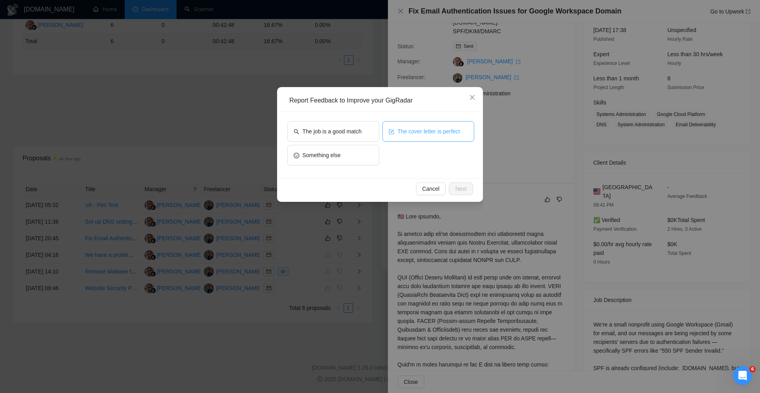
click at [417, 132] on span "The cover letter is perfect" at bounding box center [428, 131] width 63 height 9
click at [464, 190] on span "Next" at bounding box center [460, 188] width 11 height 9
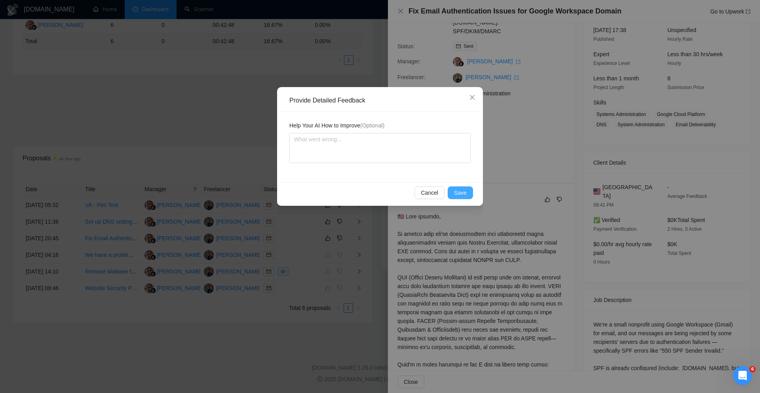
click at [466, 192] on span "Save" at bounding box center [460, 192] width 13 height 9
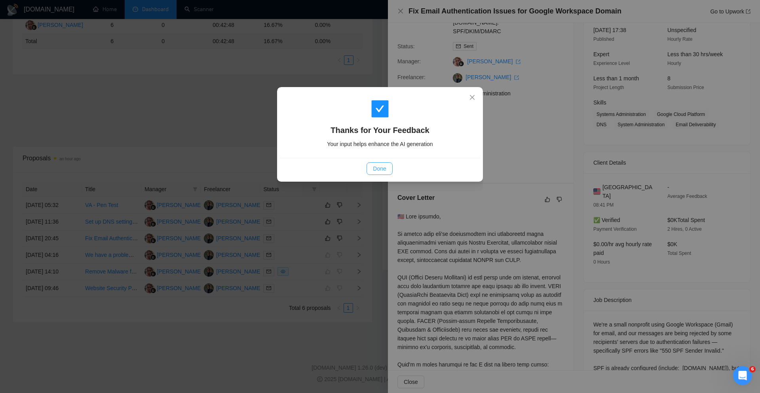
click at [371, 172] on button "Done" at bounding box center [379, 168] width 26 height 13
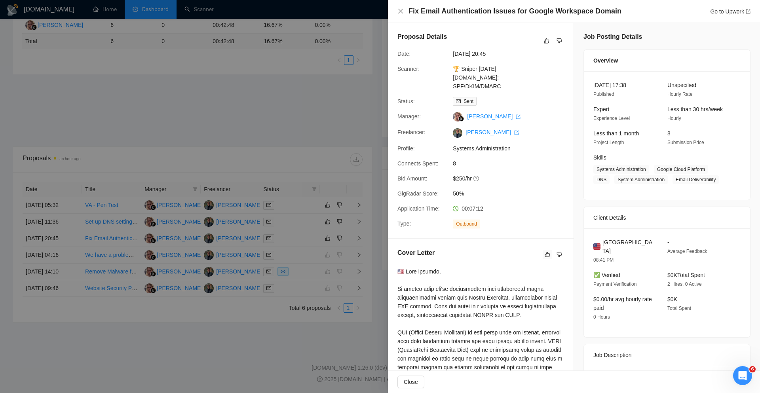
scroll to position [0, 0]
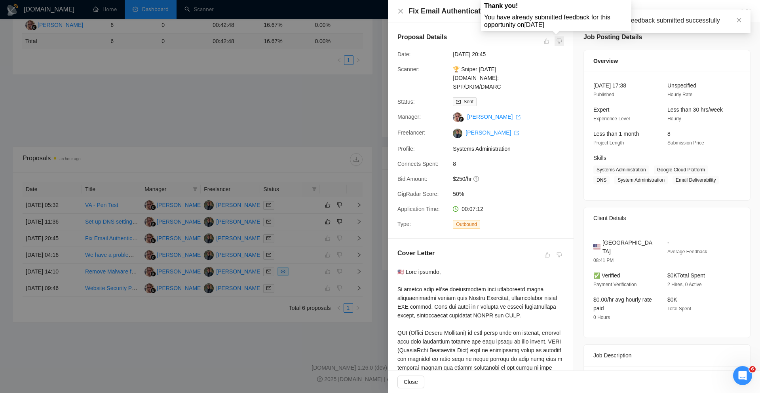
click at [557, 43] on span at bounding box center [558, 40] width 9 height 9
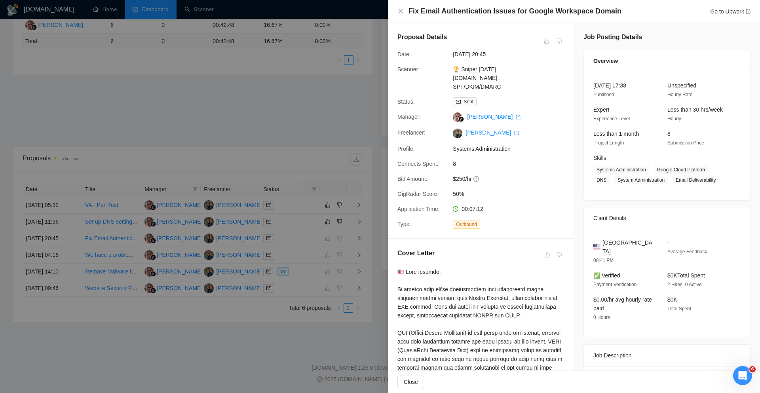
click at [295, 335] on div at bounding box center [380, 196] width 760 height 393
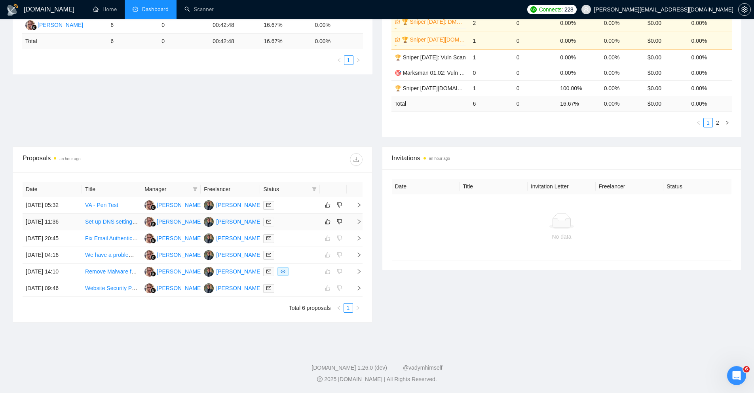
click at [360, 223] on icon "right" at bounding box center [359, 222] width 6 height 6
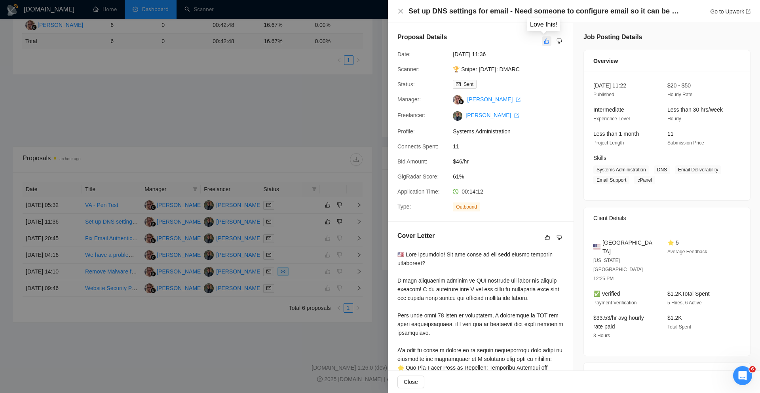
click at [547, 38] on button "button" at bounding box center [546, 40] width 9 height 9
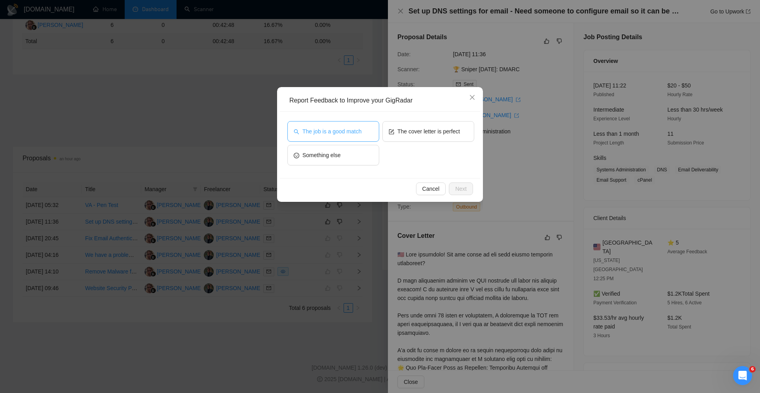
click at [351, 132] on span "The job is a good match" at bounding box center [331, 131] width 59 height 9
click at [410, 136] on button "The cover letter is perfect" at bounding box center [428, 131] width 92 height 21
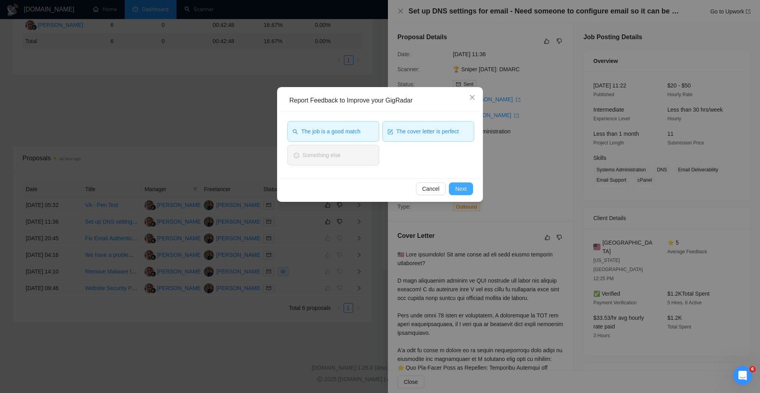
click at [460, 186] on span "Next" at bounding box center [460, 188] width 11 height 9
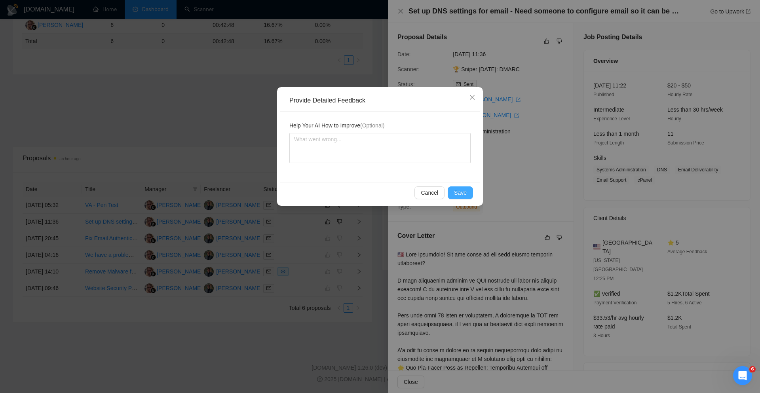
click at [463, 191] on span "Save" at bounding box center [460, 192] width 13 height 9
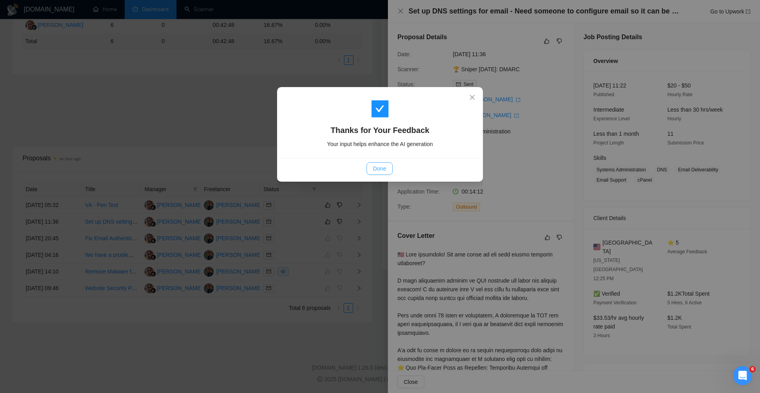
click at [377, 166] on span "Done" at bounding box center [379, 168] width 13 height 9
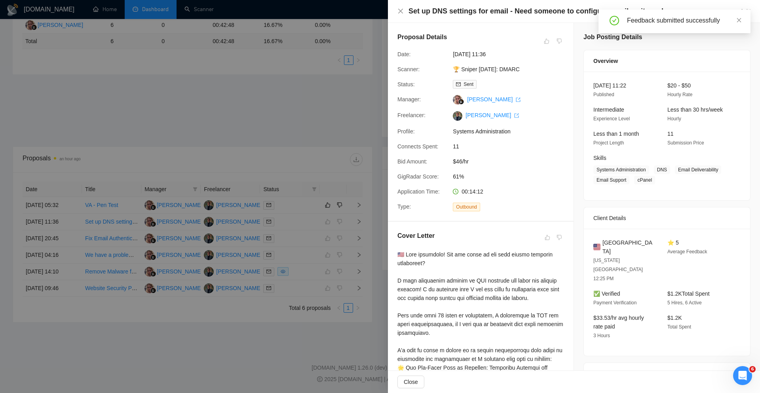
click at [355, 205] on div at bounding box center [380, 196] width 760 height 393
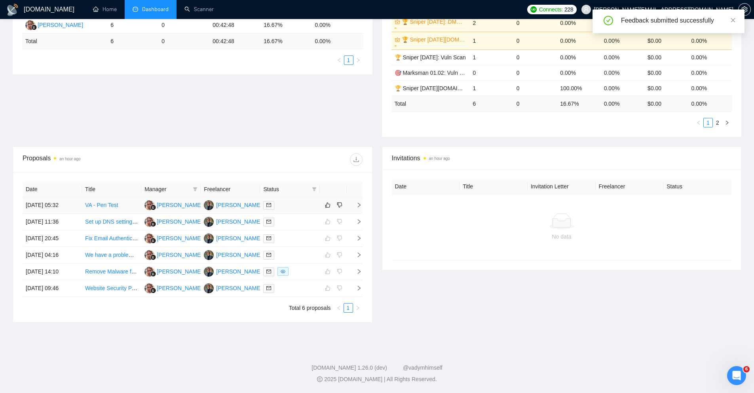
click at [357, 204] on icon "right" at bounding box center [359, 205] width 6 height 6
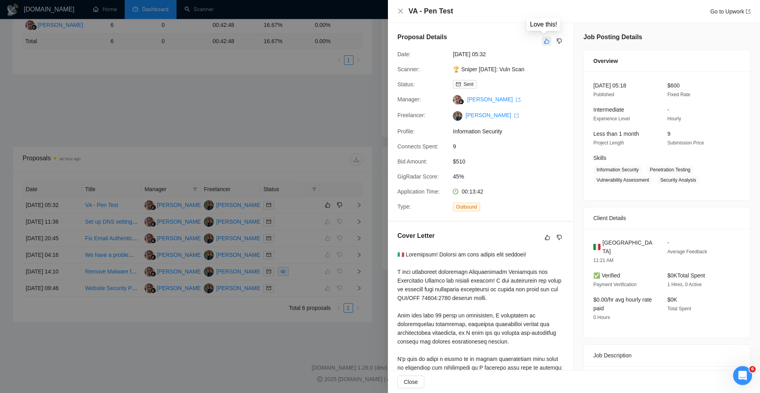
click at [544, 39] on icon "like" at bounding box center [547, 41] width 6 height 6
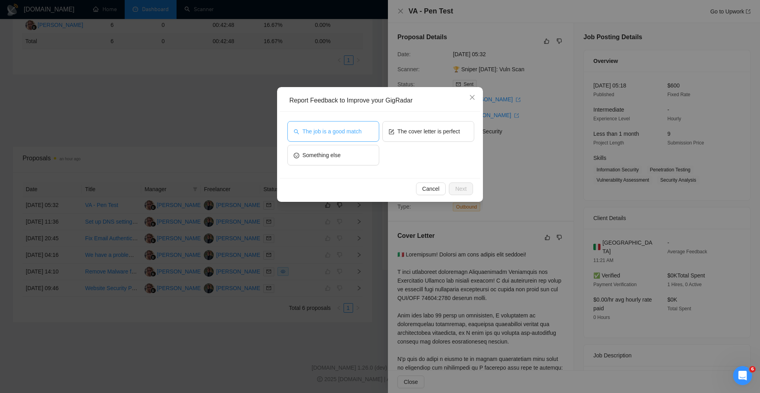
click at [353, 133] on span "The job is a good match" at bounding box center [331, 131] width 59 height 9
click at [442, 140] on button "The cover letter is perfect" at bounding box center [428, 131] width 92 height 21
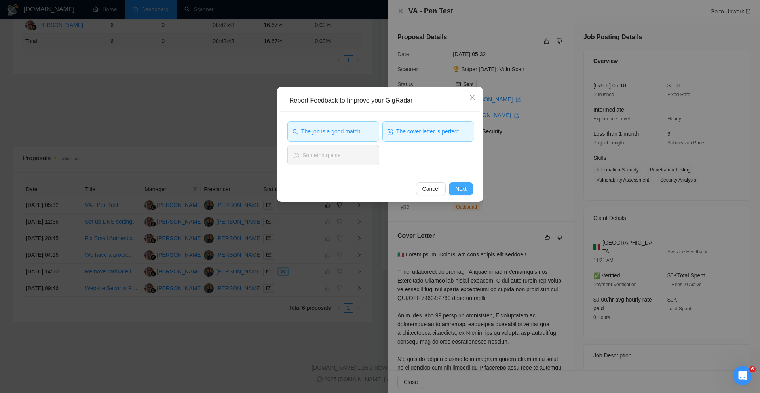
click at [465, 188] on span "Next" at bounding box center [460, 188] width 11 height 9
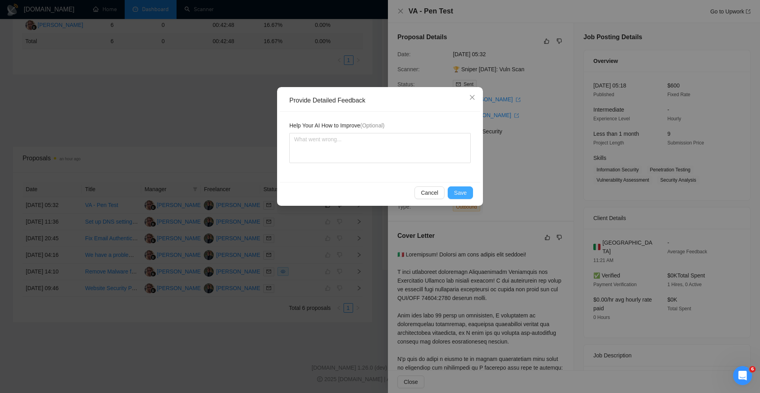
click at [467, 190] on button "Save" at bounding box center [459, 192] width 25 height 13
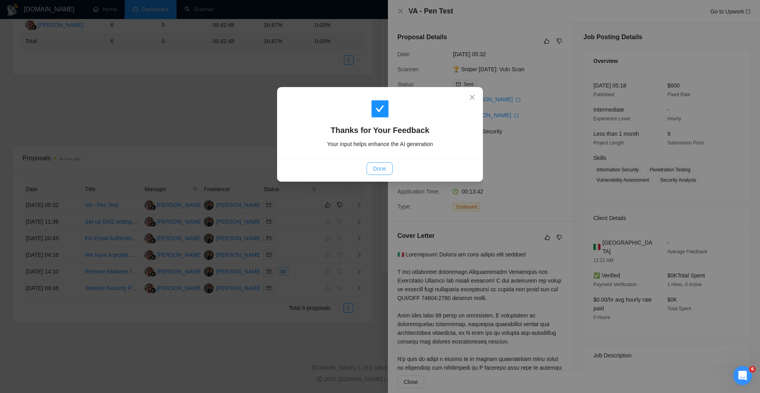
click at [377, 166] on span "Done" at bounding box center [379, 168] width 13 height 9
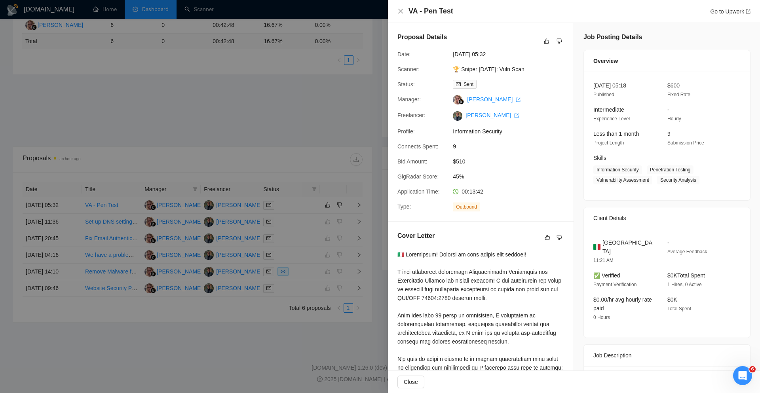
click at [284, 97] on div at bounding box center [380, 196] width 760 height 393
